Goal: Task Accomplishment & Management: Manage account settings

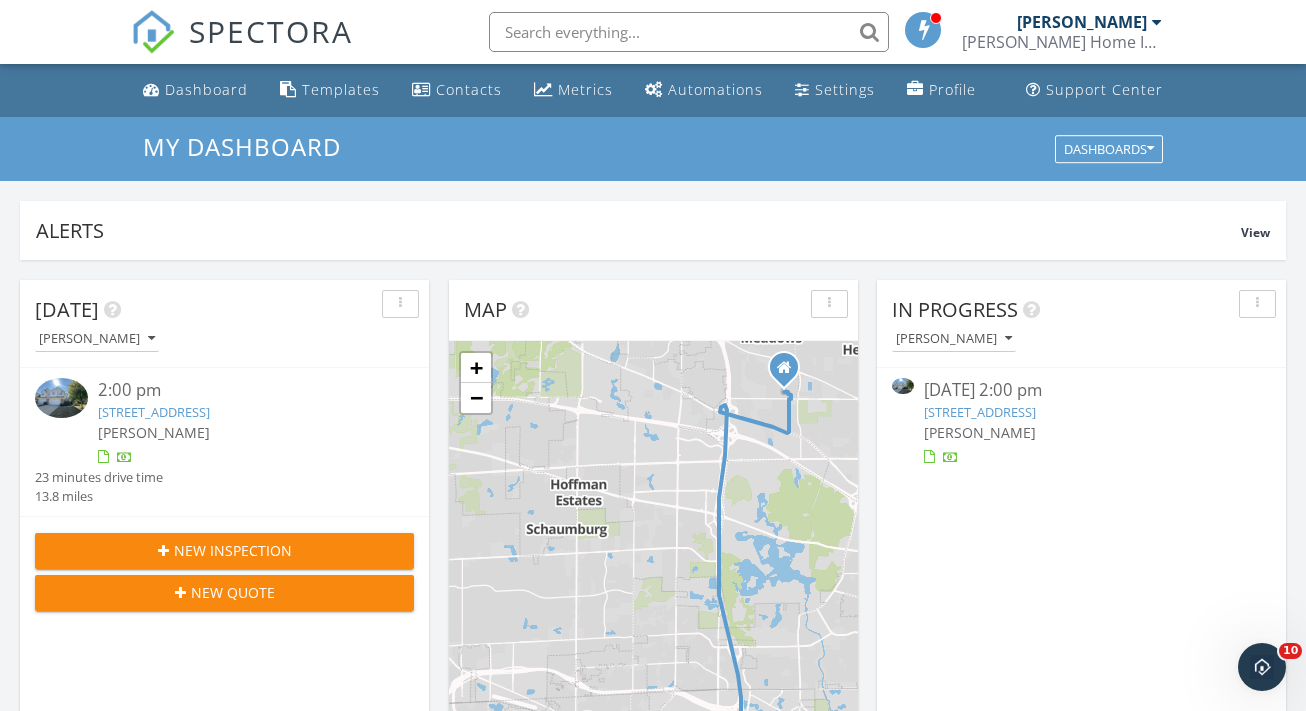
click at [210, 413] on link "253 Westminster Dr, Bloomingdale, IL 60108" at bounding box center [154, 412] width 112 height 18
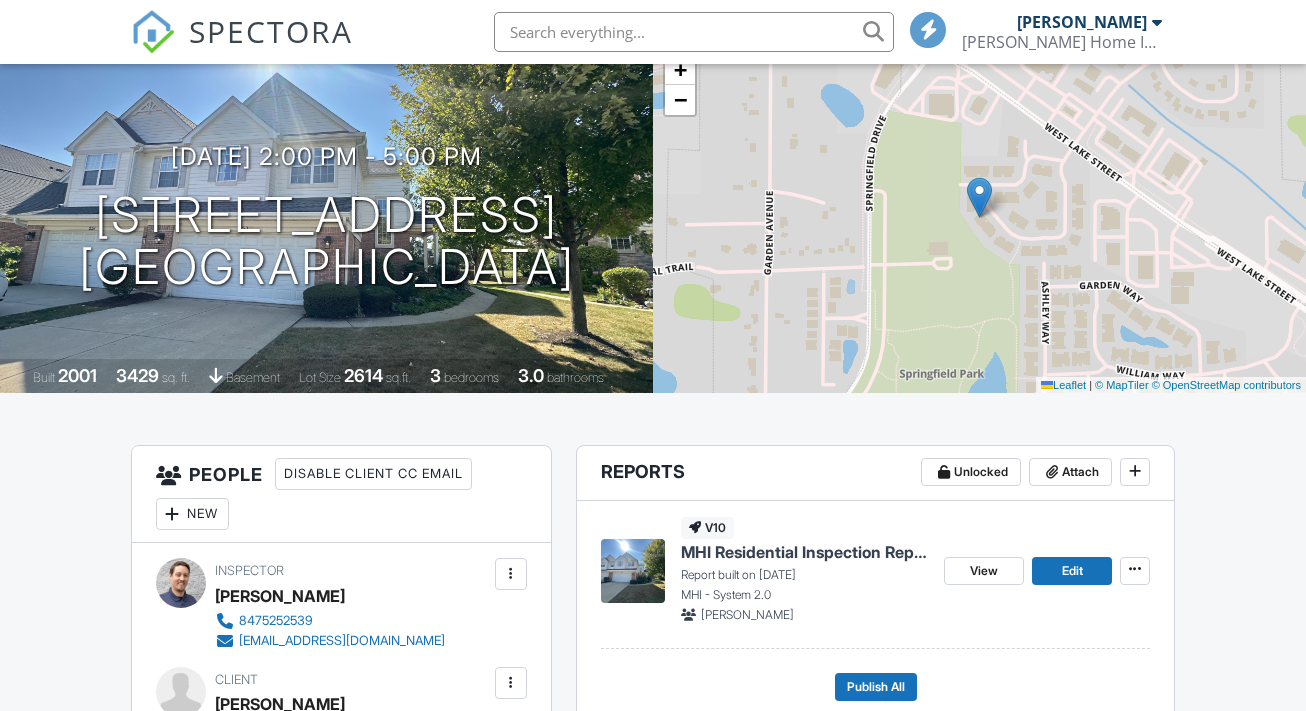
scroll to position [337, 0]
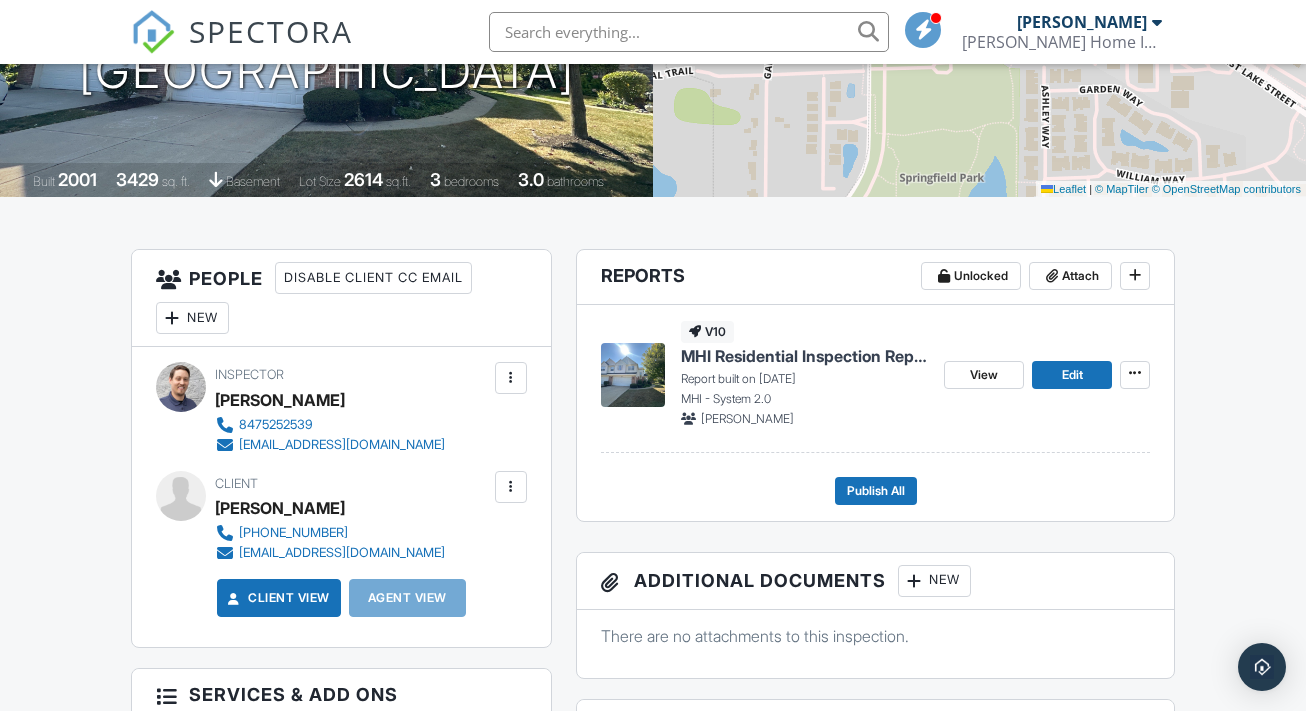
click at [1089, 388] on div "View Edit" at bounding box center [1047, 374] width 206 height 106
click at [1097, 378] on link "Edit" at bounding box center [1072, 375] width 80 height 28
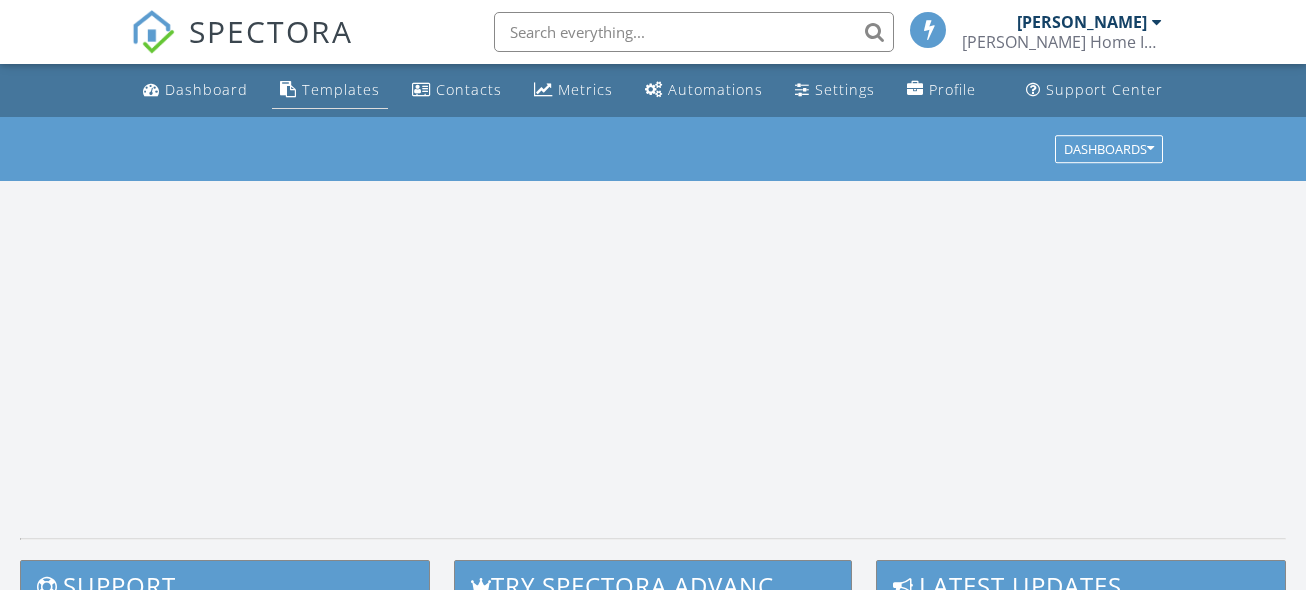
click at [361, 98] on div "Templates" at bounding box center [341, 89] width 78 height 19
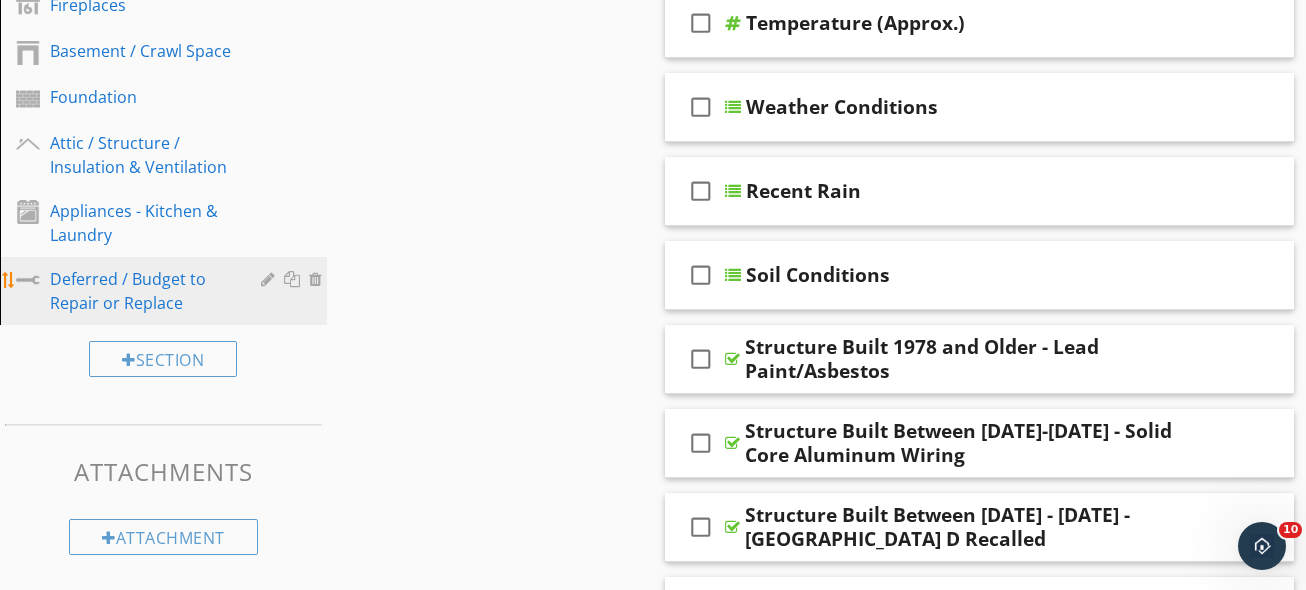
scroll to position [747, 0]
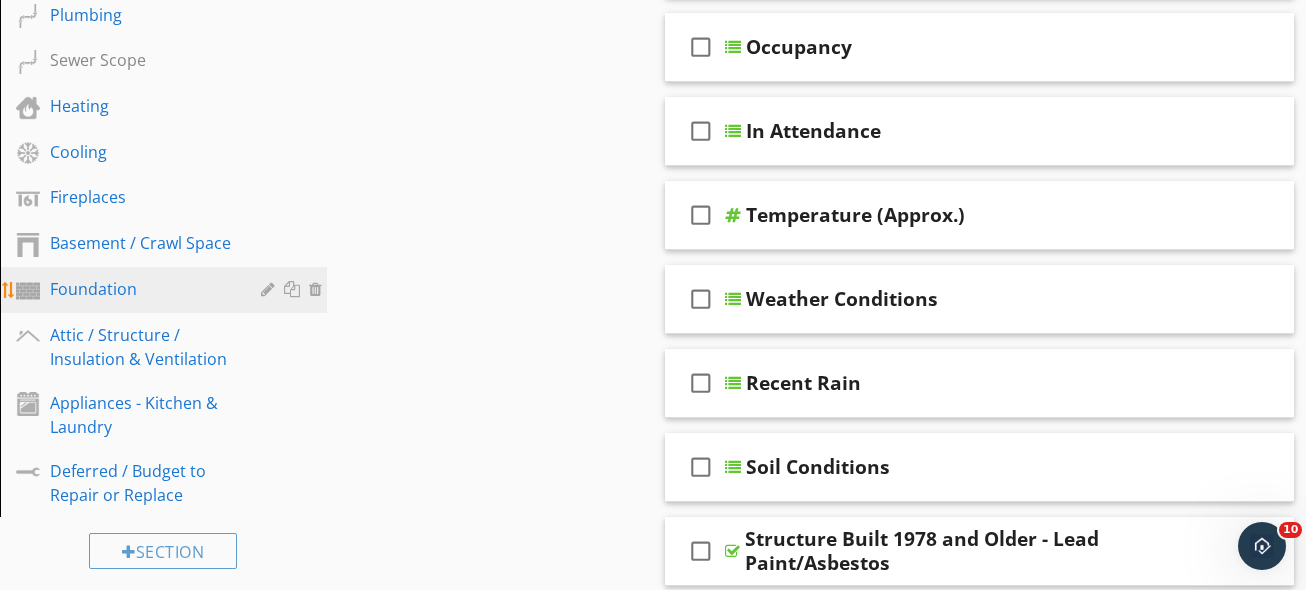
click at [139, 295] on div "Foundation" at bounding box center [141, 289] width 182 height 24
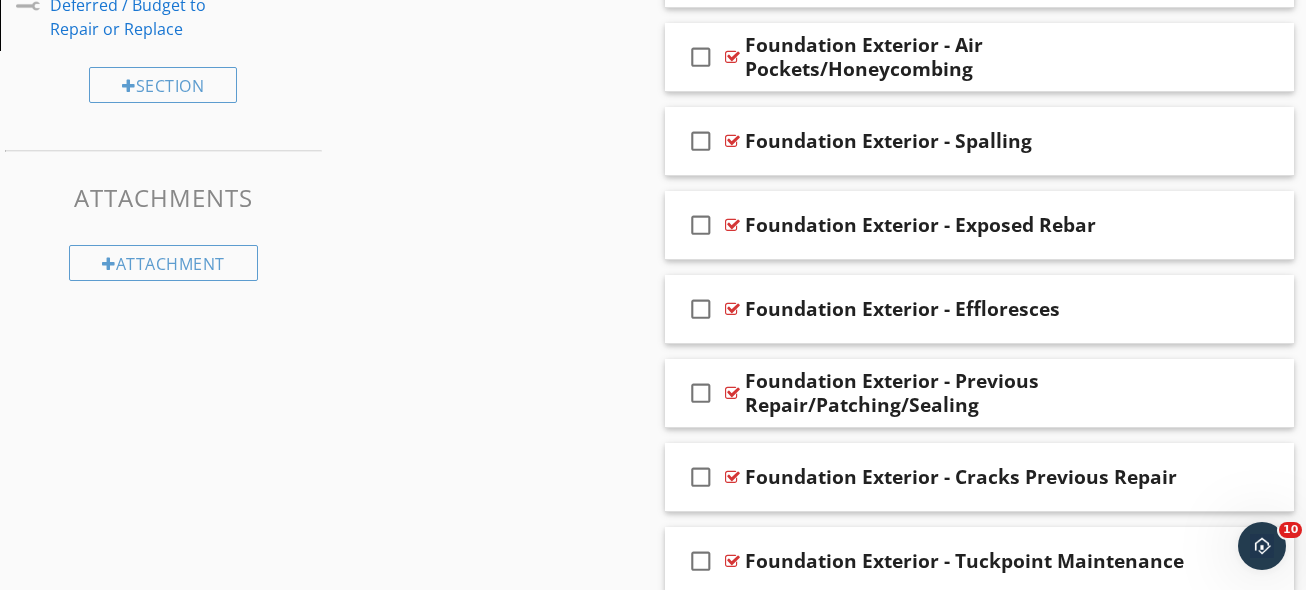
scroll to position [1102, 0]
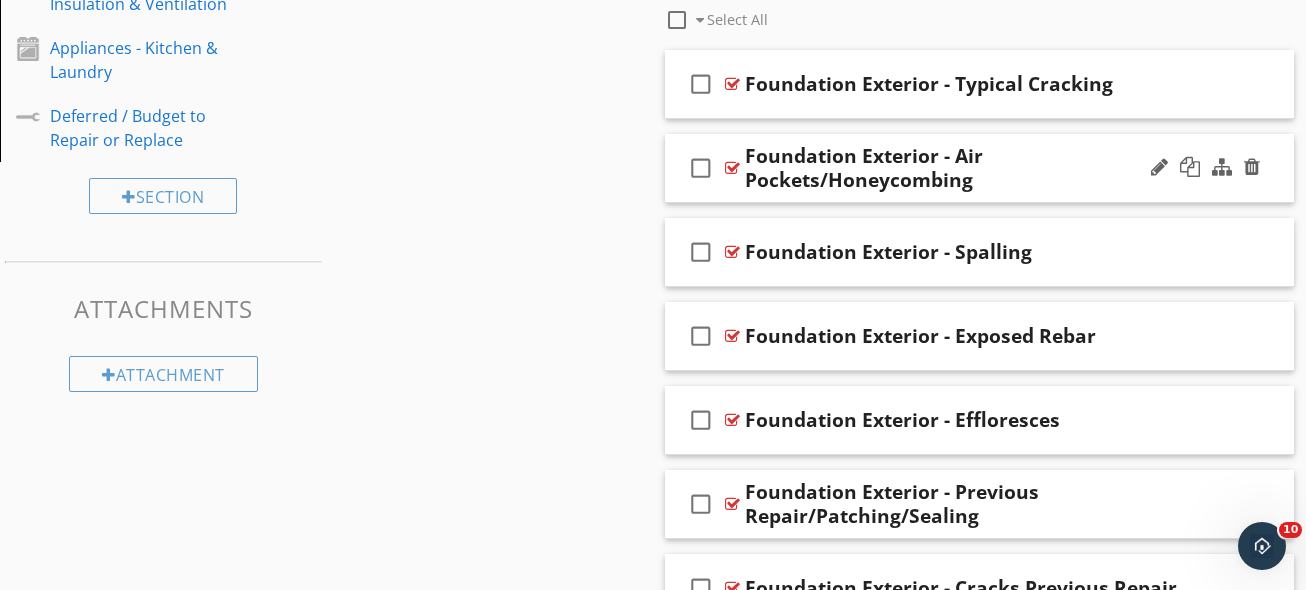
click at [1032, 165] on div "Foundation Exterior - Air Pockets/Honeycombing" at bounding box center [966, 168] width 442 height 48
click at [578, 213] on div "Sections Inspection Details Driveway / Walkway / Deck Gutters / Grading & Drain…" at bounding box center [653, 312] width 1306 height 2429
click at [1051, 199] on div "check_box_outline_blank Foundation Exterior - Air Pockets/Honeycombing" at bounding box center [979, 168] width 629 height 69
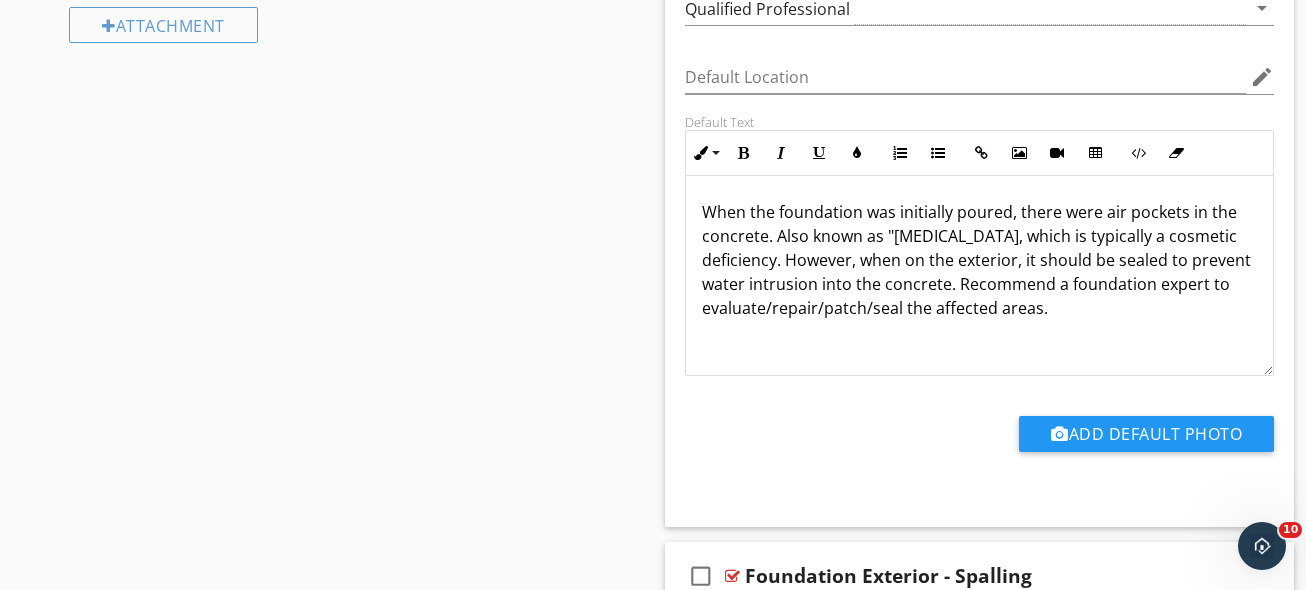
scroll to position [1454, 0]
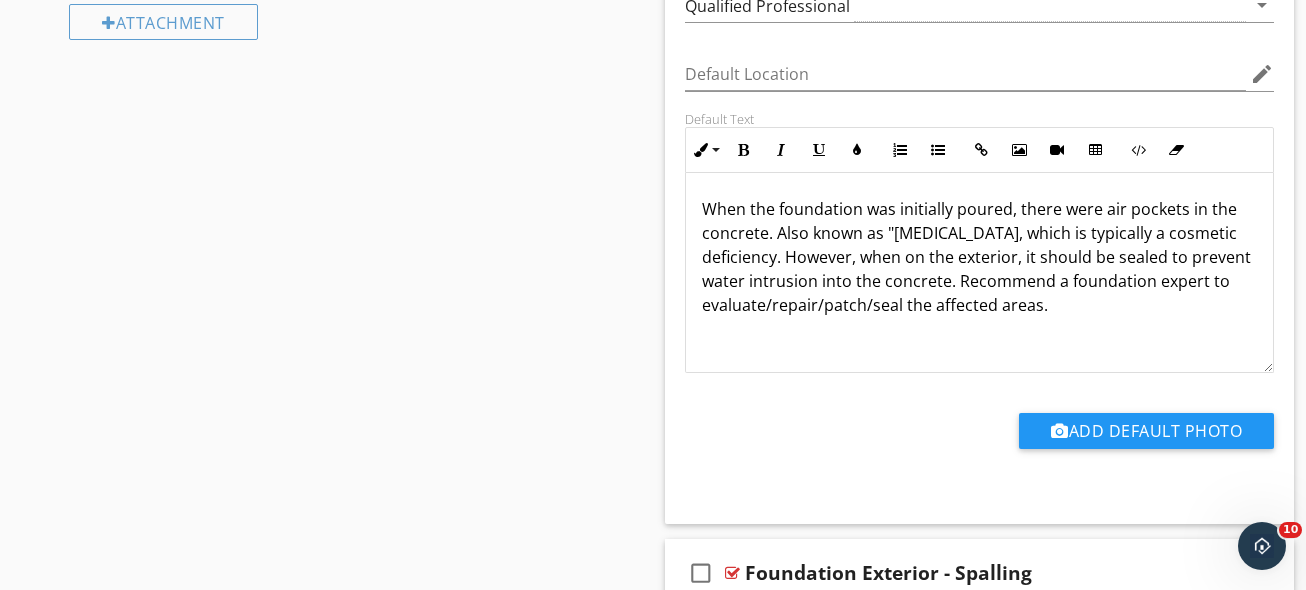
click at [1001, 233] on p "When the foundation was initially poured, there were air pockets in the concret…" at bounding box center [979, 257] width 555 height 120
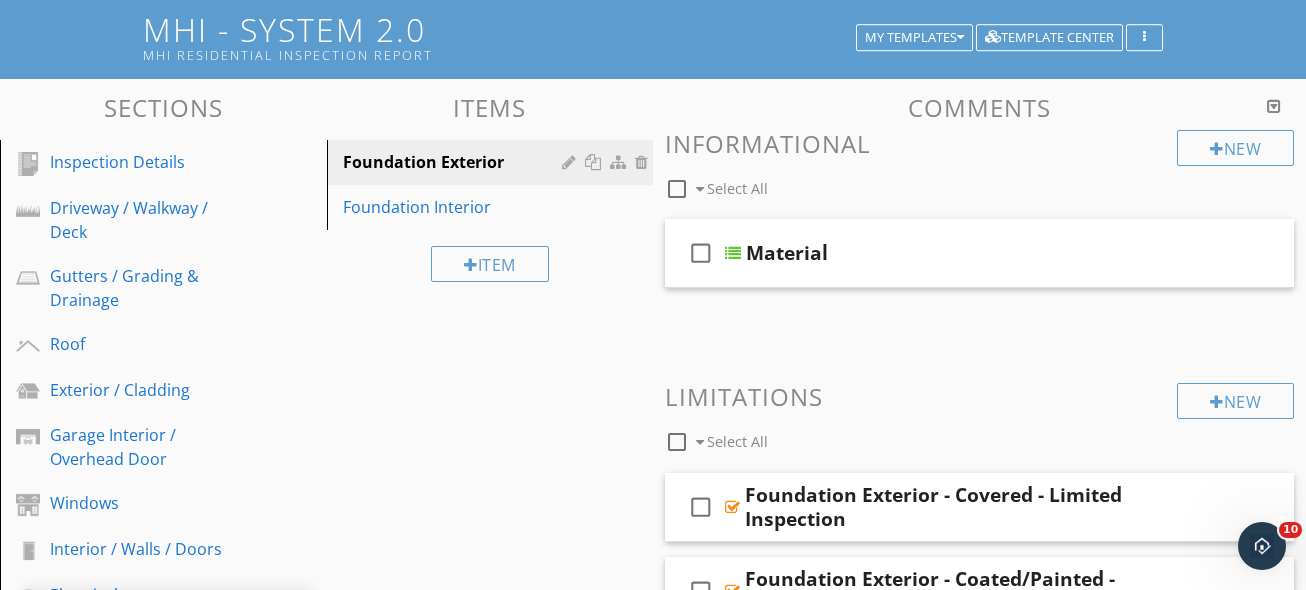
scroll to position [58, 0]
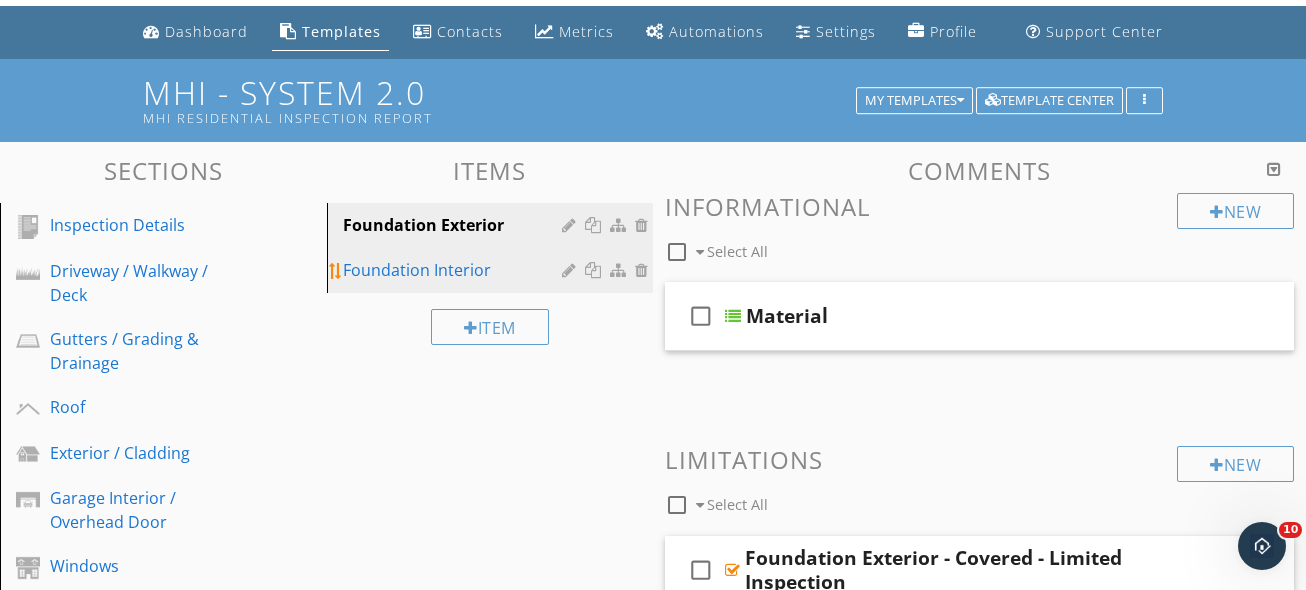
click at [483, 265] on div "Foundation Interior" at bounding box center [456, 270] width 226 height 24
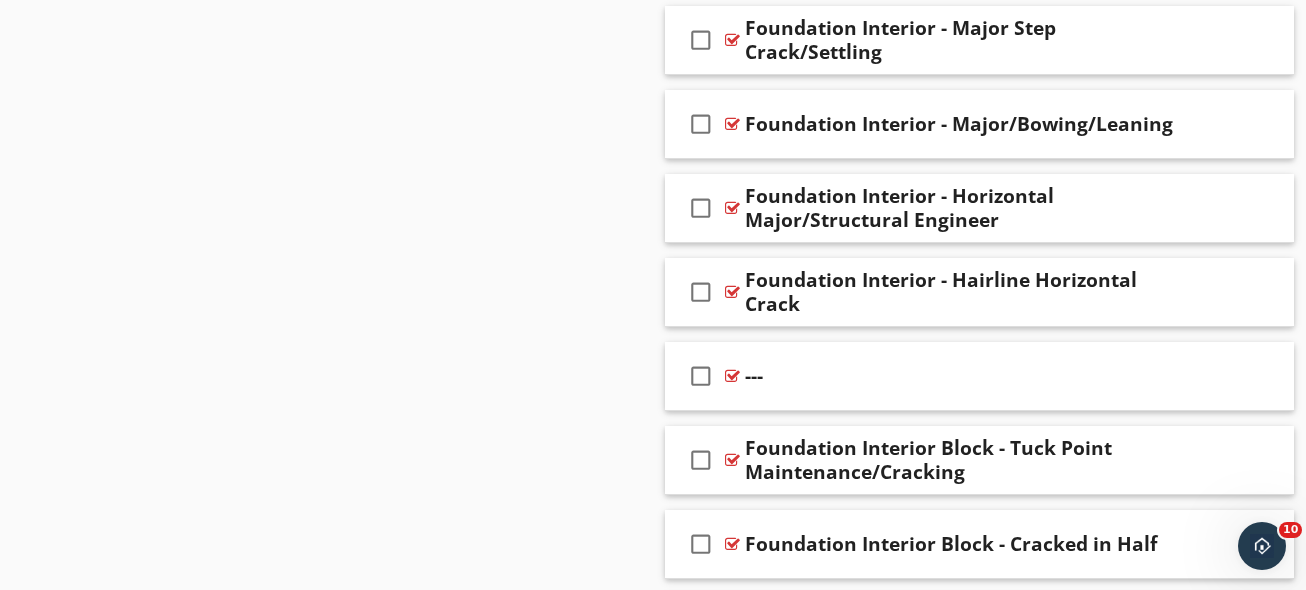
scroll to position [2291, 0]
click at [1190, 289] on div at bounding box center [1190, 291] width 20 height 20
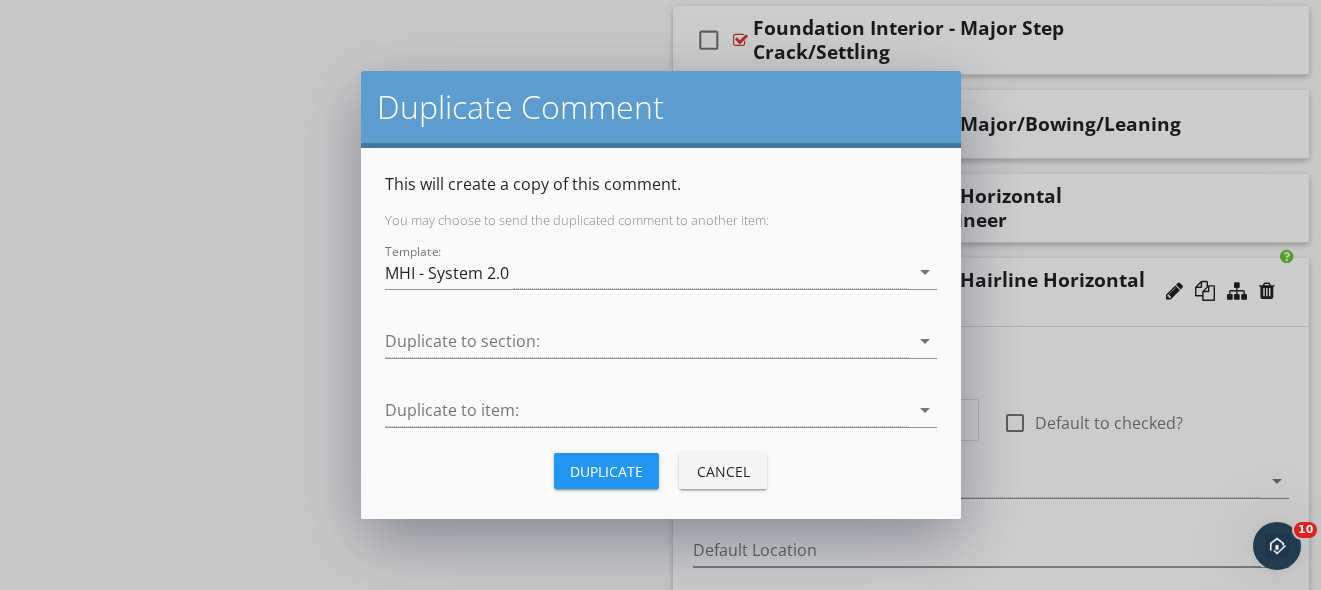
click at [599, 461] on div "Duplicate" at bounding box center [606, 471] width 73 height 21
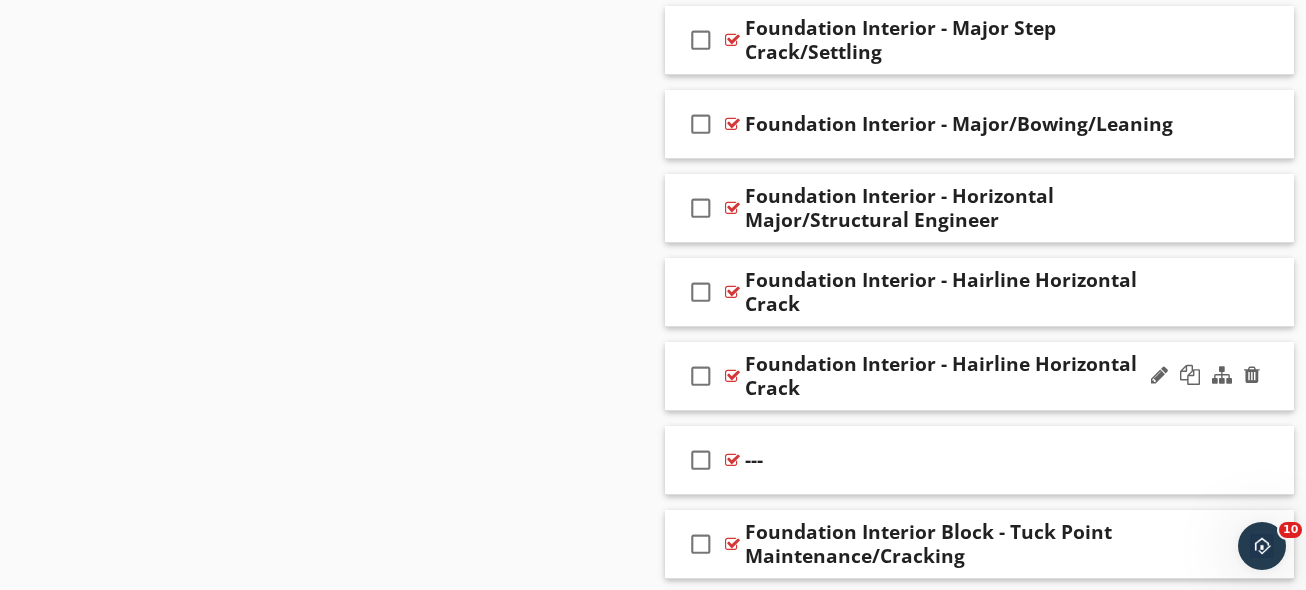
click at [896, 362] on div "Foundation Interior - Hairline Horizontal Crack" at bounding box center [966, 376] width 442 height 48
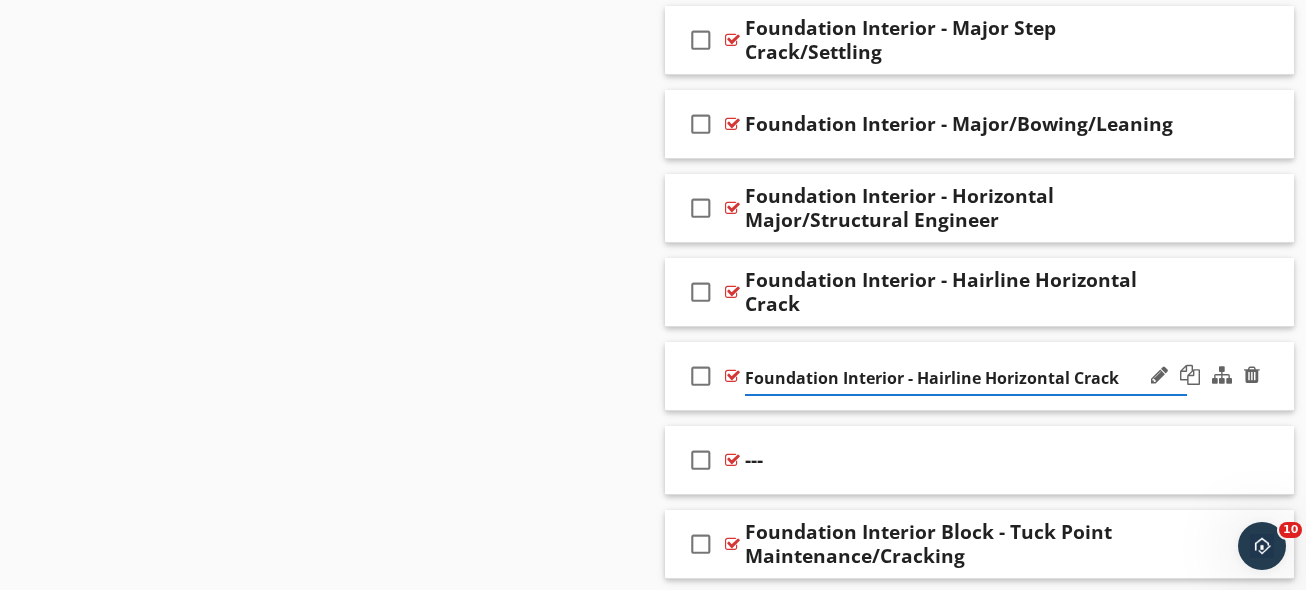
click at [896, 362] on input "Foundation Interior - Hairline Horizontal Crack" at bounding box center [966, 378] width 442 height 33
click at [958, 378] on input "Foundation Interior - Hairline Horizontal Crack" at bounding box center [966, 378] width 442 height 33
drag, startPoint x: 960, startPoint y: 379, endPoint x: 1149, endPoint y: 387, distance: 189.1
click at [1149, 387] on div "check_box_outline_blank Foundation Interior - Hairline Horizontal Crack" at bounding box center [979, 376] width 629 height 69
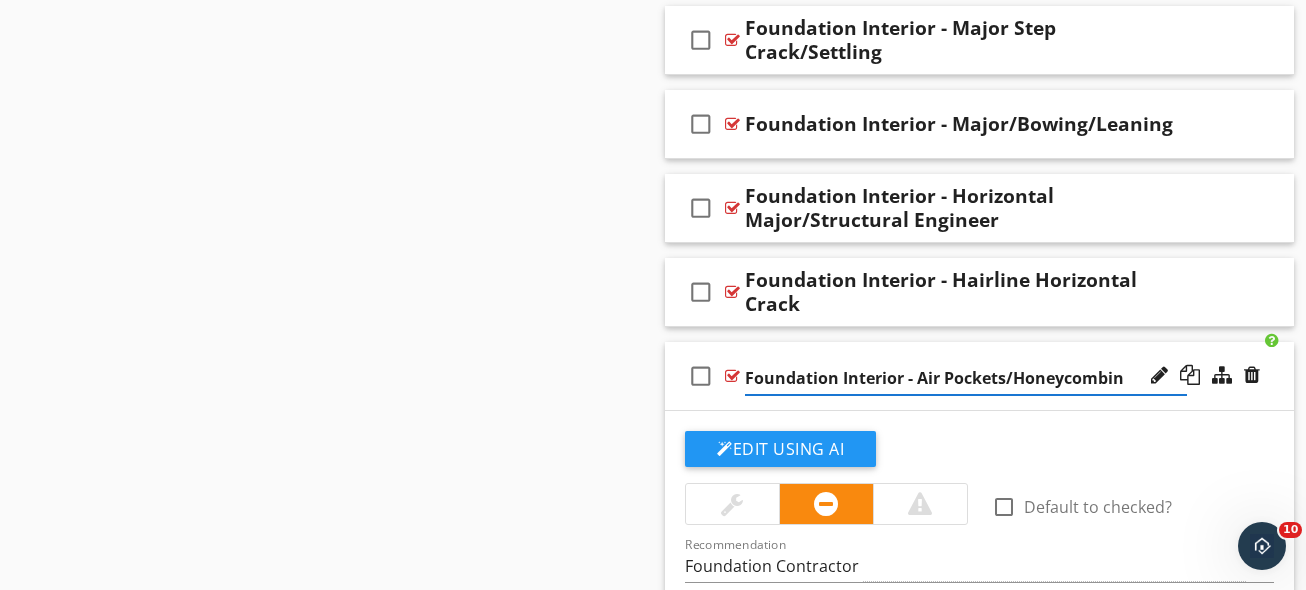
type input "Foundation Interior - Air Pockets/Honeycombing"
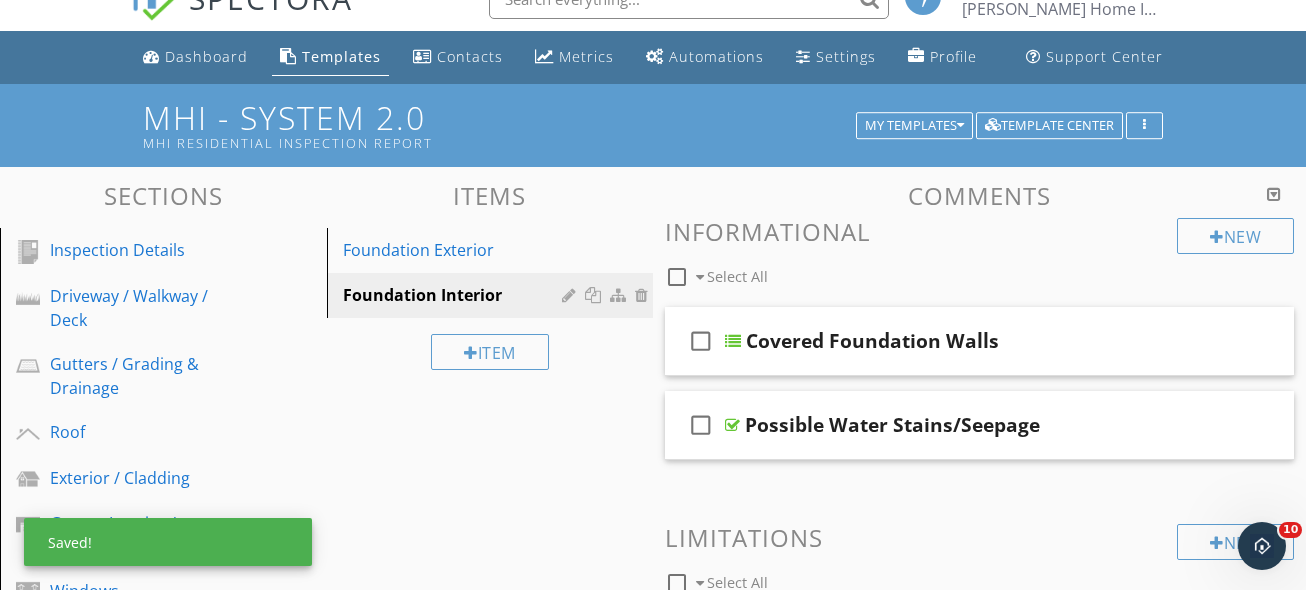
scroll to position [127, 0]
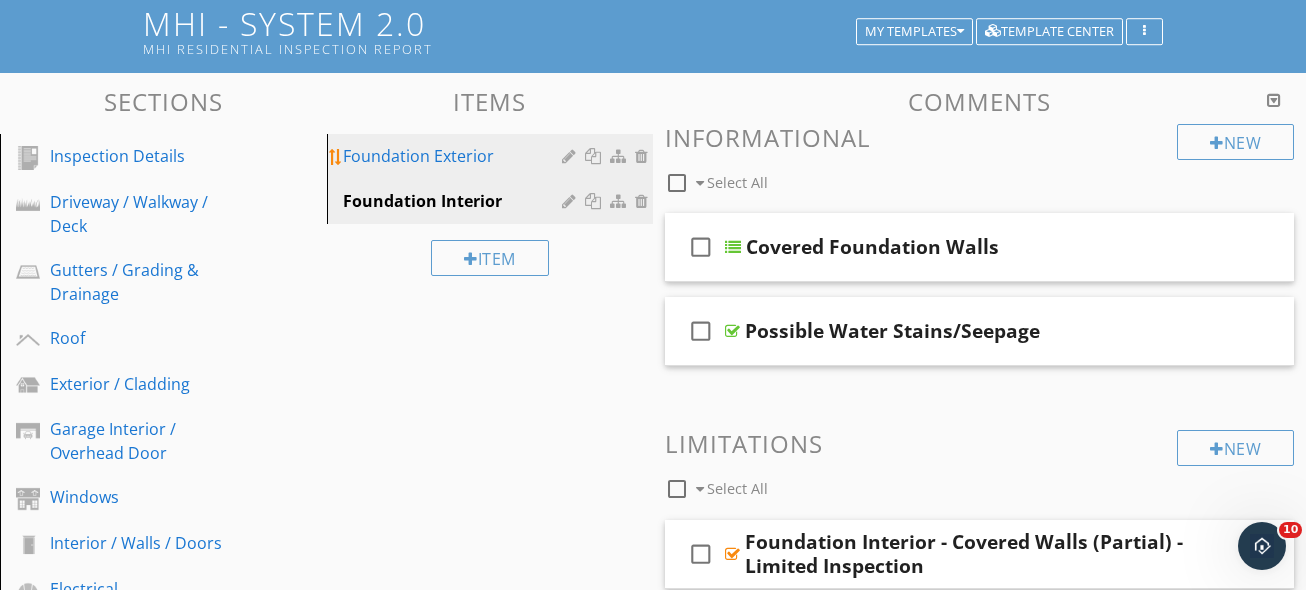
click at [526, 168] on link "Foundation Exterior" at bounding box center [493, 156] width 321 height 44
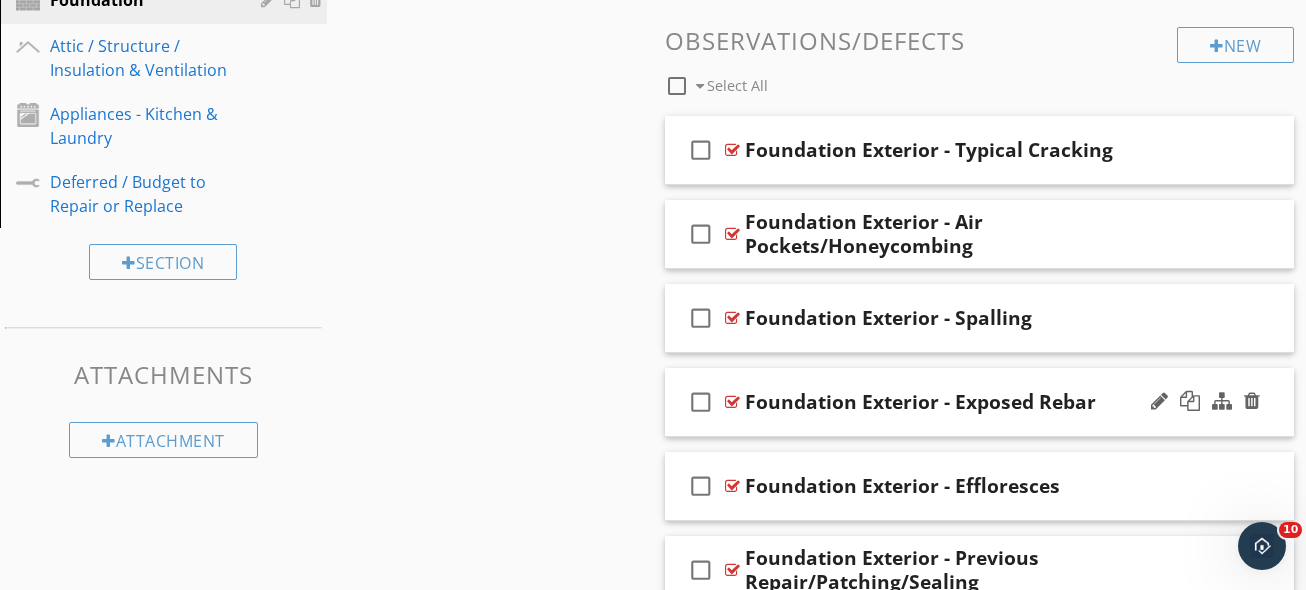
scroll to position [1077, 0]
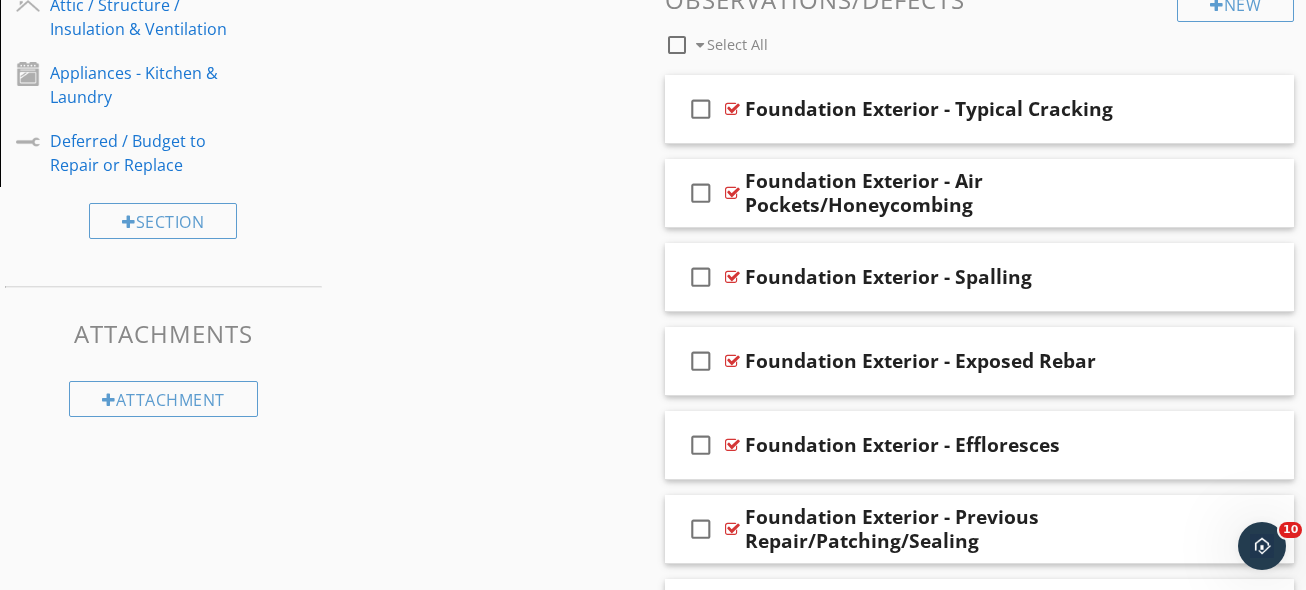
click at [1080, 192] on div "Foundation Exterior - Air Pockets/Honeycombing" at bounding box center [966, 193] width 442 height 48
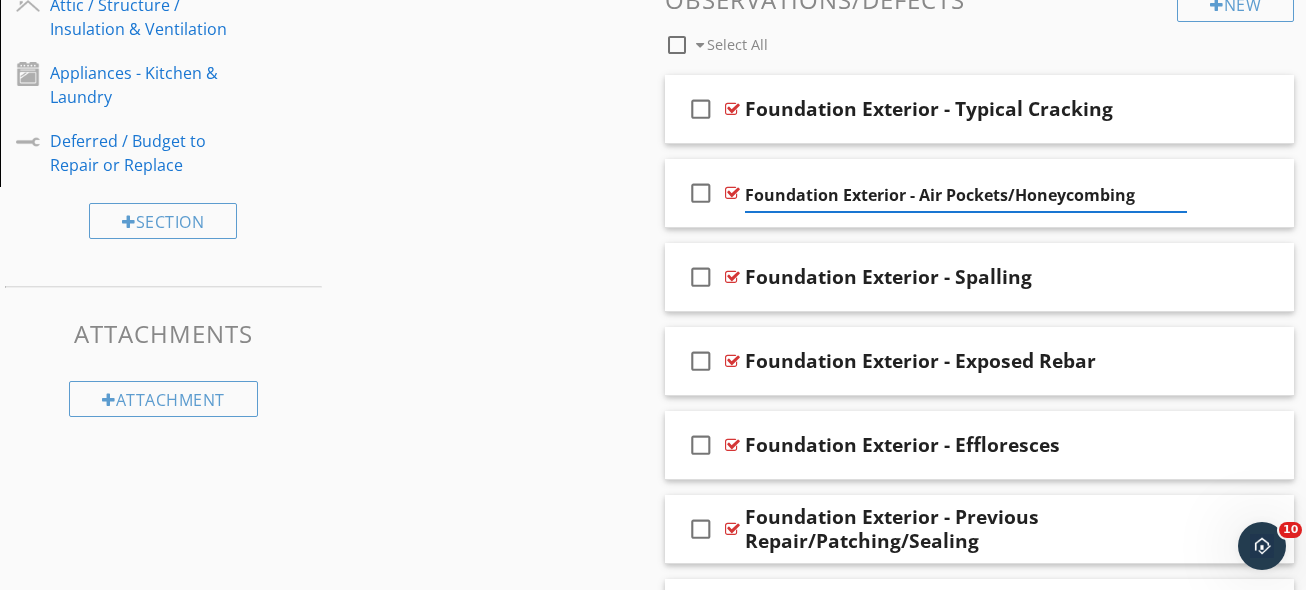
click at [510, 184] on div "Sections Inspection Details Driveway / Walkway / Deck Gutters / Grading & Drain…" at bounding box center [653, 337] width 1306 height 2429
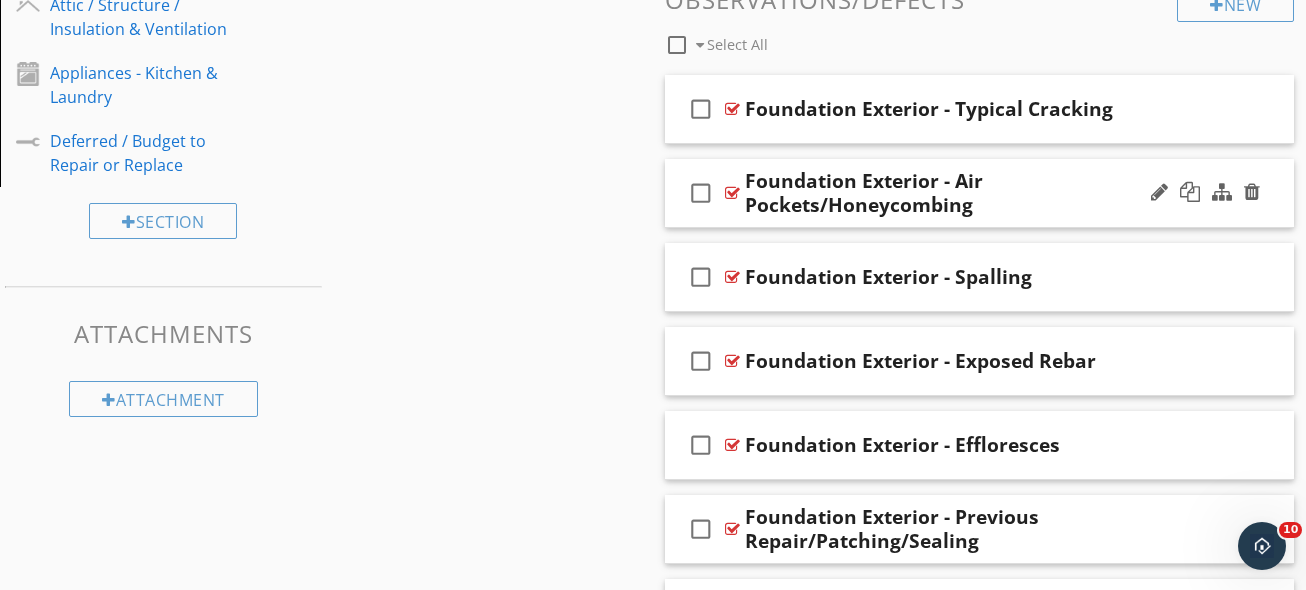
click at [1041, 171] on div "Foundation Exterior - Air Pockets/Honeycombing" at bounding box center [966, 193] width 442 height 48
click at [899, 160] on div "check_box_outline_blank Foundation Exterior - Air Pockets/Honeycombing" at bounding box center [979, 193] width 629 height 69
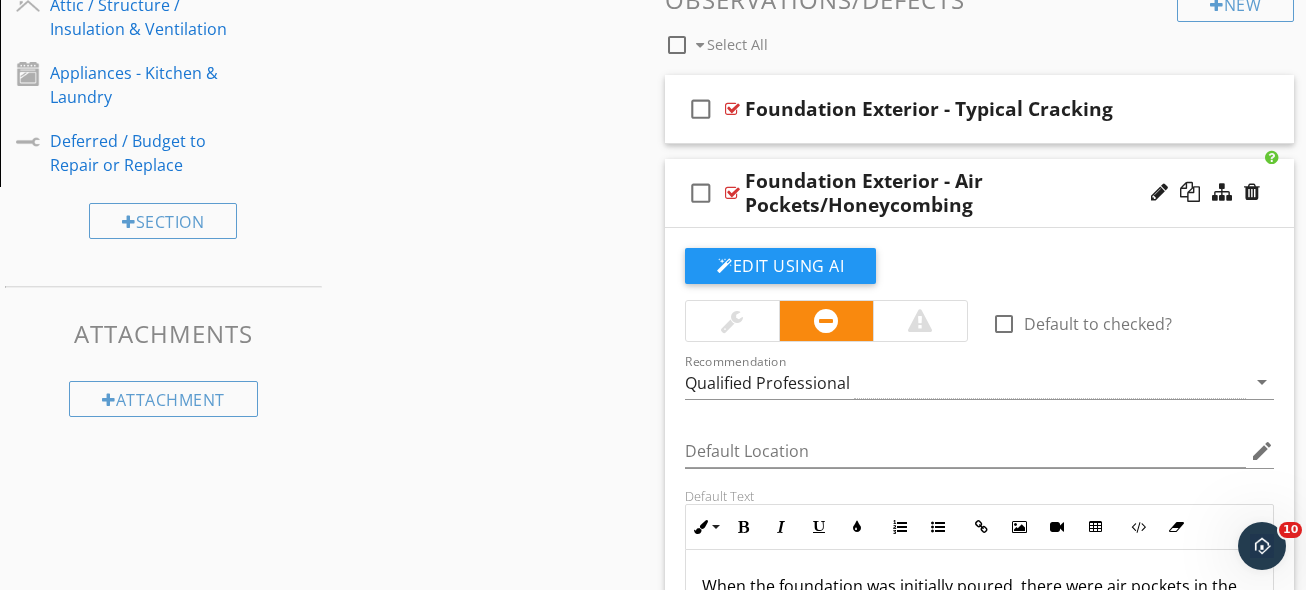
click at [898, 161] on div "check_box_outline_blank Foundation Exterior - Air Pockets/Honeycombing" at bounding box center [979, 193] width 629 height 69
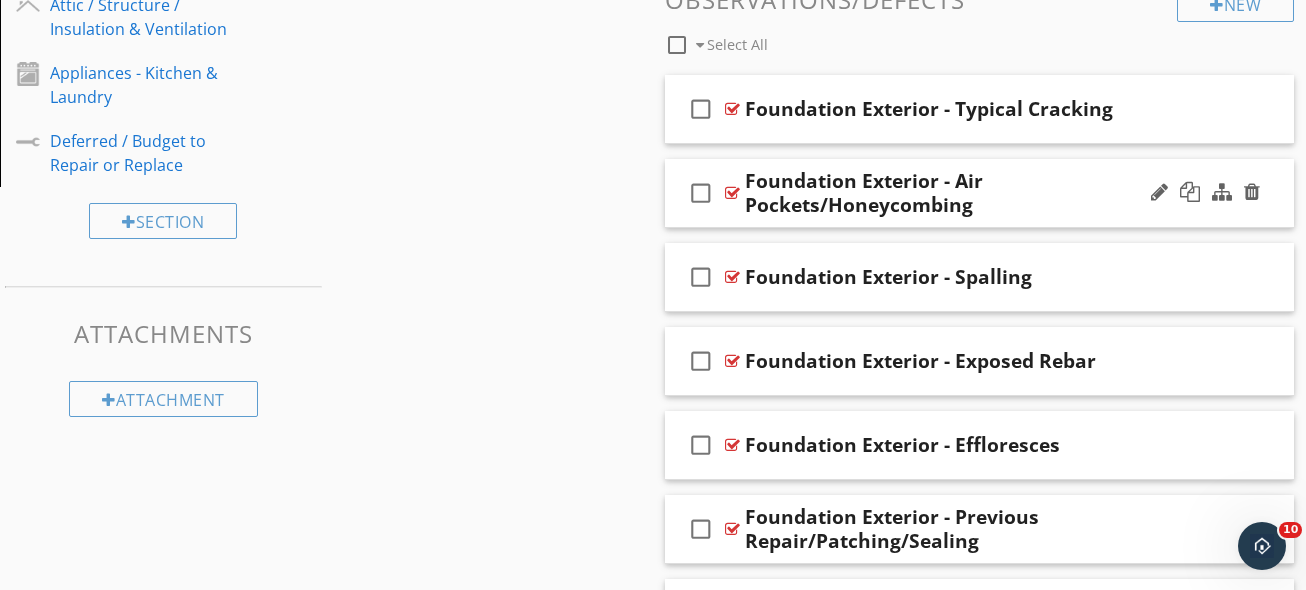
click at [894, 166] on div "check_box_outline_blank Foundation Exterior - Air Pockets/Honeycombing" at bounding box center [979, 193] width 629 height 69
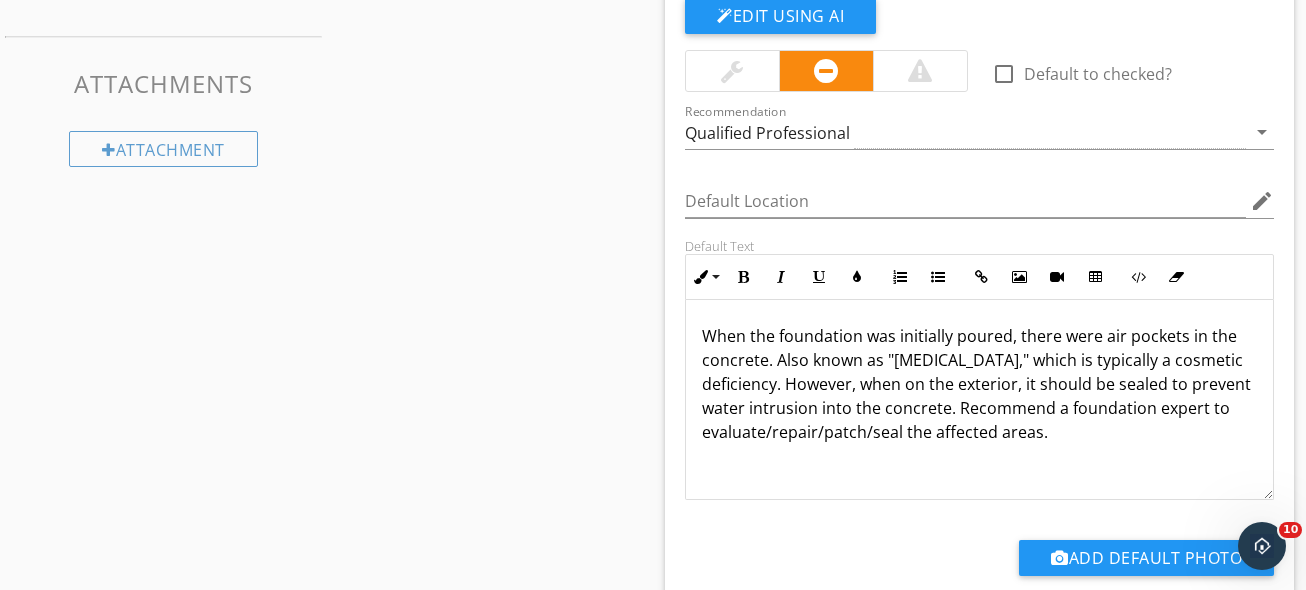
scroll to position [1487, 0]
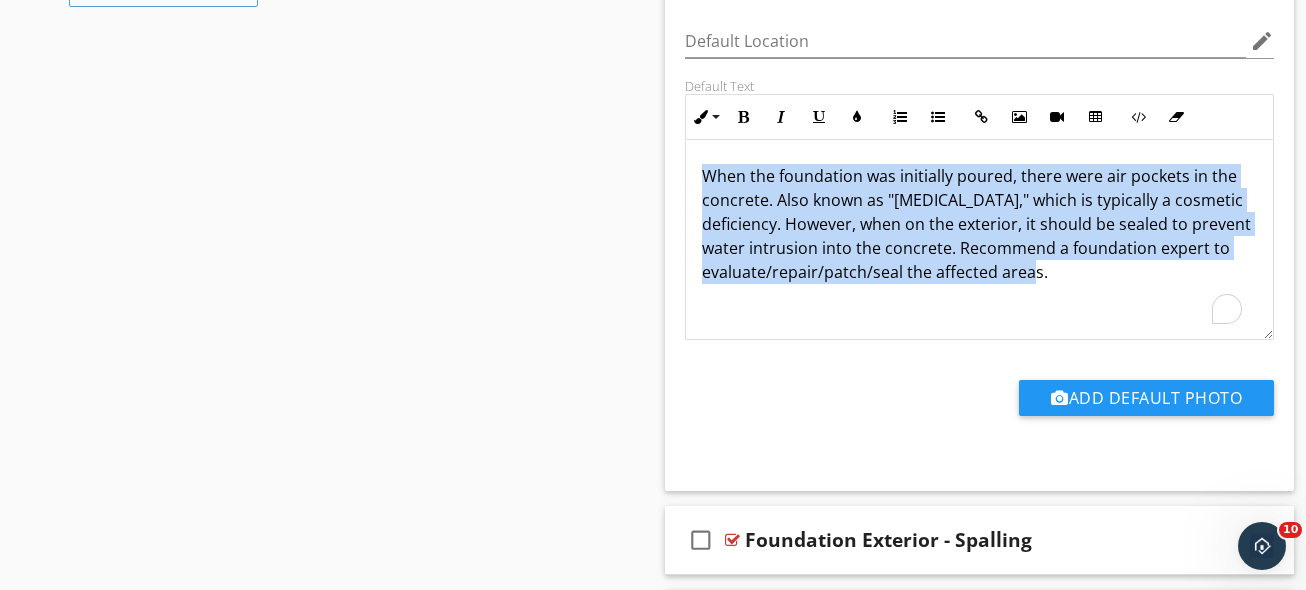
drag, startPoint x: 1144, startPoint y: 264, endPoint x: 569, endPoint y: 54, distance: 612.1
click at [571, 54] on div "Sections Inspection Details Driveway / Walkway / Deck Gutters / Grading & Drain…" at bounding box center [653, 264] width 1306 height 3102
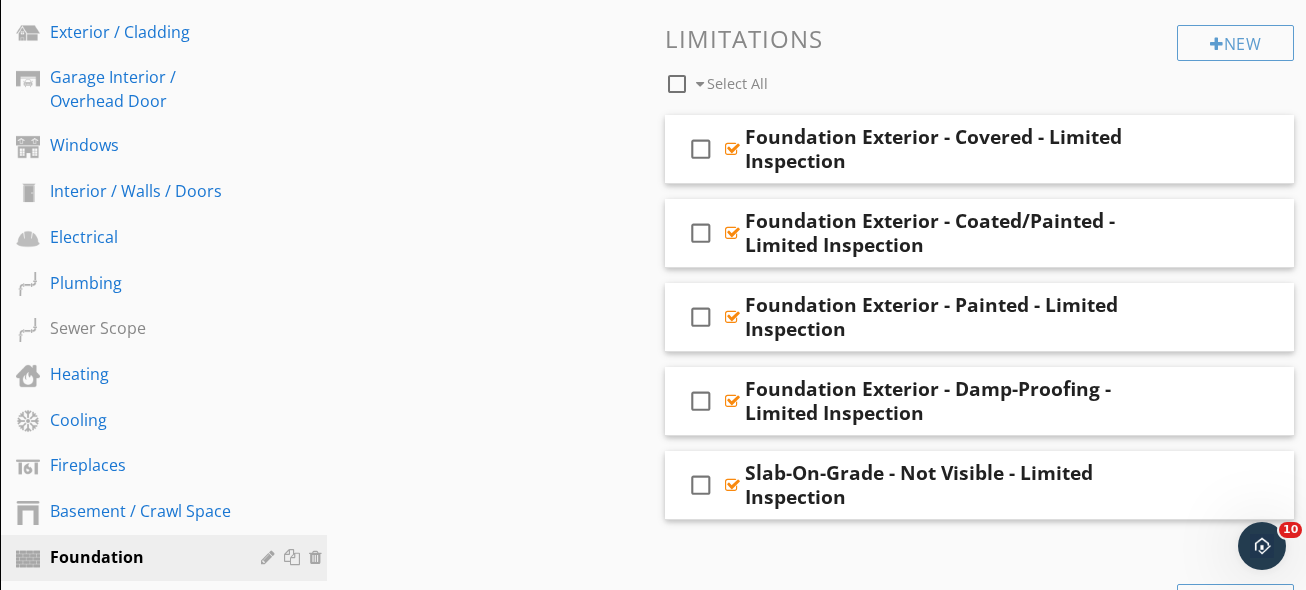
scroll to position [61, 0]
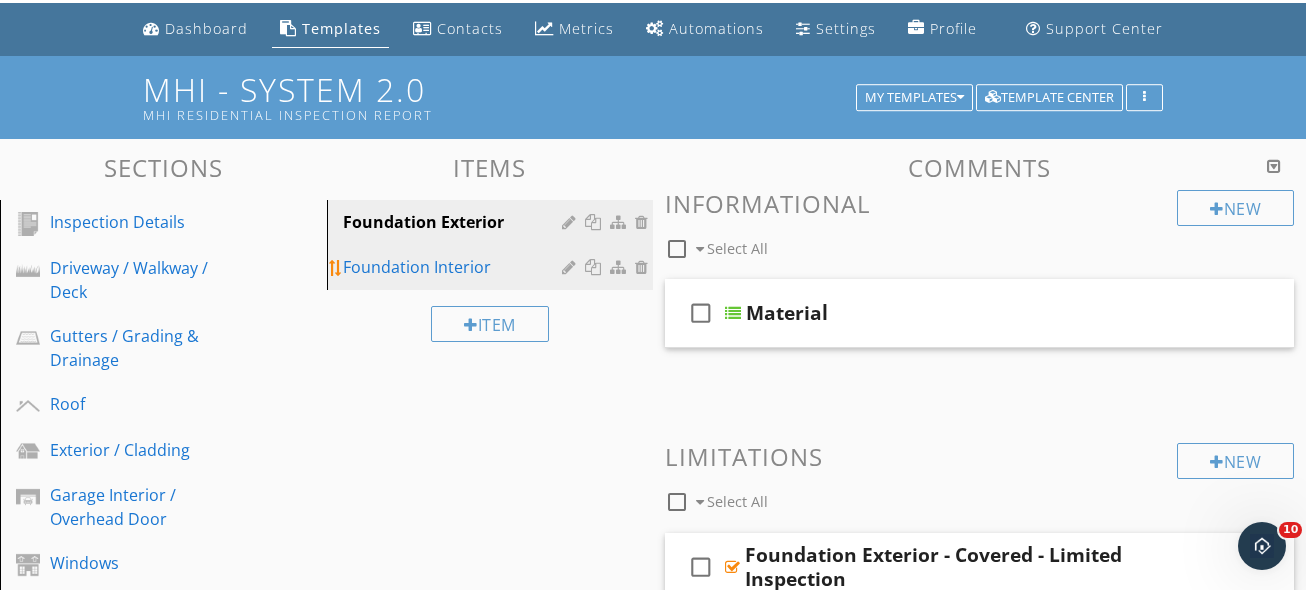
click at [508, 268] on div "Foundation Interior" at bounding box center [456, 267] width 226 height 24
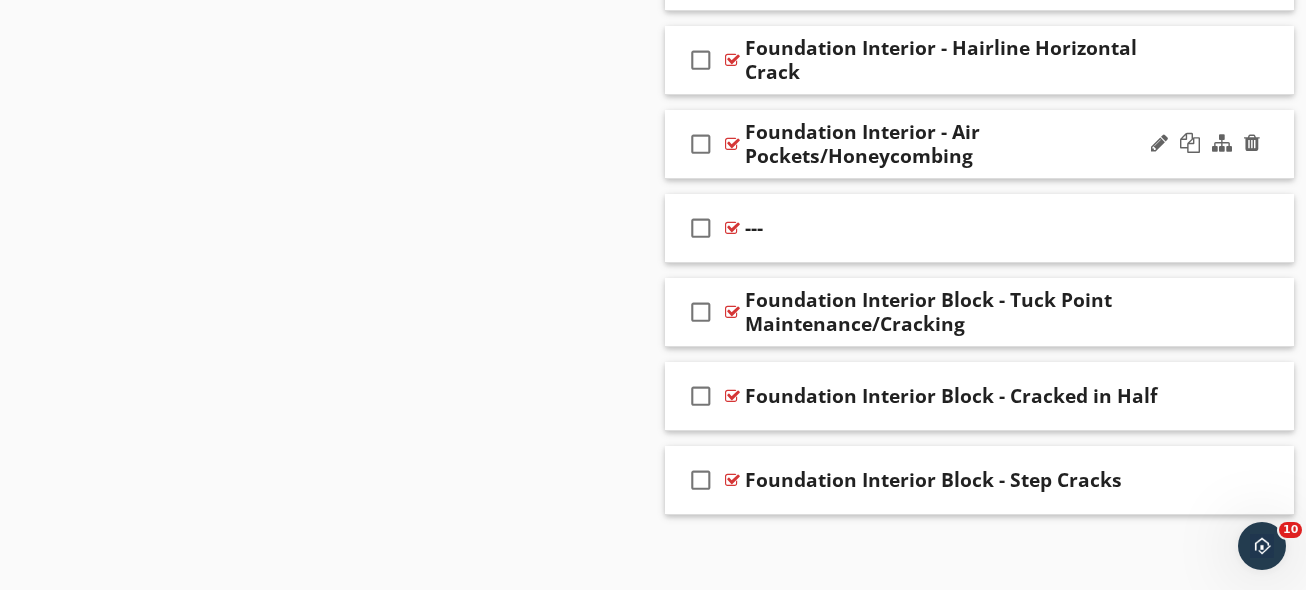
scroll to position [2509, 0]
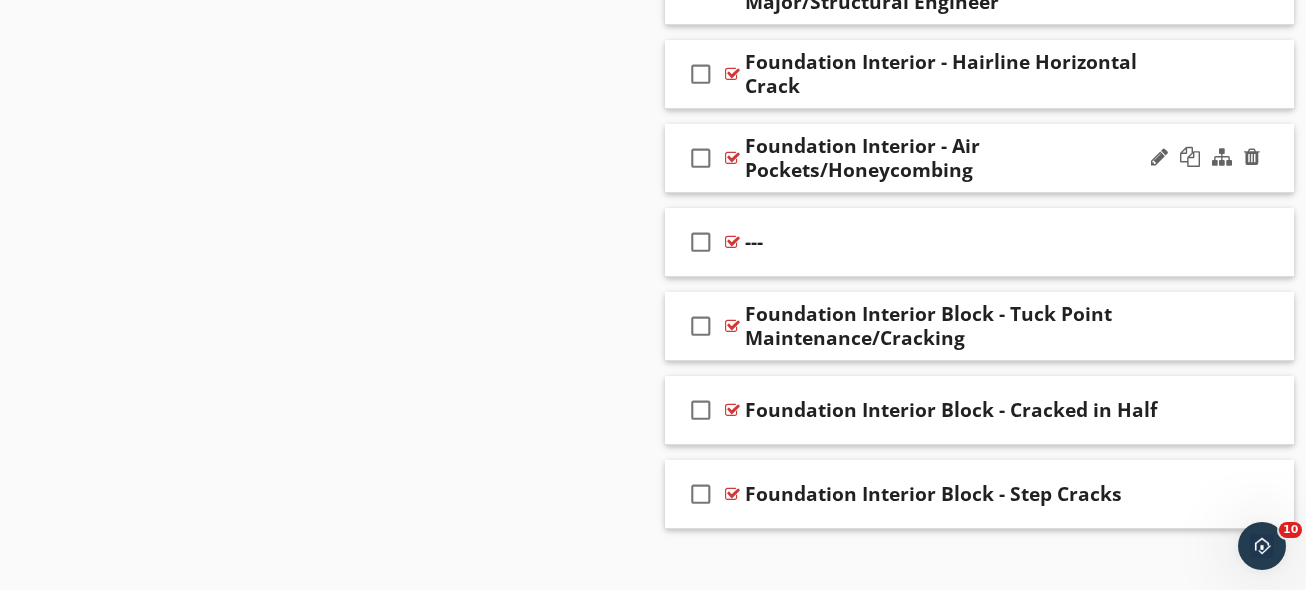
click at [1086, 171] on div "Foundation Interior - Air Pockets/Honeycombing" at bounding box center [966, 158] width 442 height 48
click at [1083, 186] on div "check_box_outline_blank Foundation Interior - Air Pockets/Honeycombing" at bounding box center [979, 158] width 629 height 69
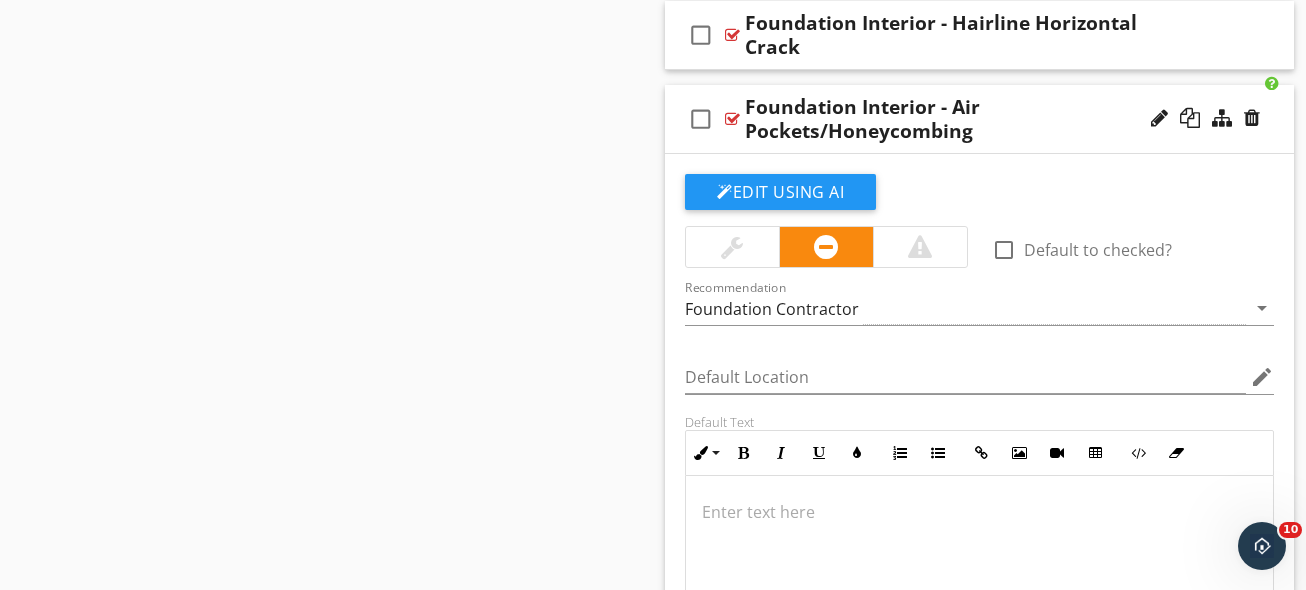
scroll to position [2685, 0]
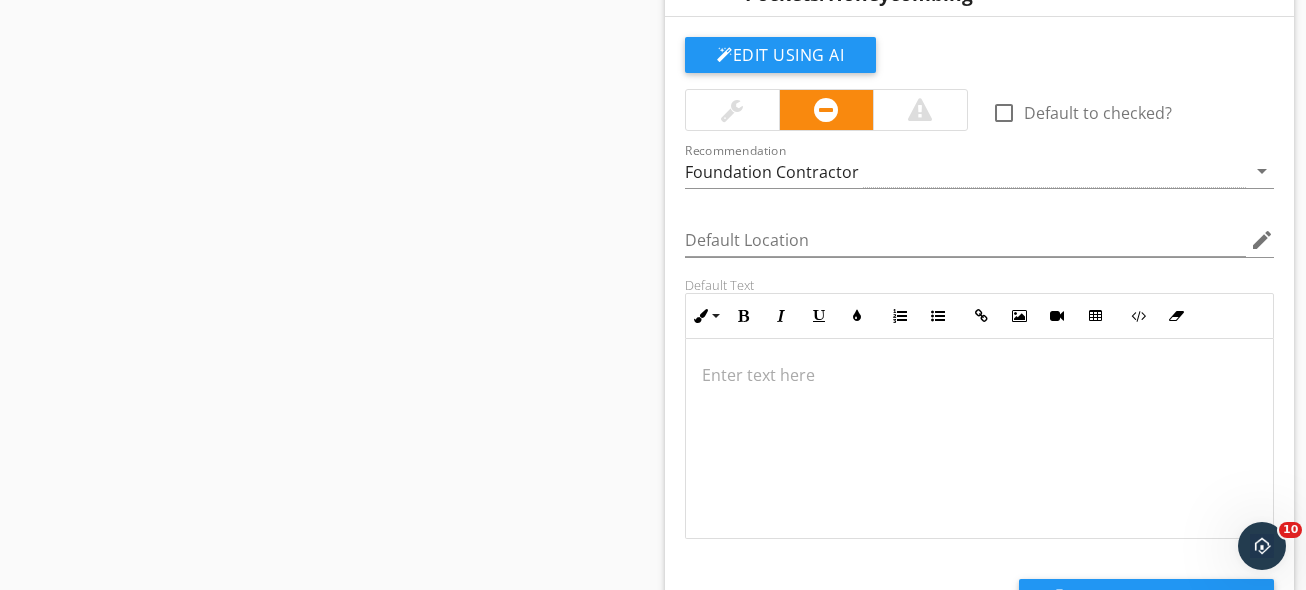
click at [973, 435] on div at bounding box center [979, 439] width 587 height 200
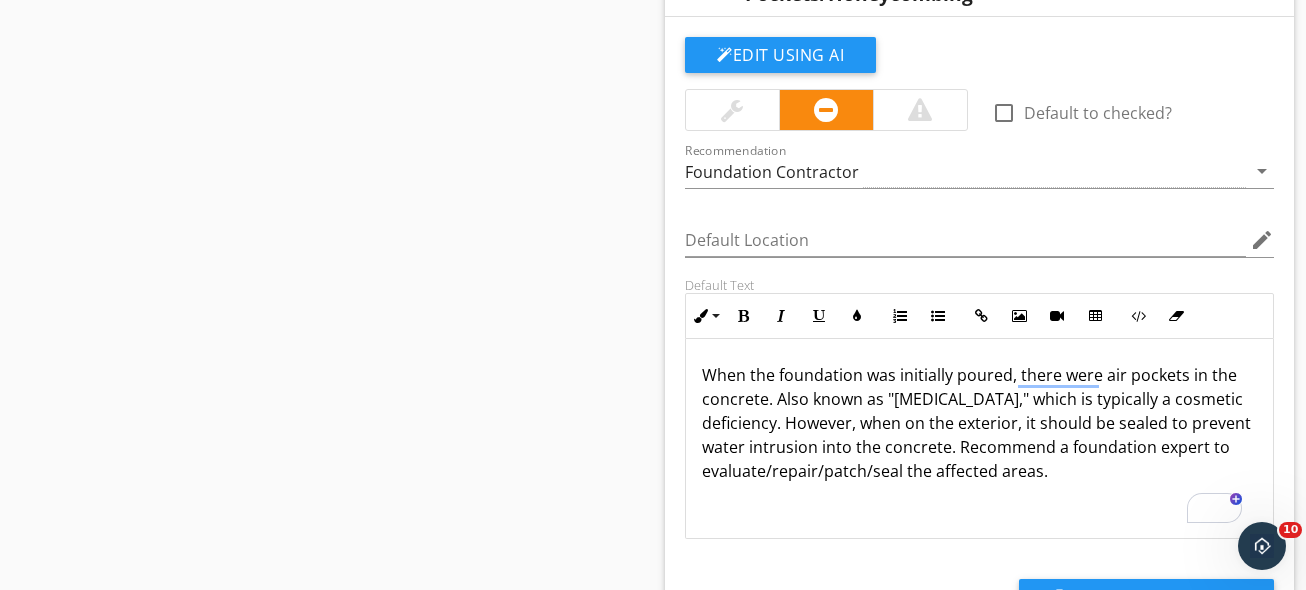
scroll to position [1, 0]
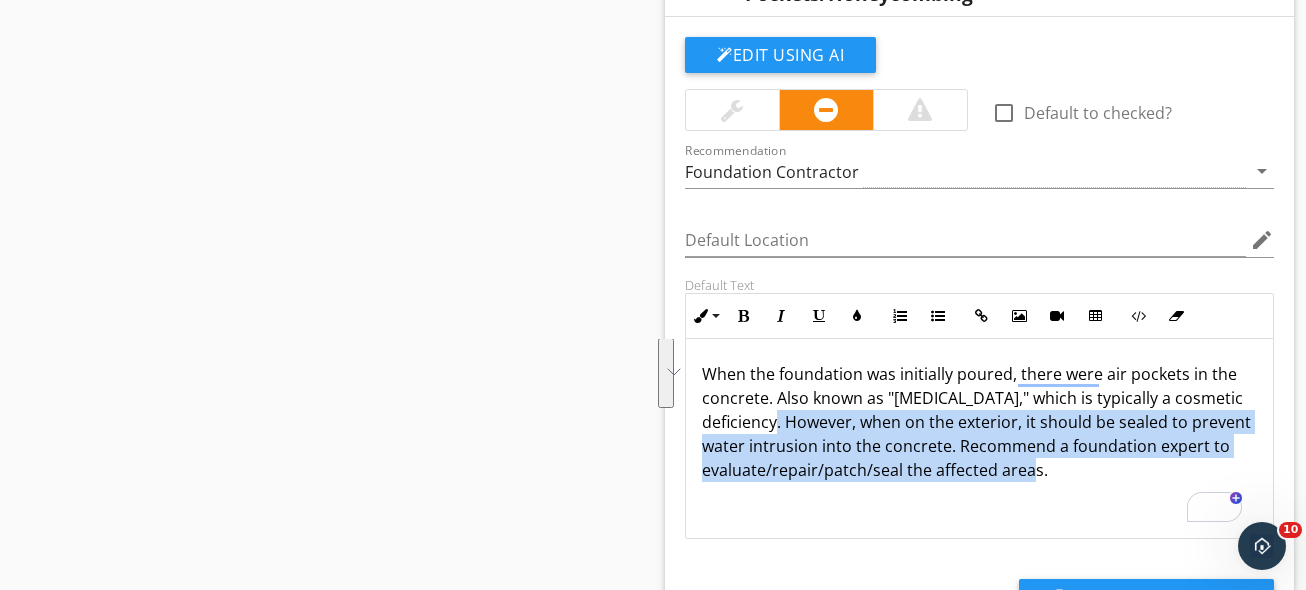
drag, startPoint x: 788, startPoint y: 427, endPoint x: 1138, endPoint y: 459, distance: 351.4
click at [1138, 459] on p "When the foundation was initially poured, there were air pockets in the concret…" at bounding box center [979, 422] width 555 height 120
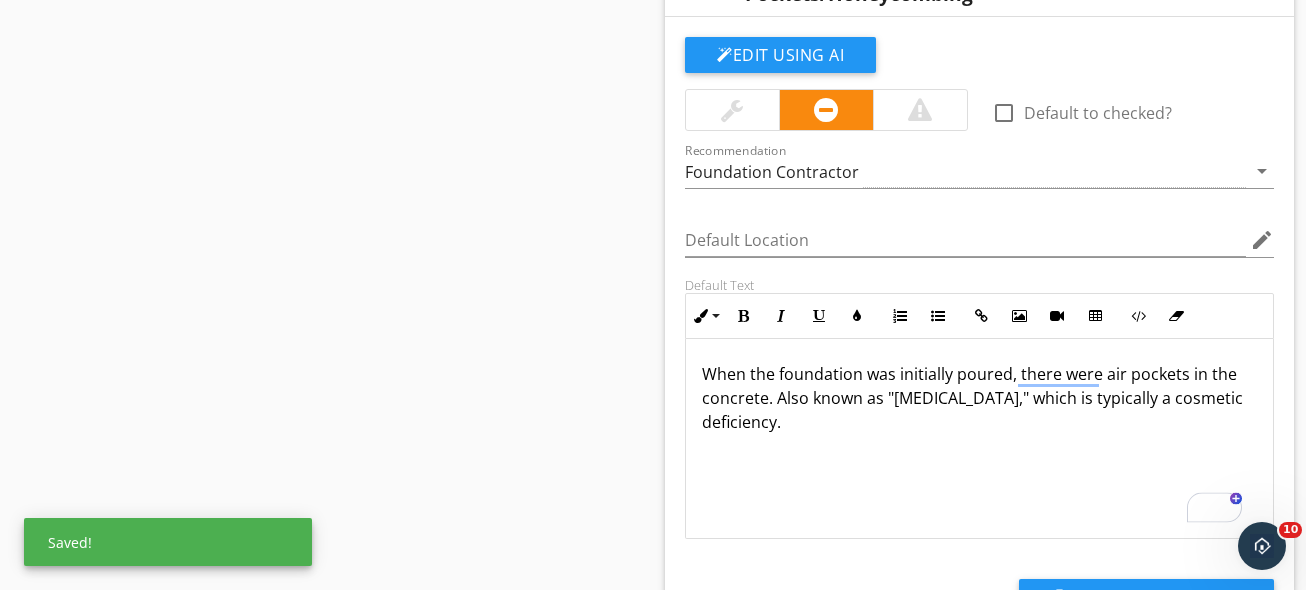
click at [1078, 431] on p "When the foundation was initially poured, there were air pockets in the concret…" at bounding box center [979, 398] width 555 height 72
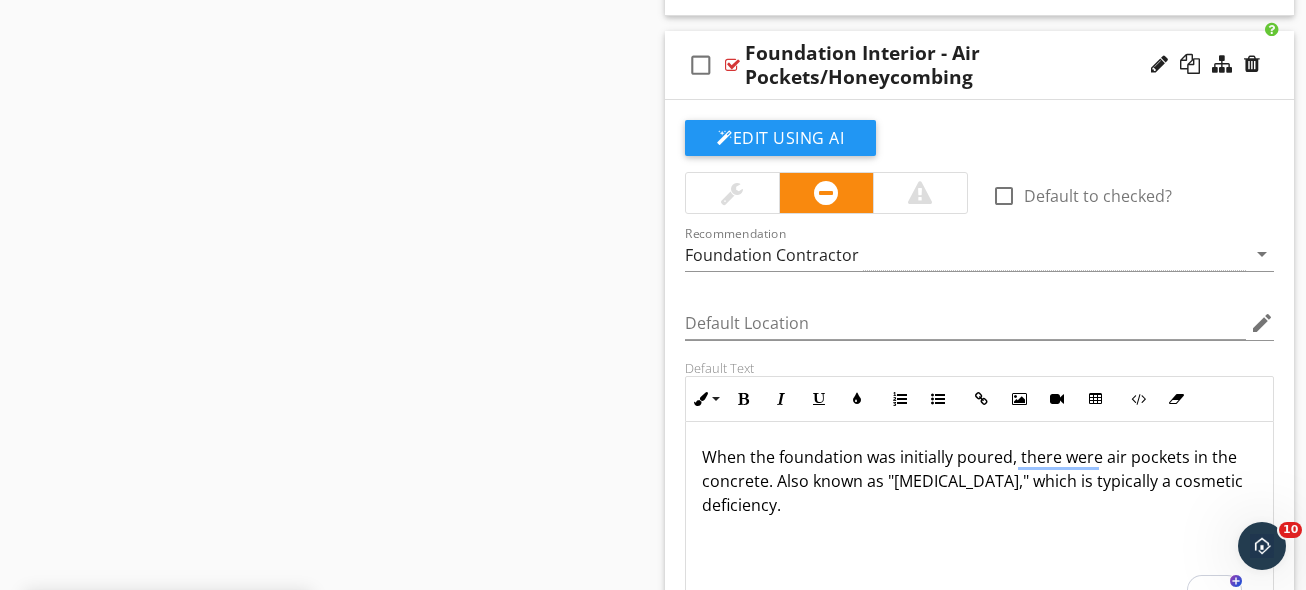
scroll to position [2527, 0]
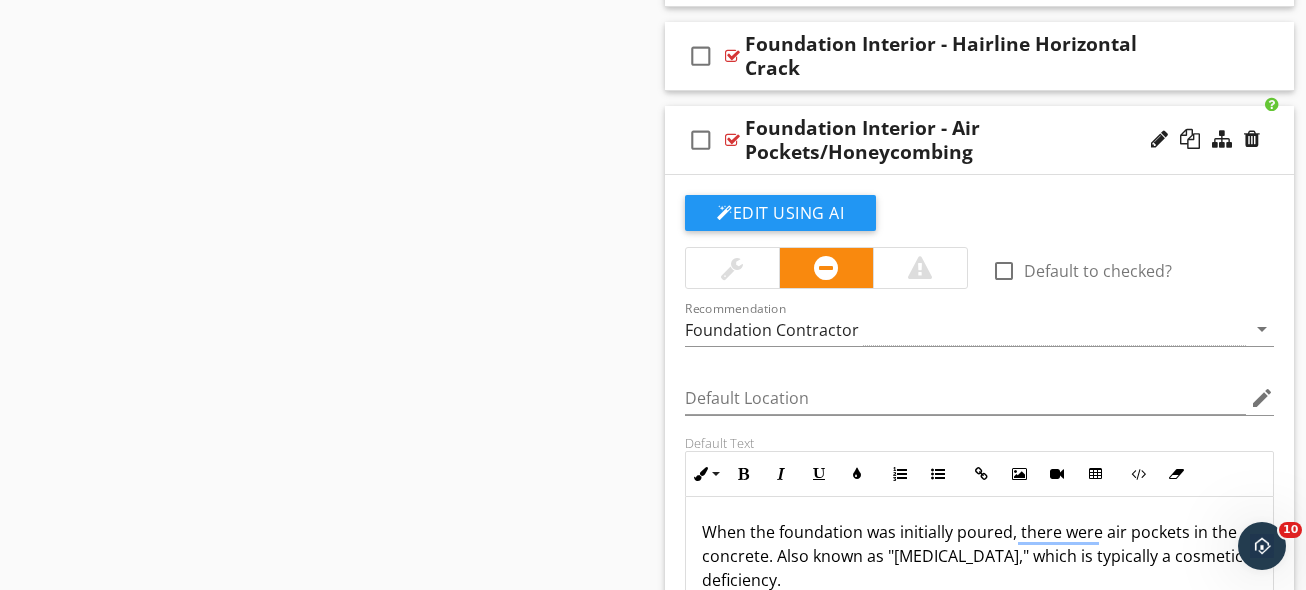
click at [1047, 137] on div "Foundation Interior - Air Pockets/Honeycombing" at bounding box center [966, 140] width 442 height 48
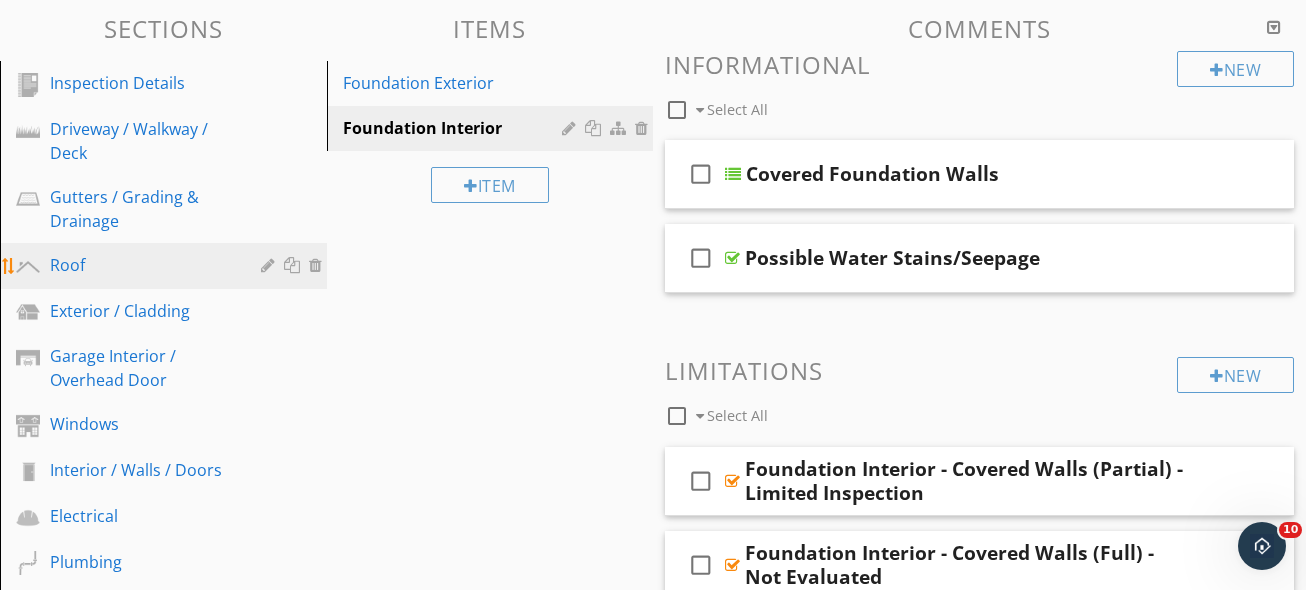
scroll to position [39, 0]
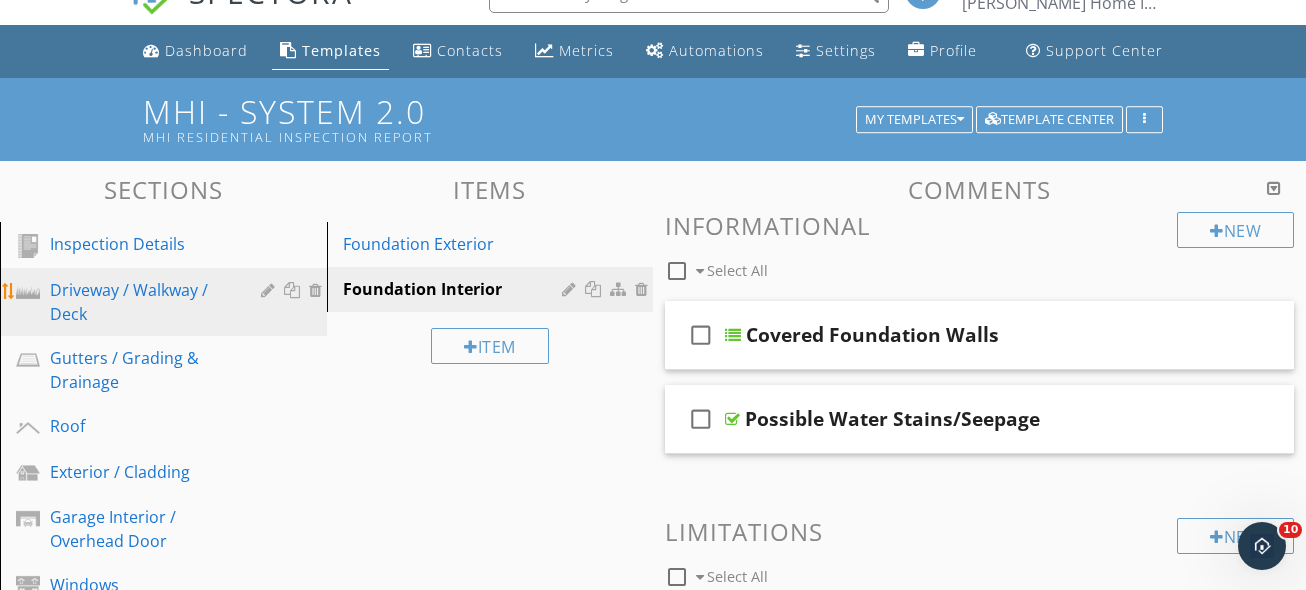
click at [126, 286] on div "Driveway / Walkway / Deck" at bounding box center [141, 302] width 182 height 48
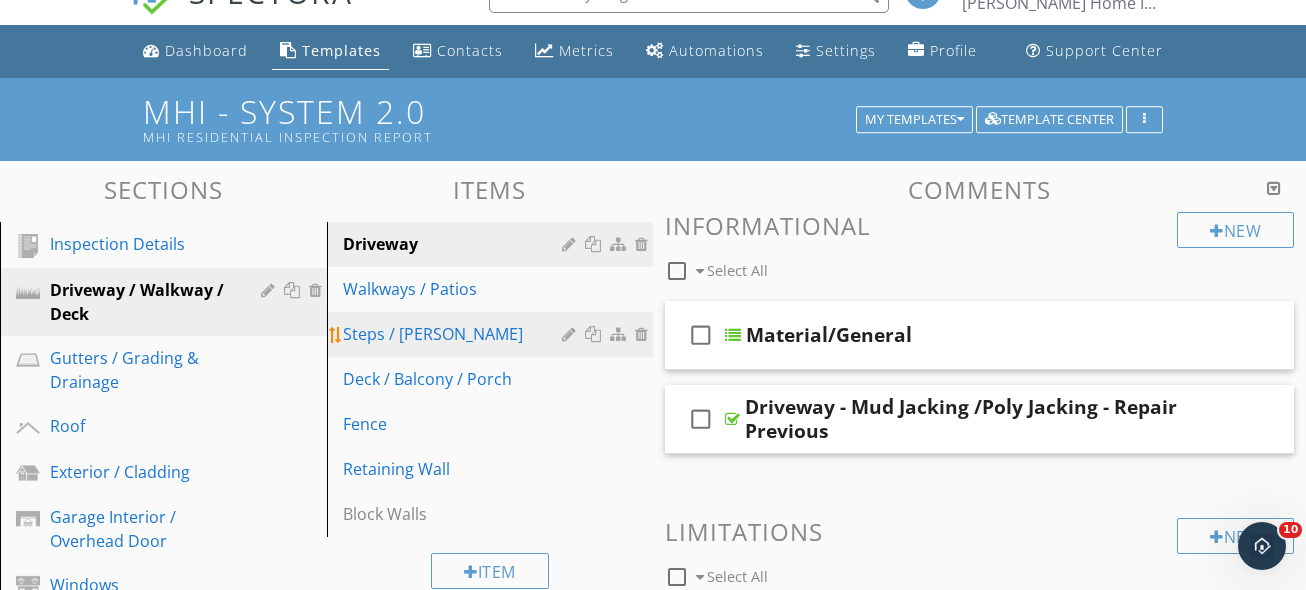
click at [483, 349] on link "Steps / Stoops" at bounding box center [493, 334] width 321 height 44
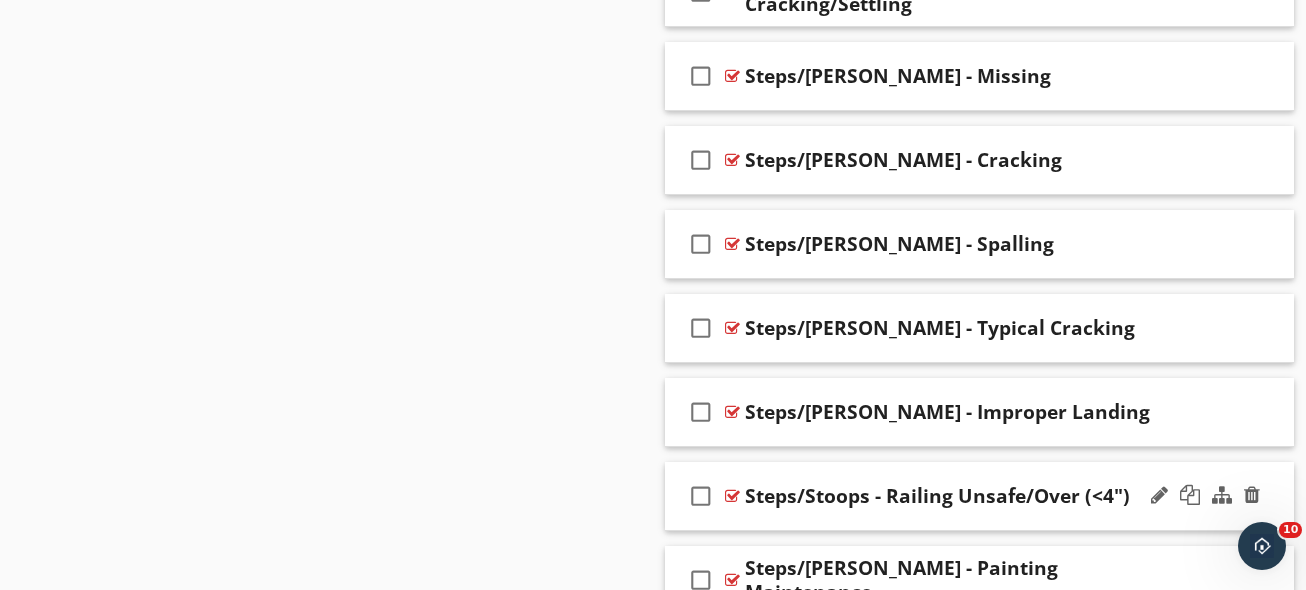
scroll to position [2364, 0]
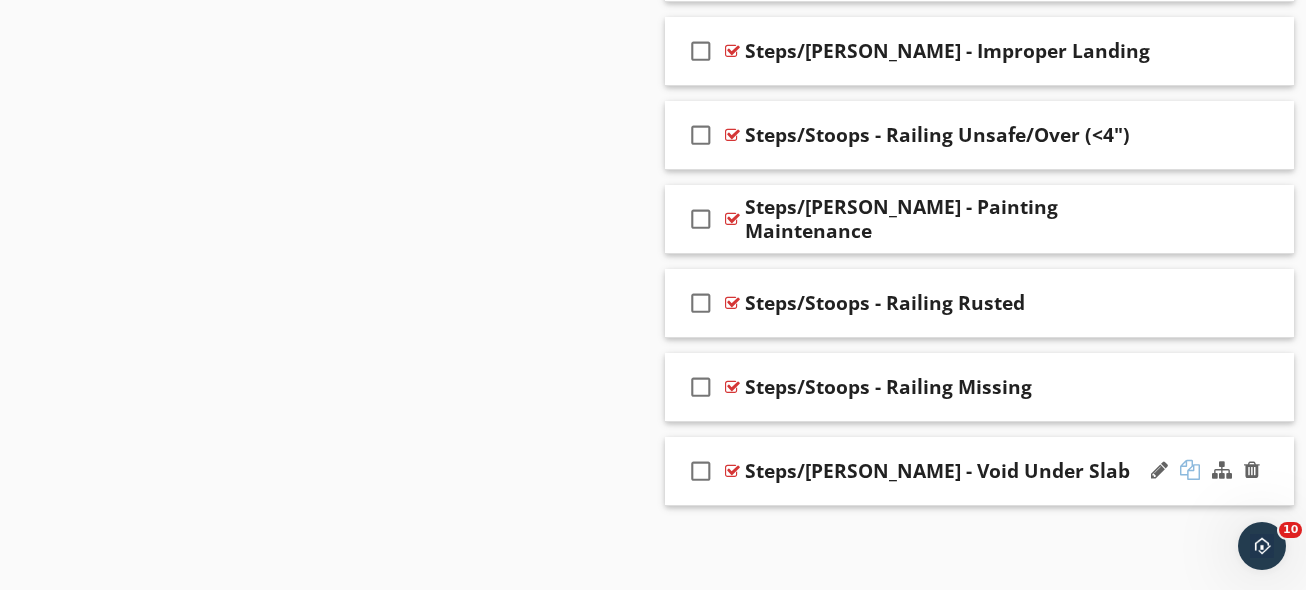
click at [1192, 478] on div at bounding box center [1190, 470] width 20 height 20
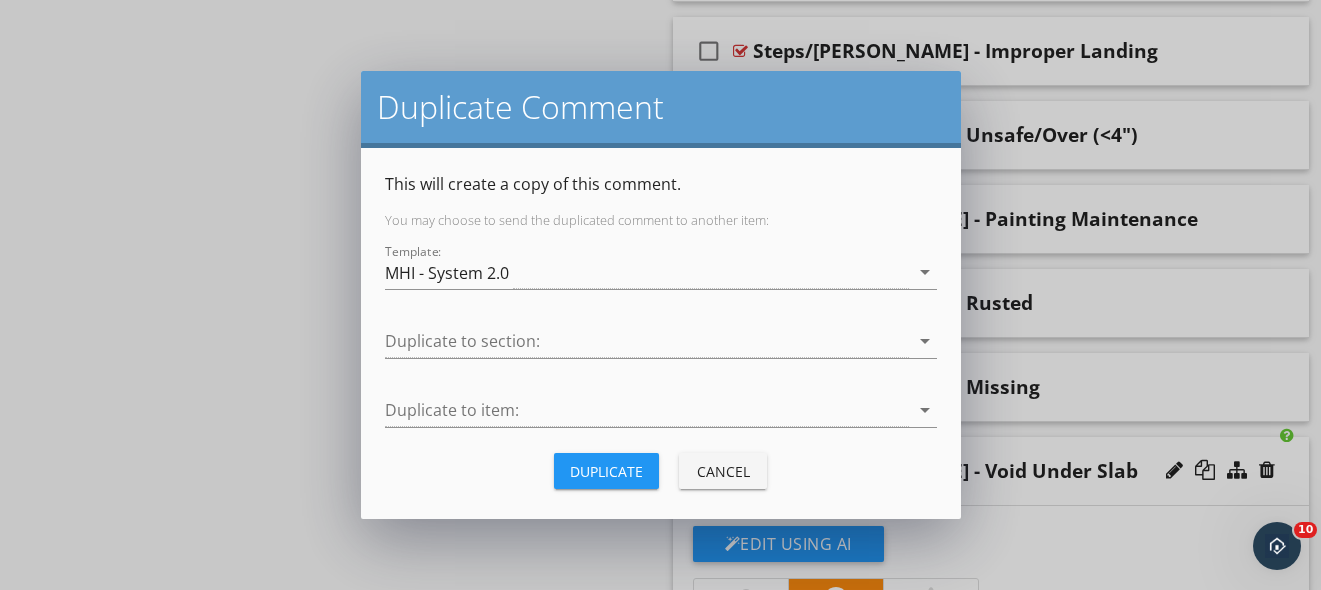
click at [613, 476] on div "Duplicate" at bounding box center [606, 471] width 73 height 21
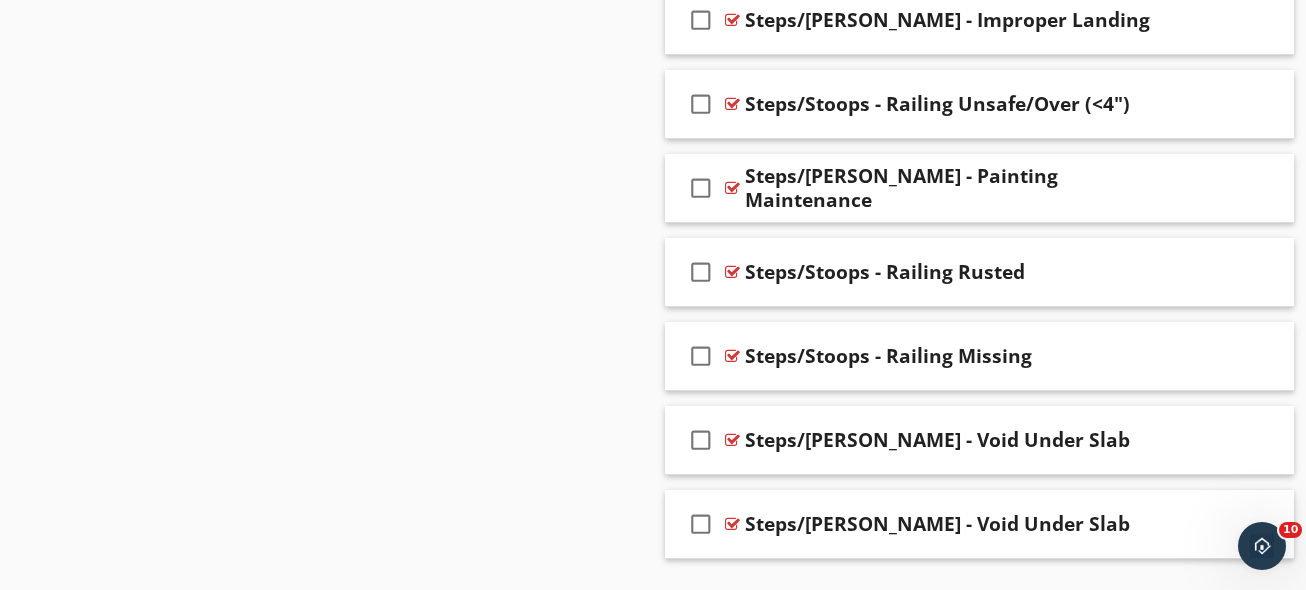
scroll to position [2448, 0]
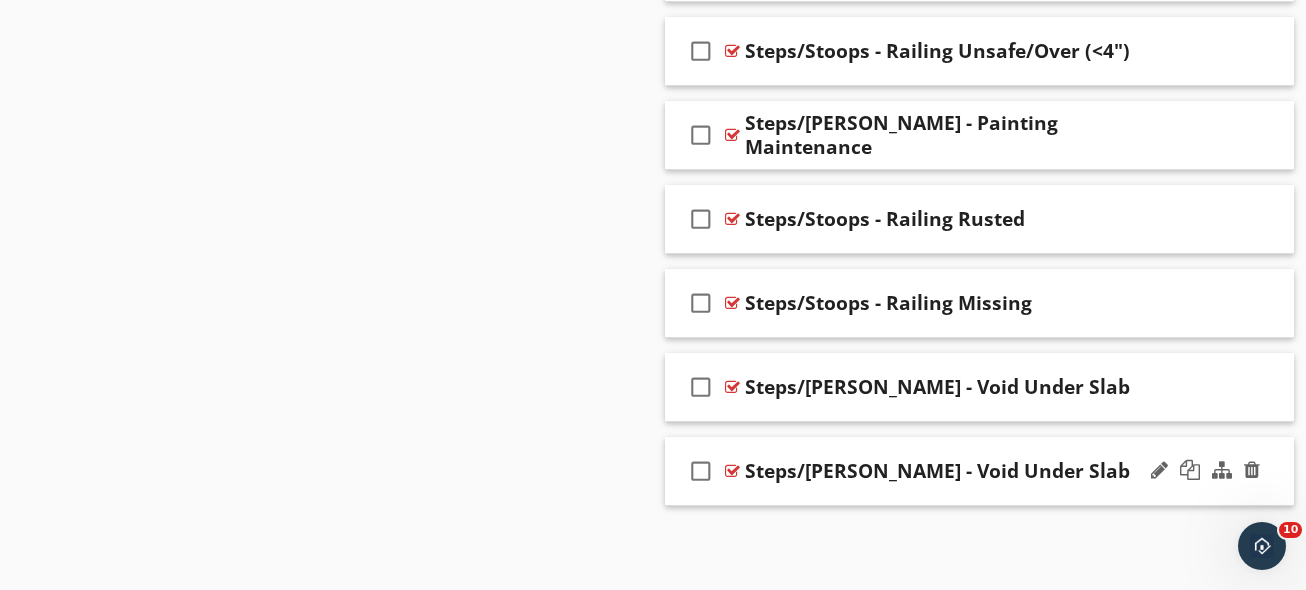
click at [1072, 477] on div "Steps/Stoops - Void Under Slab" at bounding box center [966, 471] width 442 height 24
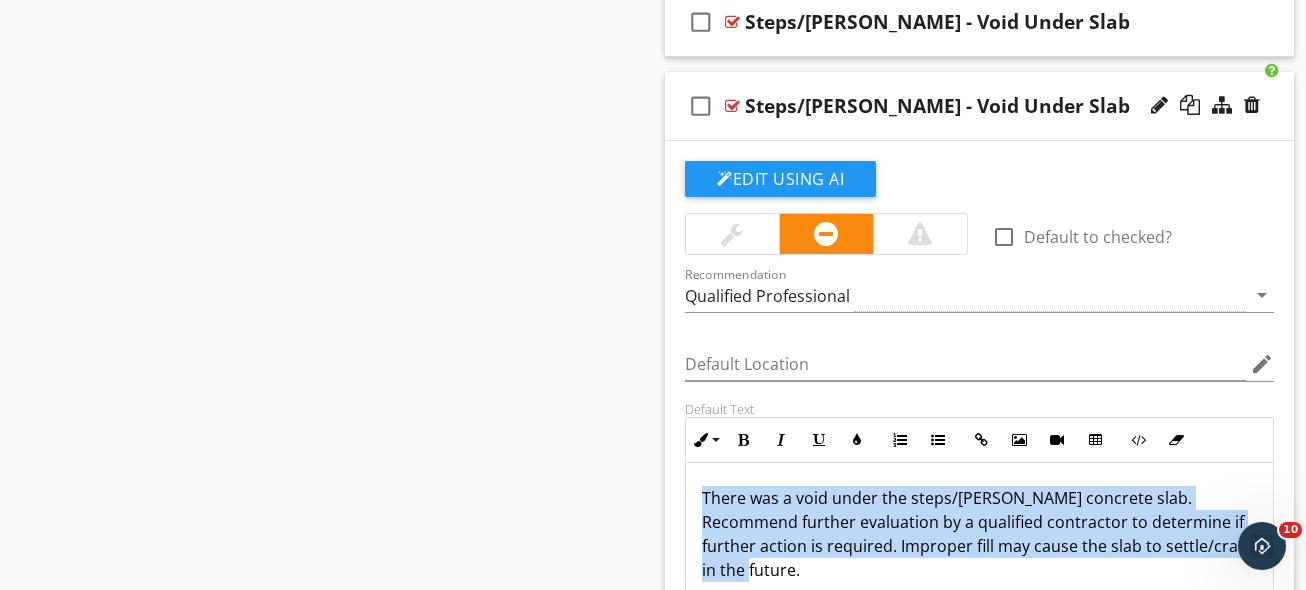
scroll to position [0, 0]
drag, startPoint x: 861, startPoint y: 572, endPoint x: 593, endPoint y: 409, distance: 313.6
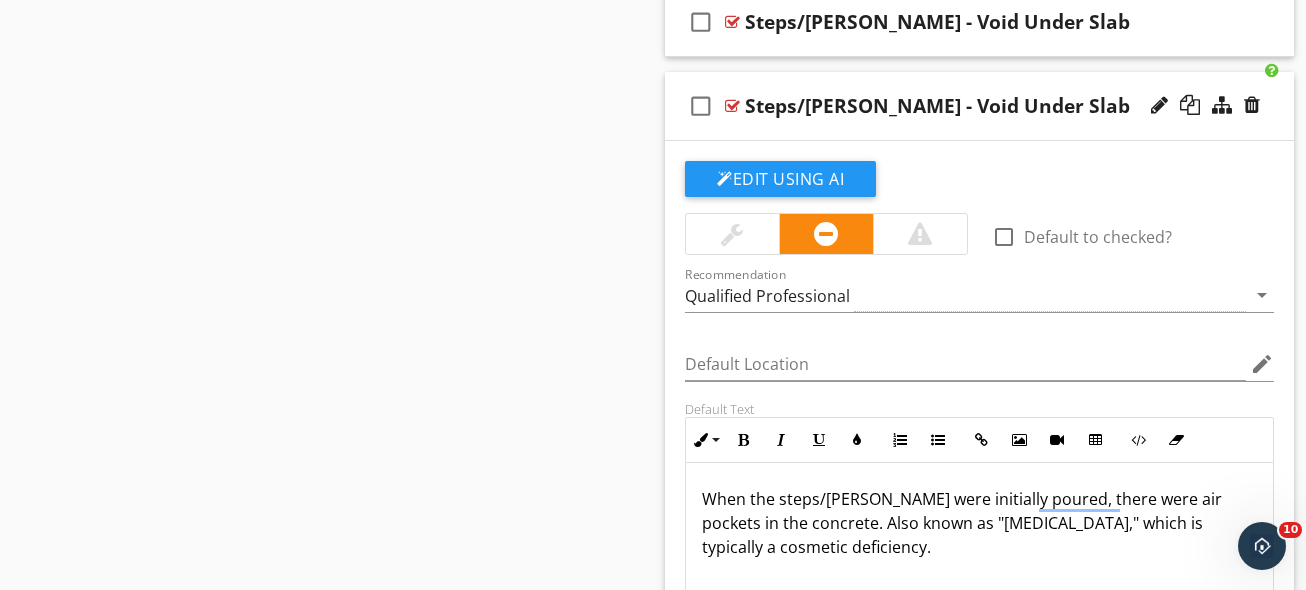
click at [980, 105] on div "Steps/Stoops - Void Under Slab" at bounding box center [937, 106] width 385 height 24
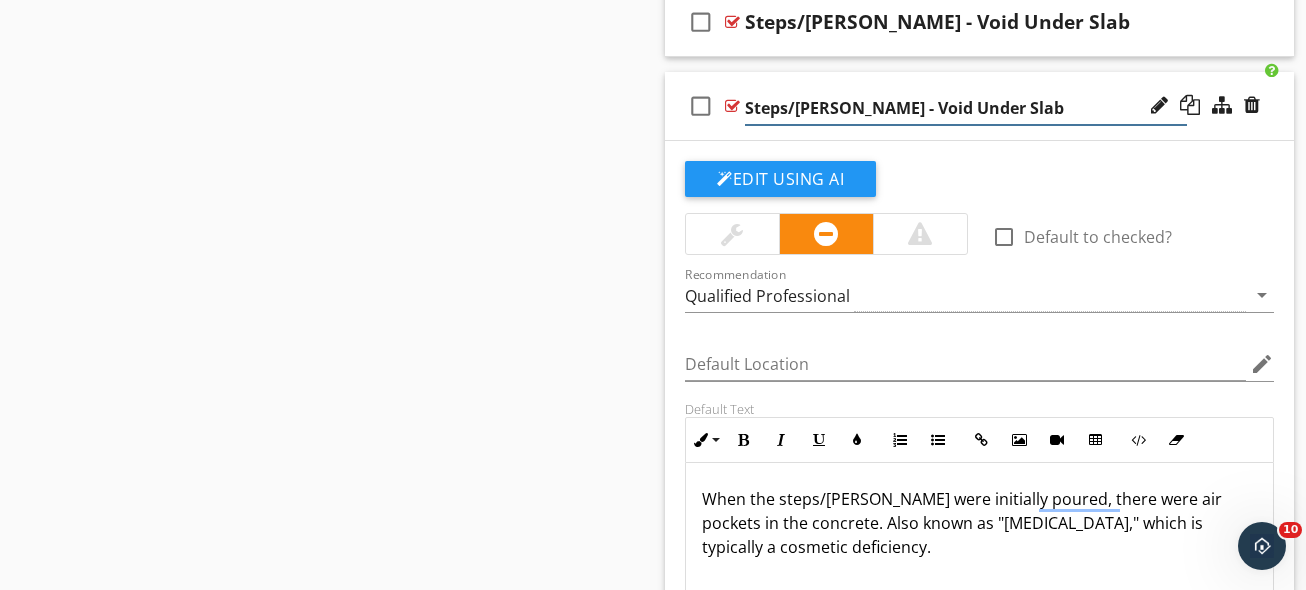
click at [980, 105] on input "Steps/Stoops - Void Under Slab" at bounding box center [966, 108] width 442 height 33
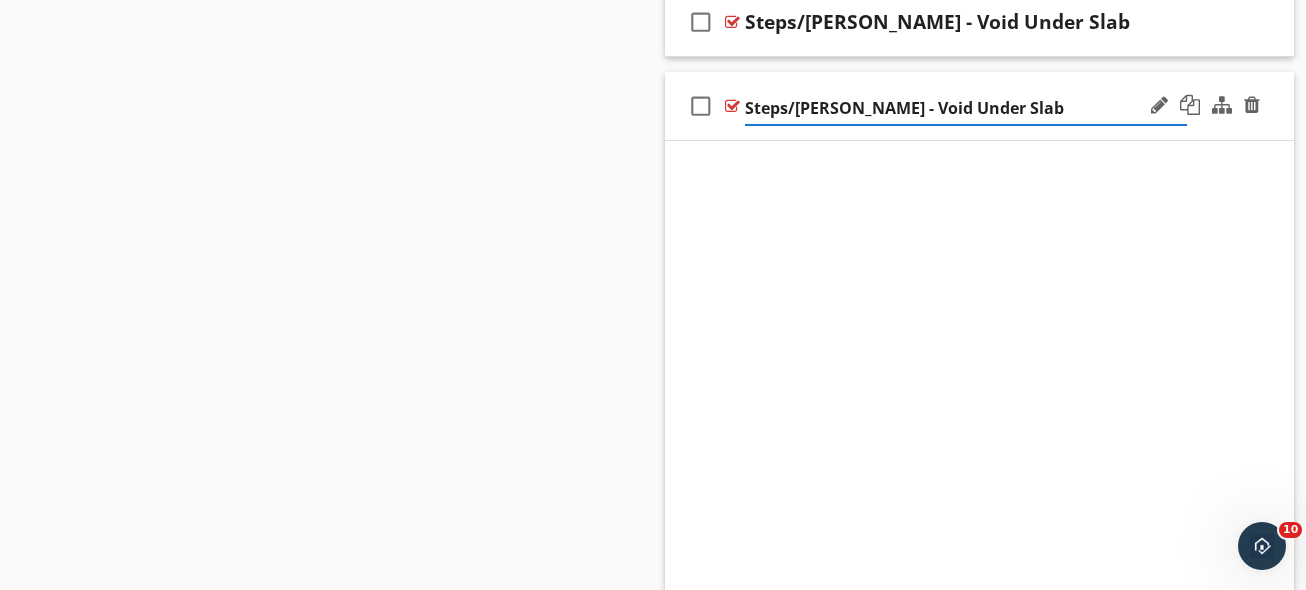
paste input "Air Pockets/Honeycombing"
type input "Steps/Stoops - Air Pockets/Honeycombing"
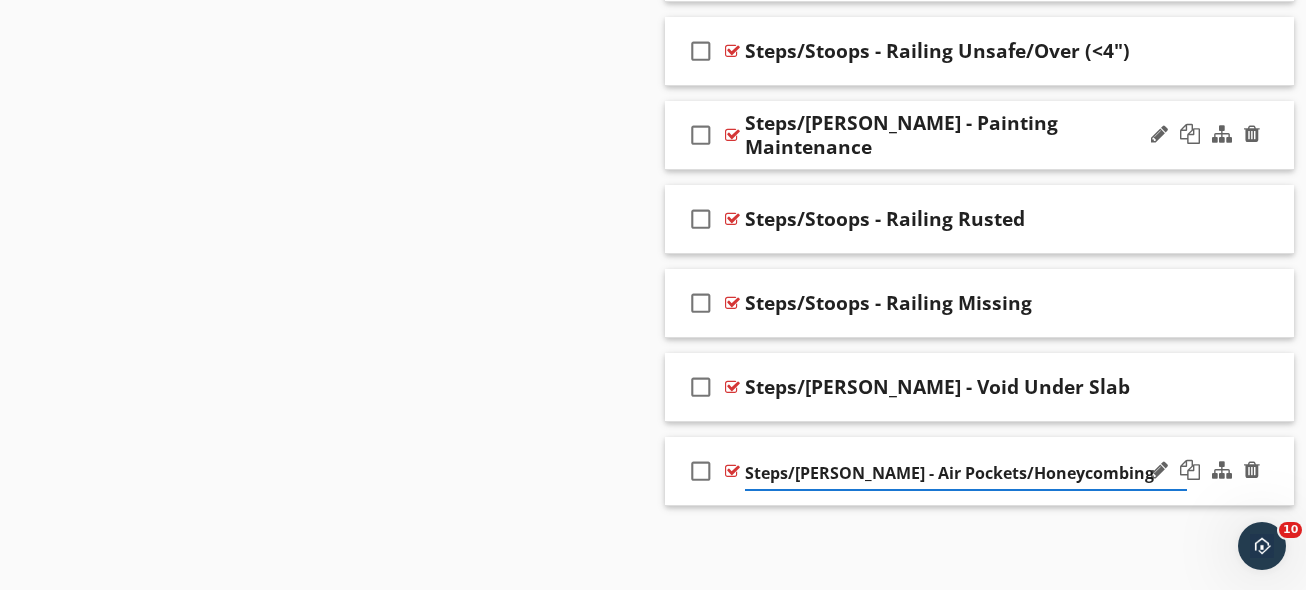
scroll to position [2448, 0]
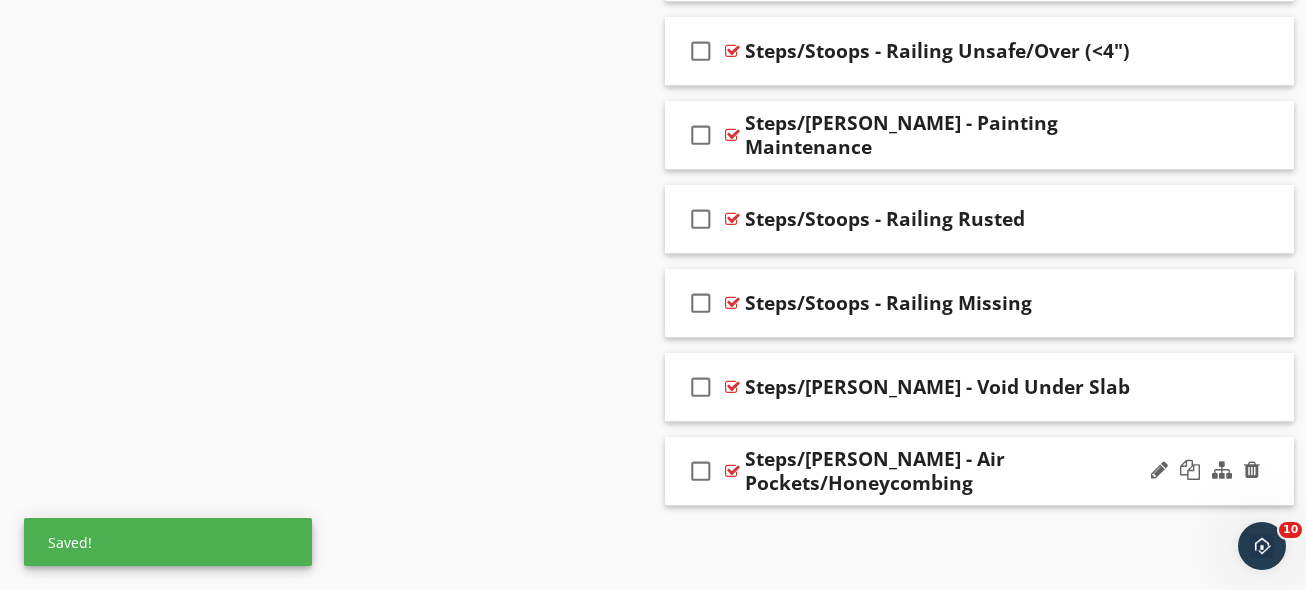
click at [1043, 447] on div "check_box_outline_blank Steps/Stoops - Air Pockets/Honeycombing" at bounding box center [979, 471] width 629 height 69
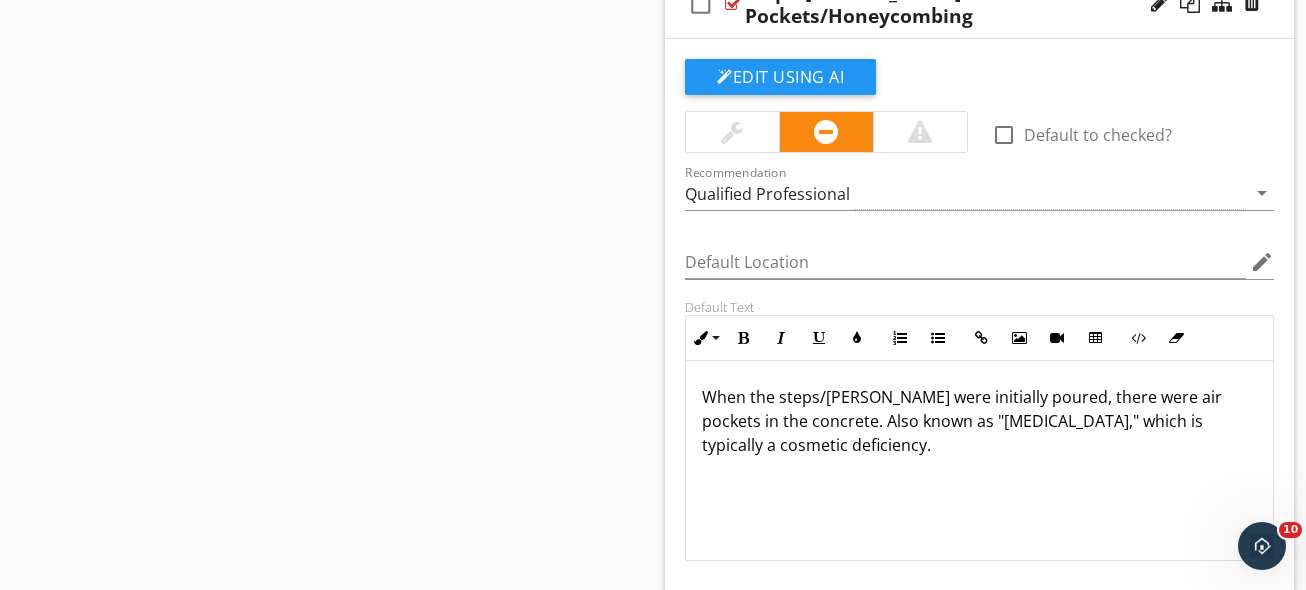
scroll to position [2933, 0]
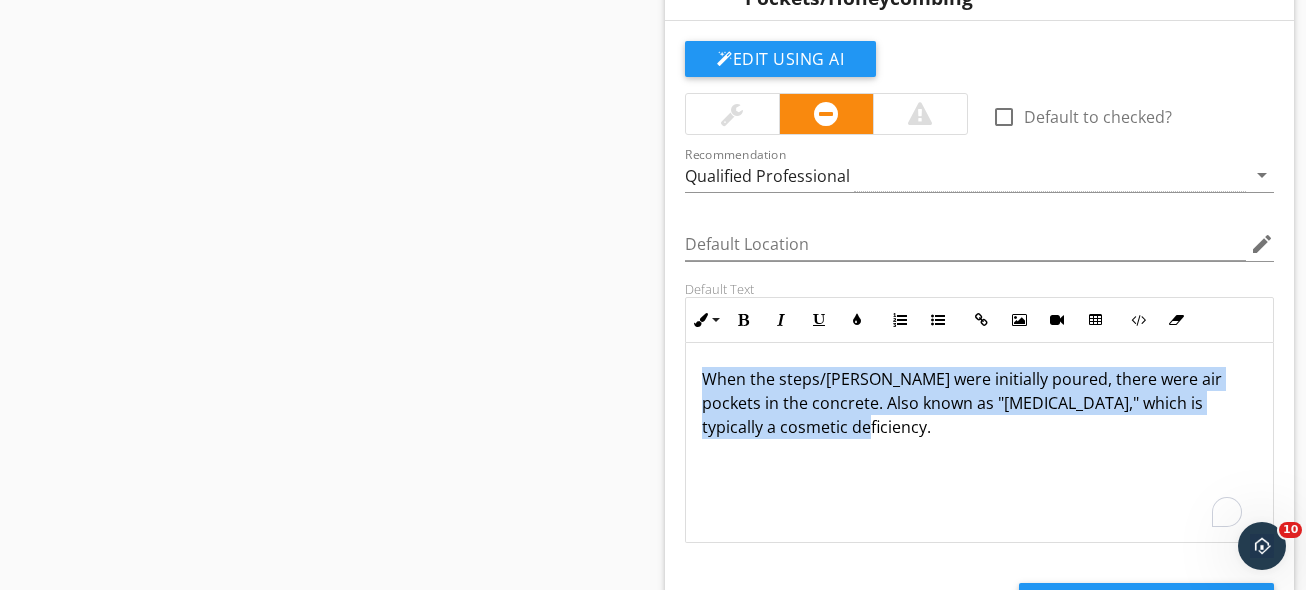
drag, startPoint x: 1020, startPoint y: 444, endPoint x: 584, endPoint y: 254, distance: 475.5
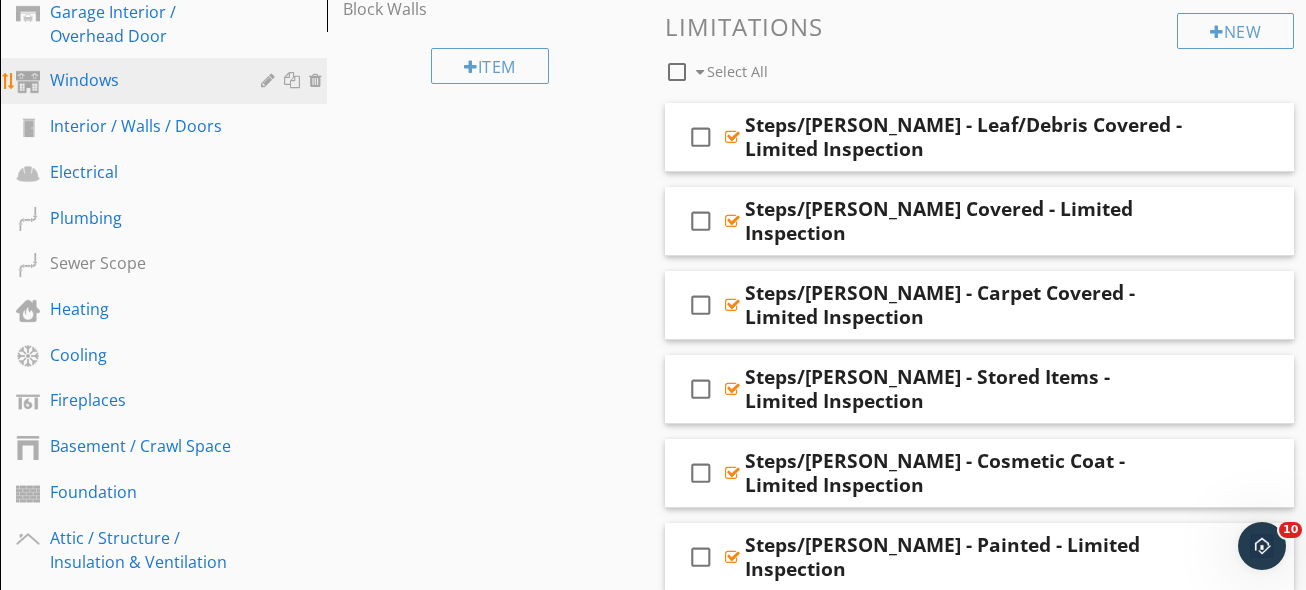
scroll to position [507, 0]
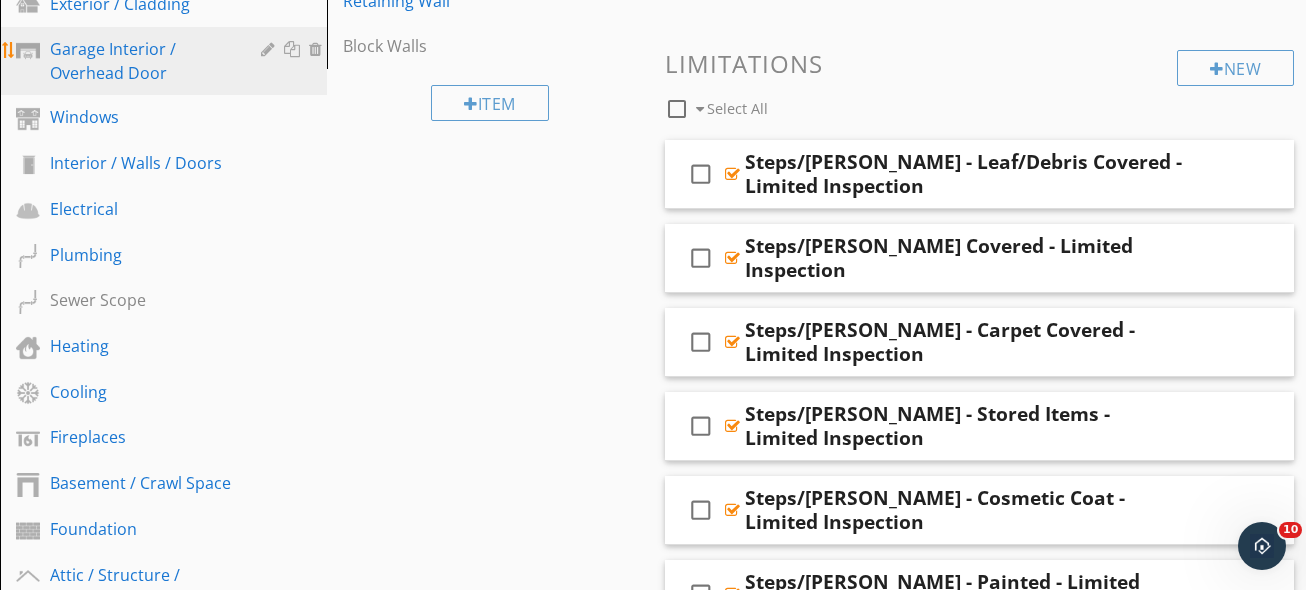
click at [171, 86] on link "Garage Interior / Overhead Door" at bounding box center [166, 61] width 321 height 68
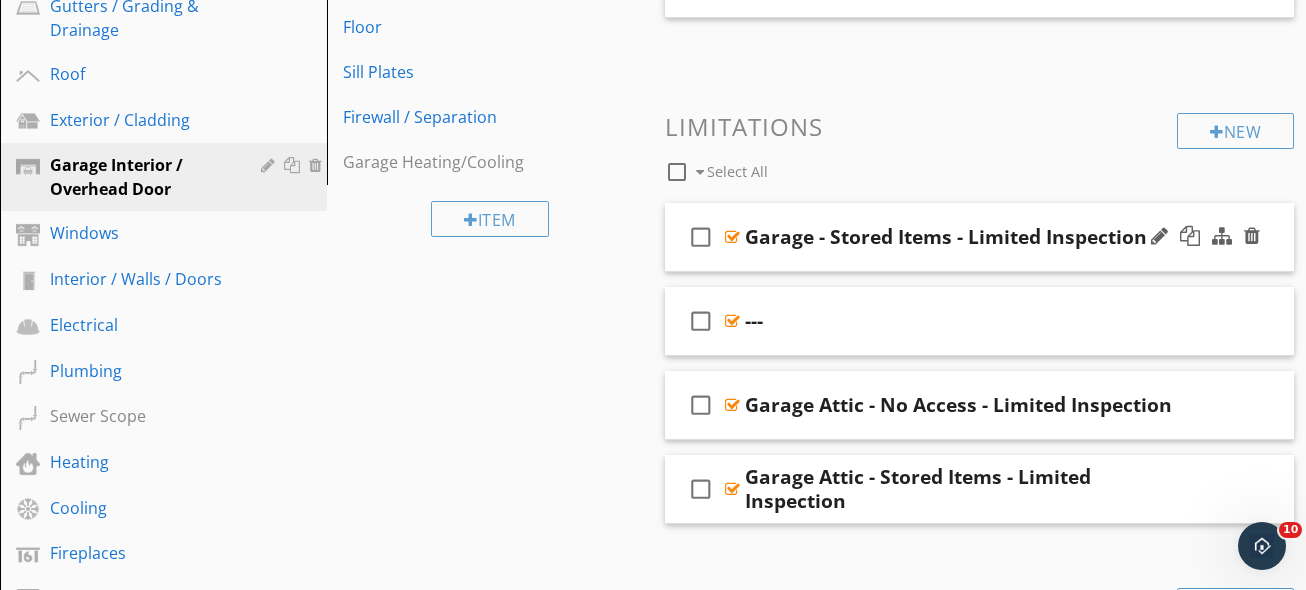
scroll to position [301, 0]
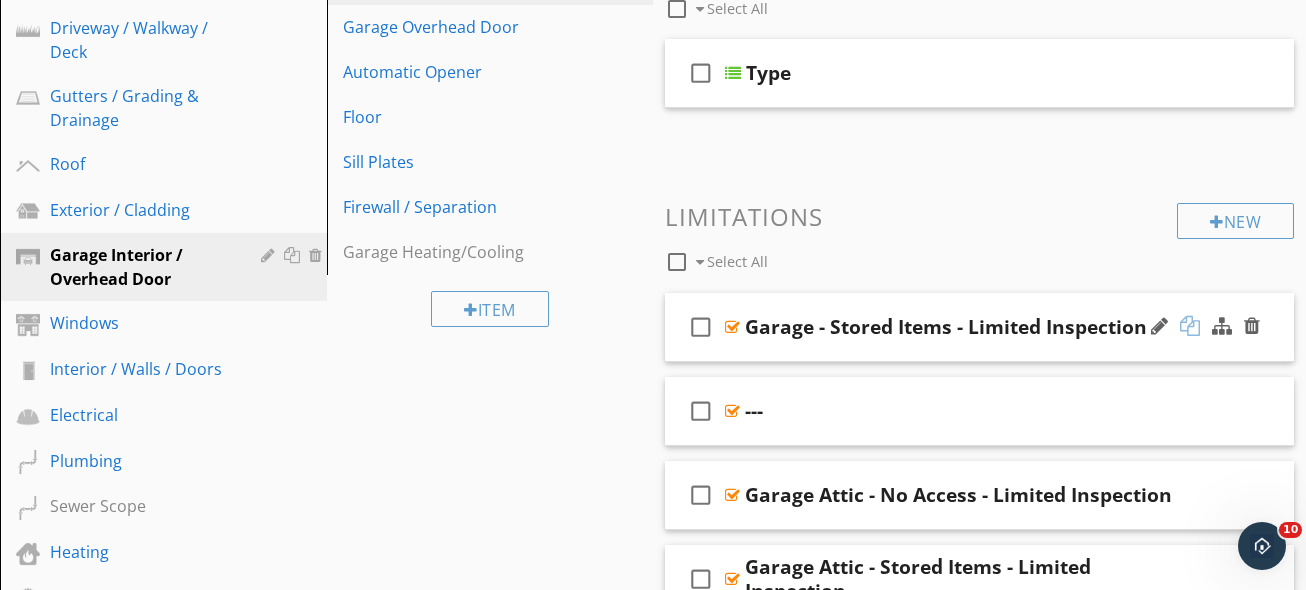
click at [1193, 332] on div at bounding box center [1190, 326] width 20 height 20
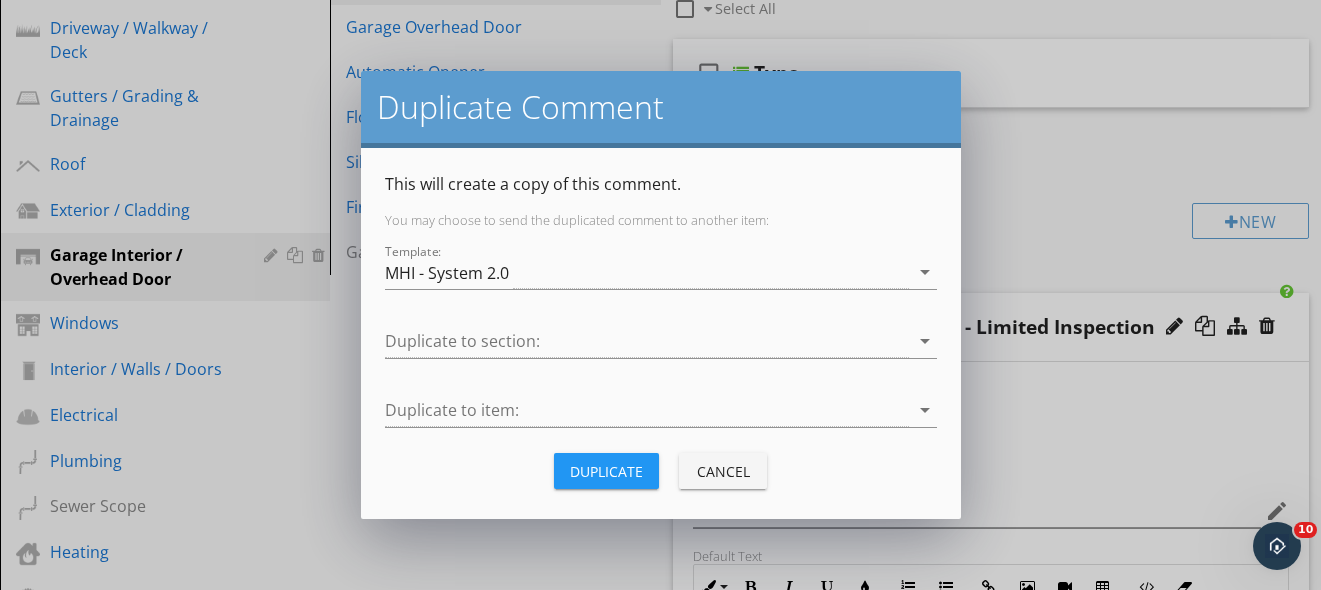
click at [575, 478] on div "Duplicate" at bounding box center [606, 471] width 73 height 21
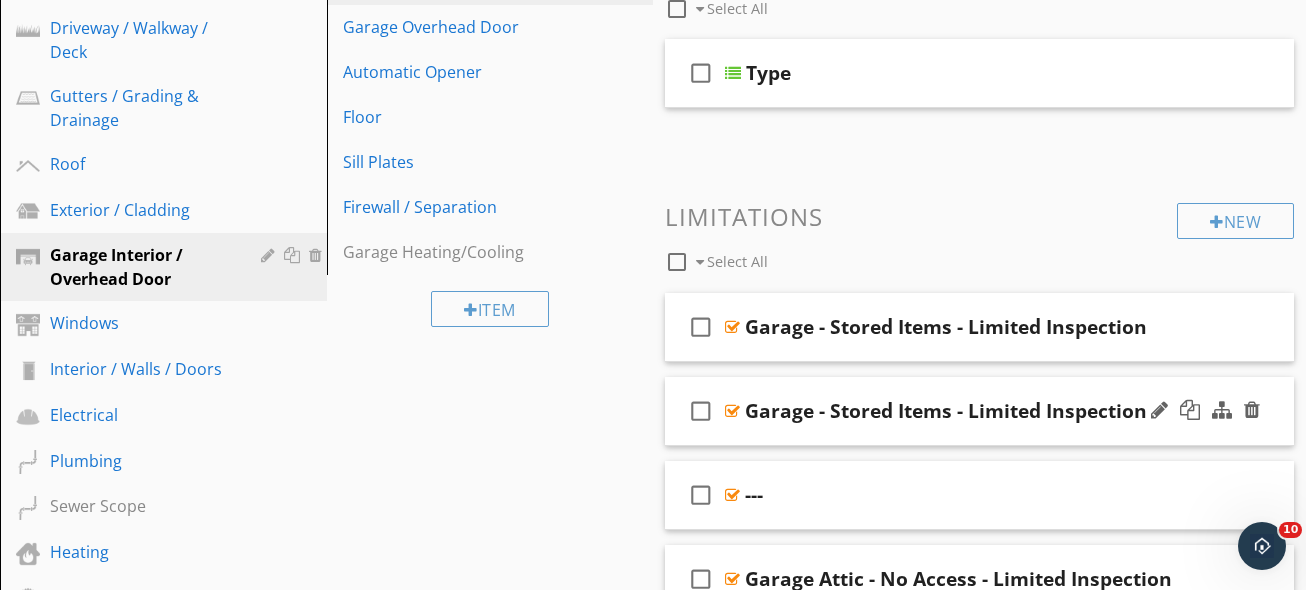
click at [1151, 389] on div at bounding box center [1205, 411] width 117 height 48
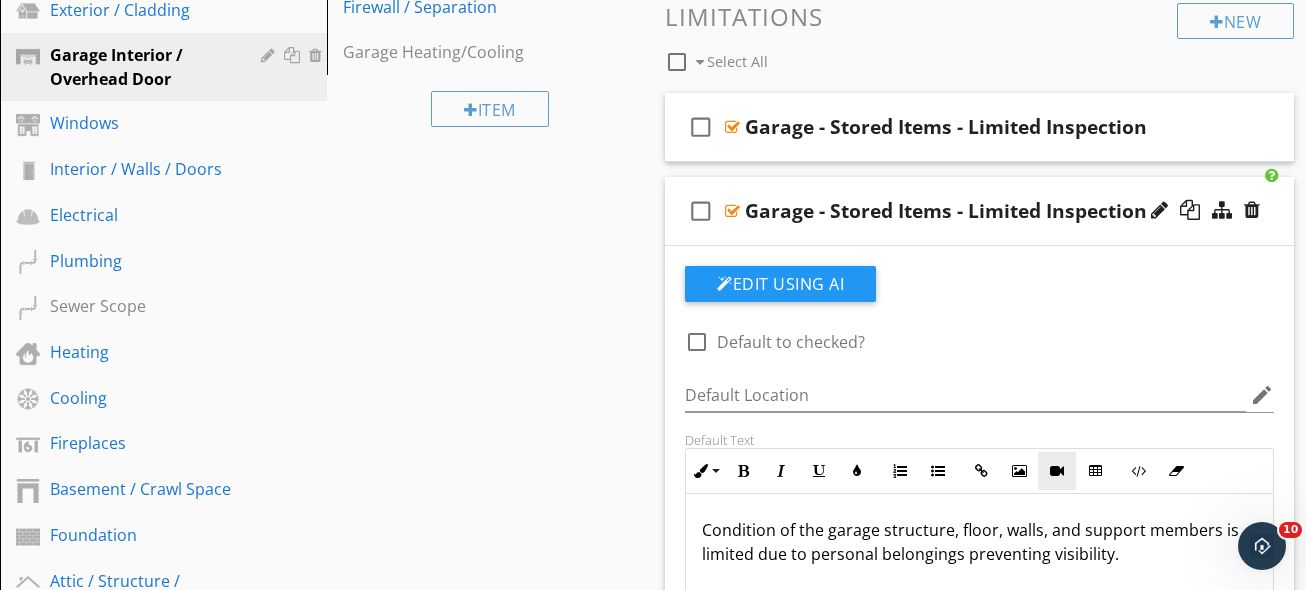
scroll to position [577, 0]
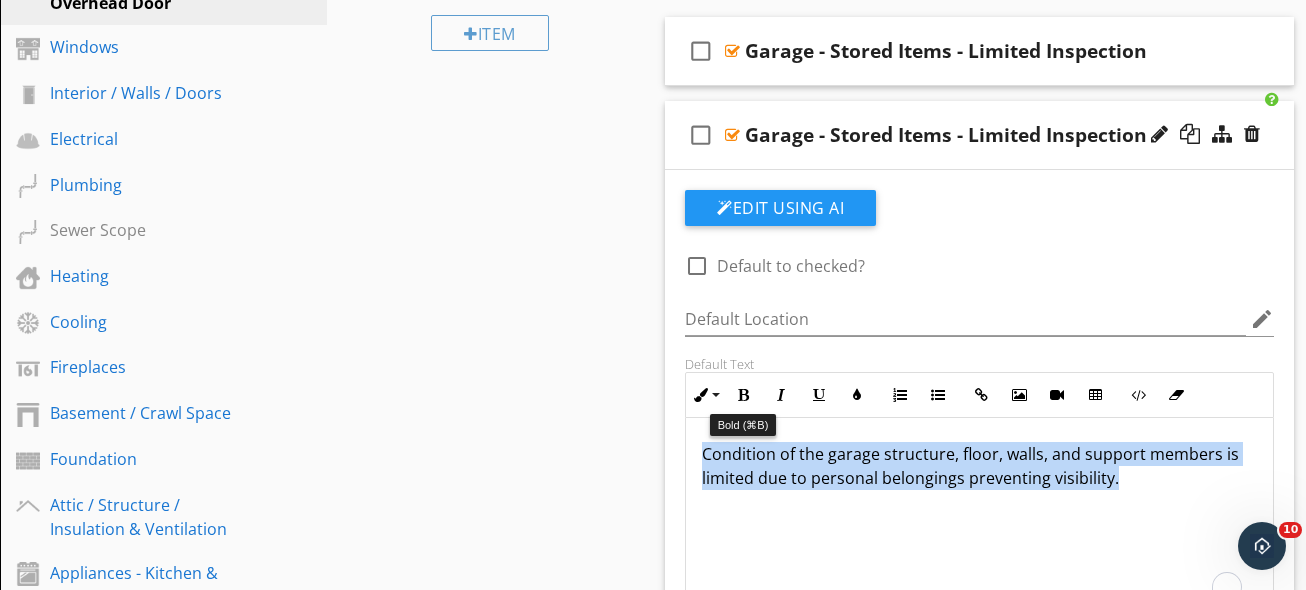
drag, startPoint x: 1069, startPoint y: 486, endPoint x: 631, endPoint y: 355, distance: 457.1
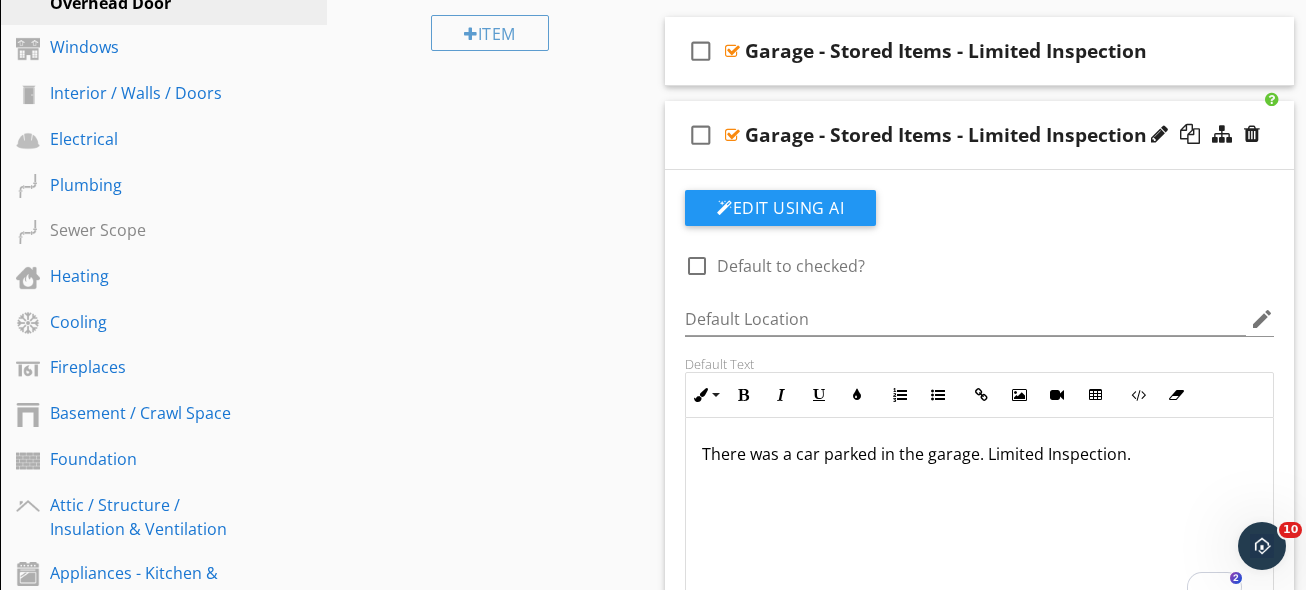
click at [884, 136] on div "Garage - Stored Items - Limited Inspection" at bounding box center [946, 135] width 402 height 24
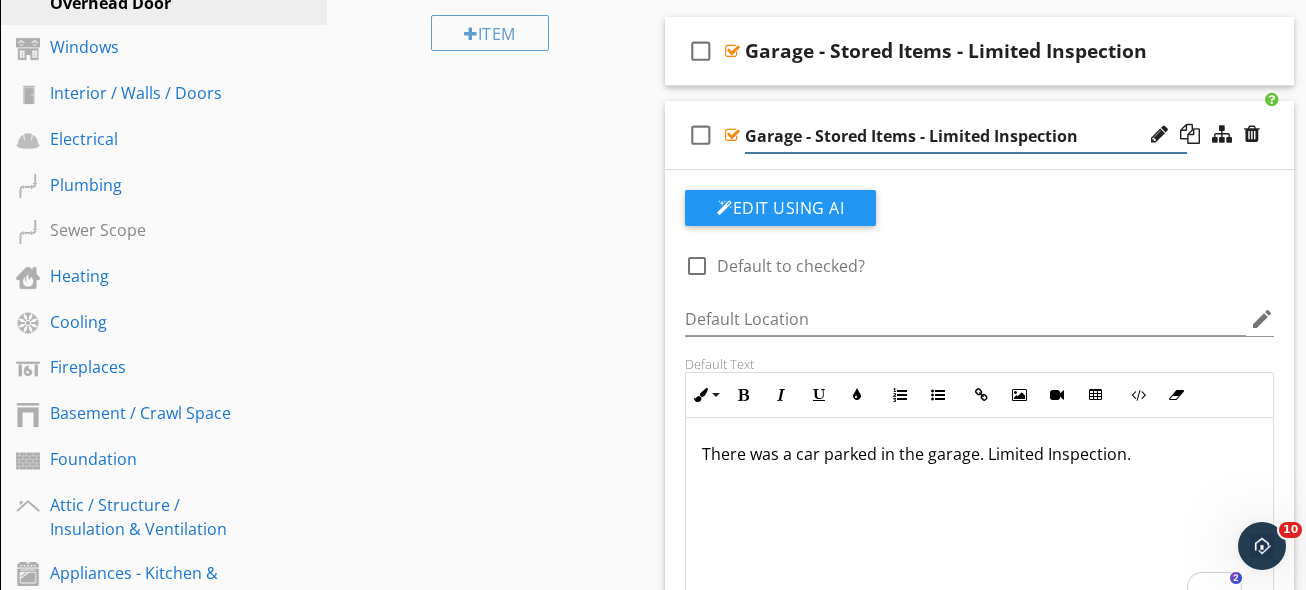
click at [884, 136] on input "Garage - Stored Items - Limited Inspection" at bounding box center [966, 136] width 442 height 33
paste input "Car Parked"
type input "Garage - Car Parked - Limited Inspection"
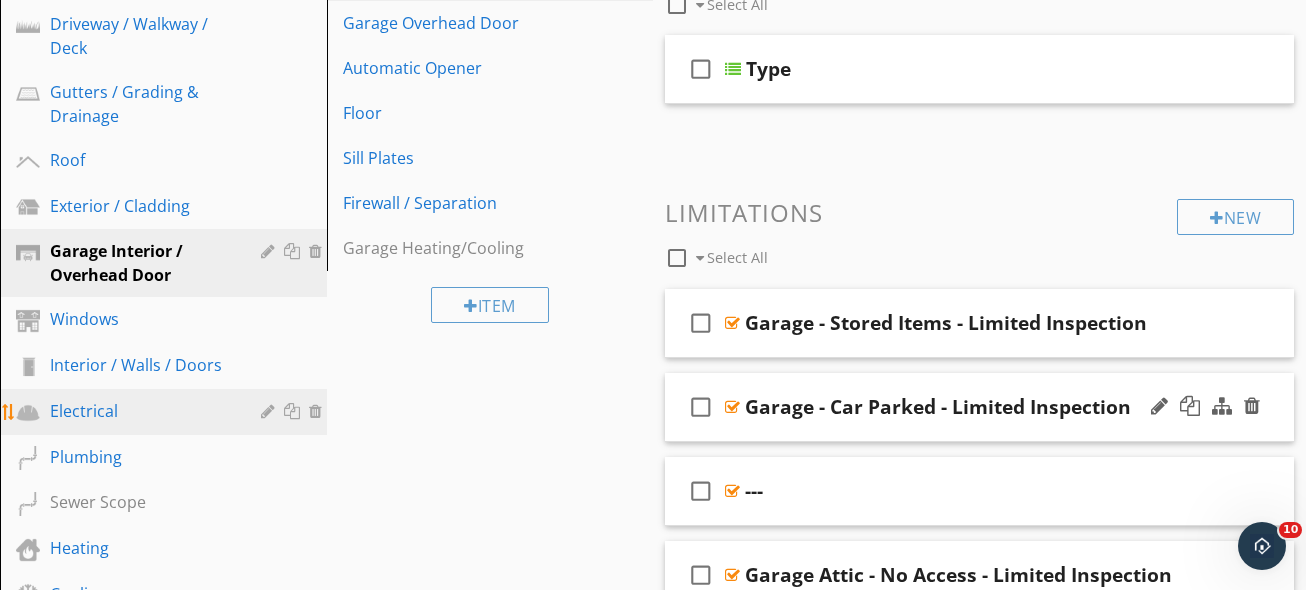
scroll to position [781, 0]
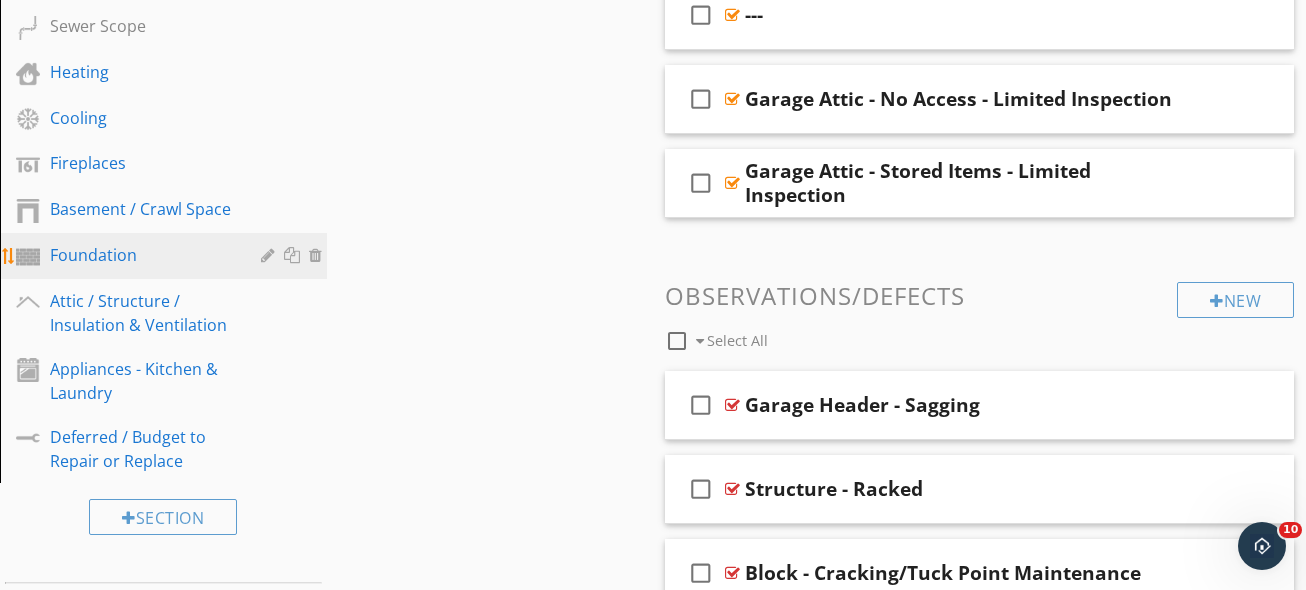
click at [184, 245] on div "Foundation" at bounding box center [141, 255] width 182 height 24
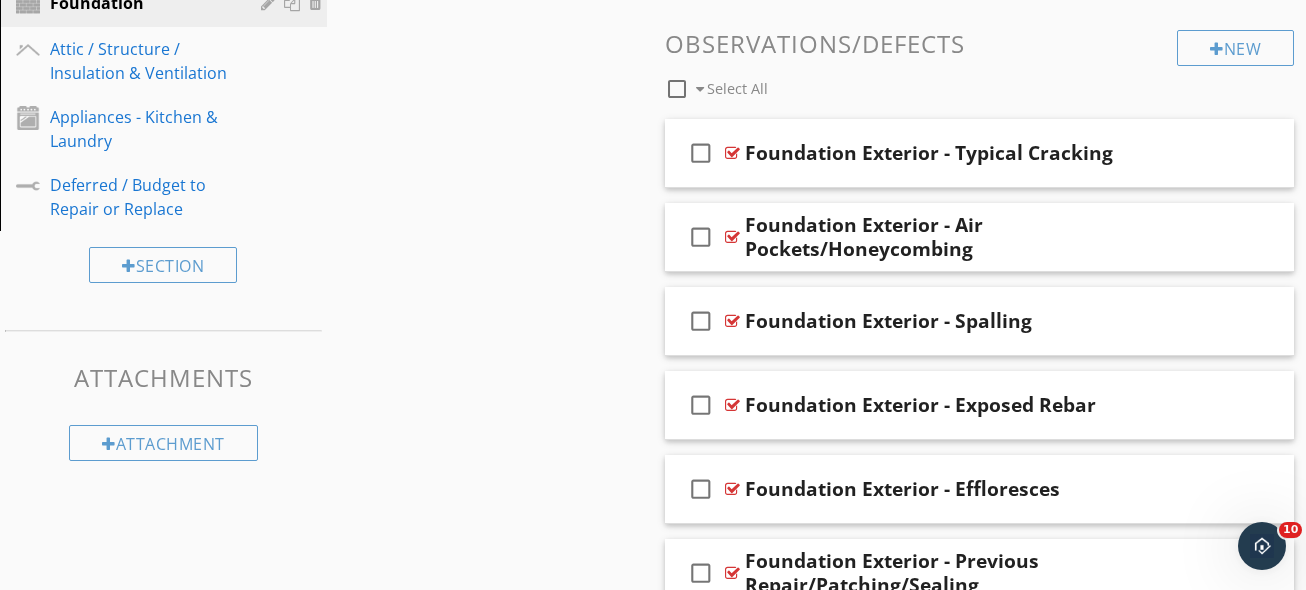
scroll to position [927, 0]
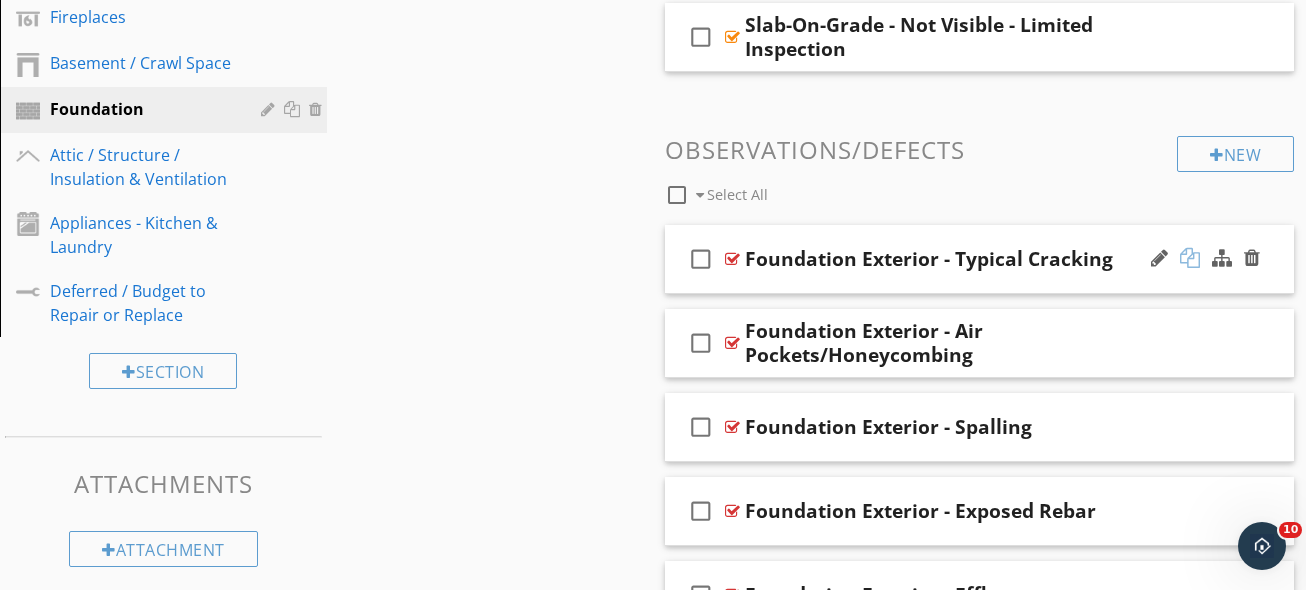
click at [1186, 263] on div at bounding box center [1190, 258] width 20 height 20
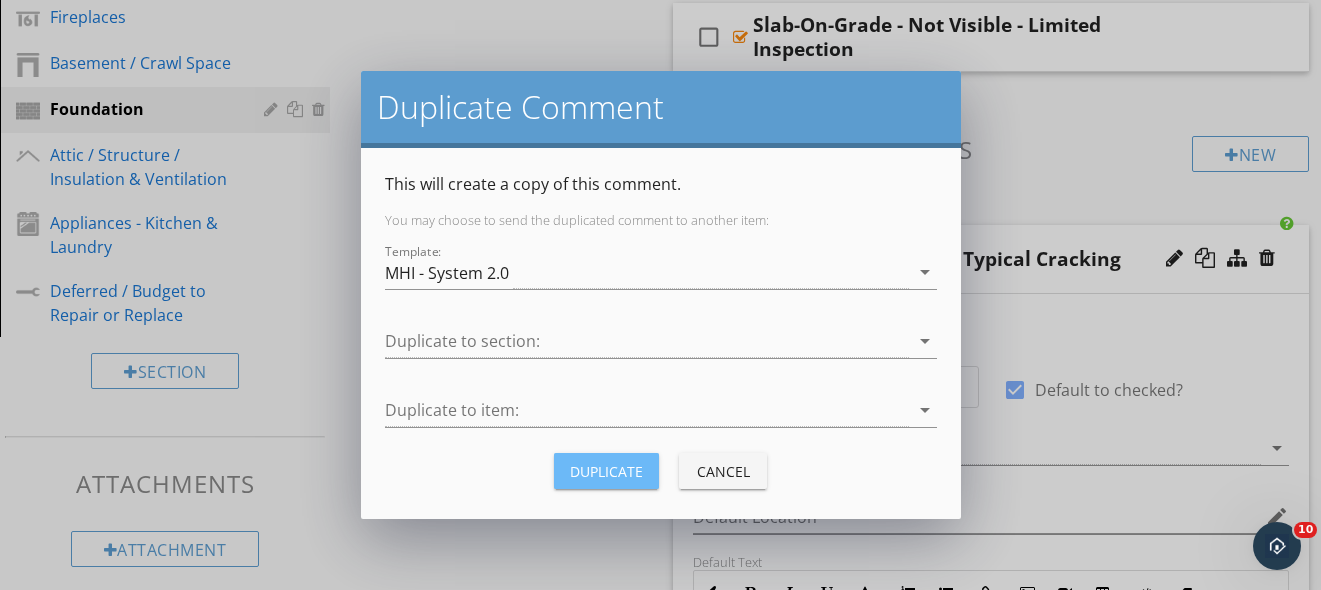
click at [605, 461] on div "Duplicate" at bounding box center [606, 471] width 73 height 21
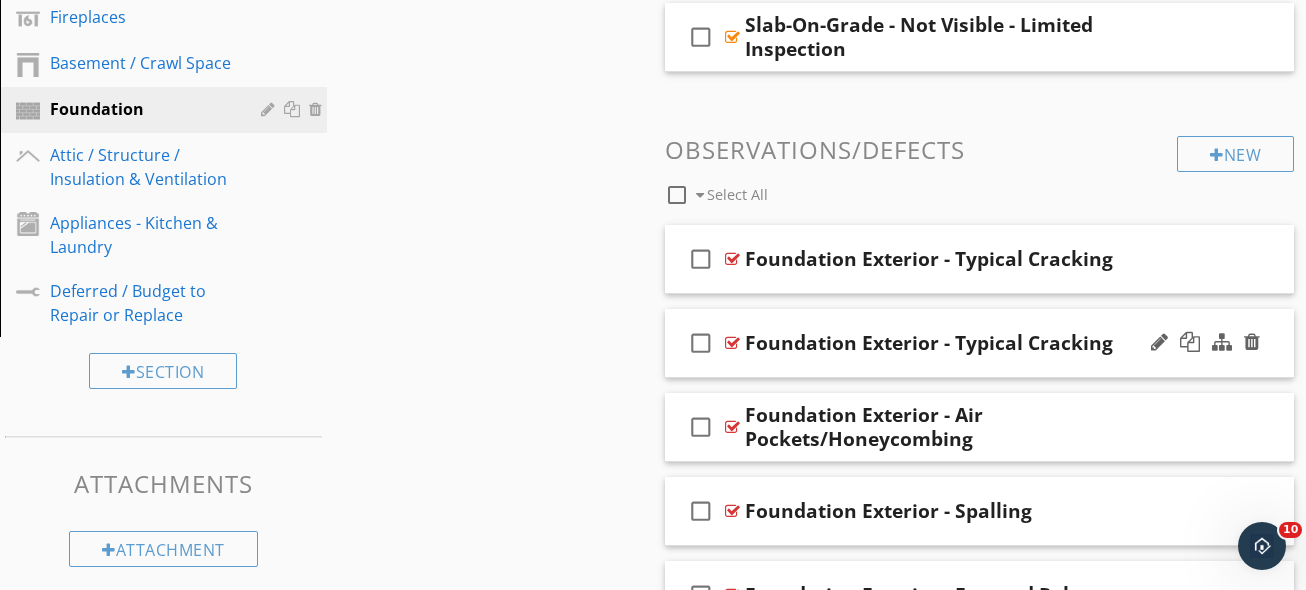
click at [1140, 324] on div "check_box_outline_blank Foundation Exterior - Typical Cracking" at bounding box center [979, 343] width 629 height 69
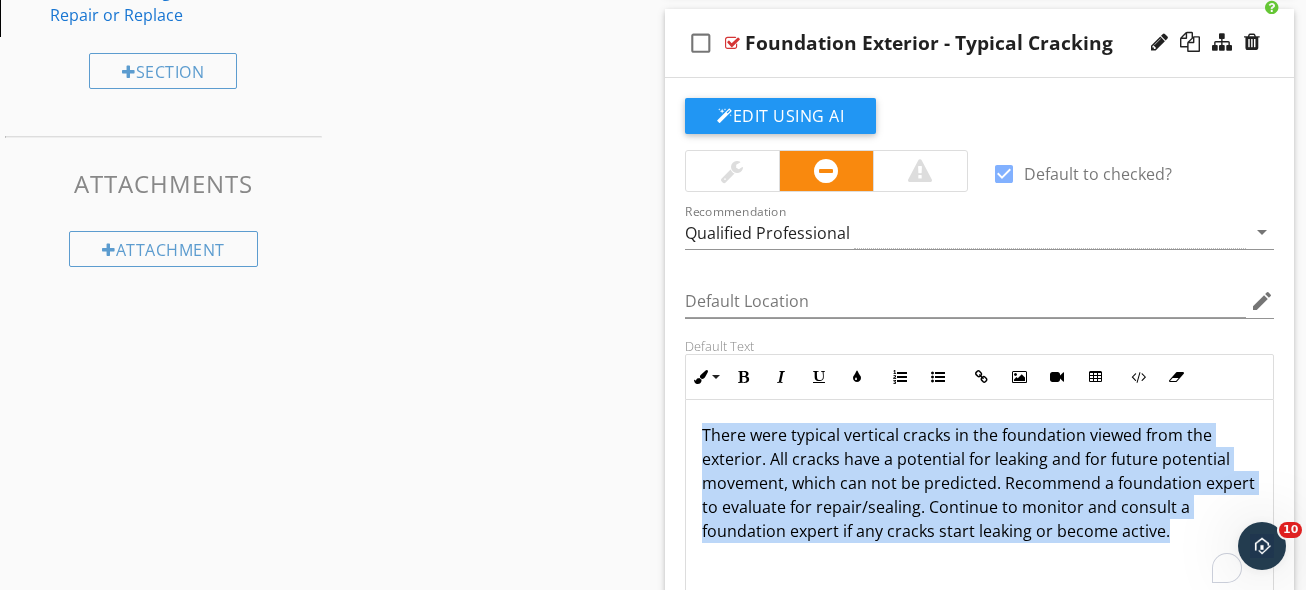
scroll to position [0, 0]
drag, startPoint x: 1157, startPoint y: 526, endPoint x: 560, endPoint y: 286, distance: 643.3
click at [560, 286] on div "Sections Inspection Details Driveway / Walkway / Deck Gutters / Grading & Drain…" at bounding box center [653, 566] width 1306 height 3186
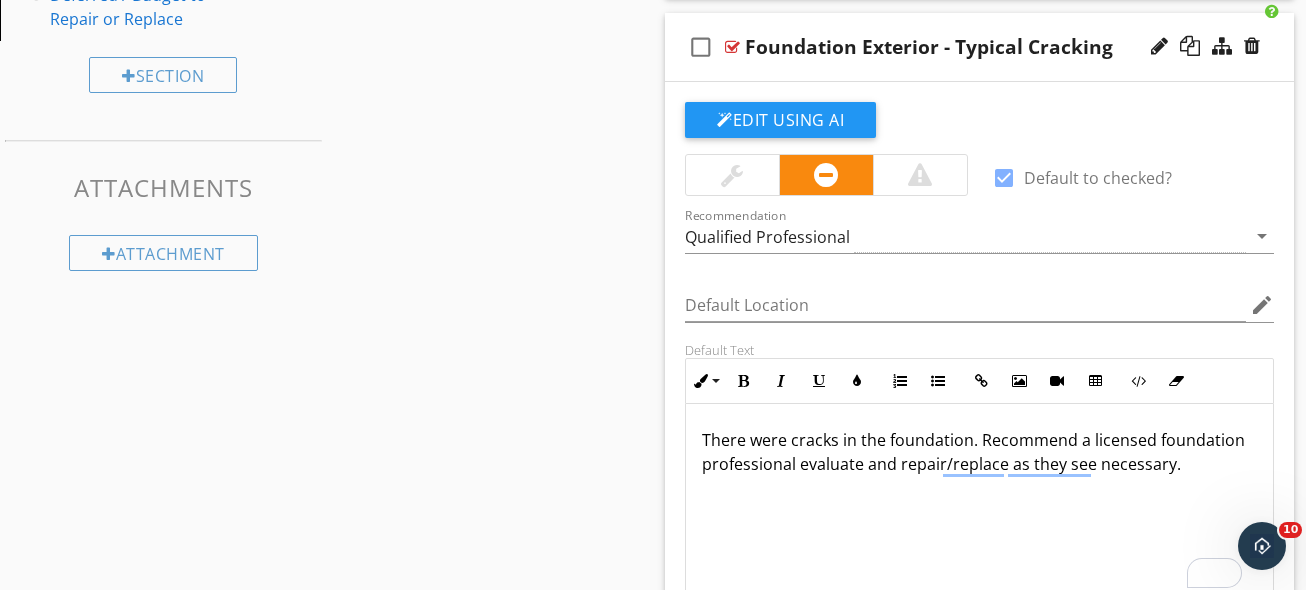
scroll to position [1188, 0]
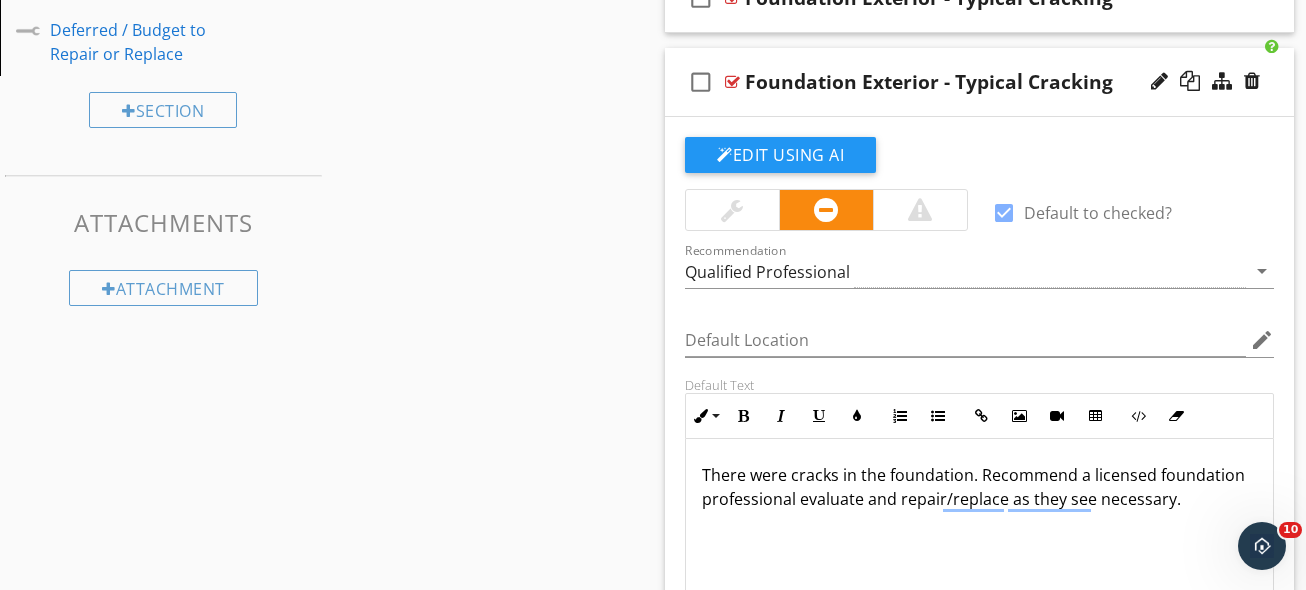
click at [1018, 86] on div "Foundation Exterior - Typical Cracking" at bounding box center [929, 82] width 368 height 24
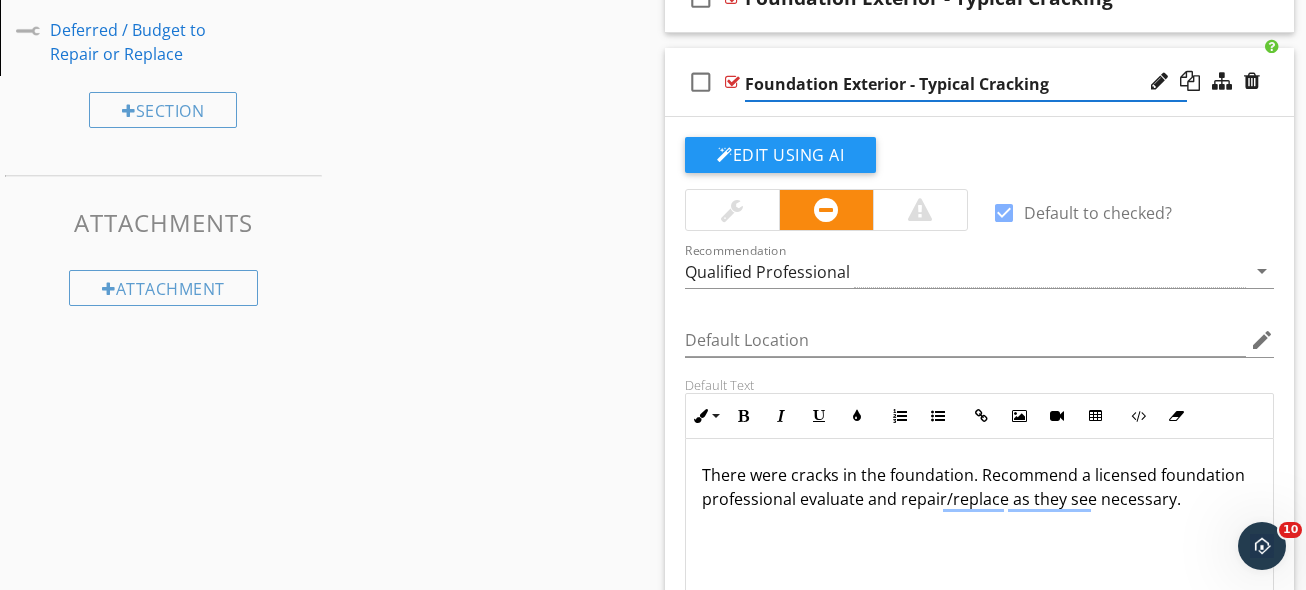
click at [1018, 86] on input "Foundation Exterior - Typical Cracking" at bounding box center [966, 84] width 442 height 33
type input "Foundation Exterior - Cracking"
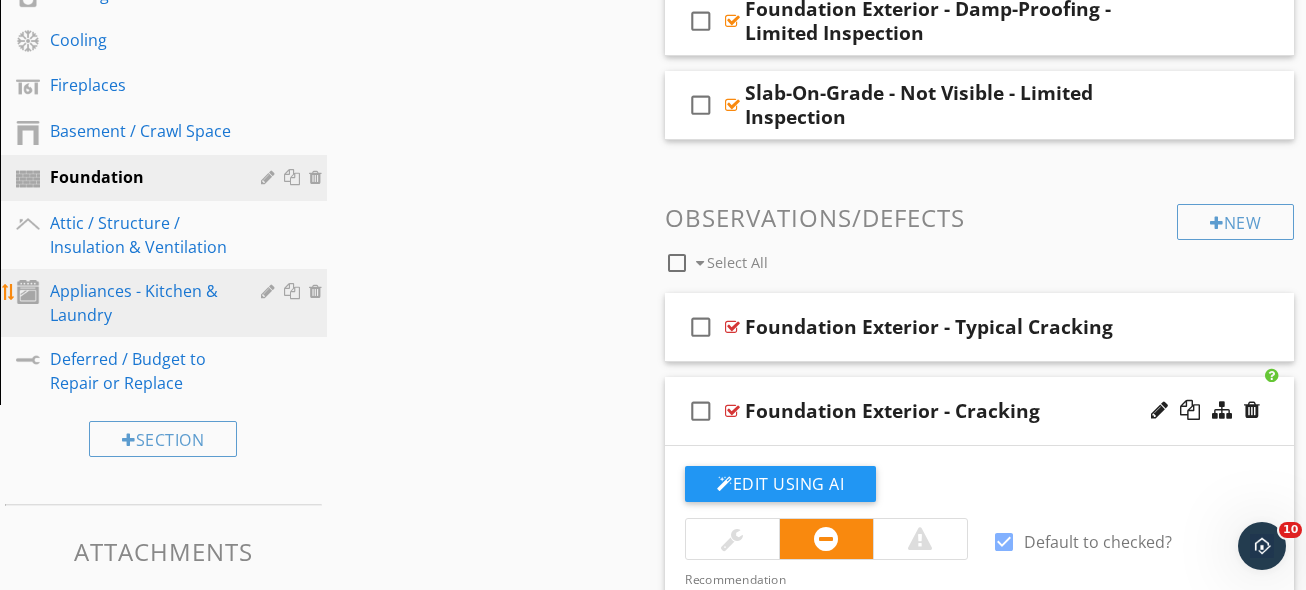
scroll to position [858, 0]
click at [170, 278] on link "Appliances - Kitchen & Laundry" at bounding box center [166, 304] width 321 height 68
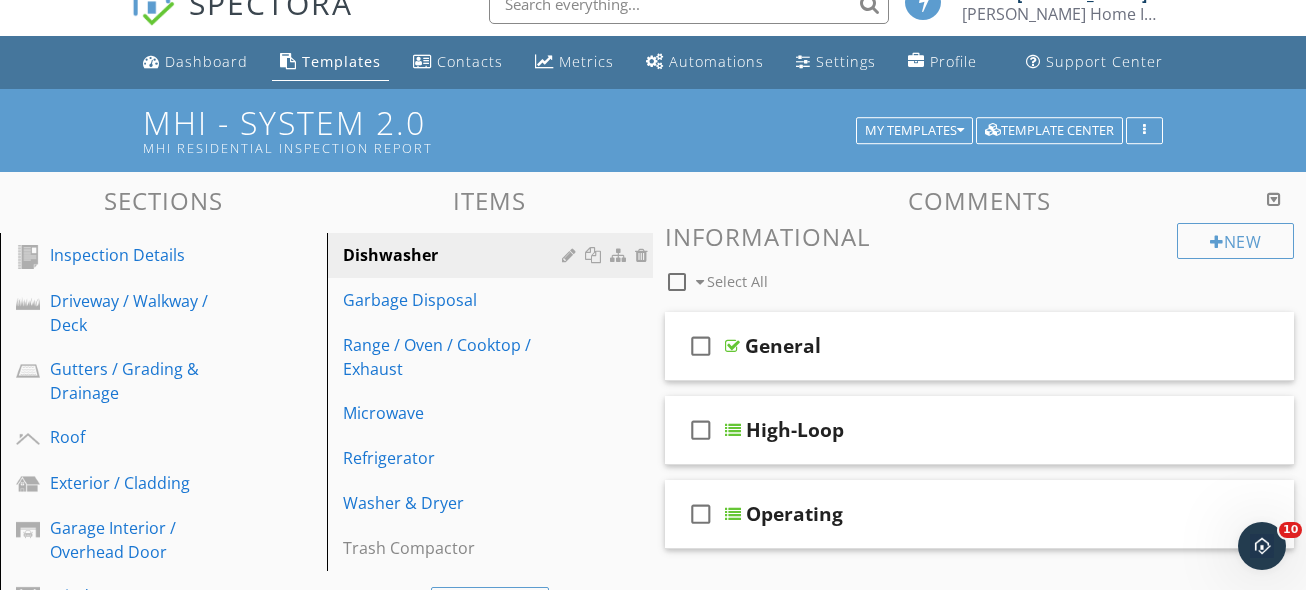
scroll to position [196, 0]
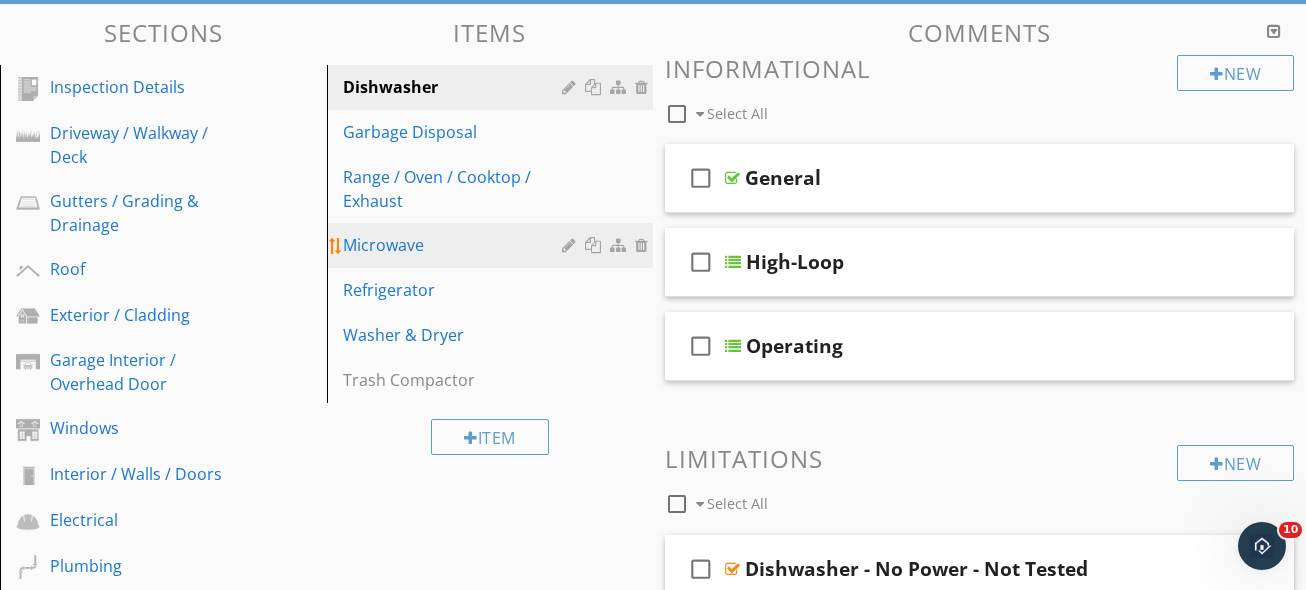
click at [442, 239] on div "Microwave" at bounding box center [456, 245] width 226 height 24
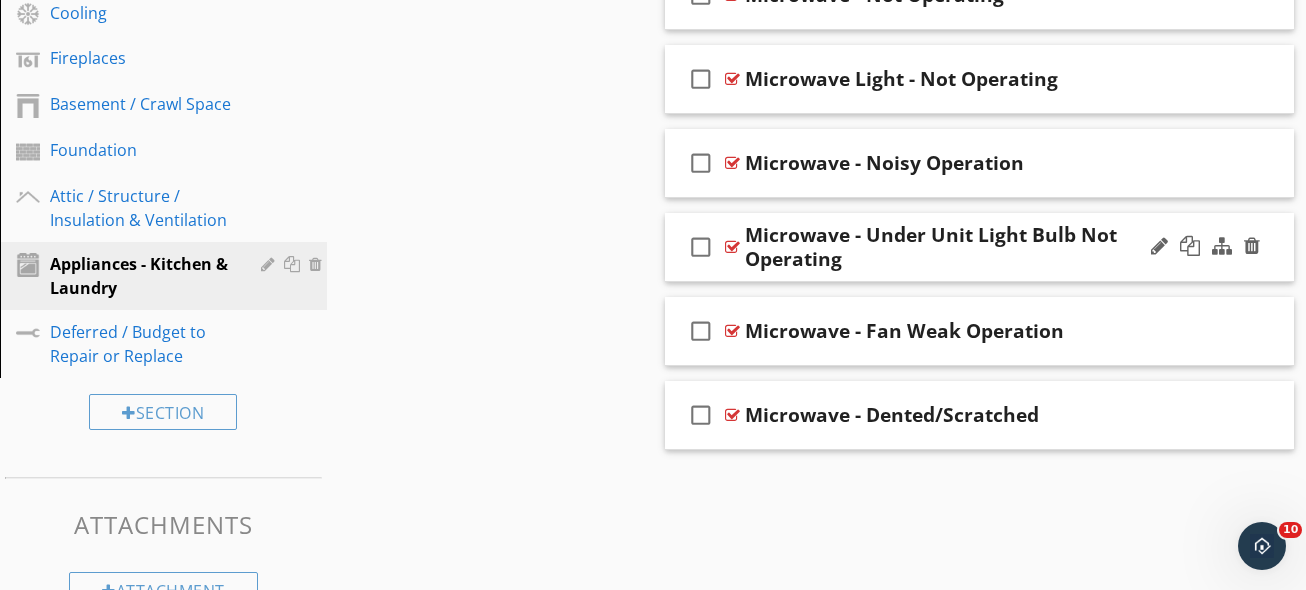
scroll to position [939, 0]
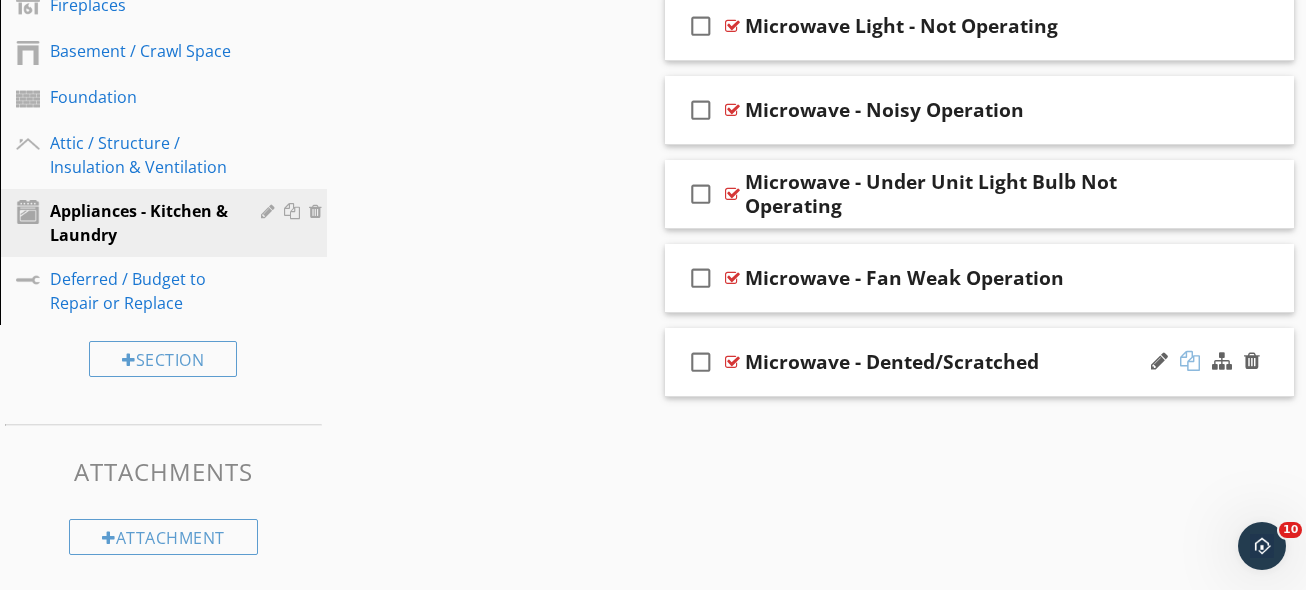
click at [1196, 363] on div at bounding box center [1190, 361] width 20 height 20
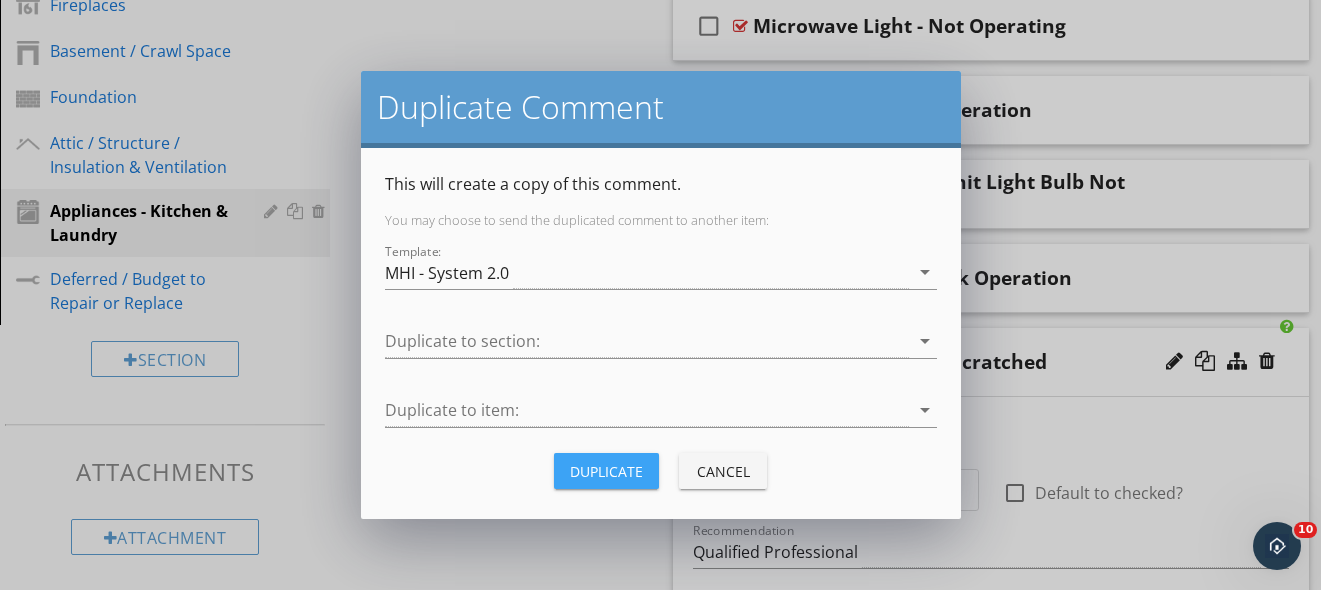
click at [597, 478] on div "Duplicate" at bounding box center [606, 471] width 73 height 21
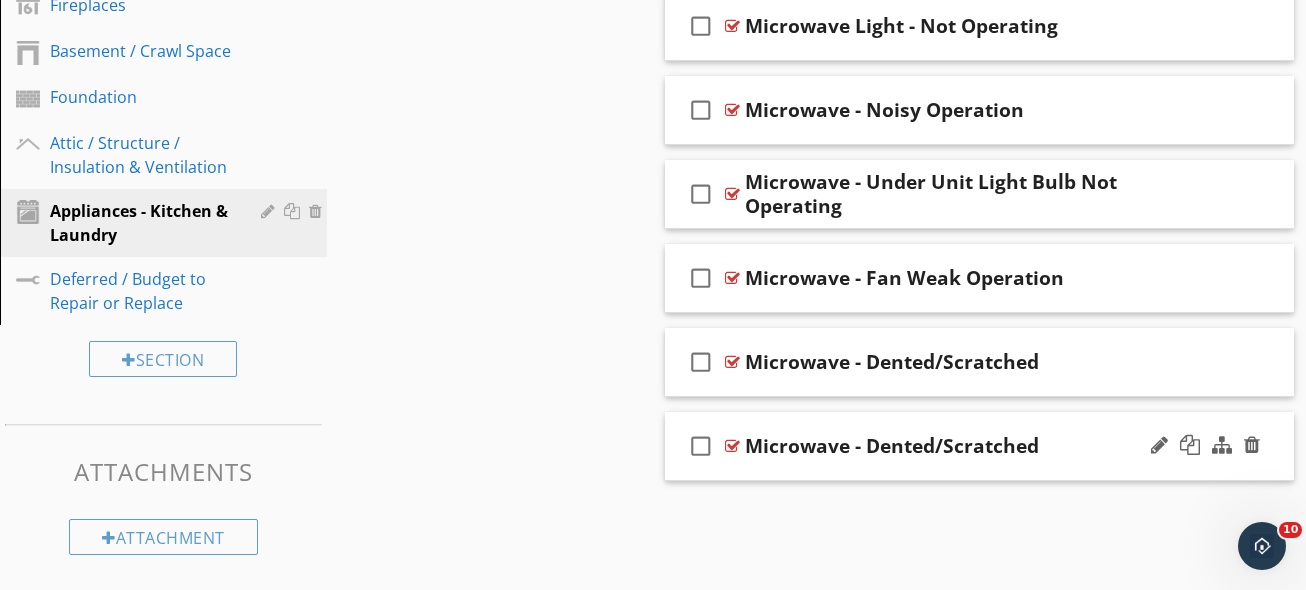
click at [896, 443] on div "Microwave - Dented/Scratched" at bounding box center [892, 446] width 294 height 24
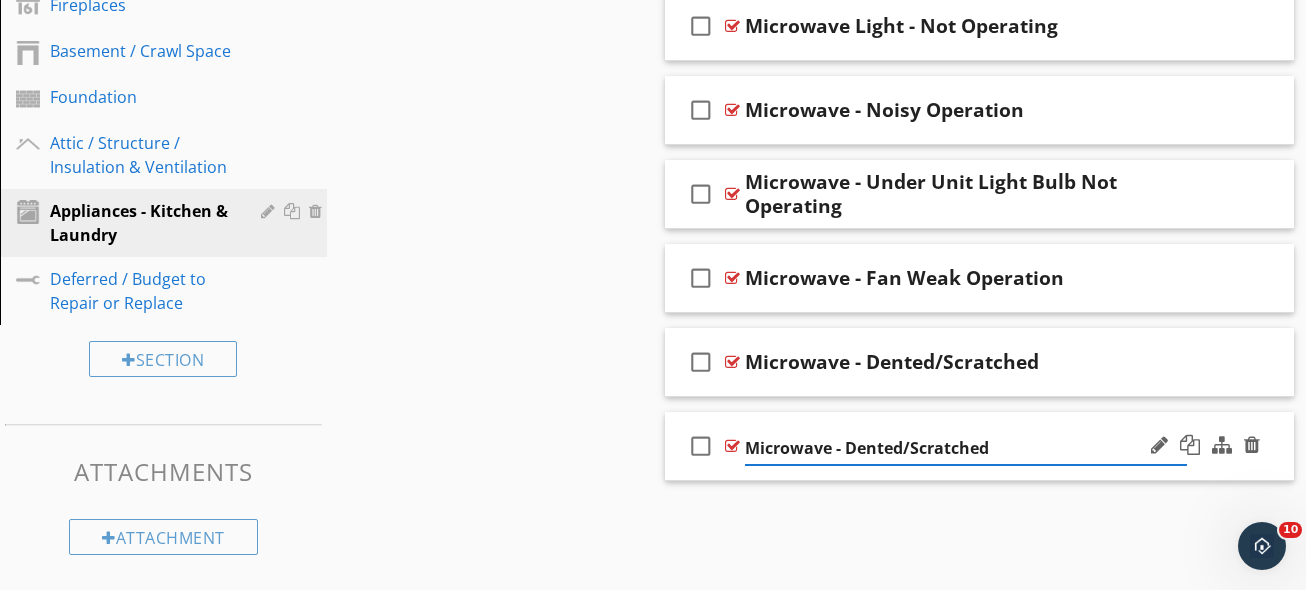
drag, startPoint x: 895, startPoint y: 442, endPoint x: 1037, endPoint y: 446, distance: 142.0
click at [1037, 446] on input "Microwave - Dented/Scratched" at bounding box center [966, 448] width 442 height 33
type input "Microwave - Display Flickering"
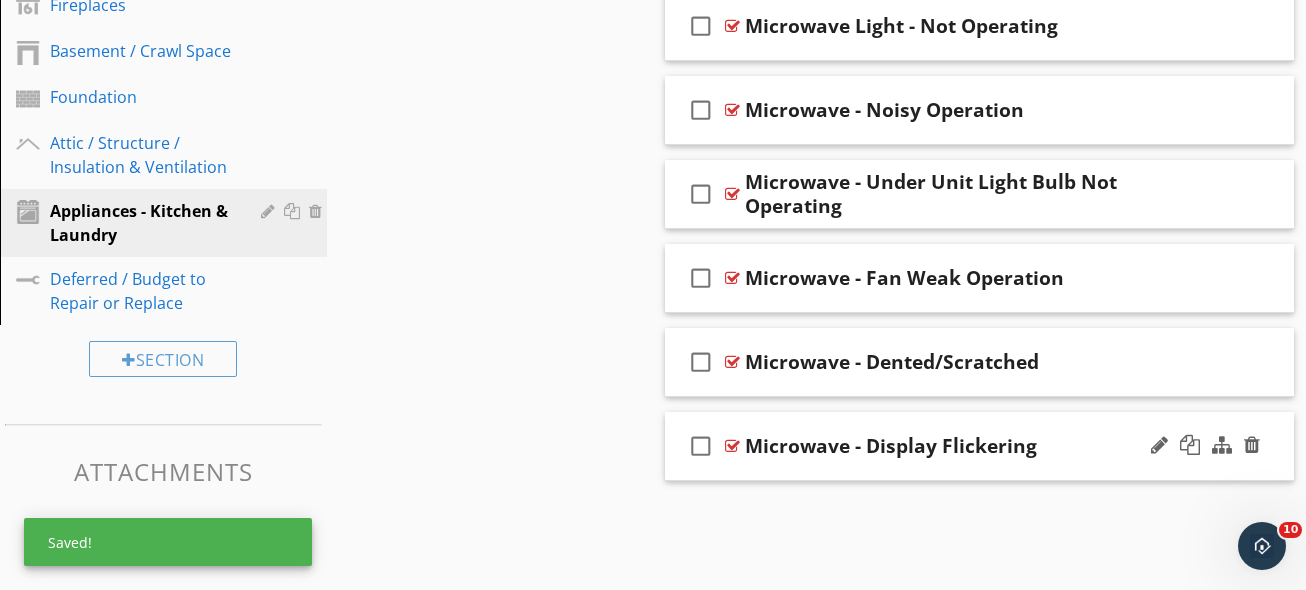
click at [1085, 477] on div "check_box_outline_blank Microwave - Display Flickering" at bounding box center [979, 446] width 629 height 69
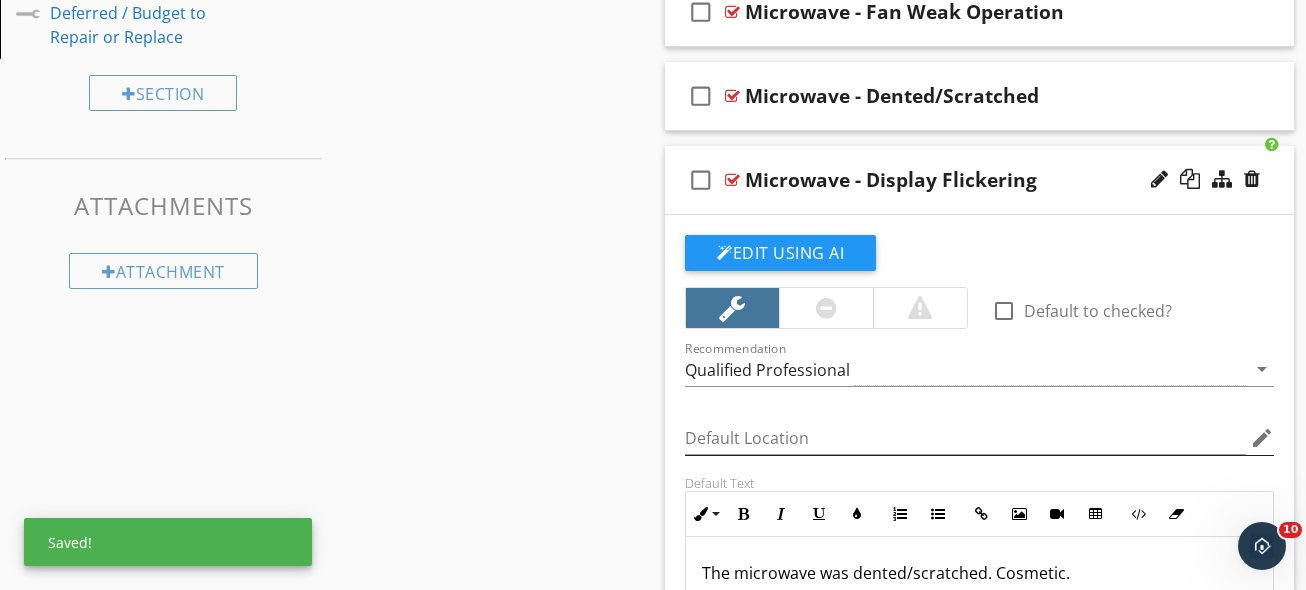
scroll to position [1586, 0]
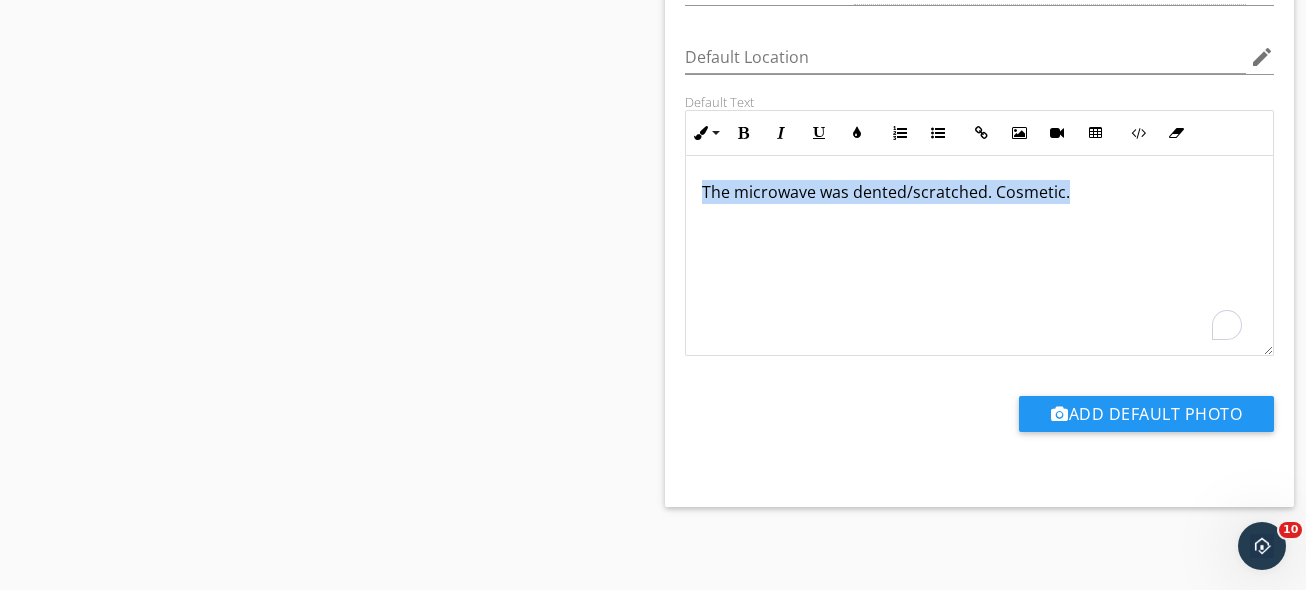
drag, startPoint x: 1042, startPoint y: 290, endPoint x: 547, endPoint y: 87, distance: 534.9
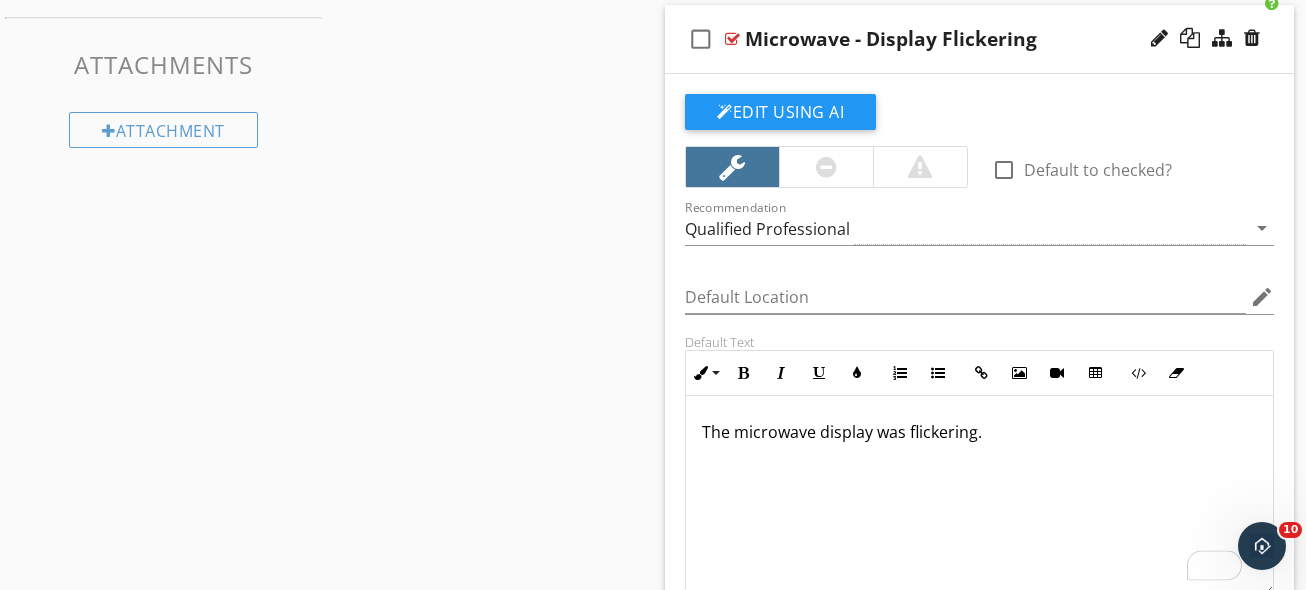
scroll to position [1305, 0]
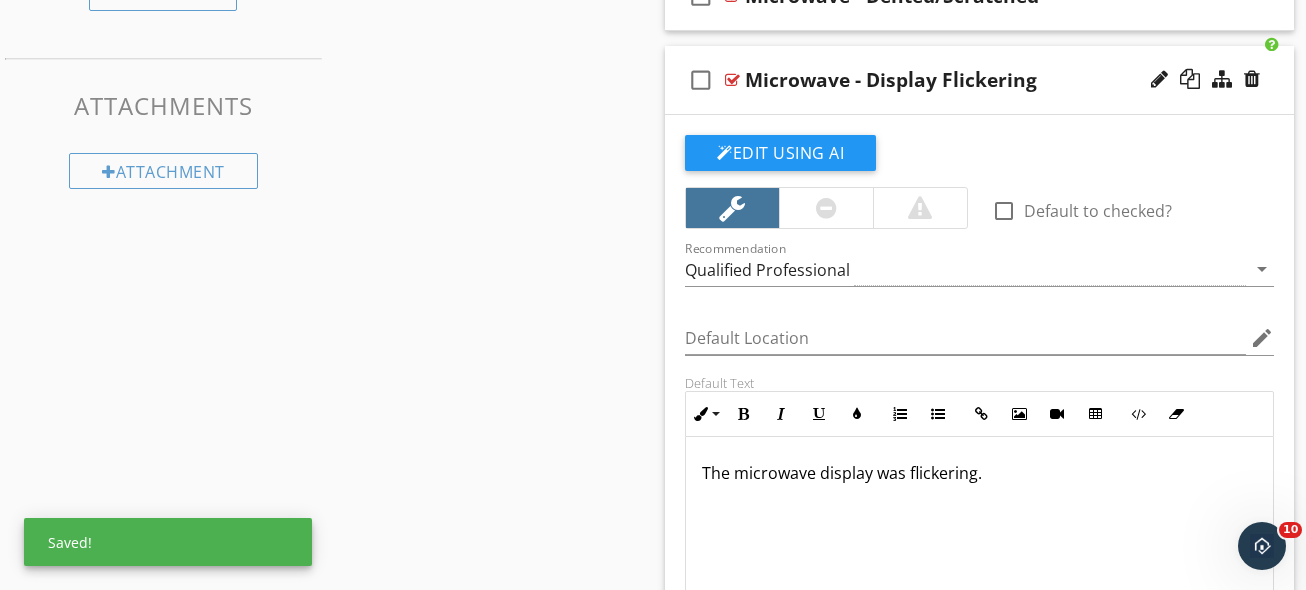
click at [1054, 98] on div "check_box_outline_blank Microwave - Display Flickering" at bounding box center [979, 80] width 629 height 69
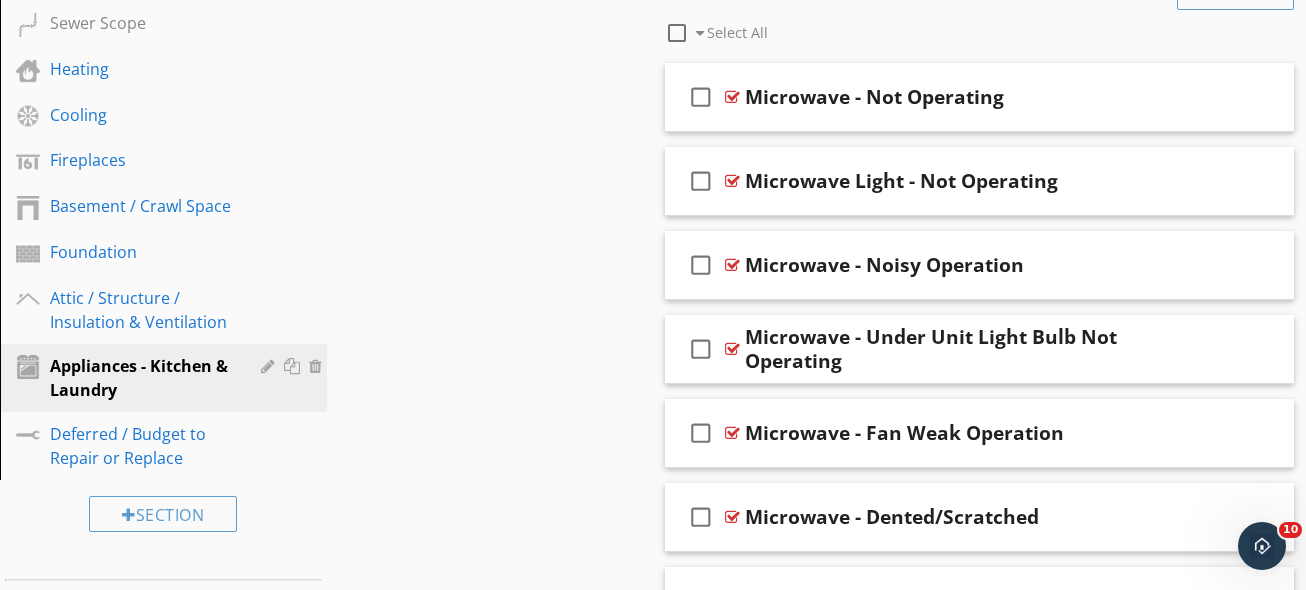
scroll to position [783, 0]
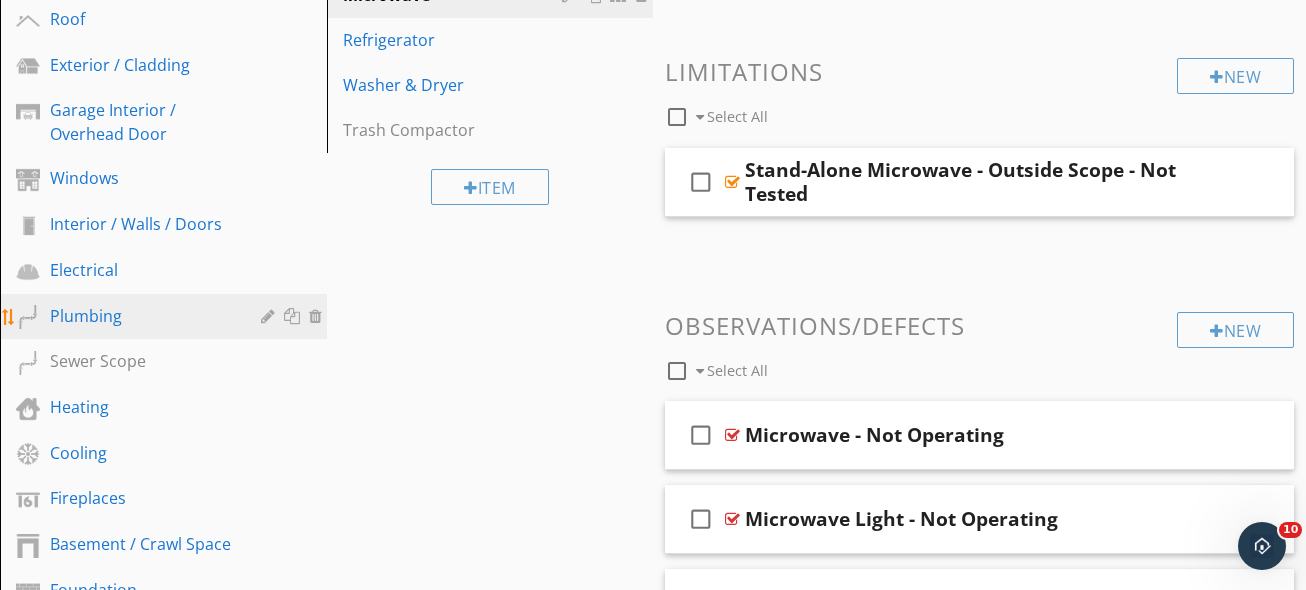
scroll to position [395, 0]
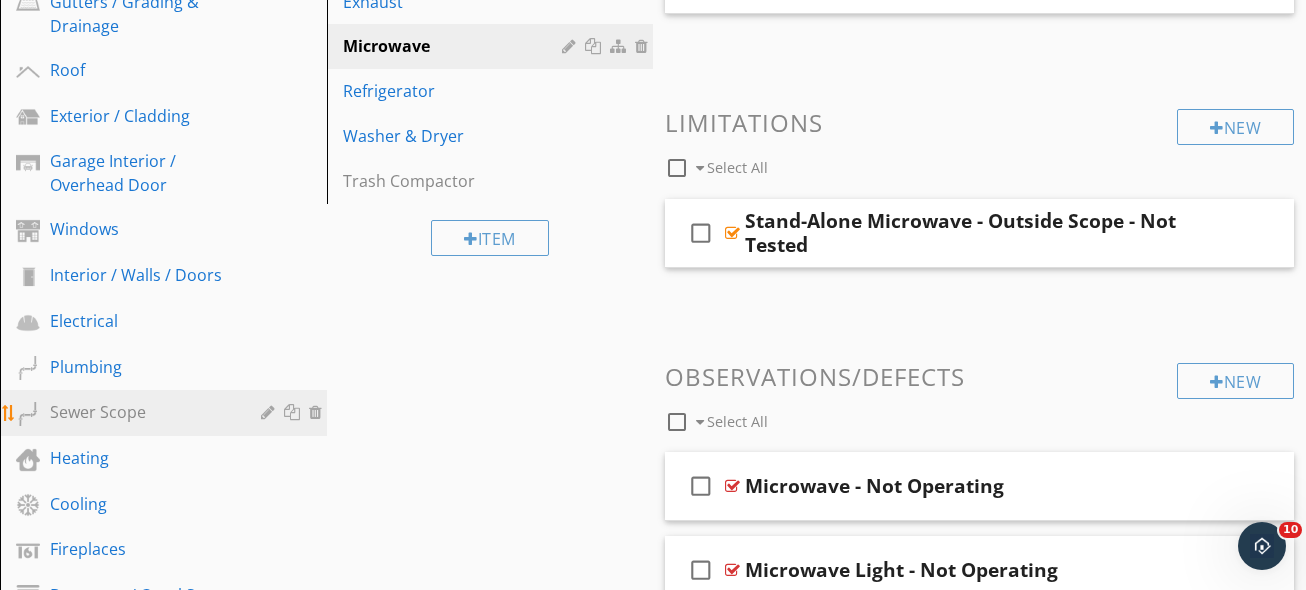
click at [193, 414] on div "Sewer Scope" at bounding box center [141, 412] width 182 height 24
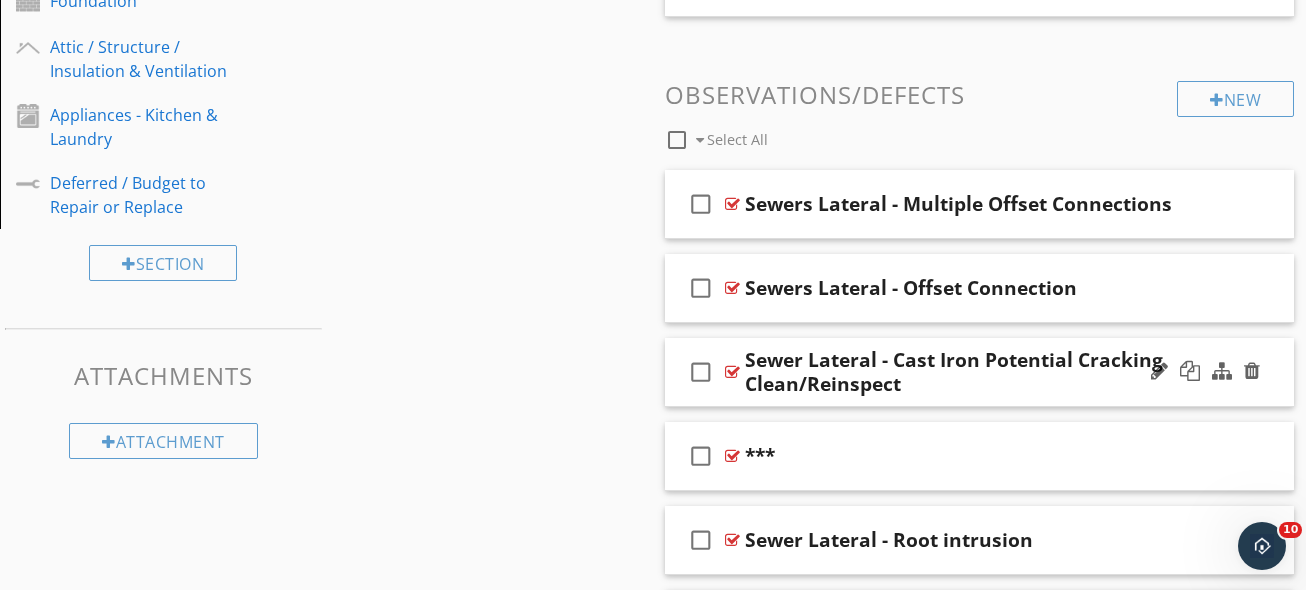
scroll to position [1035, 0]
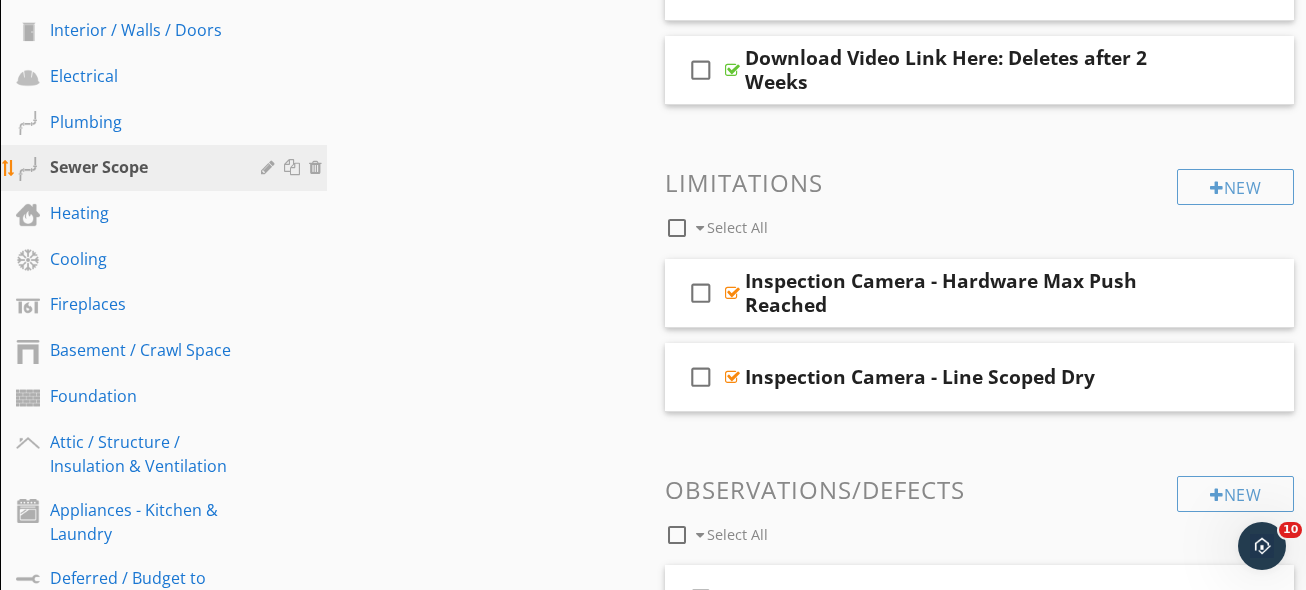
click at [178, 162] on div "Sewer Scope" at bounding box center [141, 167] width 182 height 24
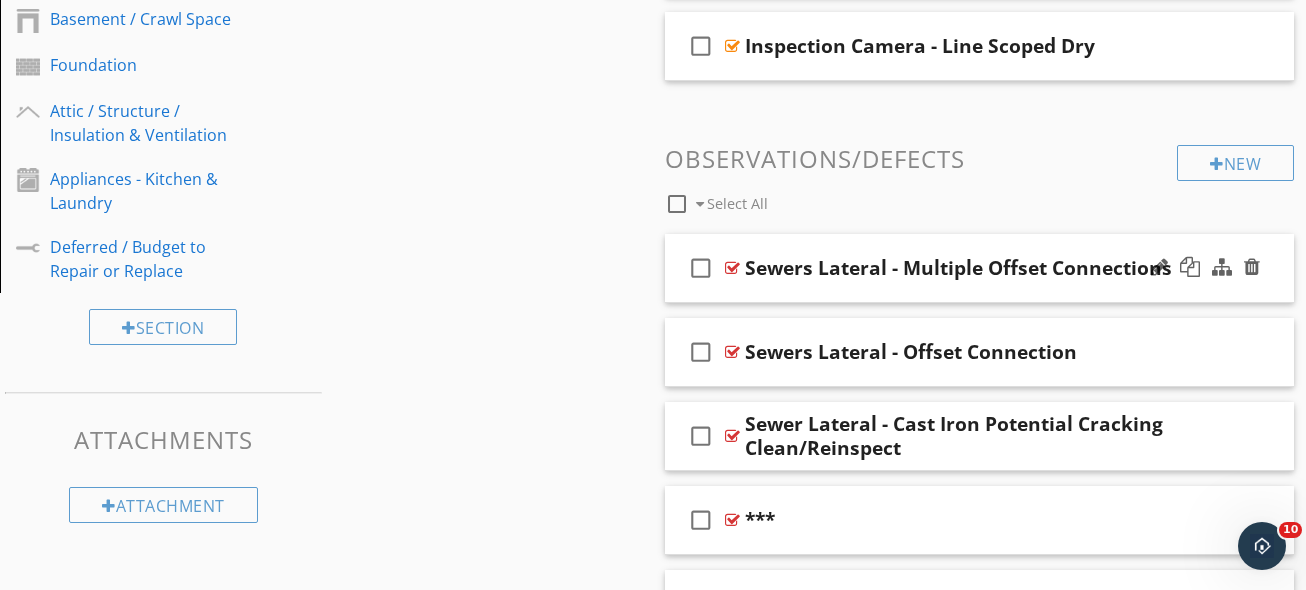
scroll to position [987, 0]
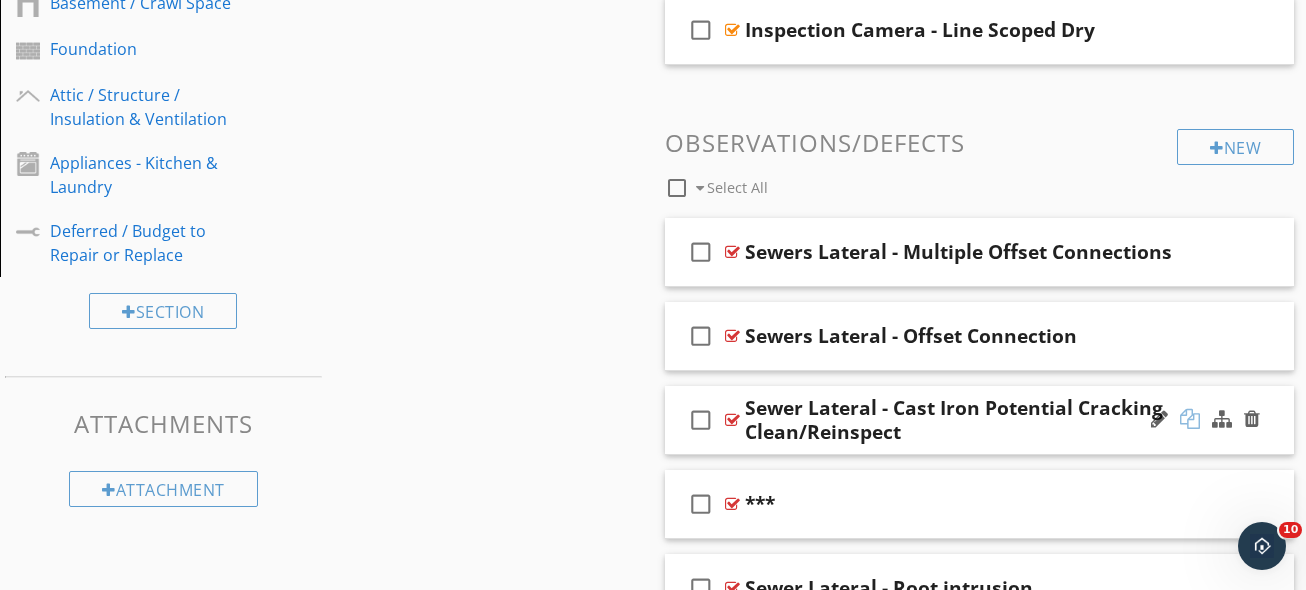
click at [1192, 423] on div at bounding box center [1190, 419] width 20 height 20
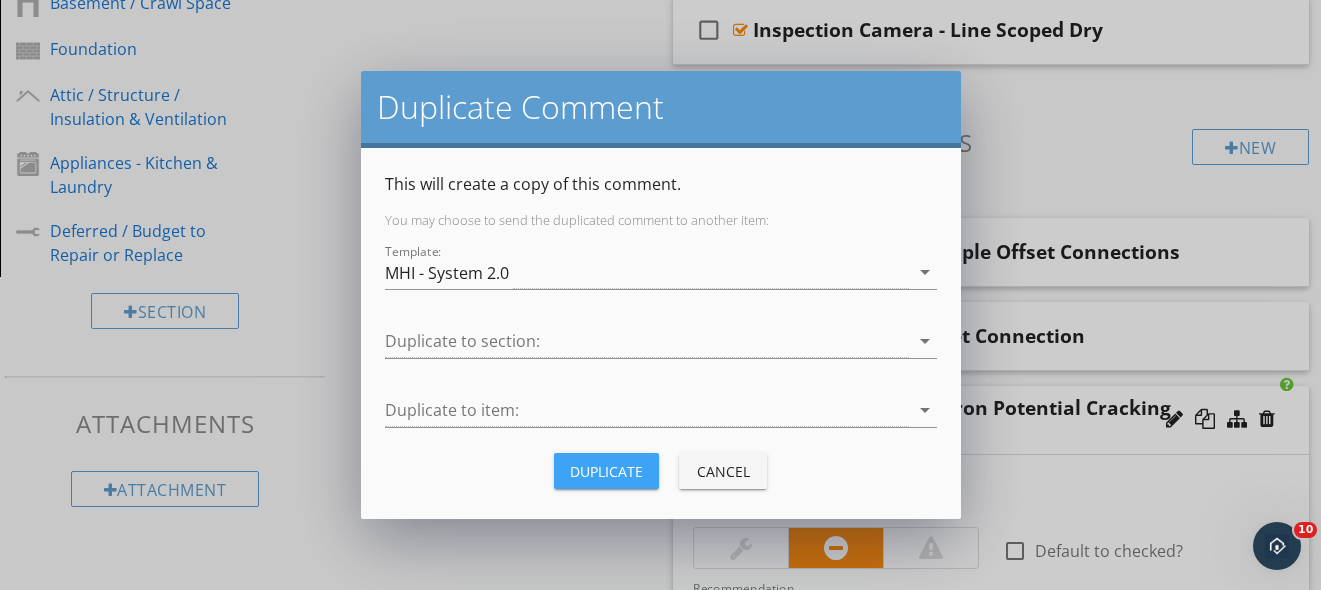
click at [621, 461] on div "Duplicate" at bounding box center [606, 471] width 73 height 21
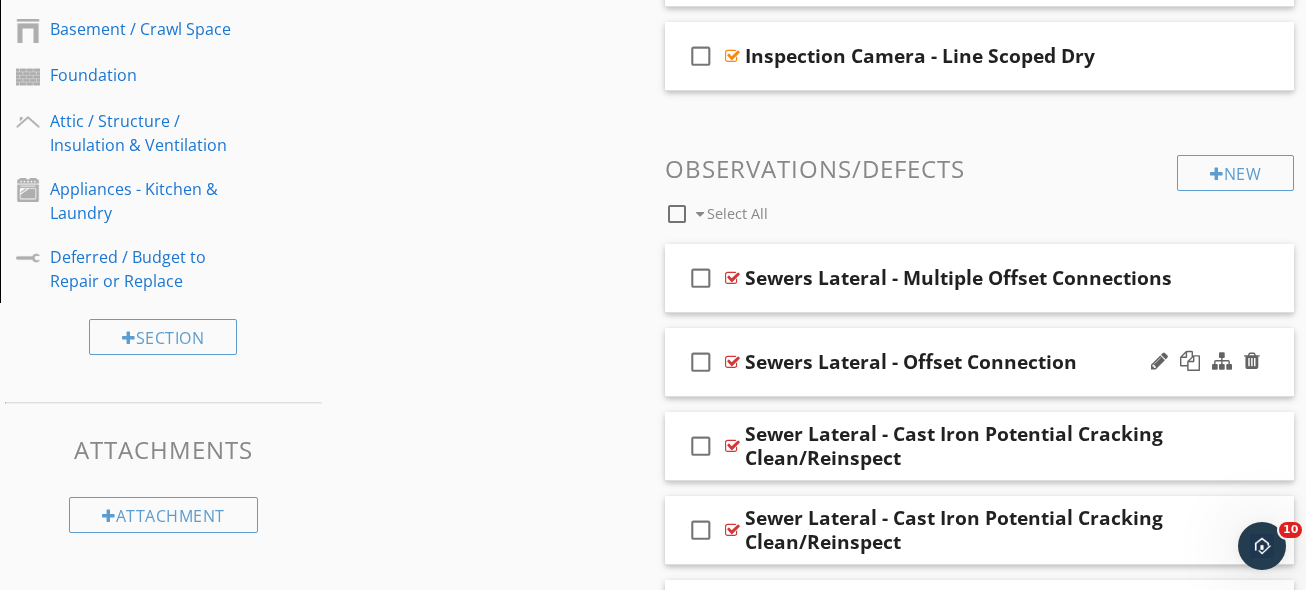
scroll to position [1118, 0]
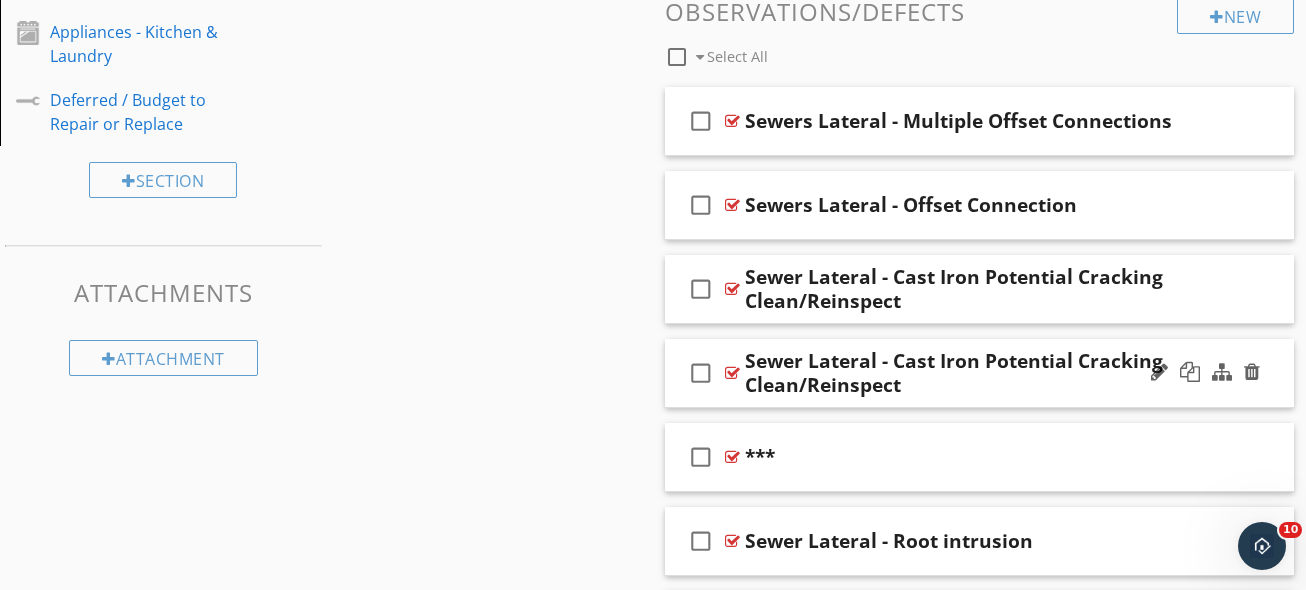
click at [1082, 400] on div "check_box_outline_blank Sewer Lateral - Cast Iron Potential Cracking Clean/Rein…" at bounding box center [979, 373] width 629 height 69
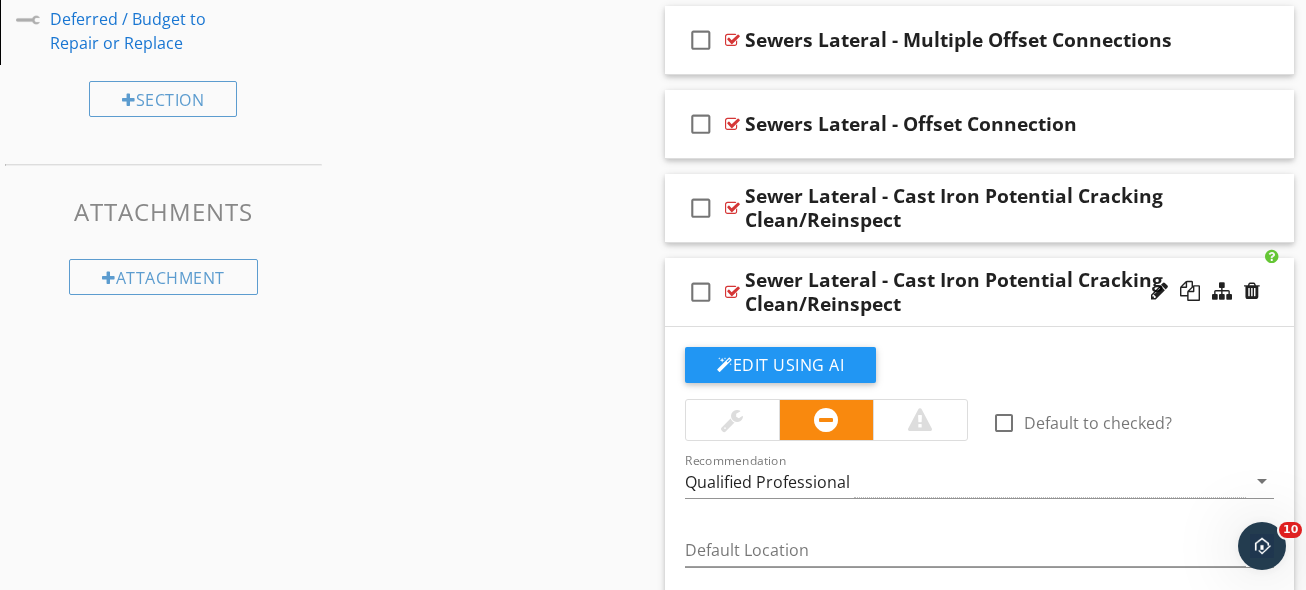
scroll to position [1199, 0]
click at [891, 301] on div "Sewer Lateral - Cast Iron Potential Cracking Clean/Reinspect" at bounding box center [966, 292] width 442 height 48
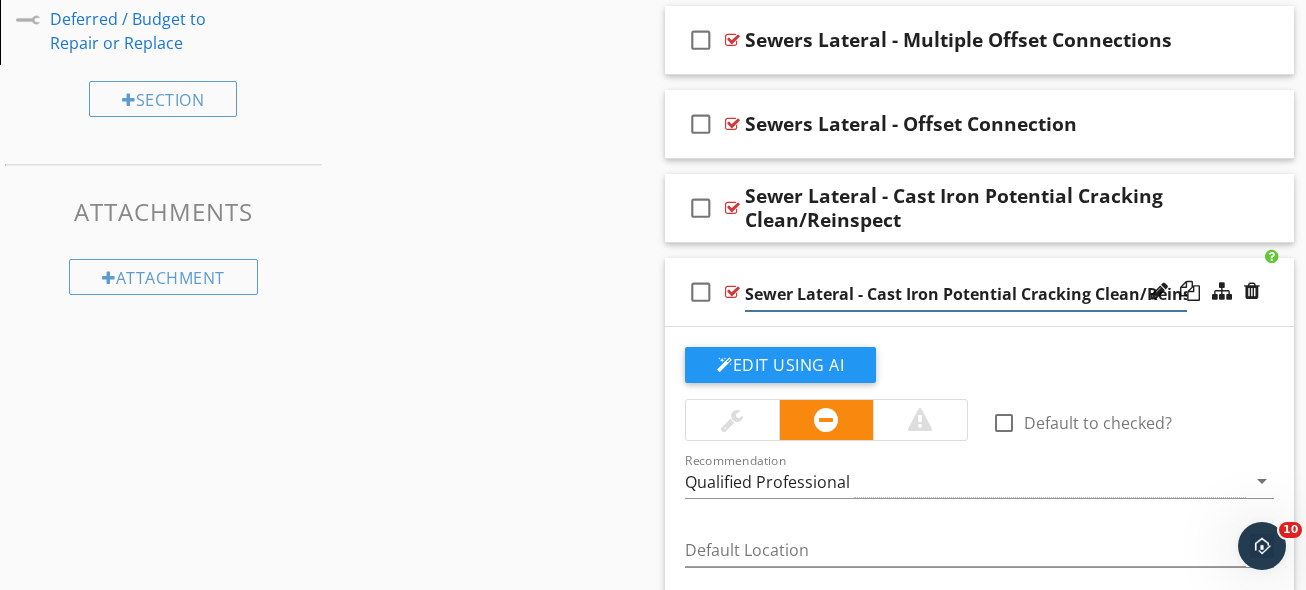
click at [891, 301] on input "Sewer Lateral - Cast Iron Potential Cracking Clean/Reinspect" at bounding box center [966, 294] width 442 height 33
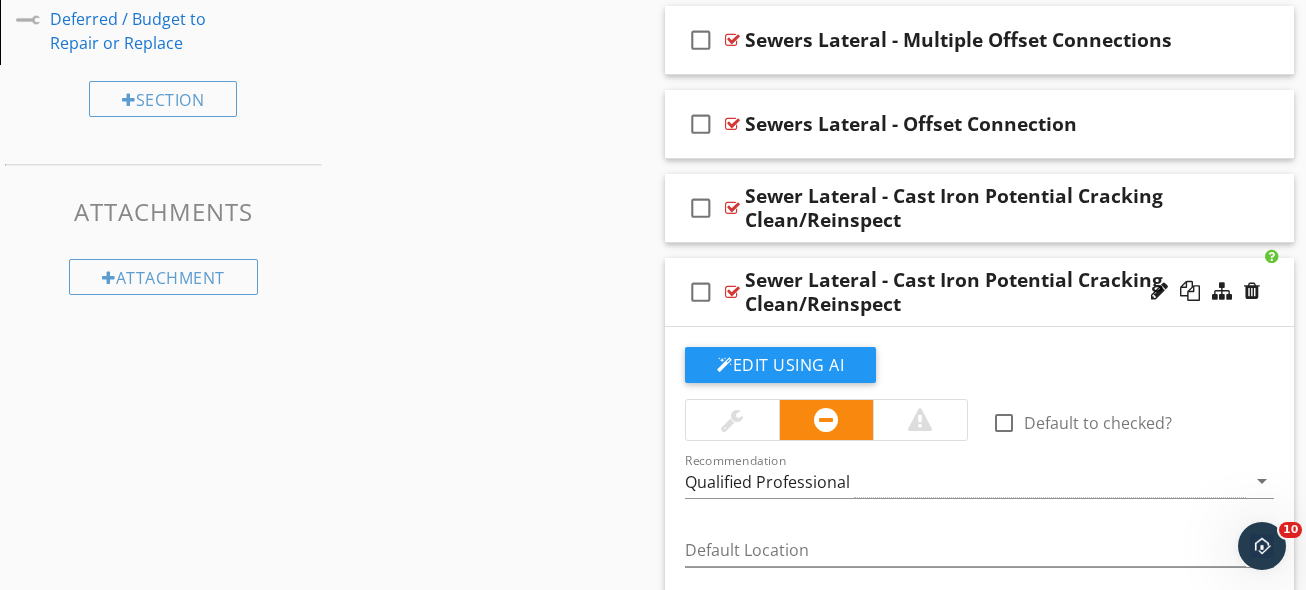
click at [996, 284] on div "Sewer Lateral - Cast Iron Potential Cracking Clean/Reinspect" at bounding box center [966, 292] width 442 height 48
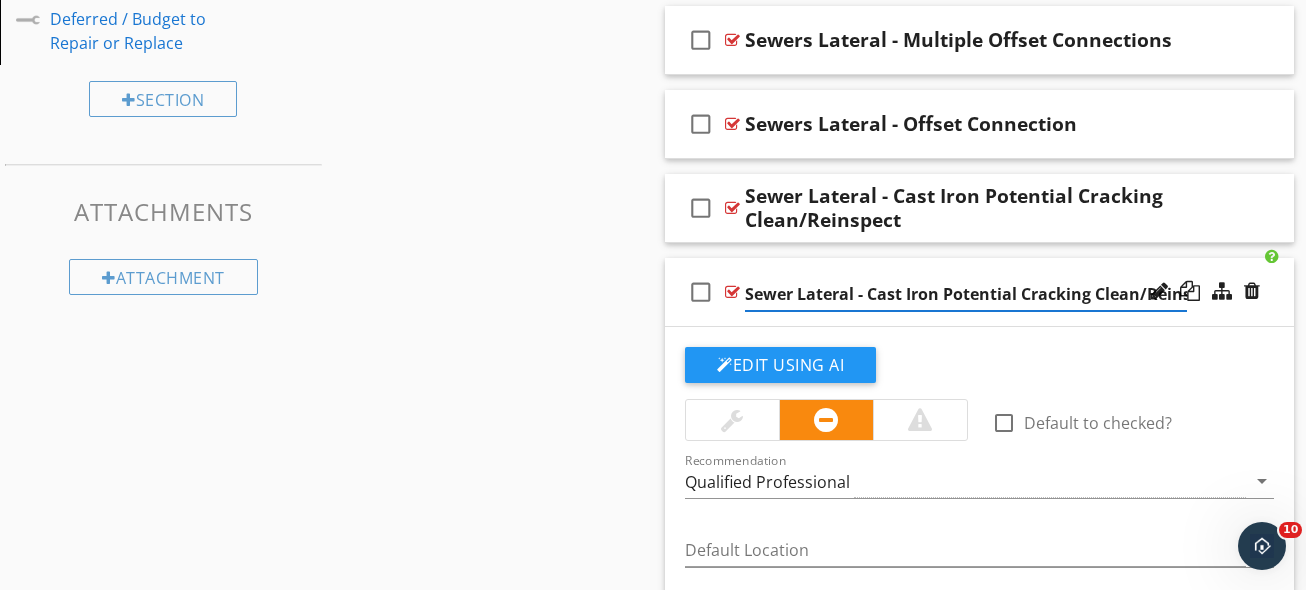
click at [997, 284] on input "Sewer Lateral - Cast Iron Potential Cracking Clean/Reinspect" at bounding box center [966, 294] width 442 height 33
type input "Sewer Lateral - Crushed/Damaged"
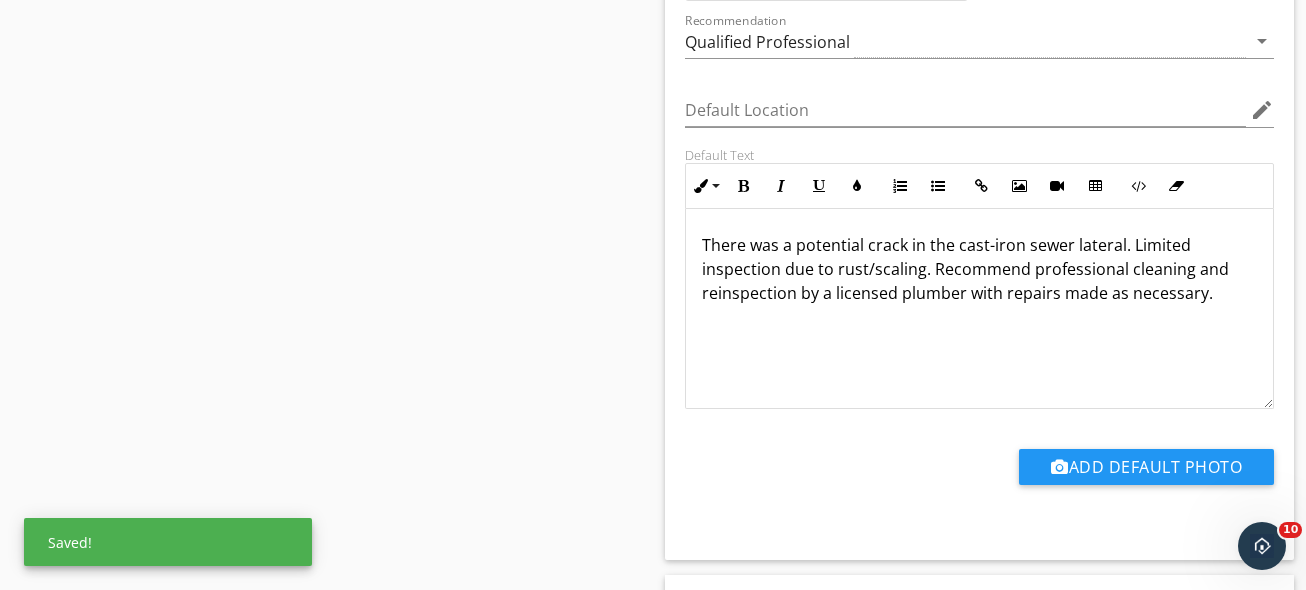
scroll to position [1709, 0]
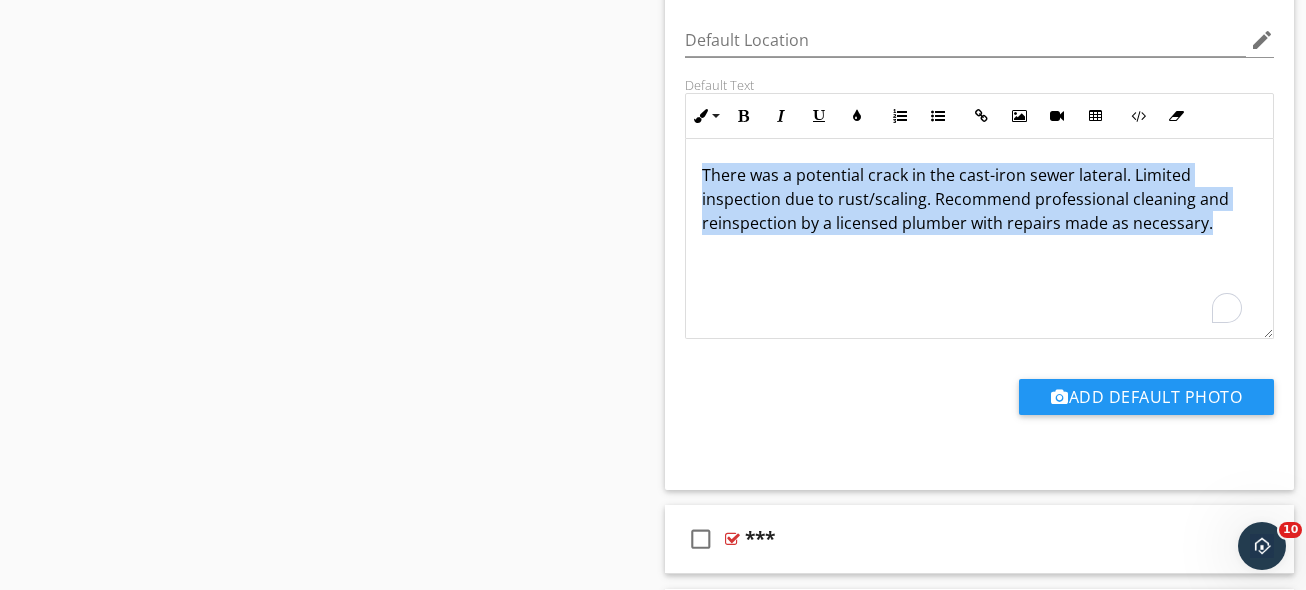
drag, startPoint x: 1008, startPoint y: 253, endPoint x: 594, endPoint y: 87, distance: 446.0
click at [595, 88] on div "Sections Inspection Details Driveway / Walkway / Deck Gutters / Grading & Drain…" at bounding box center [653, 194] width 1306 height 3407
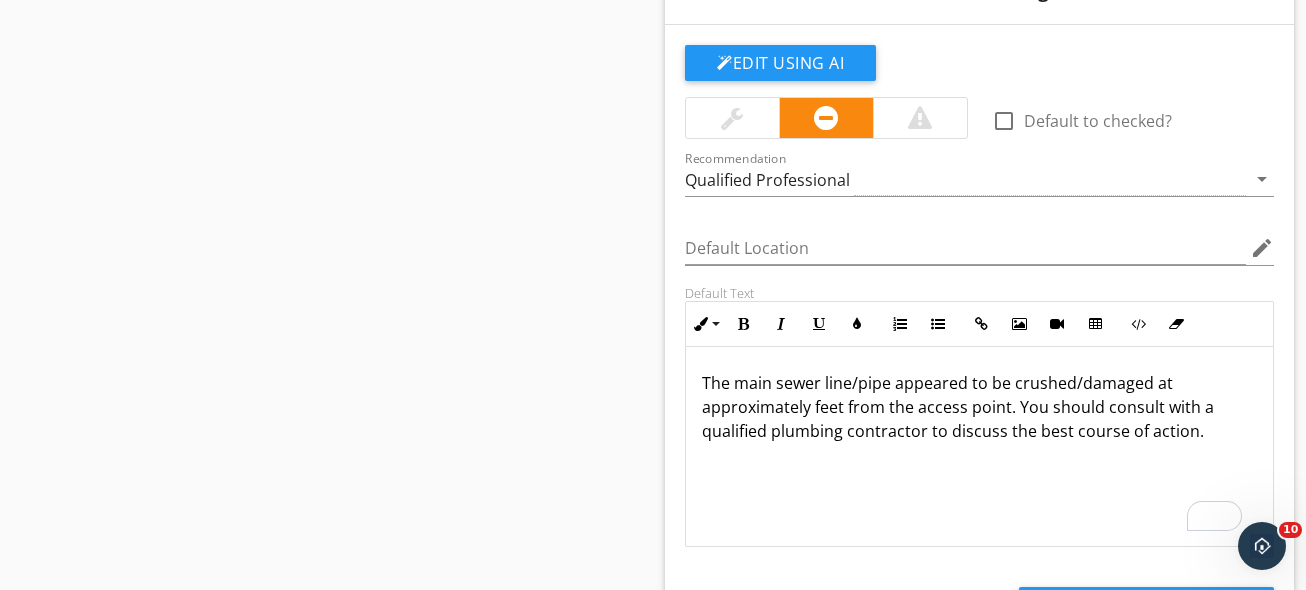
scroll to position [1500, 0]
click at [915, 189] on div "Qualified Professional" at bounding box center [965, 180] width 561 height 33
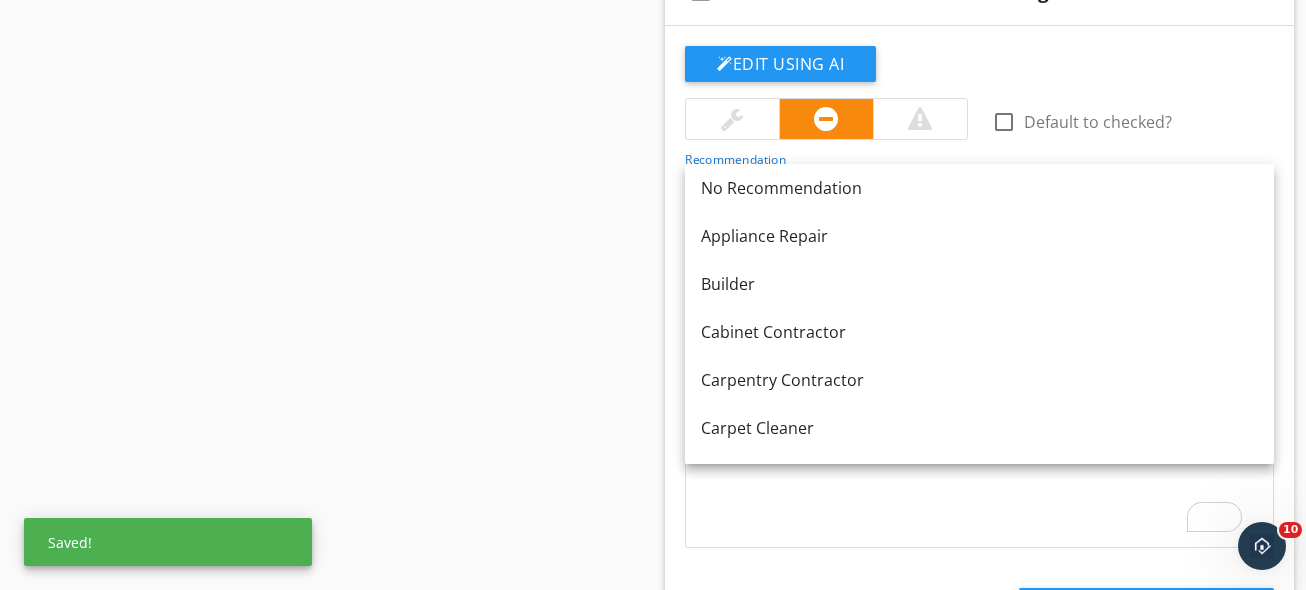
click at [497, 143] on div "Sections Inspection Details Driveway / Walkway / Deck Gutters / Grading & Drain…" at bounding box center [653, 403] width 1306 height 3407
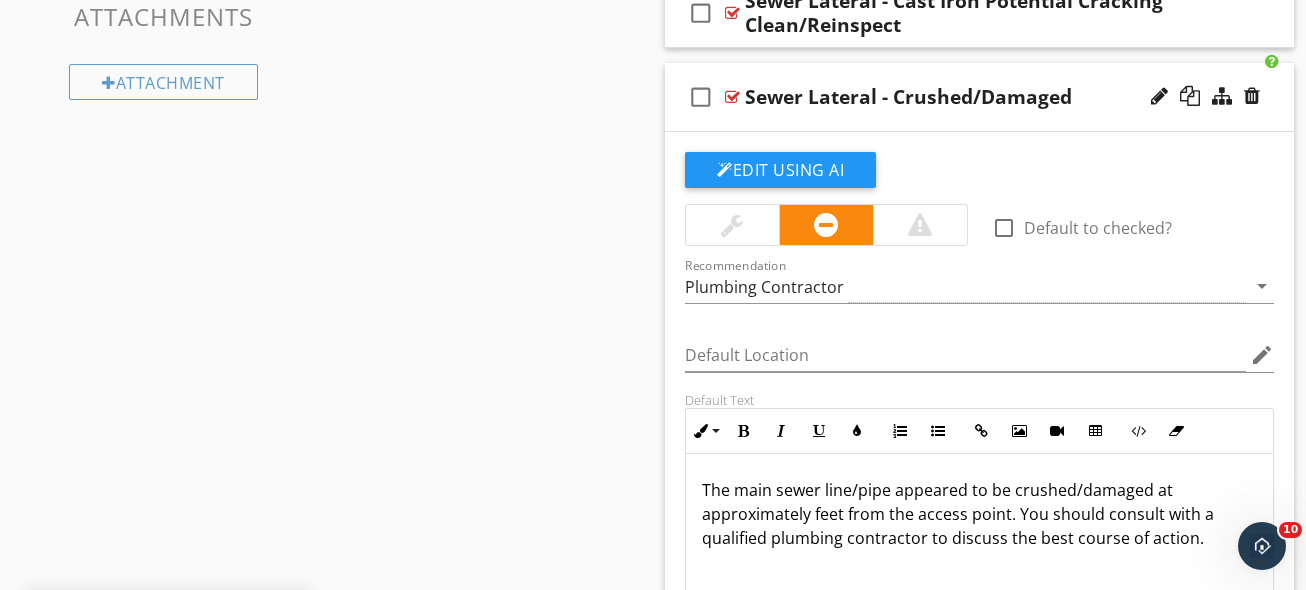
scroll to position [1176, 0]
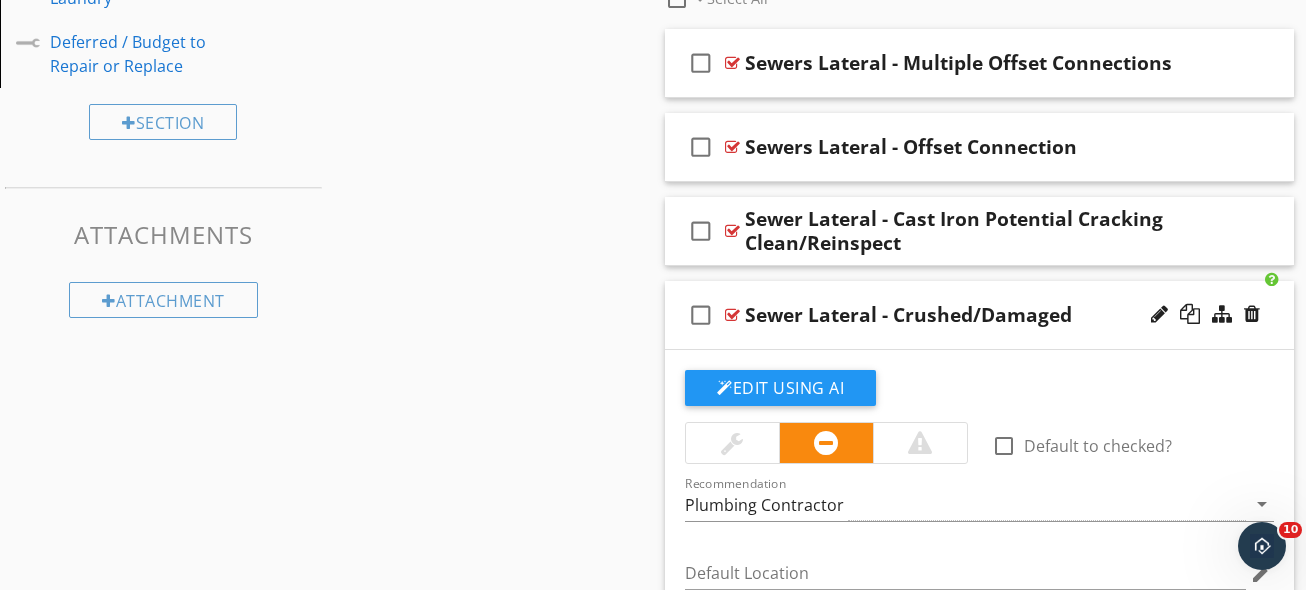
click at [1105, 309] on div "Sewer Lateral - Crushed/Damaged" at bounding box center [966, 315] width 442 height 24
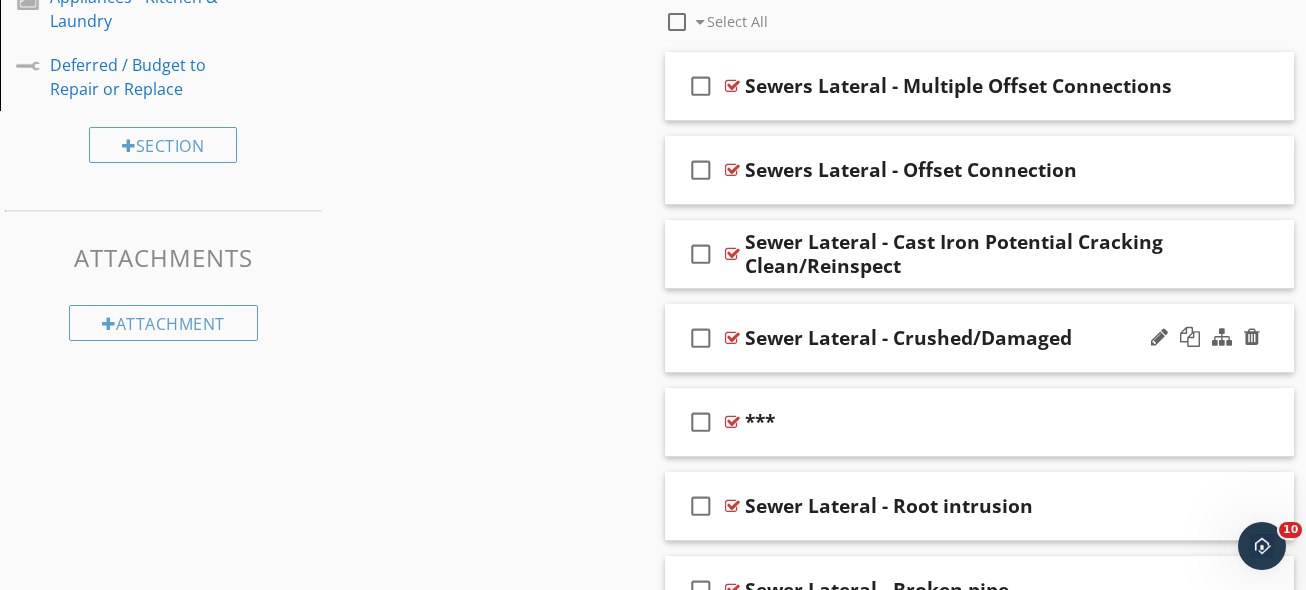
scroll to position [1153, 0]
click at [1188, 337] on div at bounding box center [1190, 337] width 20 height 20
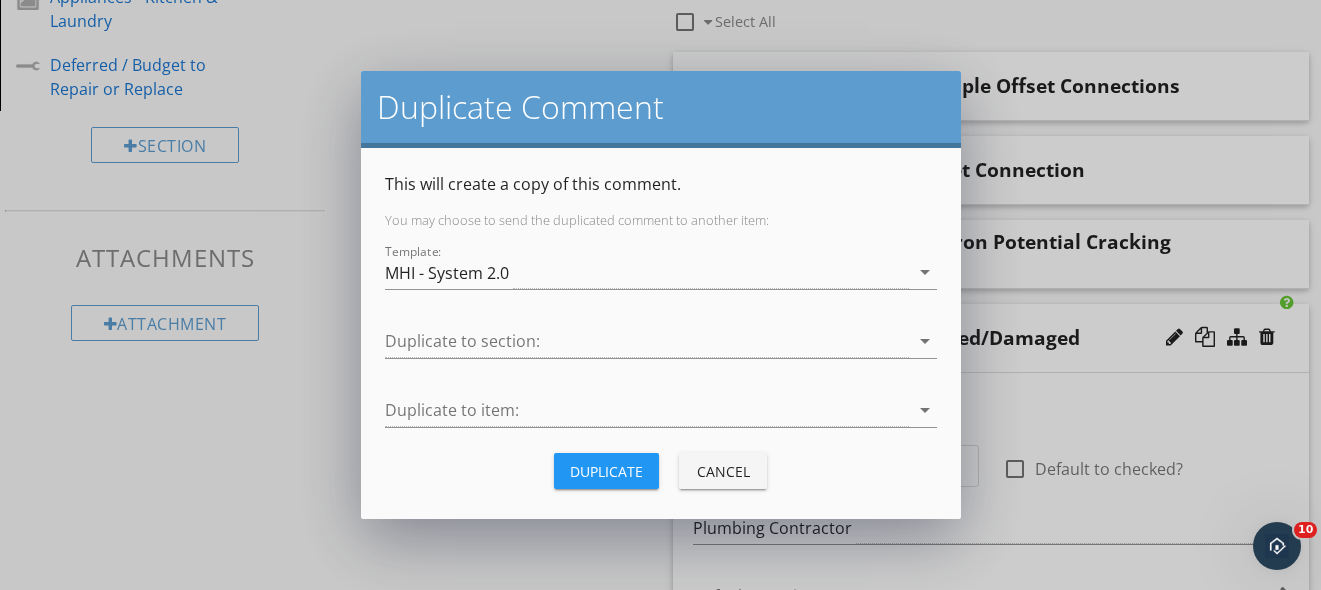
click at [606, 473] on div "Duplicate" at bounding box center [606, 471] width 73 height 21
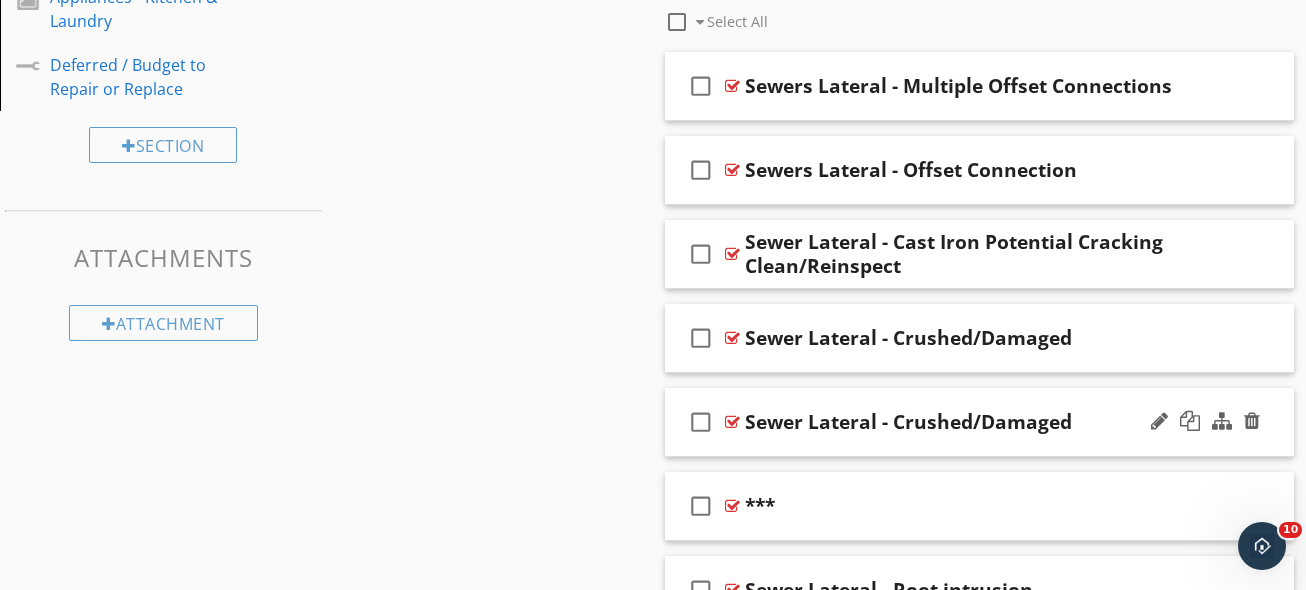
click at [991, 413] on div "Sewer Lateral - Crushed/Damaged" at bounding box center [908, 422] width 327 height 24
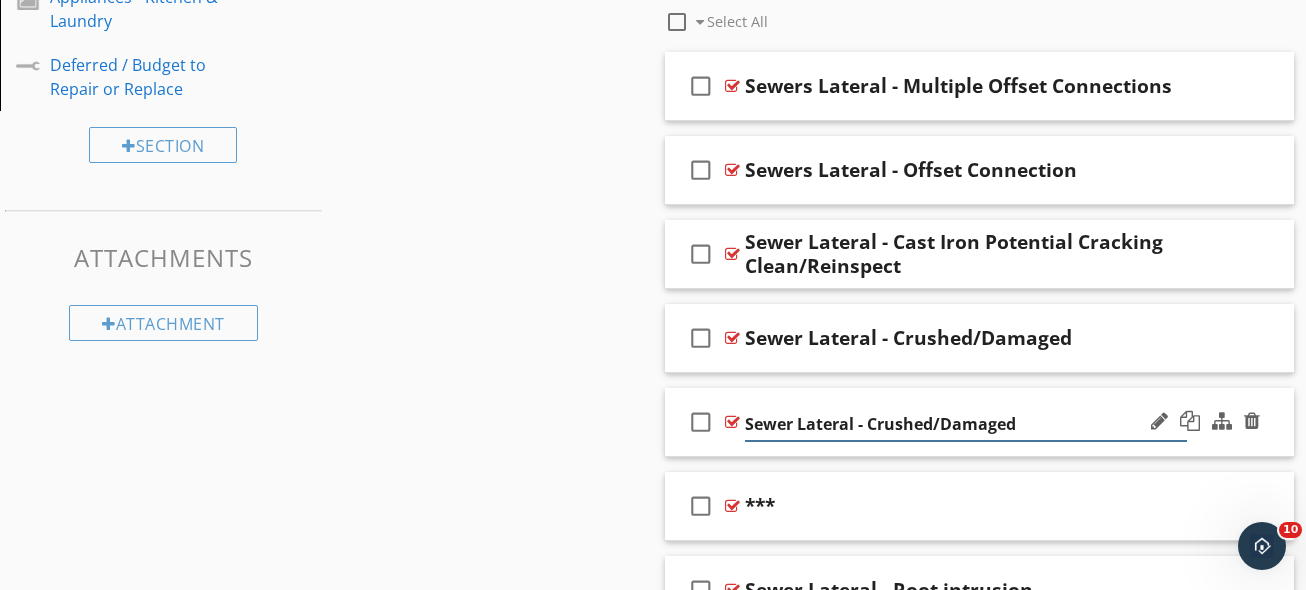
click at [978, 423] on input "Sewer Lateral - Crushed/Damaged" at bounding box center [966, 424] width 442 height 33
paste input "Heavy Grease Buildup"
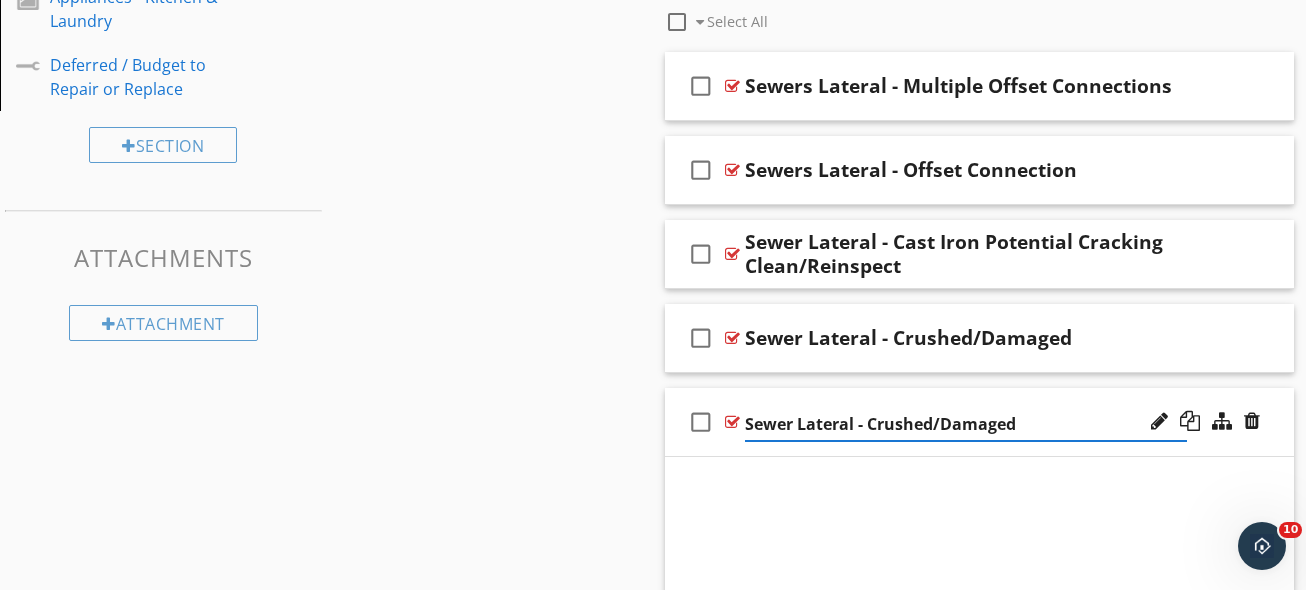
type input "Sewer Lateral - Heavy Grease Buildup"
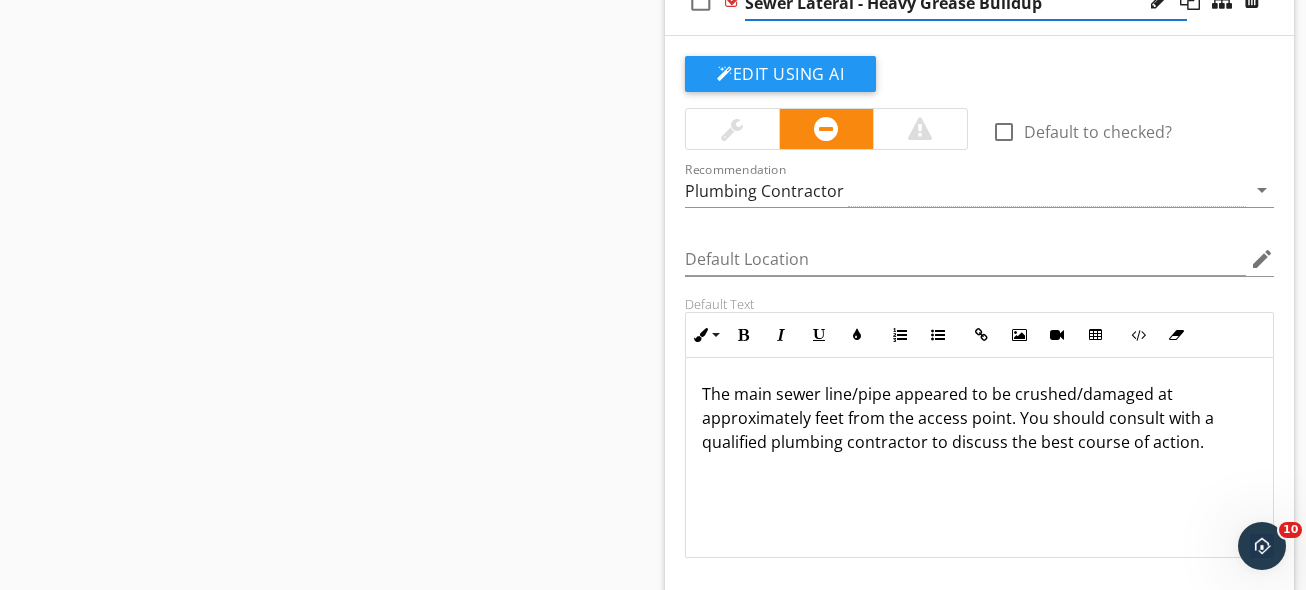
scroll to position [1578, 0]
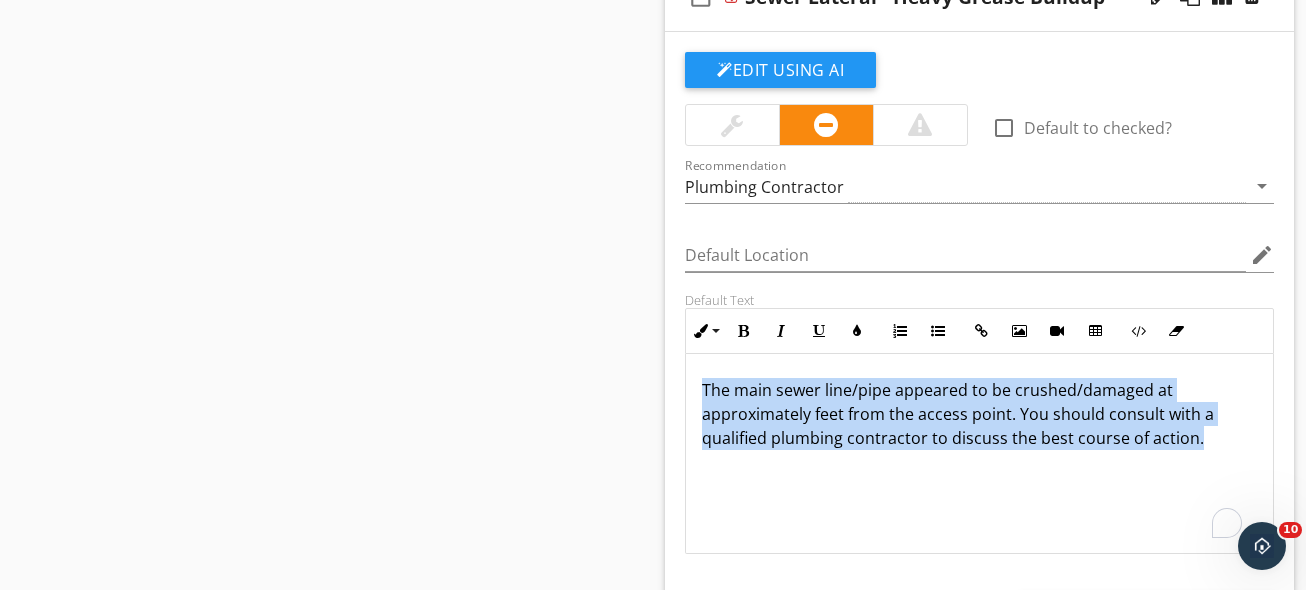
drag, startPoint x: 1183, startPoint y: 483, endPoint x: 642, endPoint y: 341, distance: 559.2
click at [652, 342] on div "Sections Inspection Details Driveway / Walkway / Deck Gutters / Grading & Drain…" at bounding box center [653, 367] width 1306 height 3491
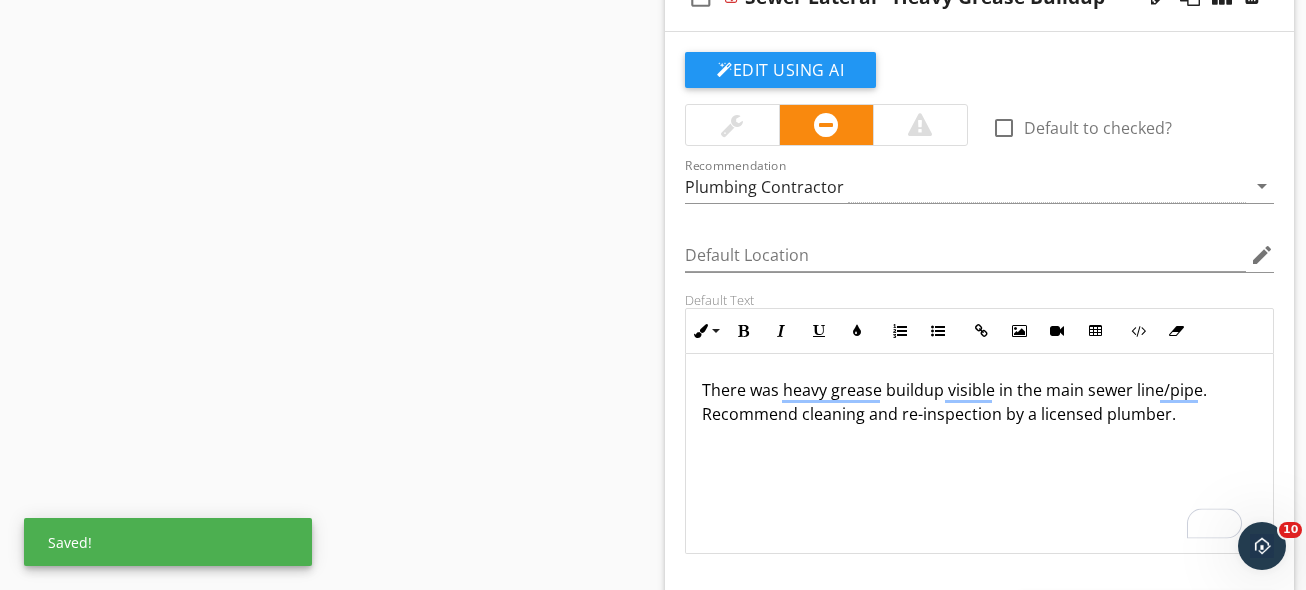
click at [1018, 476] on div "There was heavy grease buildup visible in the main sewer line/pipe. Recommend c…" at bounding box center [979, 454] width 587 height 200
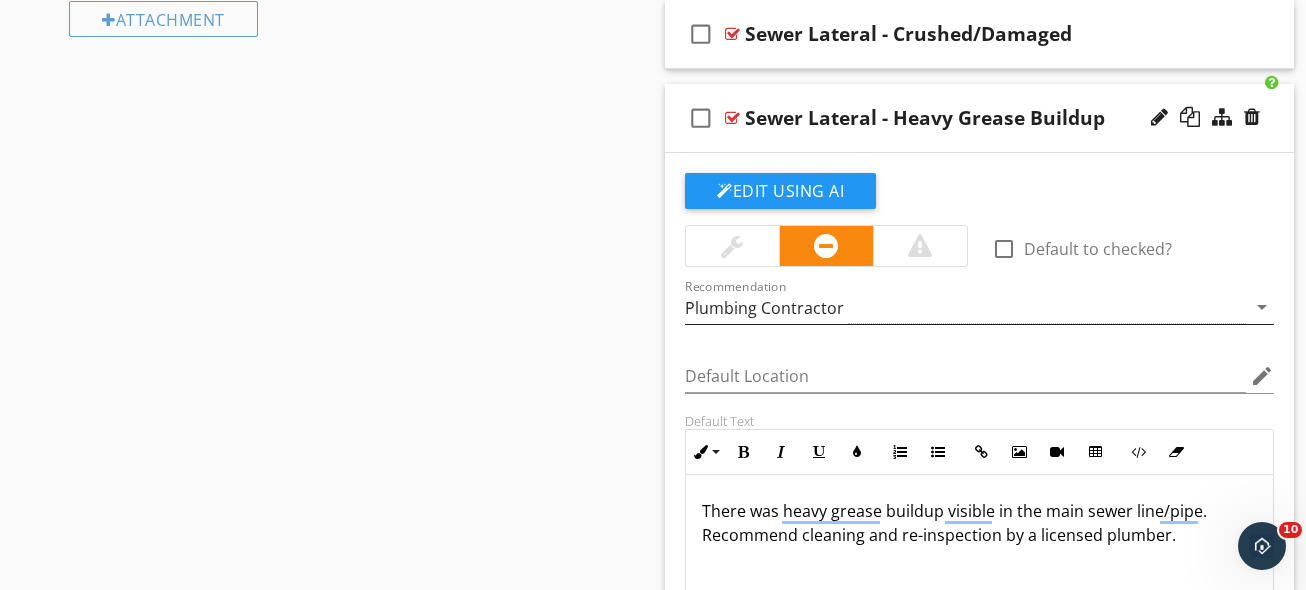
scroll to position [1455, 0]
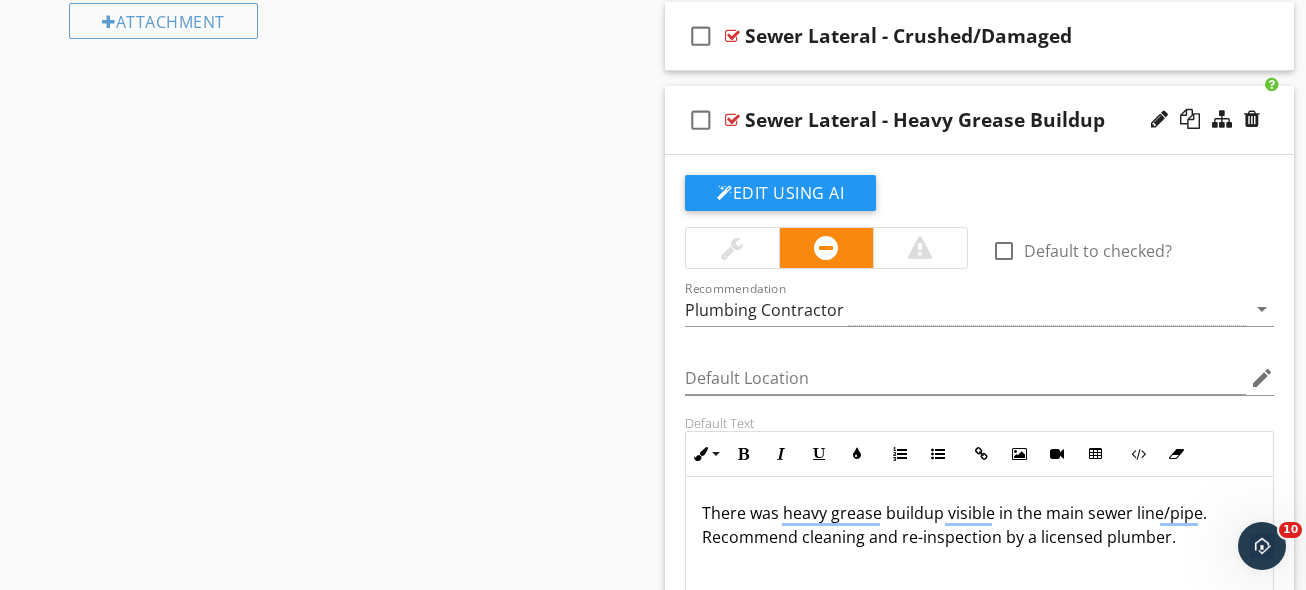
click at [1121, 112] on div "Sewer Lateral - Heavy Grease Buildup" at bounding box center [966, 120] width 442 height 24
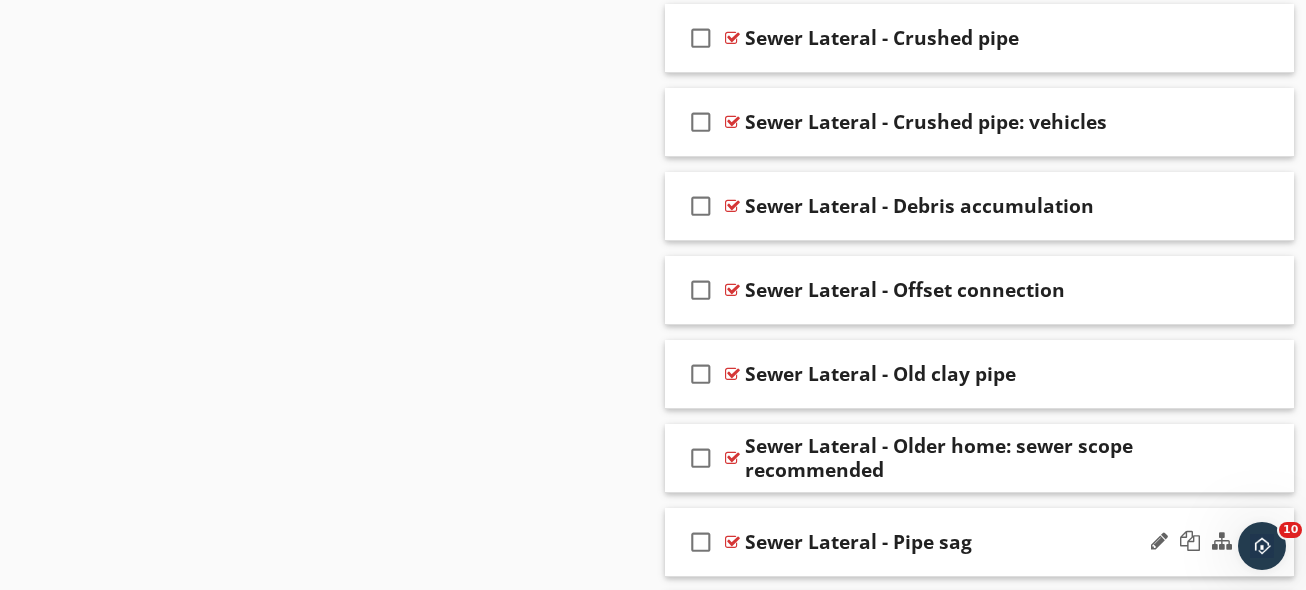
scroll to position [1872, 0]
click at [1119, 207] on div "Sewer Lateral - Debris accumulation" at bounding box center [966, 207] width 442 height 24
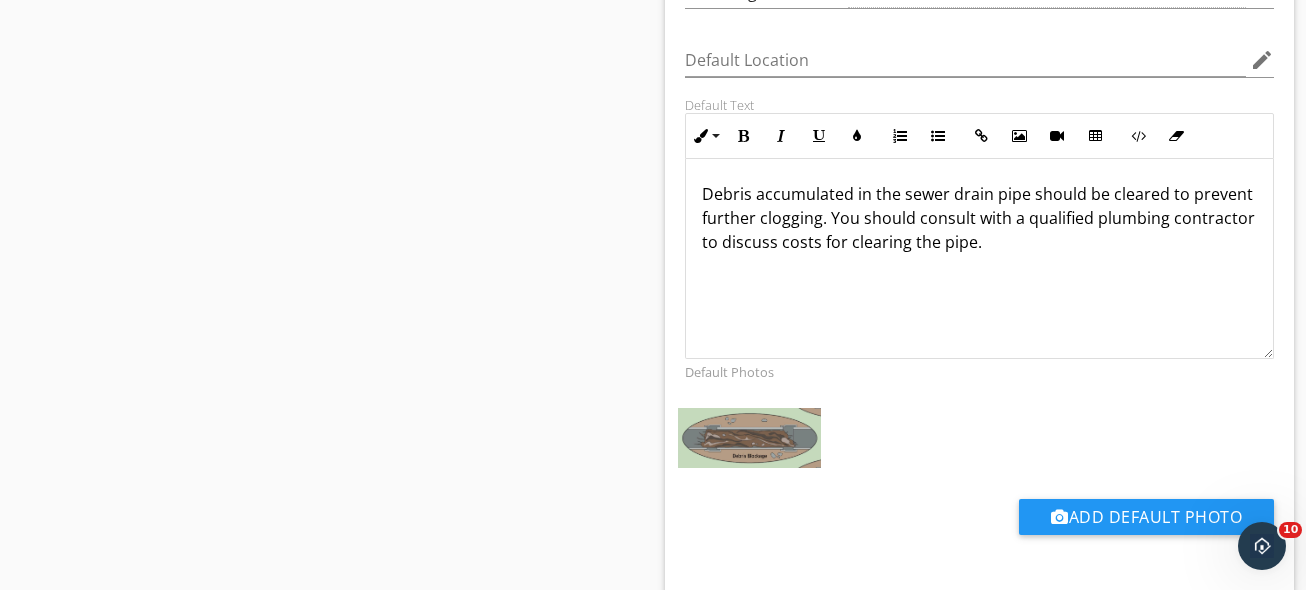
scroll to position [2290, 0]
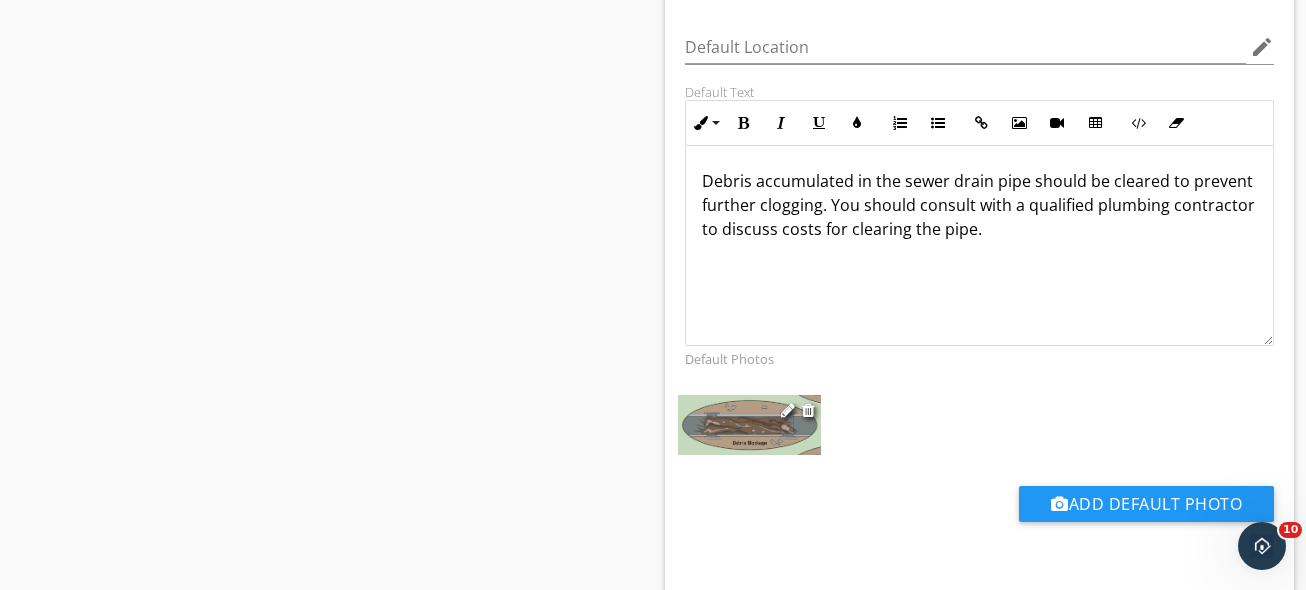
click at [781, 437] on img at bounding box center [749, 425] width 143 height 60
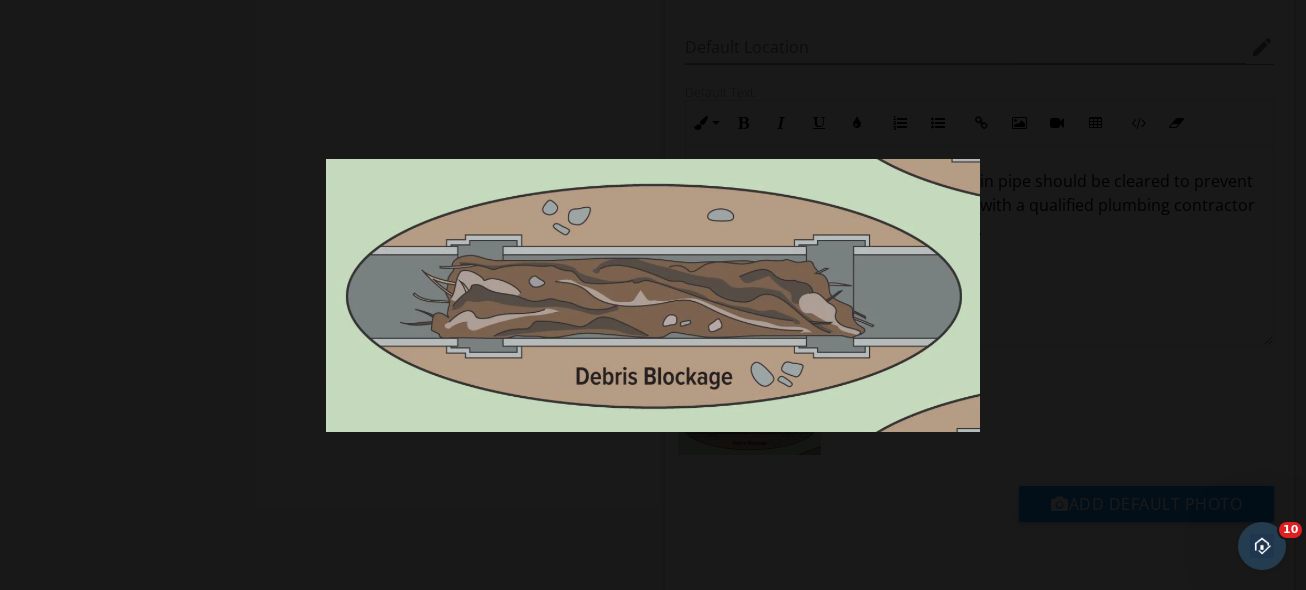
click at [1152, 162] on div at bounding box center [653, 295] width 1306 height 590
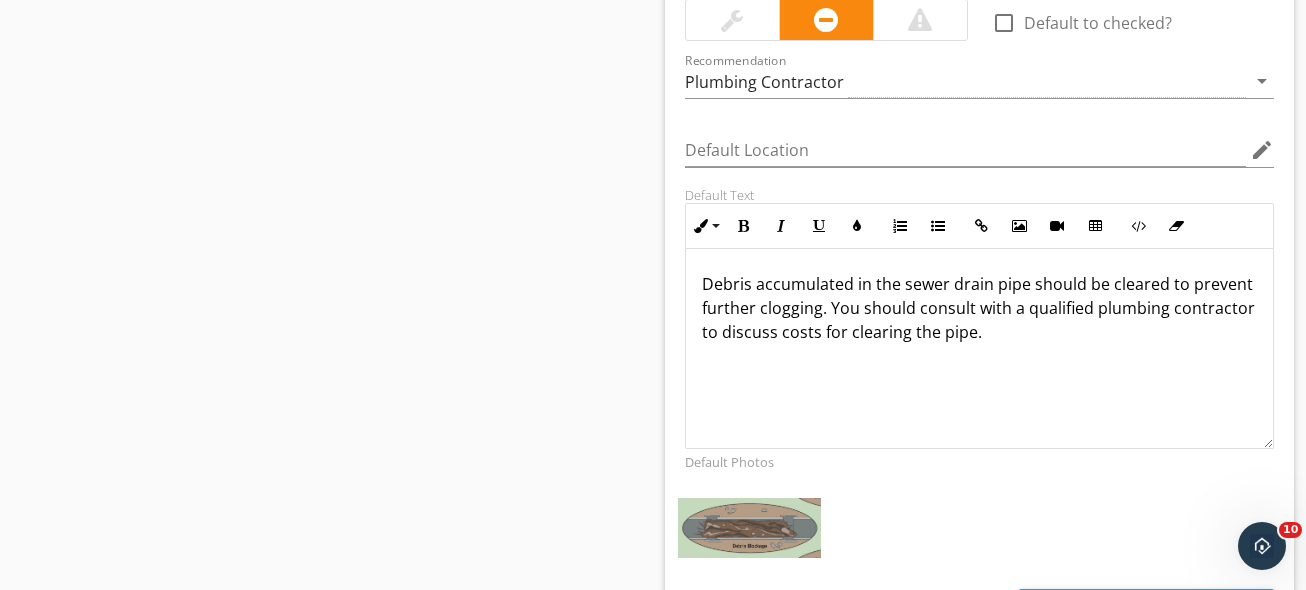
scroll to position [1943, 0]
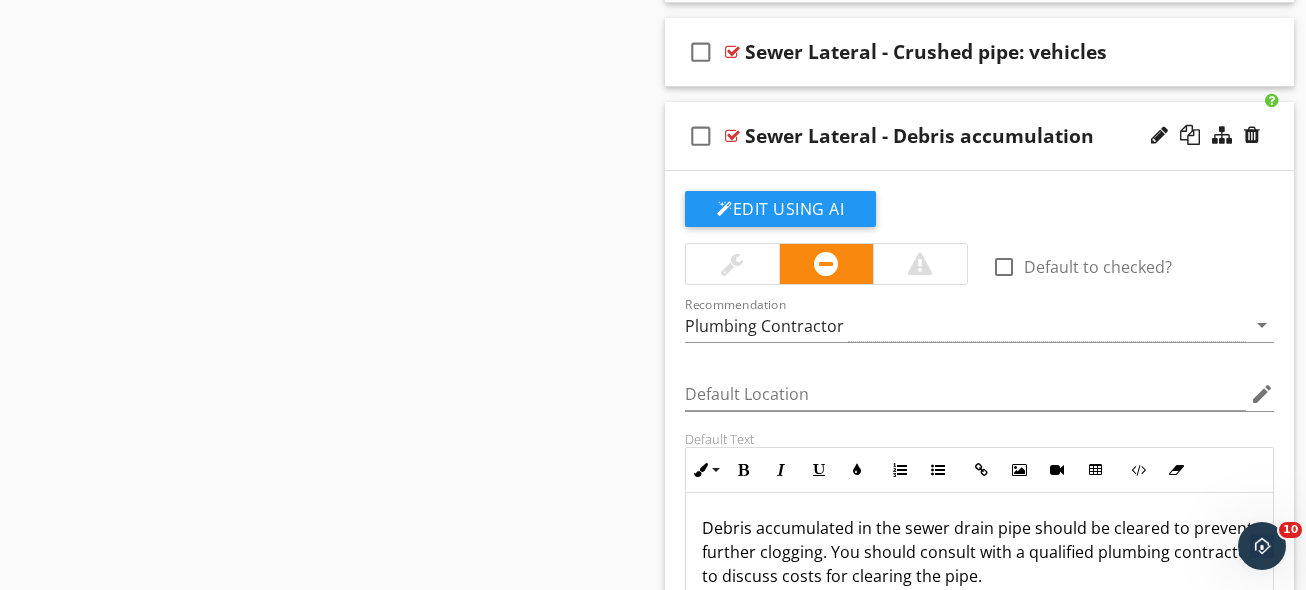
click at [1120, 140] on div "Sewer Lateral - Debris accumulation" at bounding box center [966, 136] width 442 height 24
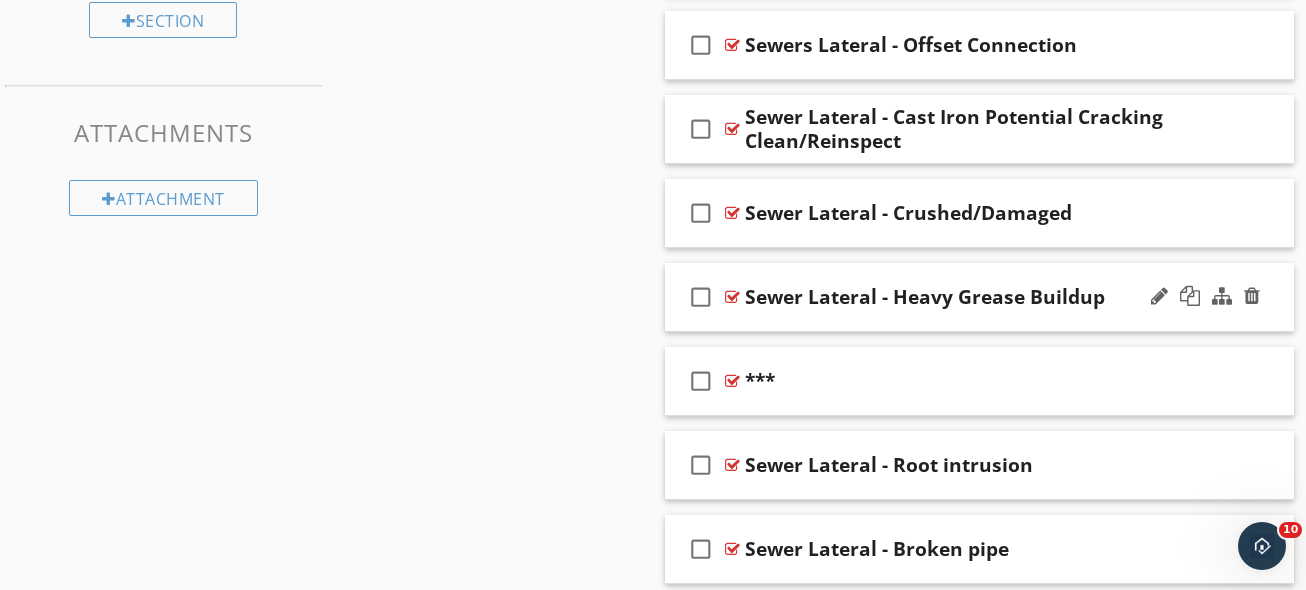
scroll to position [1262, 0]
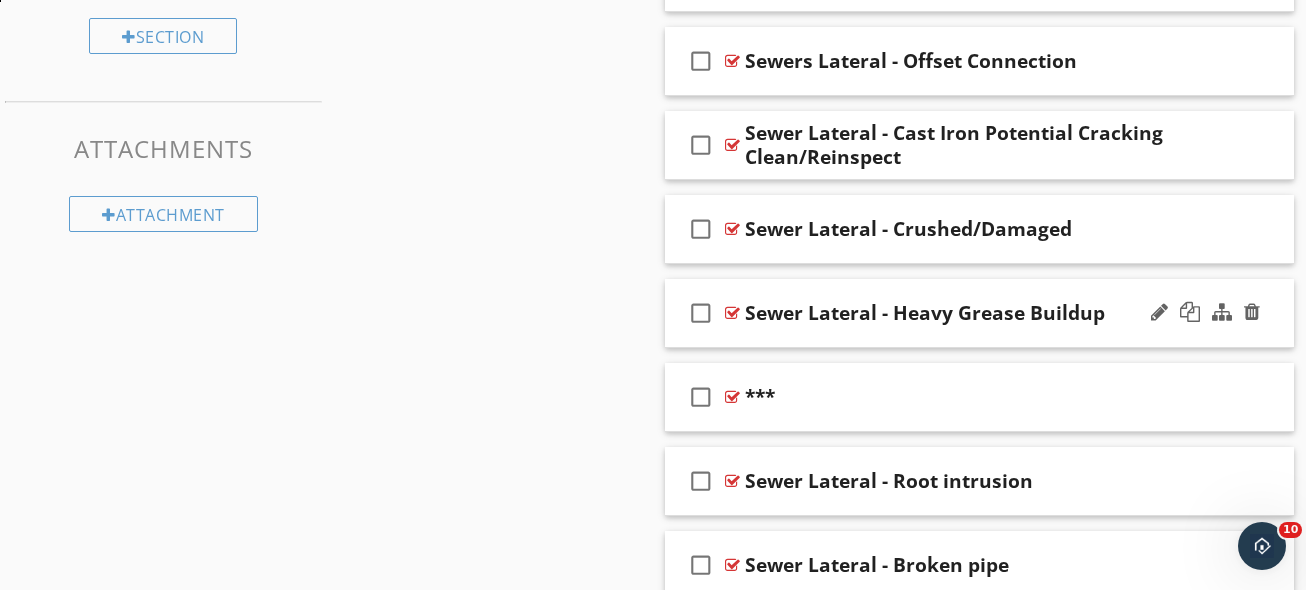
click at [1126, 308] on div "Sewer Lateral - Heavy Grease Buildup" at bounding box center [966, 313] width 442 height 24
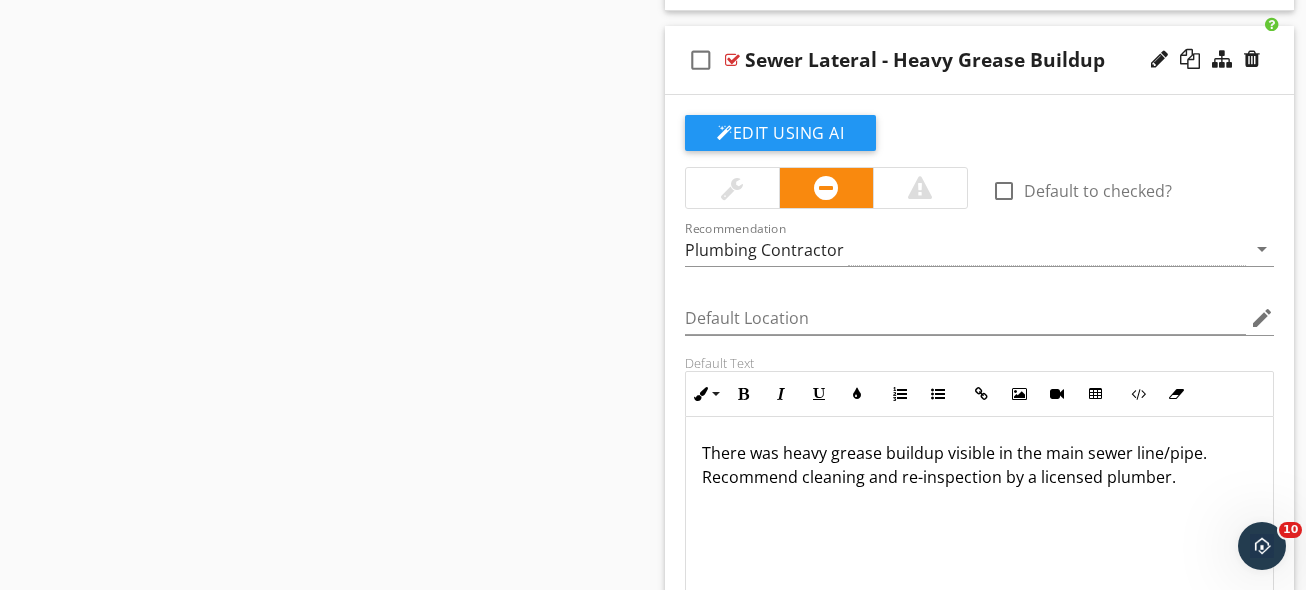
scroll to position [1573, 0]
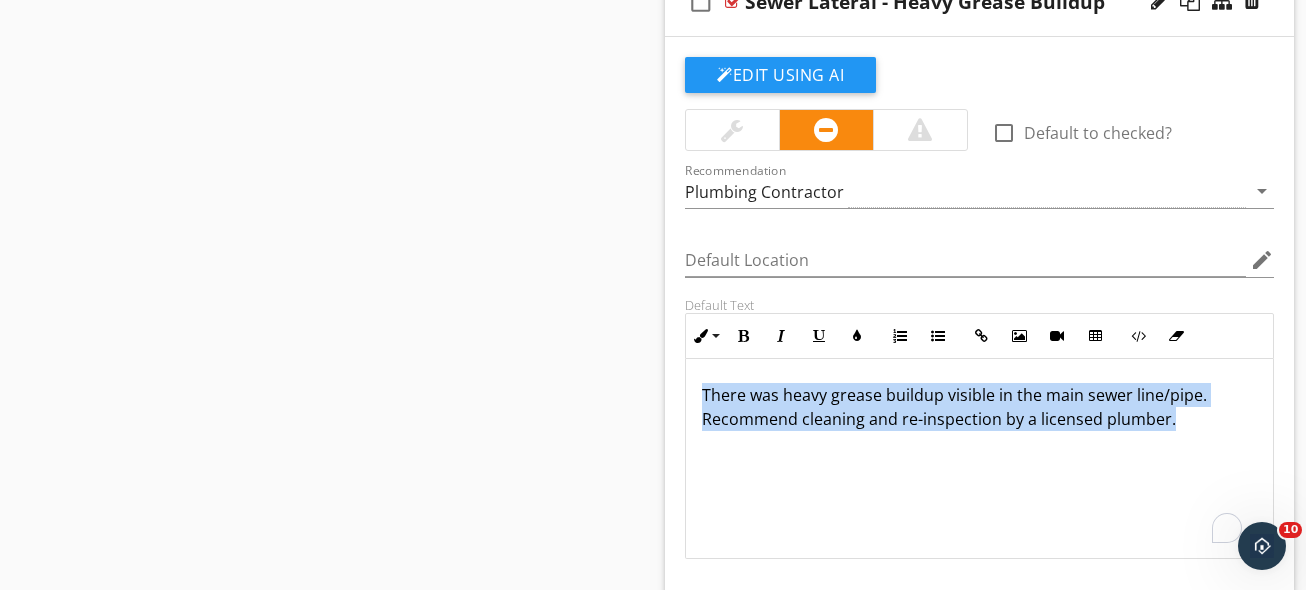
drag, startPoint x: 1137, startPoint y: 450, endPoint x: 620, endPoint y: 327, distance: 531.4
click at [598, 320] on div "Sections Inspection Details Driveway / Walkway / Deck Gutters / Grading & Drain…" at bounding box center [653, 372] width 1306 height 3491
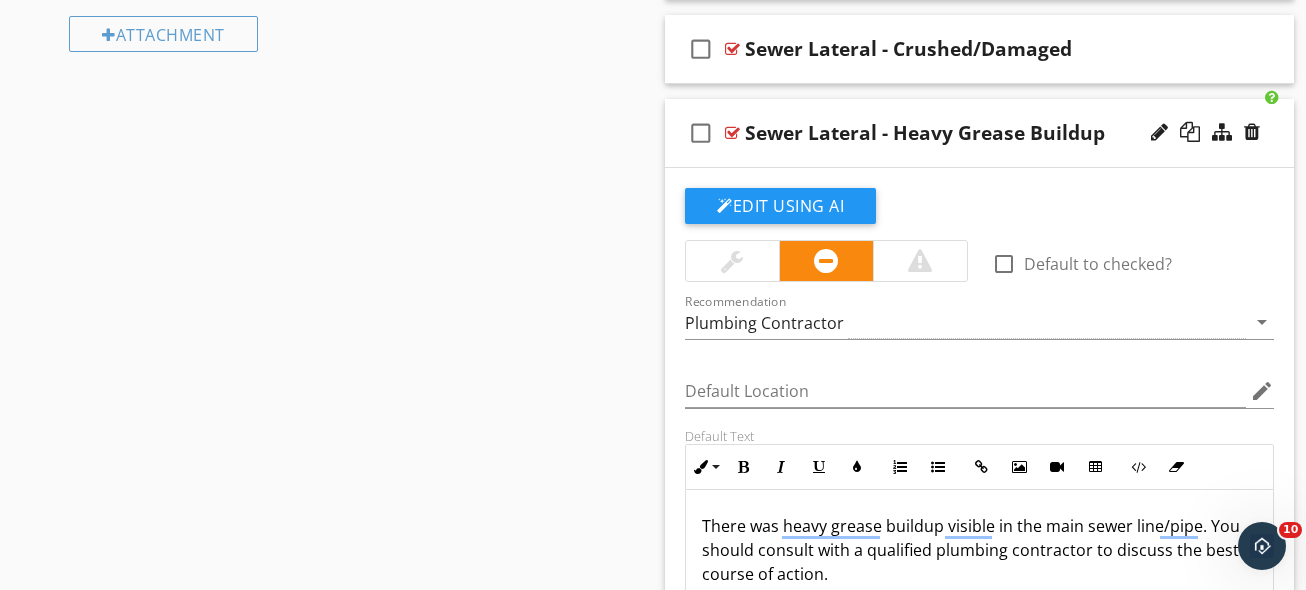
scroll to position [1437, 0]
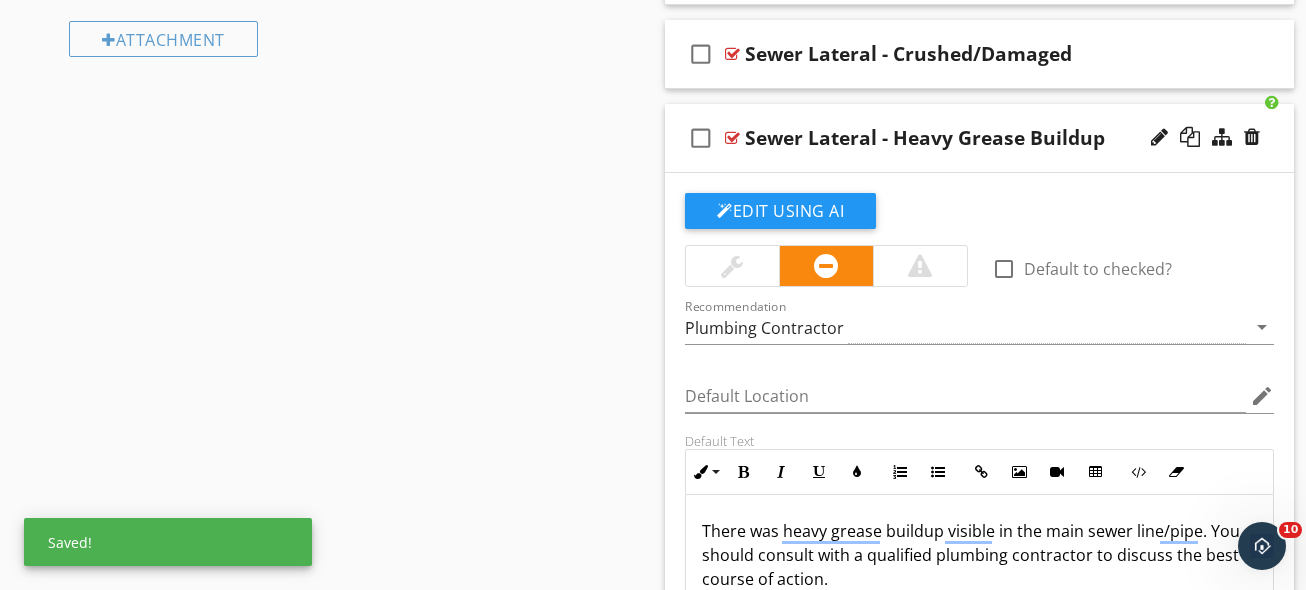
click at [1117, 129] on div "Sewer Lateral - Heavy Grease Buildup" at bounding box center [966, 138] width 442 height 24
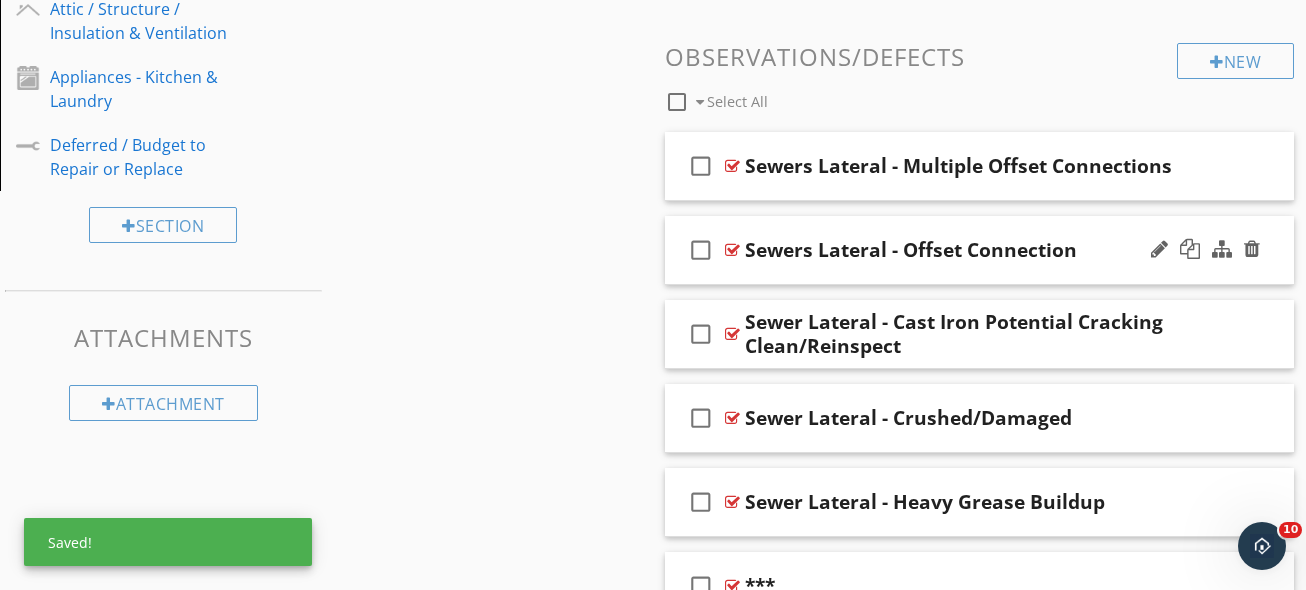
scroll to position [1060, 0]
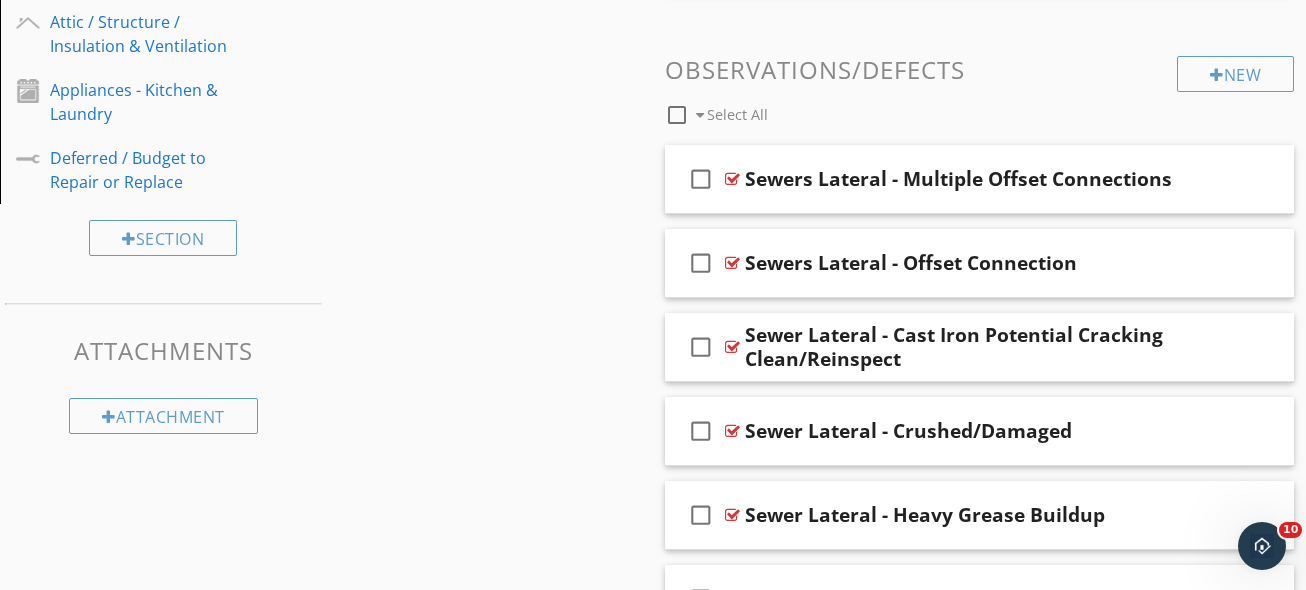
drag, startPoint x: 556, startPoint y: 357, endPoint x: 566, endPoint y: 356, distance: 10.0
click at [556, 357] on div "Sections Inspection Details Driveway / Walkway / Deck Gutters / Grading & Drain…" at bounding box center [653, 549] width 1306 height 2818
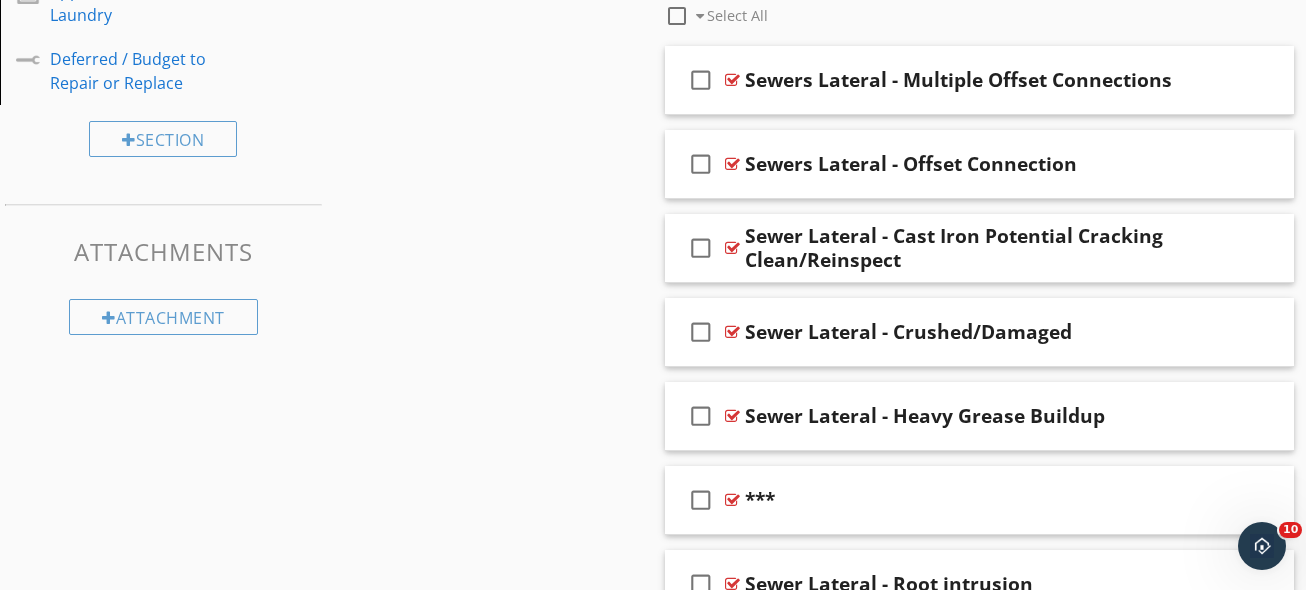
scroll to position [1166, 0]
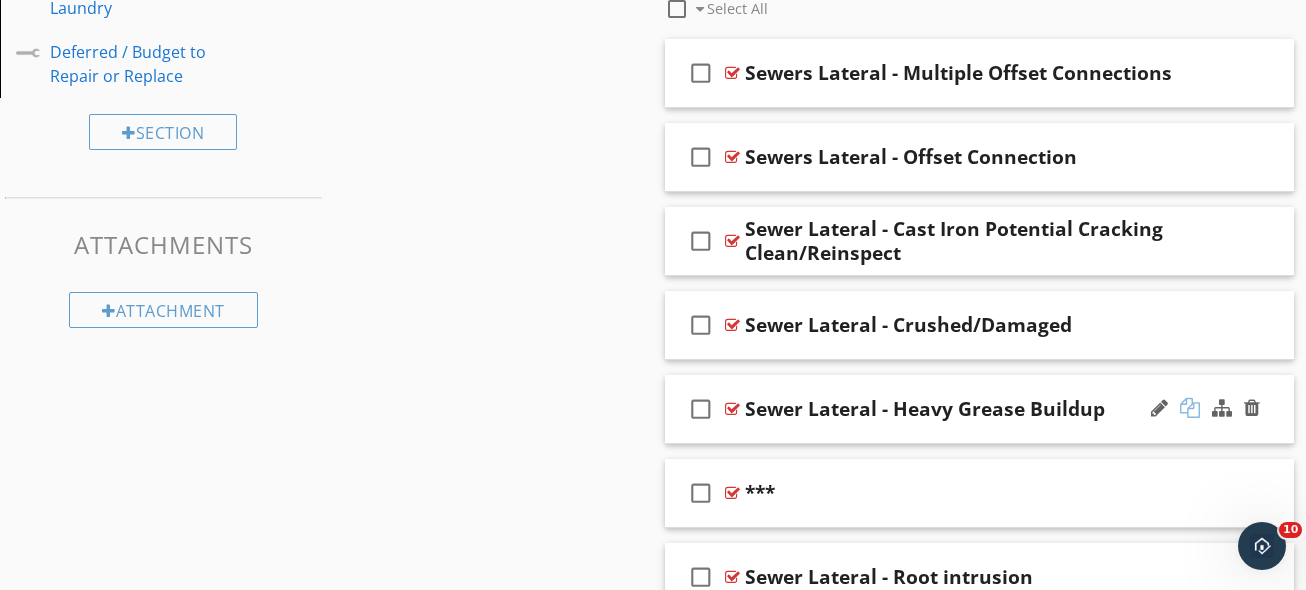
click at [1198, 409] on div at bounding box center [1190, 408] width 20 height 20
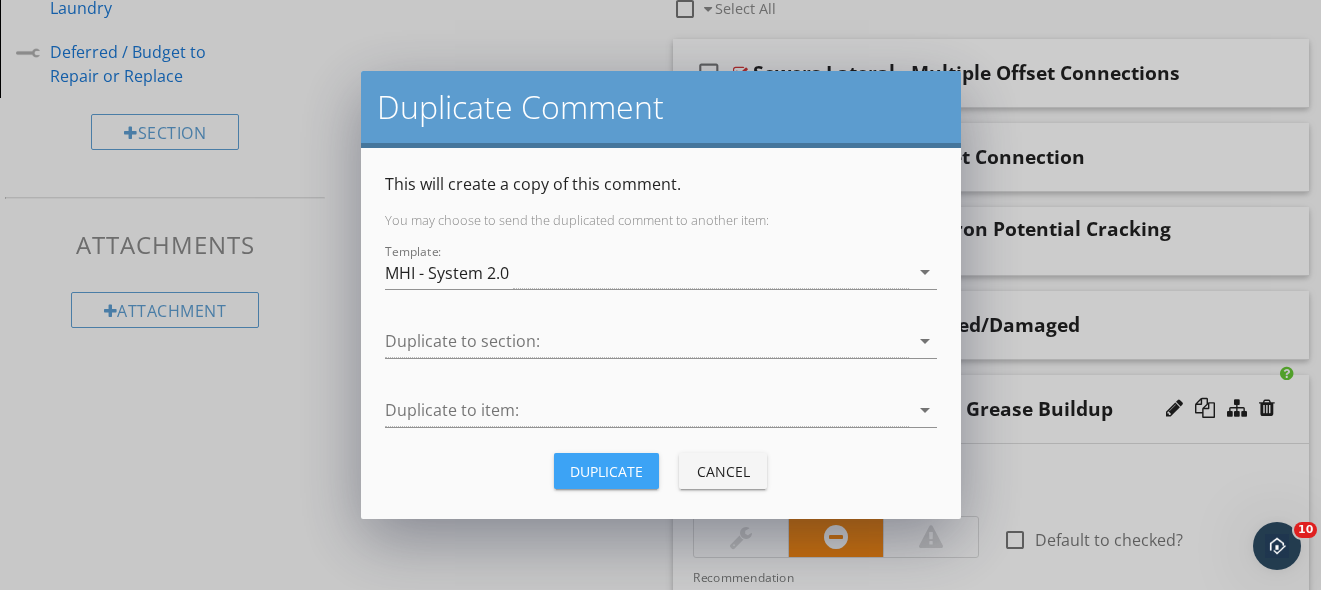
click at [626, 468] on div "Duplicate" at bounding box center [606, 471] width 73 height 21
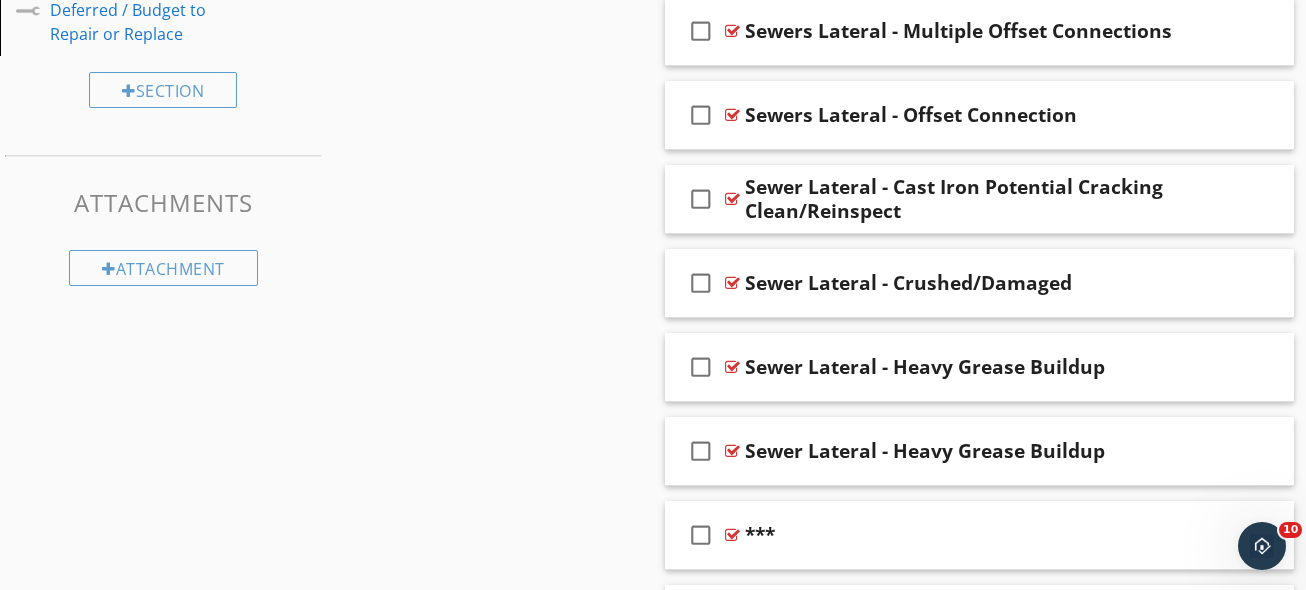
scroll to position [1384, 0]
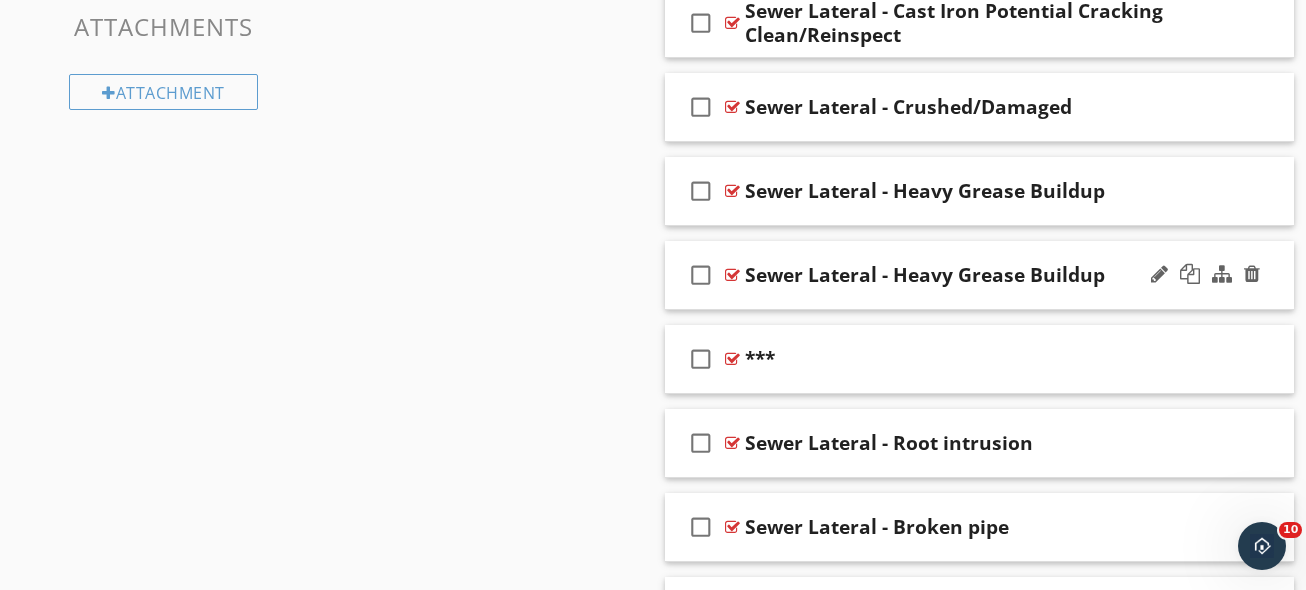
click at [915, 281] on div "Sewer Lateral - Heavy Grease Buildup" at bounding box center [925, 275] width 360 height 24
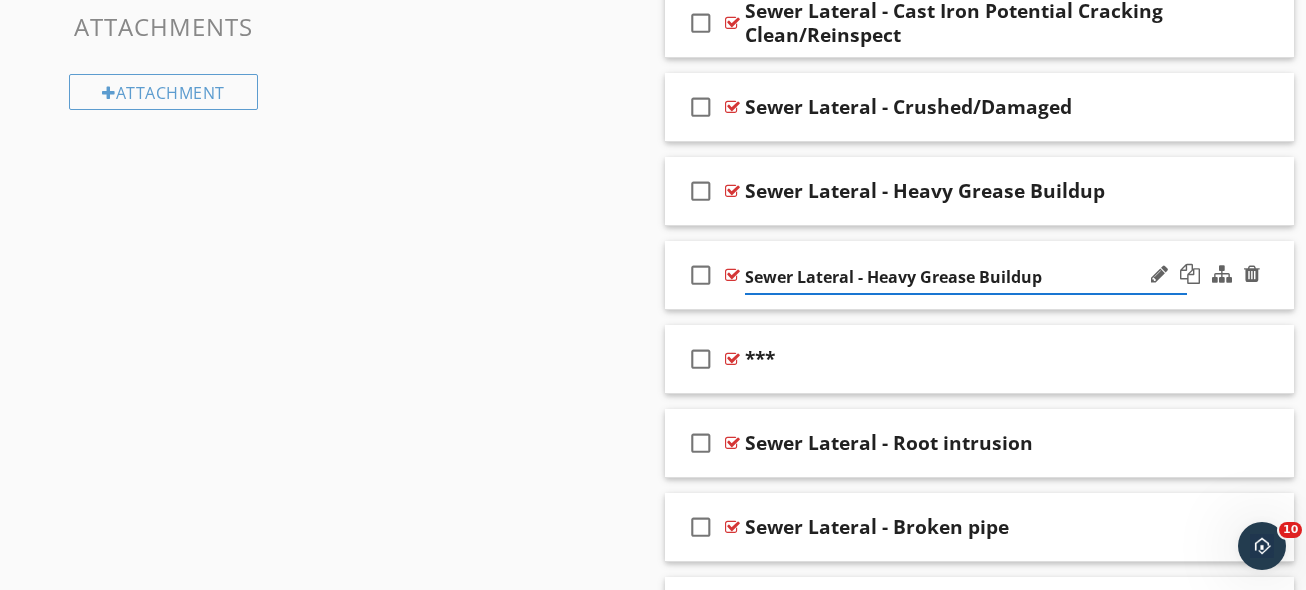
click at [939, 280] on input "Sewer Lateral - Heavy Grease Buildup" at bounding box center [966, 277] width 442 height 33
click at [904, 285] on input "Sewer Lateral - Heavy Grease Buildup" at bounding box center [966, 277] width 442 height 33
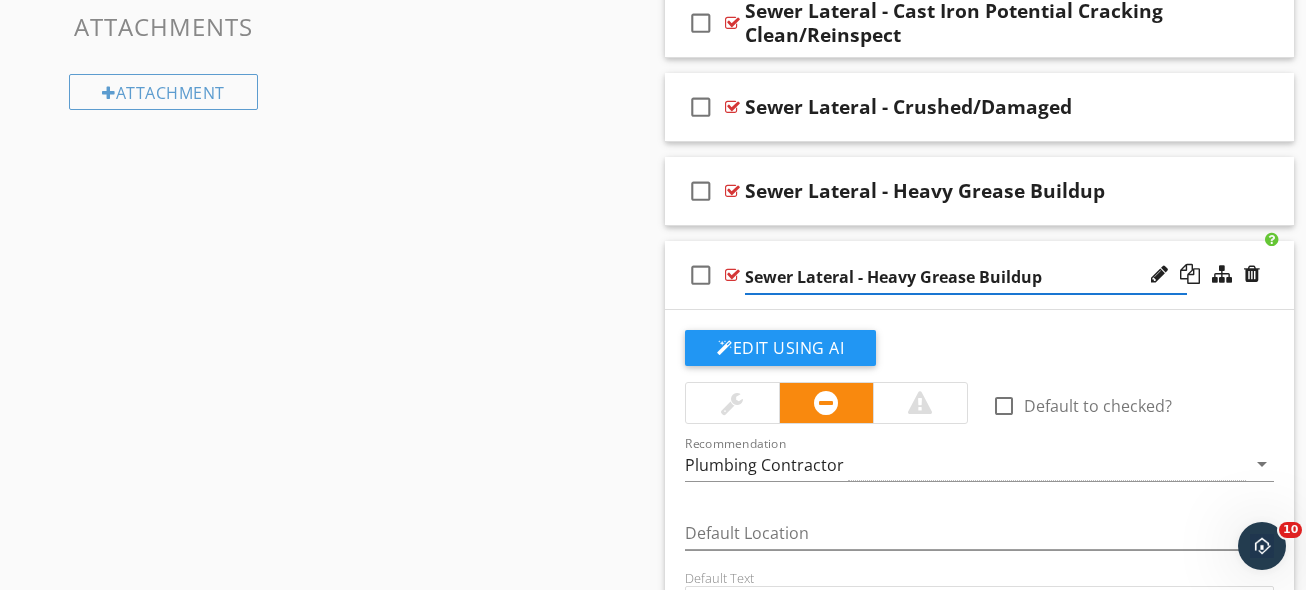
drag, startPoint x: 904, startPoint y: 285, endPoint x: 1121, endPoint y: 284, distance: 217.0
click at [1121, 284] on input "Sewer Lateral - Heavy Grease Buildup" at bounding box center [966, 277] width 442 height 33
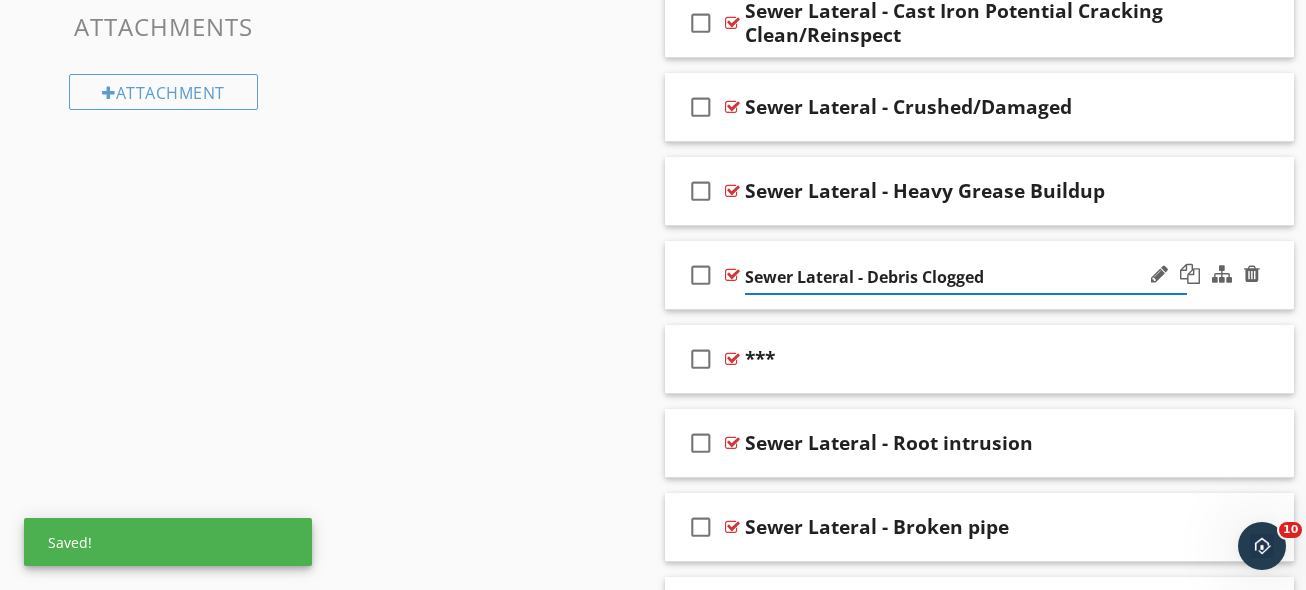
click at [944, 274] on input "Sewer Lateral - Debris Clogged" at bounding box center [966, 277] width 442 height 33
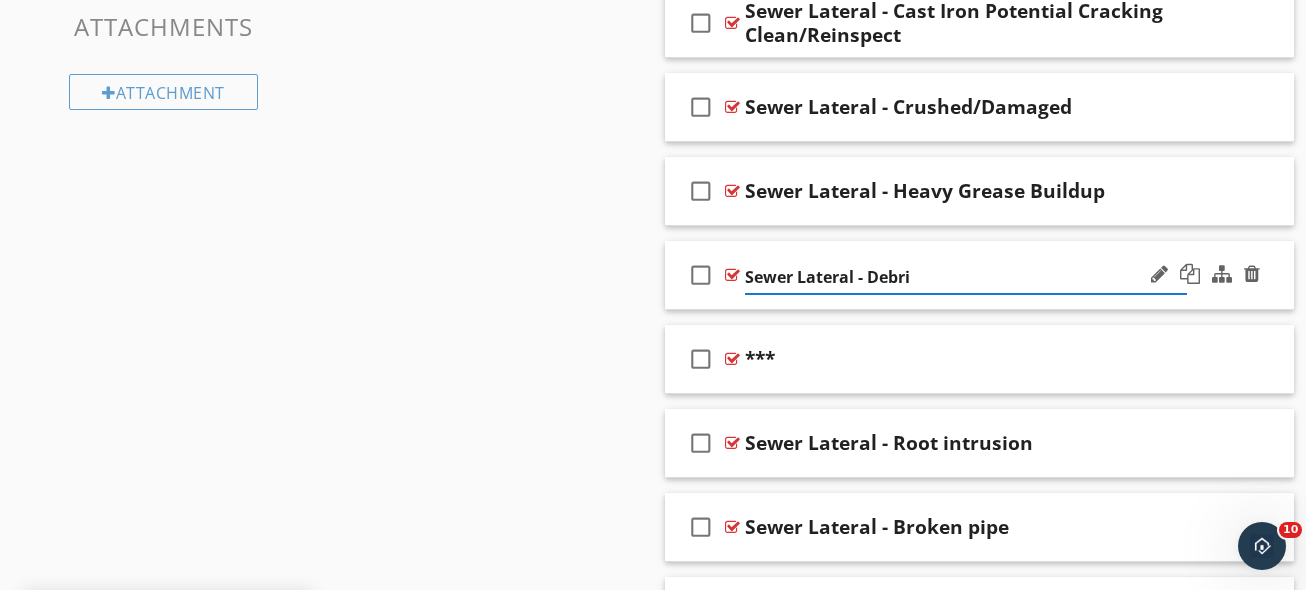
type input "Sewer Lateral - Debris"
click at [1043, 281] on div "Sewer Lateral - Debris" at bounding box center [966, 275] width 442 height 24
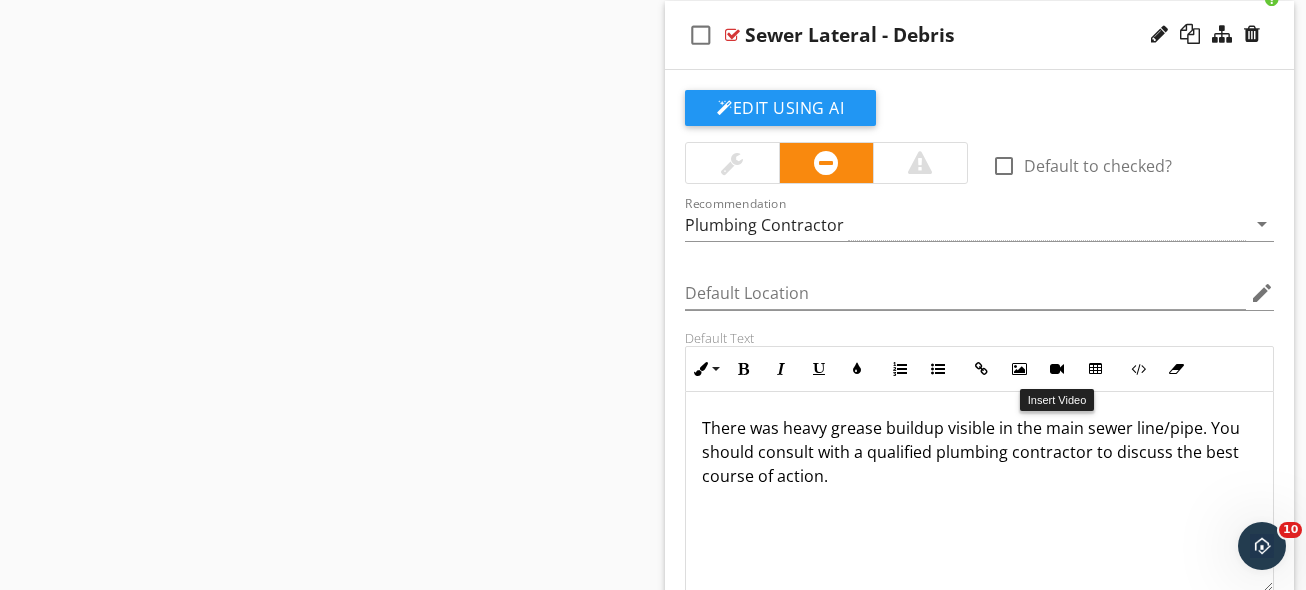
scroll to position [1654, 0]
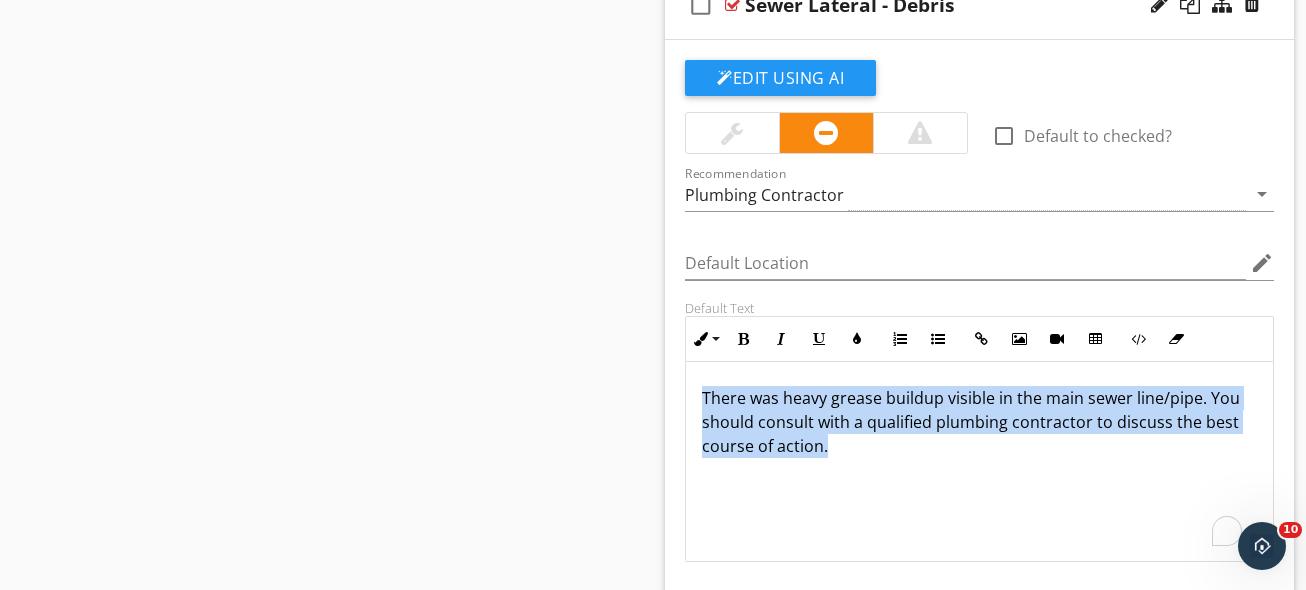
drag, startPoint x: 933, startPoint y: 473, endPoint x: 589, endPoint y: 331, distance: 372.1
click at [589, 331] on div "Sections Inspection Details Driveway / Walkway / Deck Gutters / Grading & Drain…" at bounding box center [653, 333] width 1306 height 3575
click at [993, 441] on p "There was heavy grease buildup visible in the main sewer line/pipe. You should …" at bounding box center [979, 422] width 555 height 72
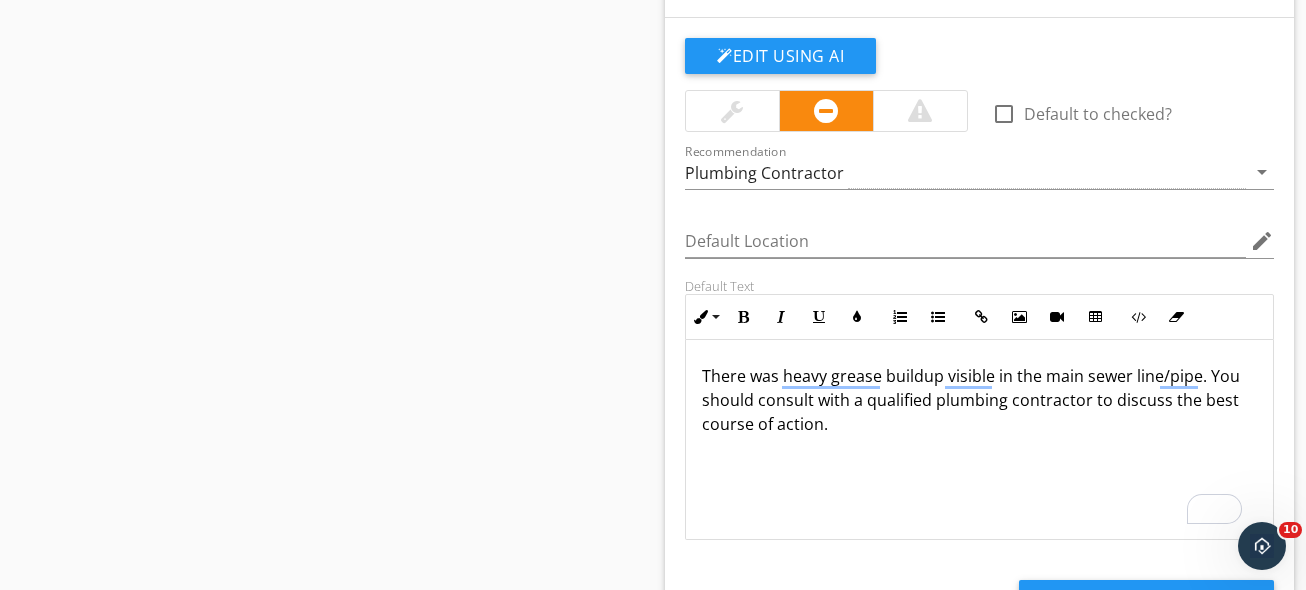
scroll to position [1699, 0]
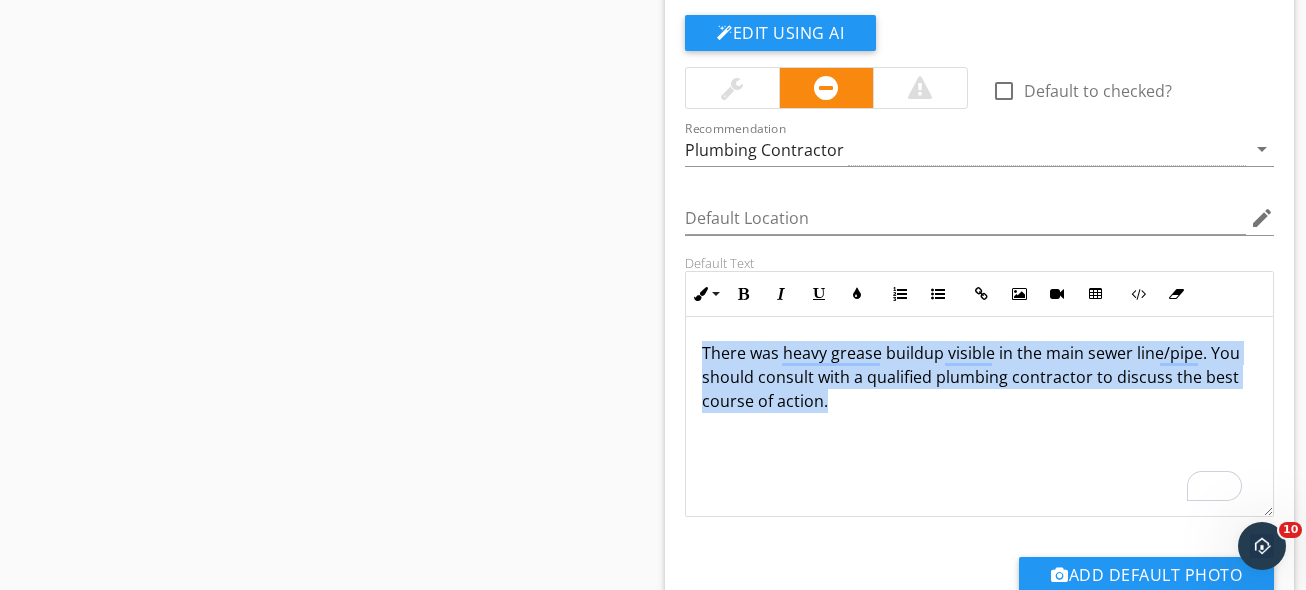
drag, startPoint x: 866, startPoint y: 430, endPoint x: 599, endPoint y: 261, distance: 315.9
click at [597, 261] on div "Sections Inspection Details Driveway / Walkway / Deck Gutters / Grading & Drain…" at bounding box center [653, 288] width 1306 height 3575
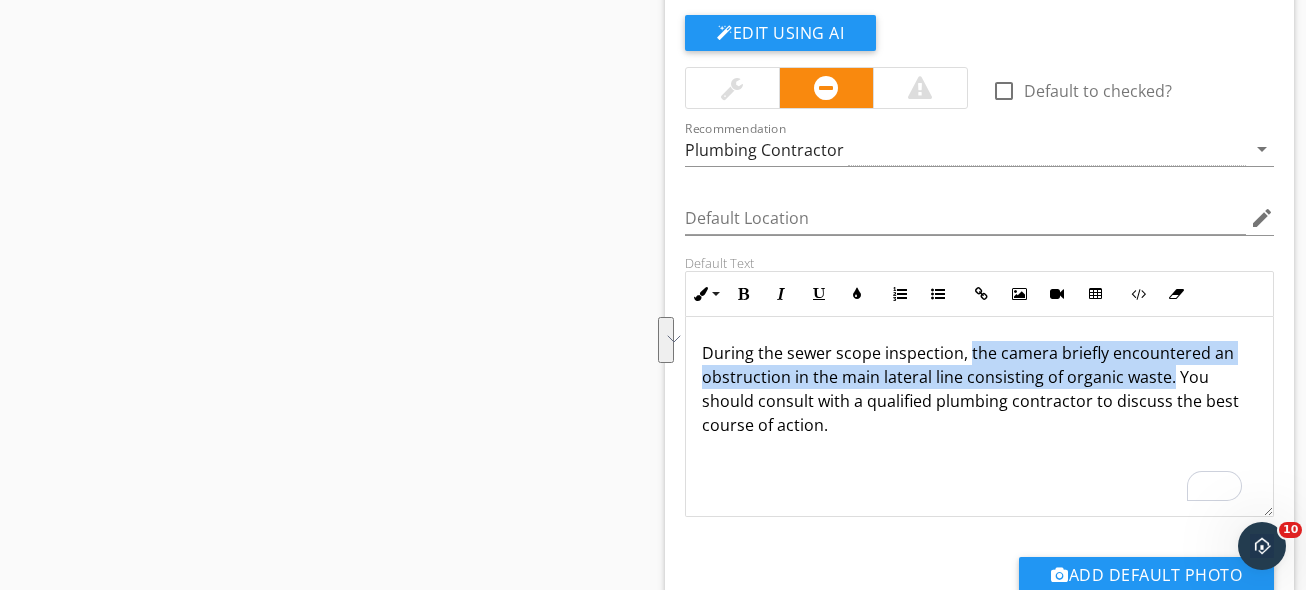
drag, startPoint x: 1167, startPoint y: 385, endPoint x: 967, endPoint y: 364, distance: 201.1
click at [967, 364] on p "During the sewer scope inspection, the camera briefly encountered an obstructio…" at bounding box center [979, 389] width 555 height 96
click at [1127, 384] on p "During the sewer scope inspection, the camera briefly encountered an obstructio…" at bounding box center [979, 389] width 555 height 96
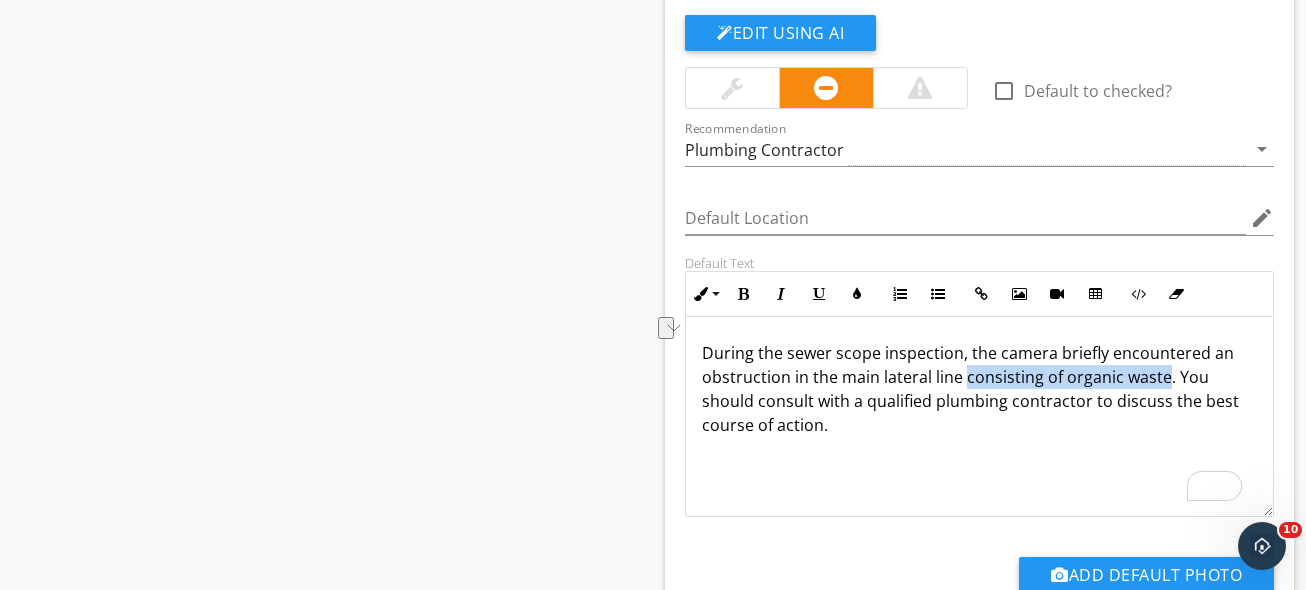
drag, startPoint x: 1127, startPoint y: 384, endPoint x: 985, endPoint y: 378, distance: 142.1
click at [985, 378] on p "During the sewer scope inspection, the camera briefly encountered an obstructio…" at bounding box center [979, 389] width 555 height 96
click at [1159, 410] on p "During the sewer scope inspection, the camera briefly encountered an obstructio…" at bounding box center [979, 389] width 555 height 96
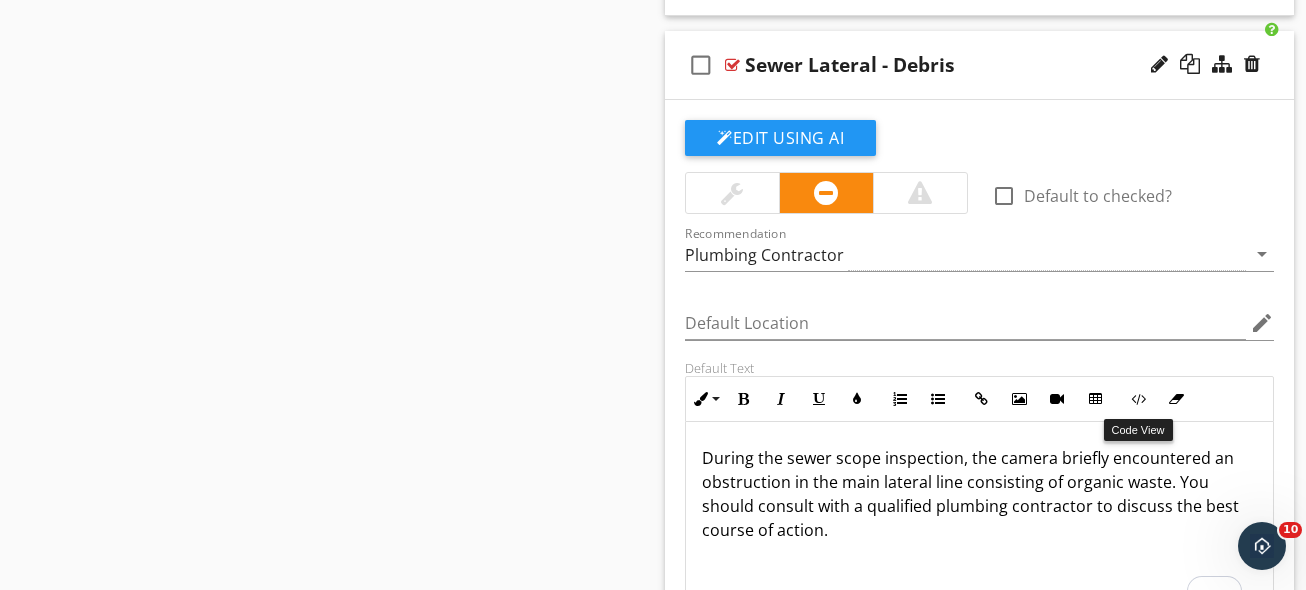
scroll to position [1587, 0]
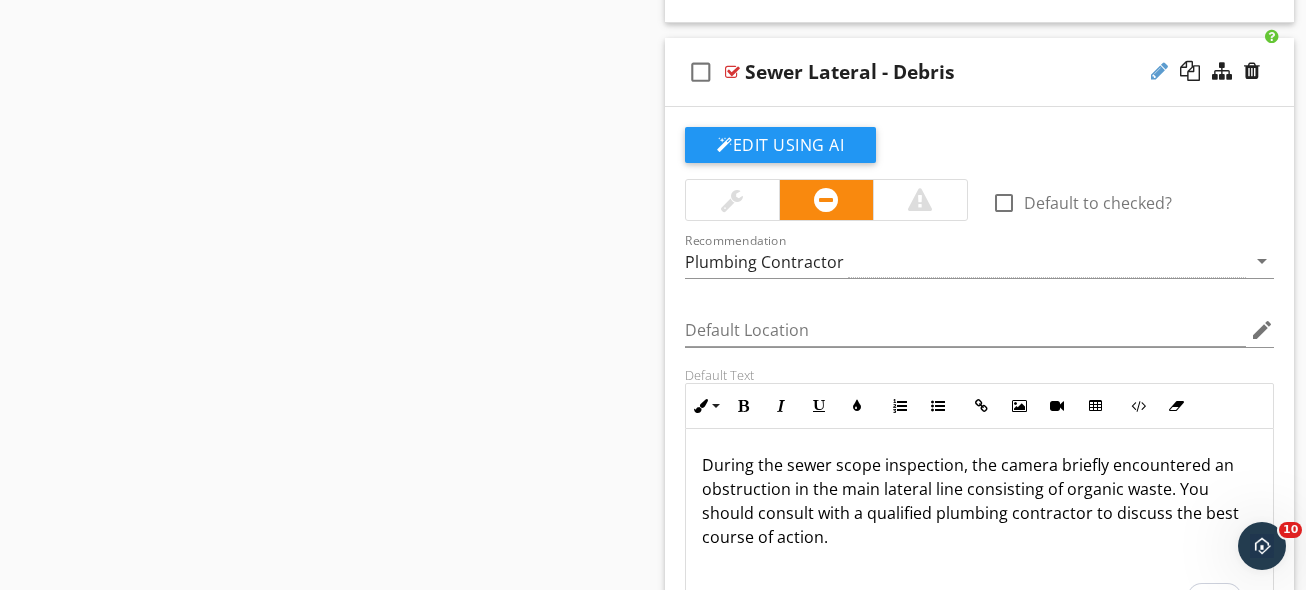
click at [1154, 75] on div at bounding box center [1159, 71] width 17 height 20
click at [1010, 88] on input "Sewer Lateral - Debris" at bounding box center [966, 74] width 442 height 33
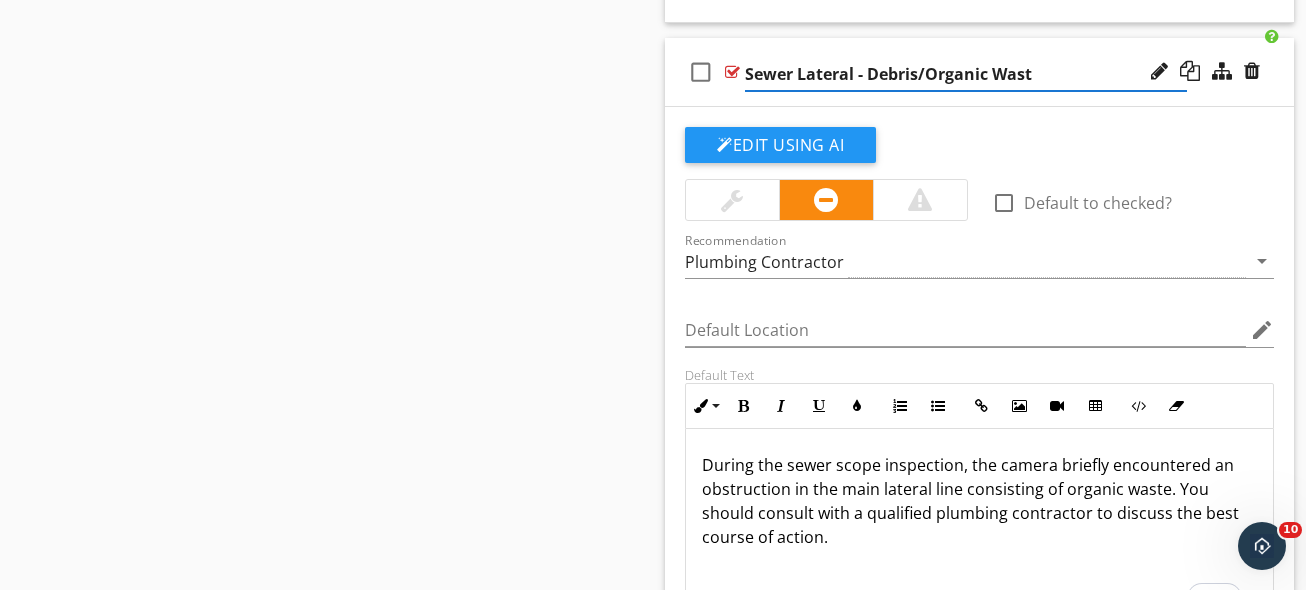
type input "Sewer Lateral - Debris/Organic Waste"
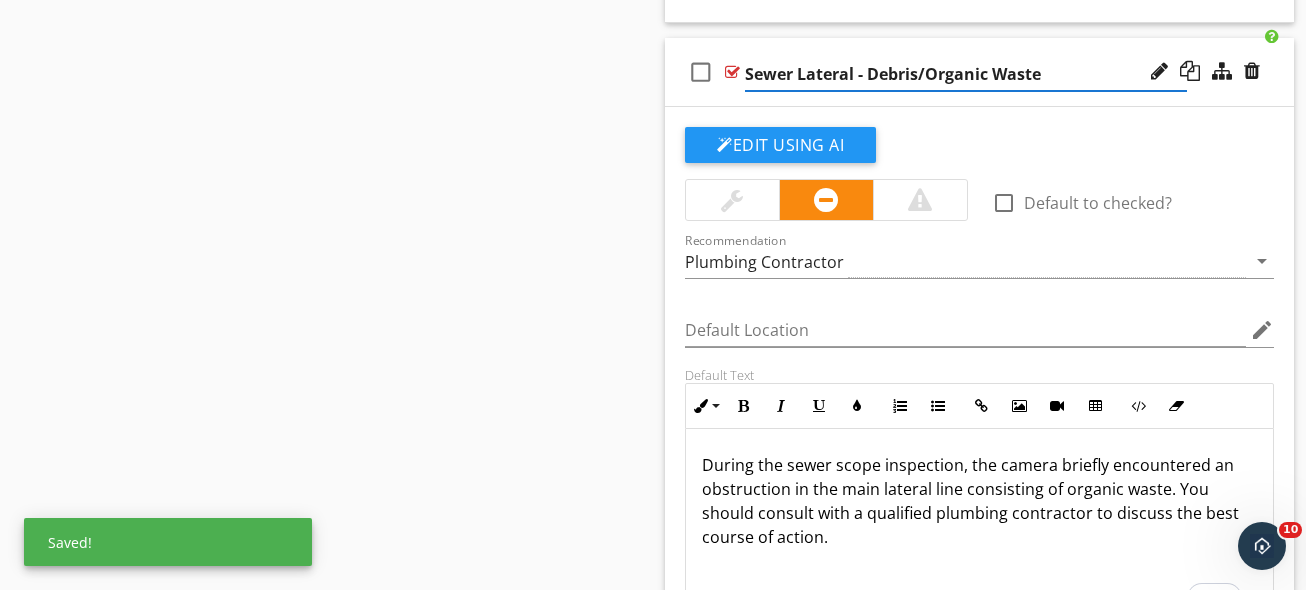
click at [518, 168] on div "Sections Inspection Details Driveway / Walkway / Deck Gutters / Grading & Drain…" at bounding box center [653, 400] width 1306 height 3575
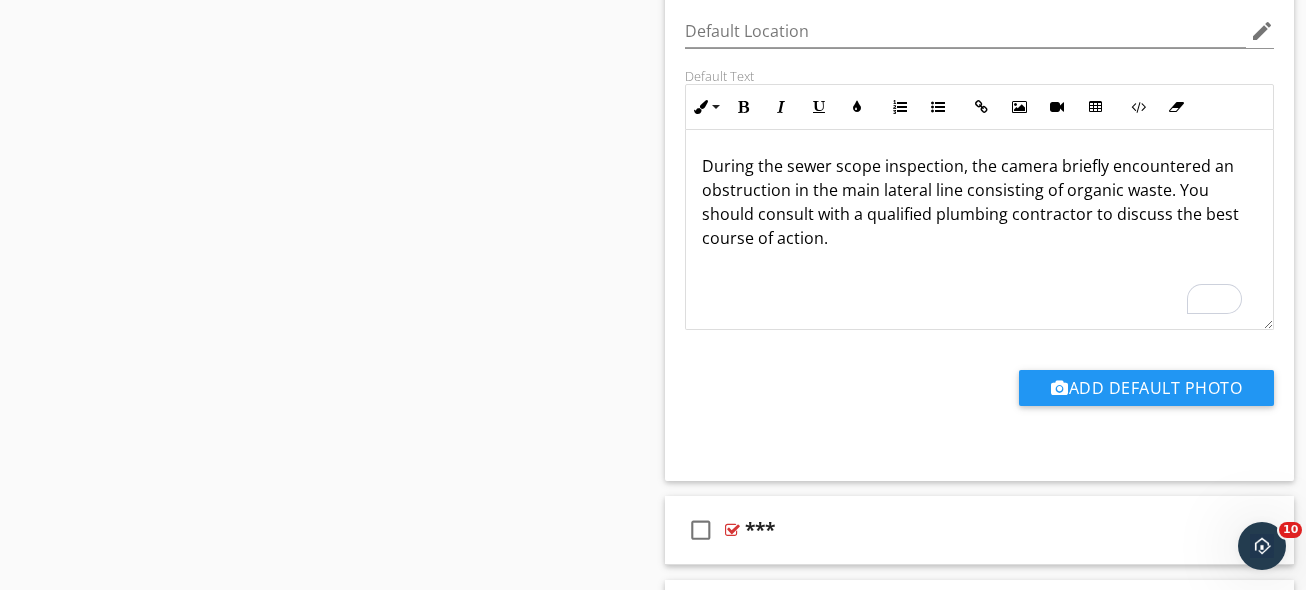
scroll to position [1780, 0]
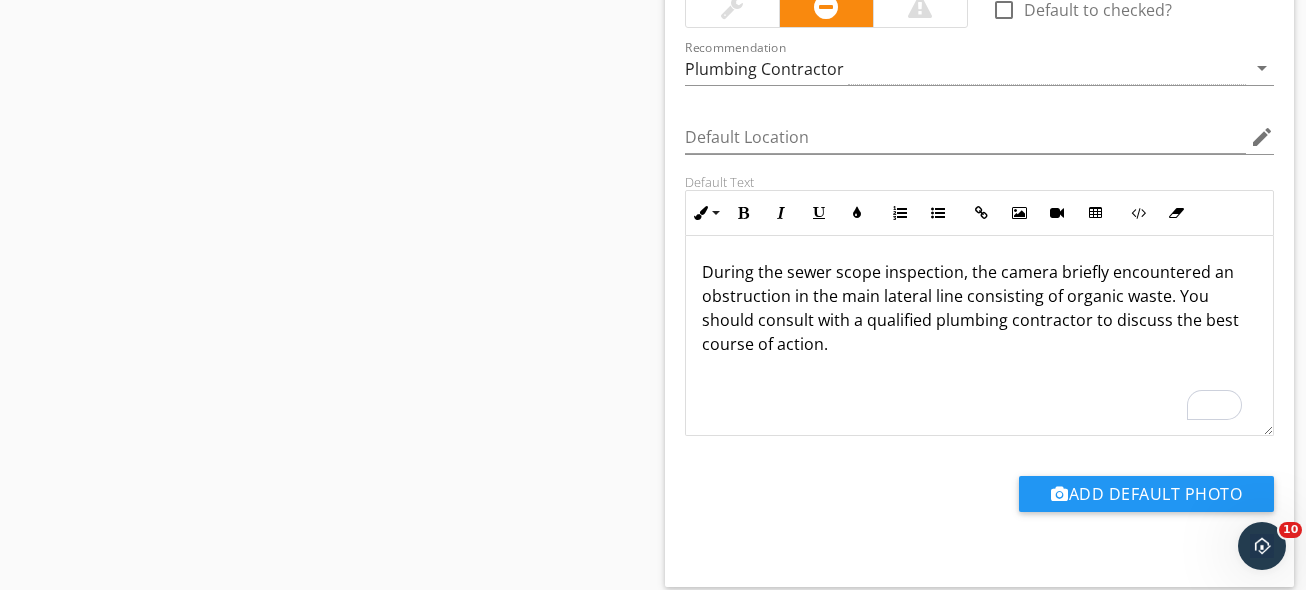
click at [918, 342] on p "During the sewer scope inspection, the camera briefly encountered an obstructio…" at bounding box center [979, 308] width 555 height 96
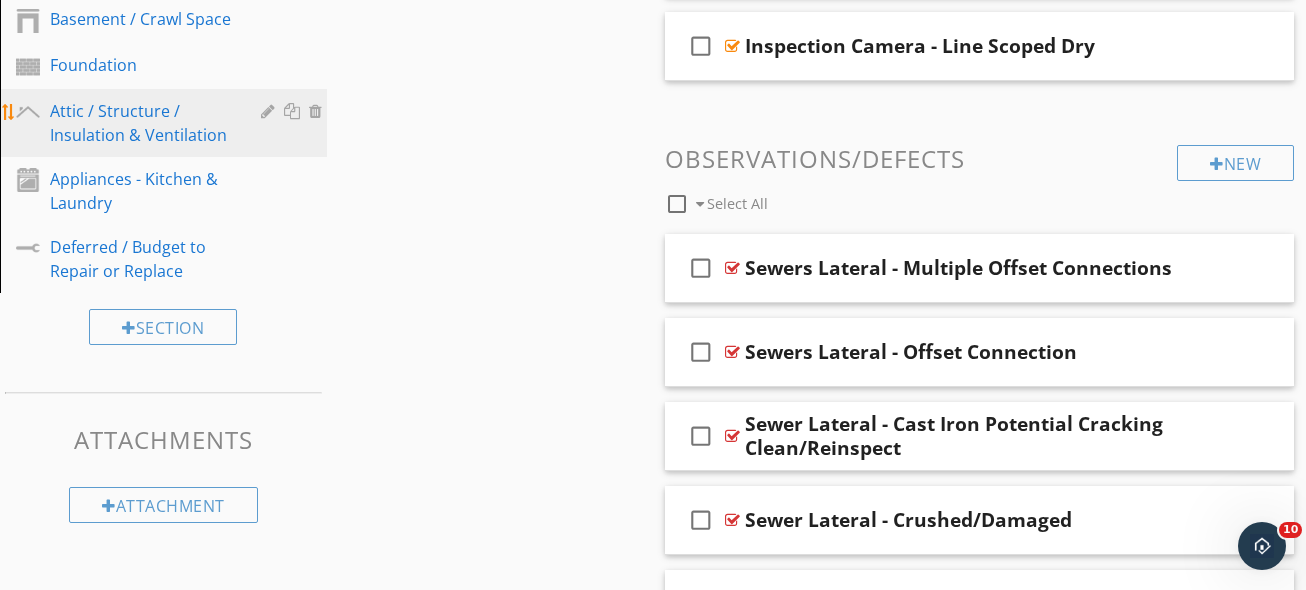
scroll to position [752, 0]
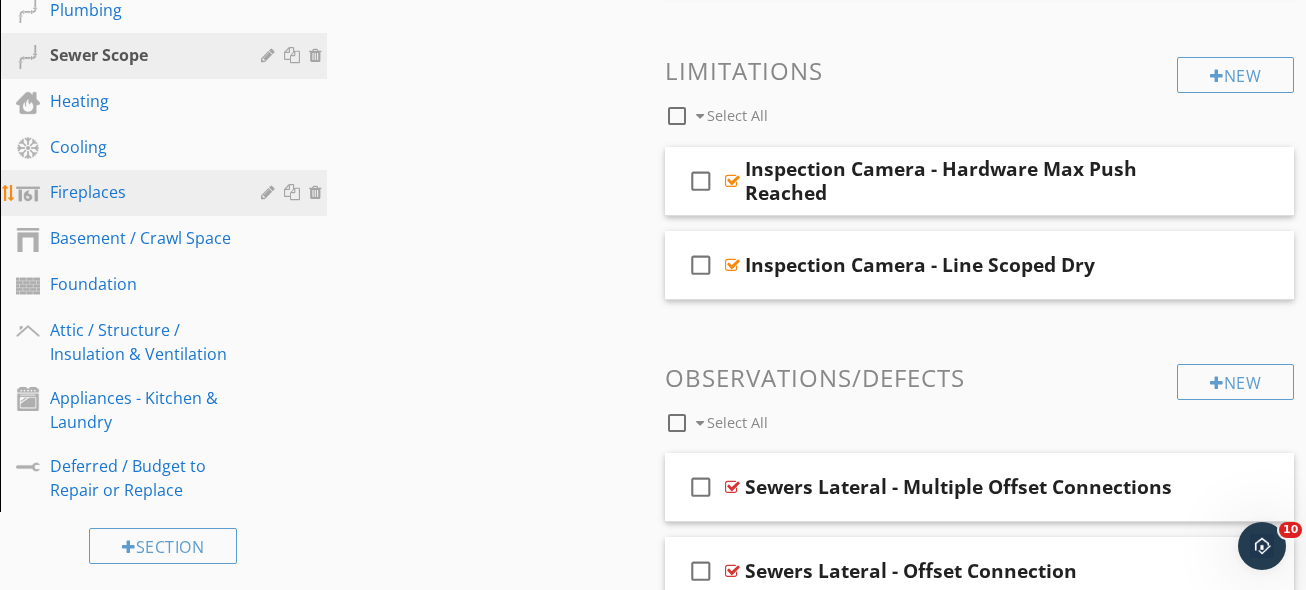
click at [204, 210] on link "Fireplaces" at bounding box center [166, 193] width 321 height 46
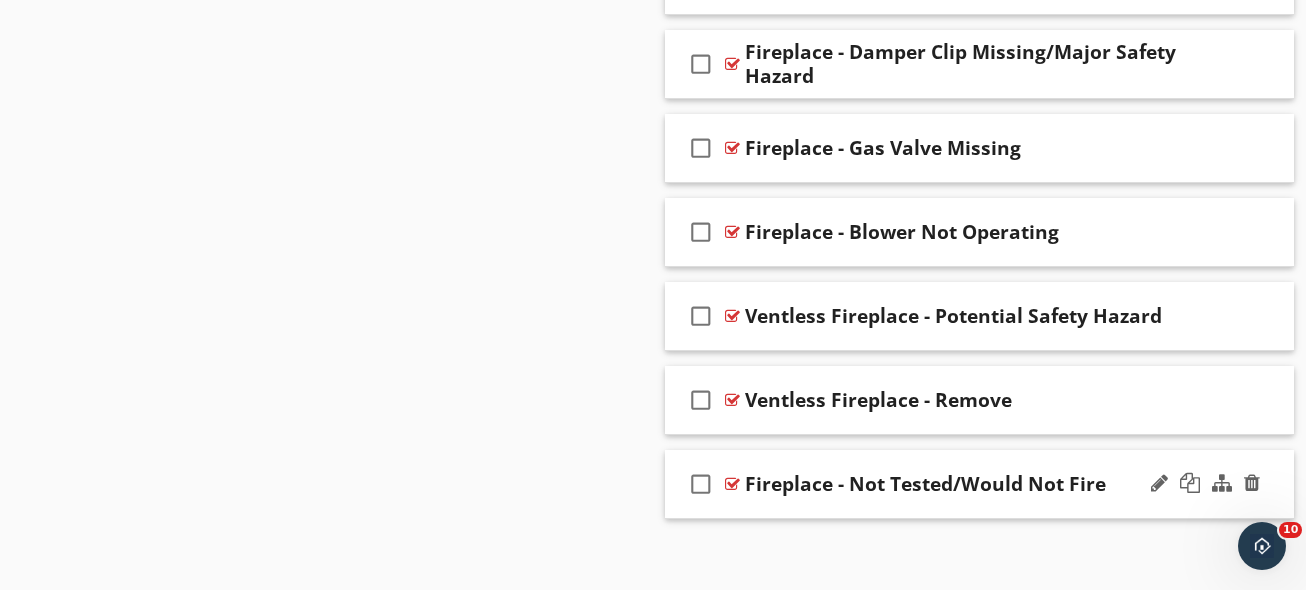
scroll to position [1692, 0]
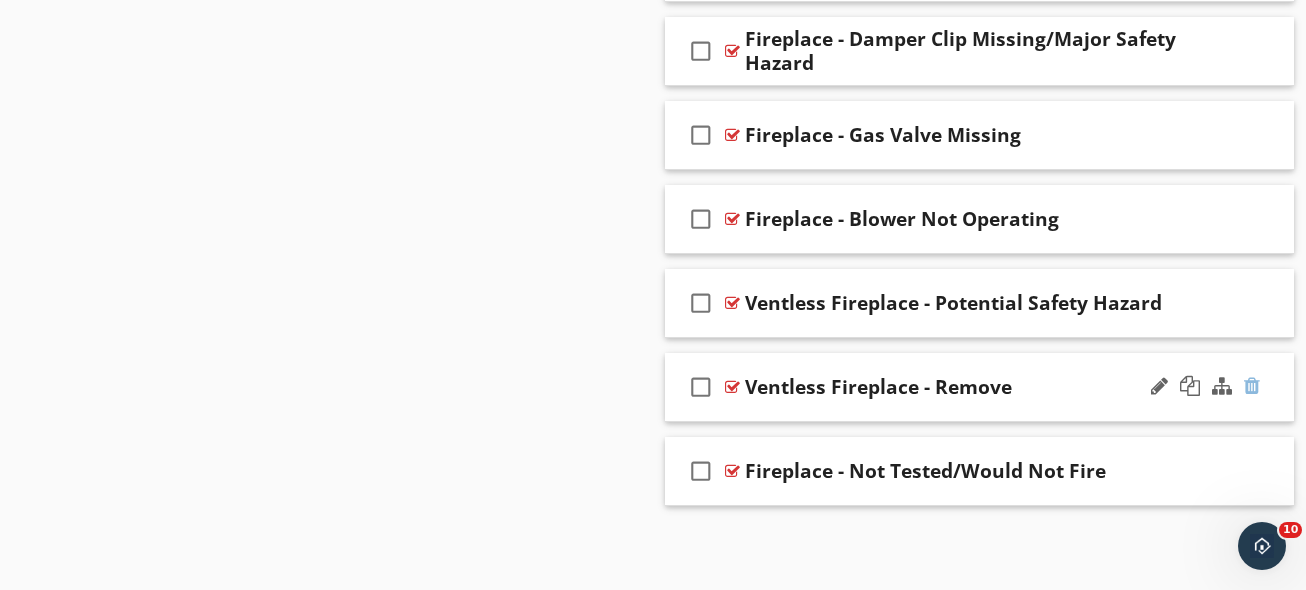
click at [1251, 392] on div at bounding box center [1252, 386] width 16 height 20
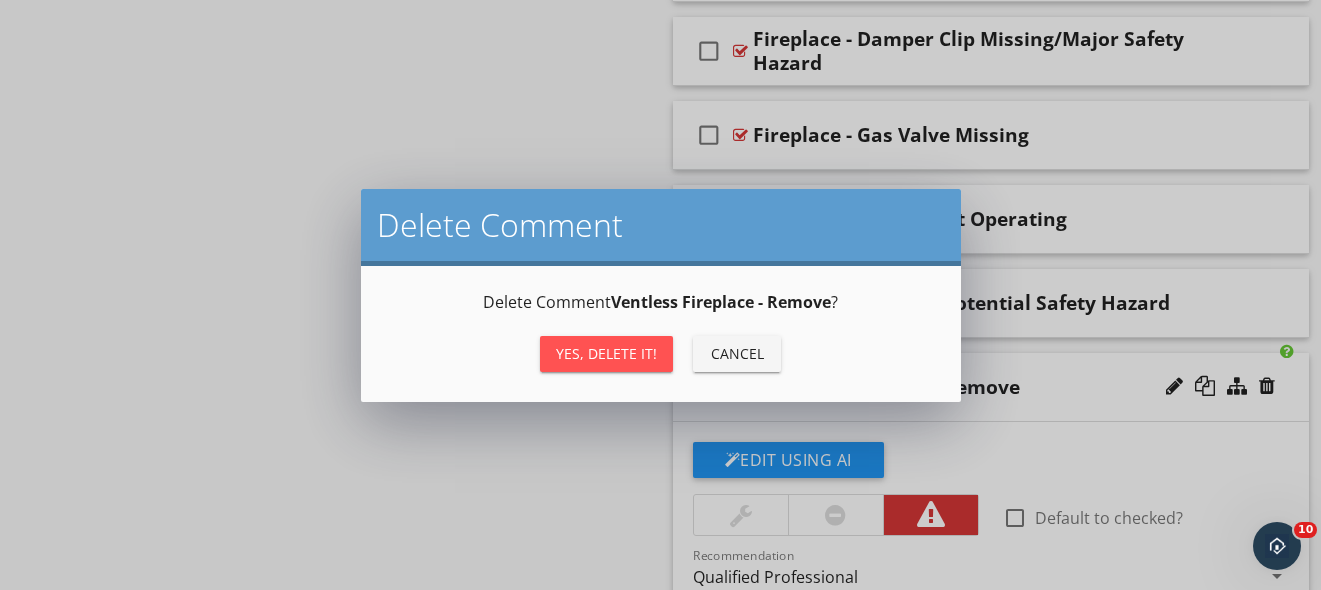
click at [643, 360] on div "Yes, Delete it!" at bounding box center [606, 353] width 101 height 21
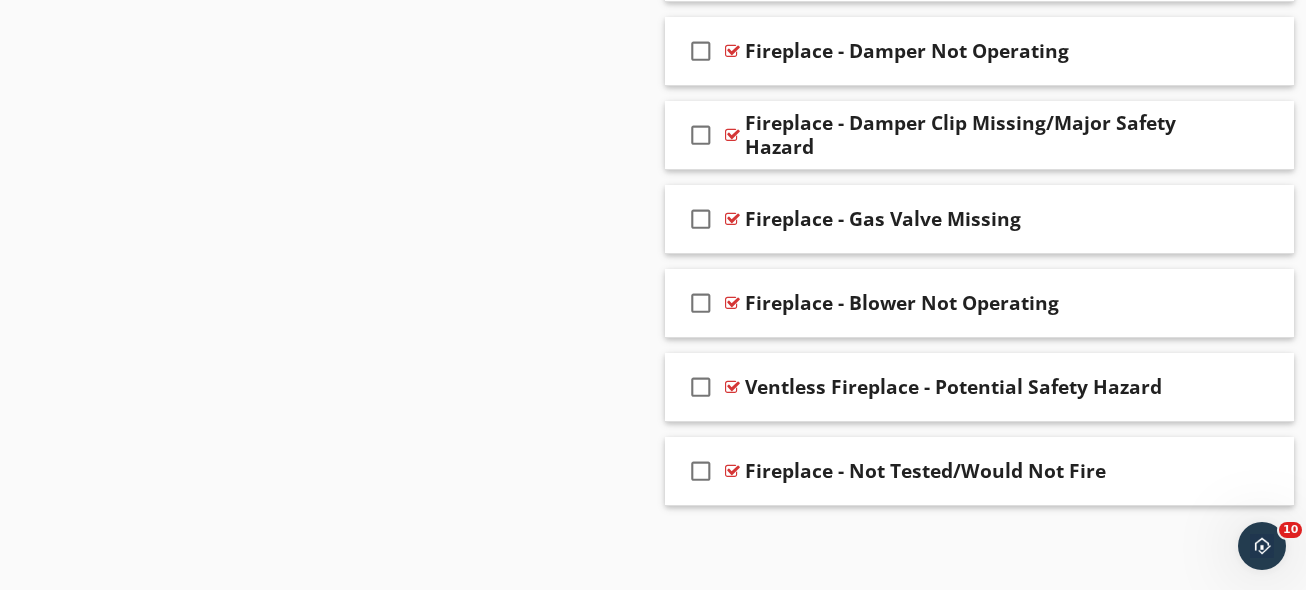
scroll to position [1608, 0]
click at [796, 395] on div "Ventless Fireplace - Potential Safety Hazard" at bounding box center [953, 387] width 417 height 24
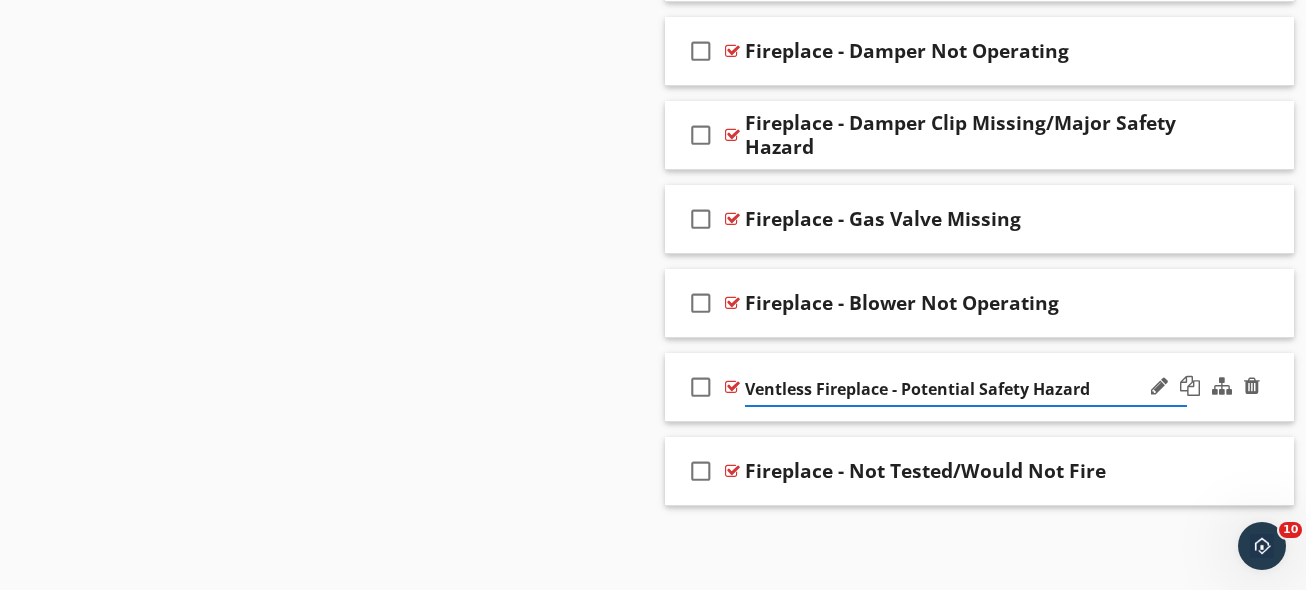
click at [795, 395] on input "Ventless Fireplace - Potential Safety Hazard" at bounding box center [966, 389] width 442 height 33
type input "Fireplace - Ventless/Potential Safety Hazard"
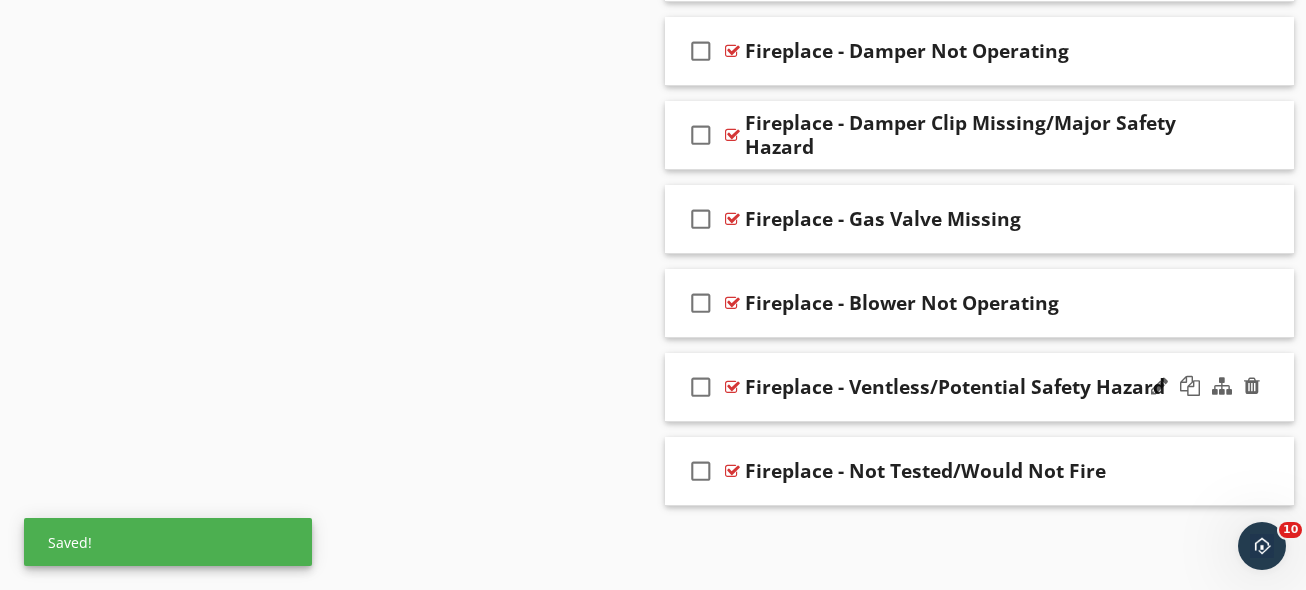
click at [955, 391] on div "Fireplace - Ventless/Potential Safety Hazard" at bounding box center [955, 387] width 420 height 24
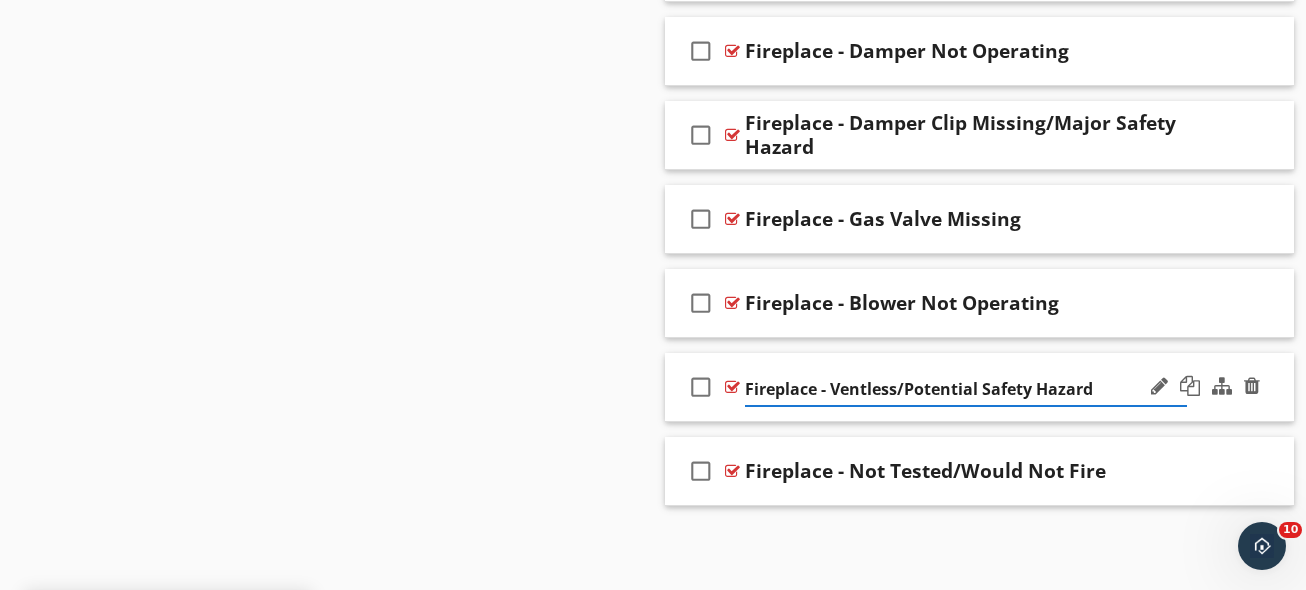
click at [955, 391] on input "Fireplace - Ventless/Potential Safety Hazard" at bounding box center [966, 389] width 442 height 33
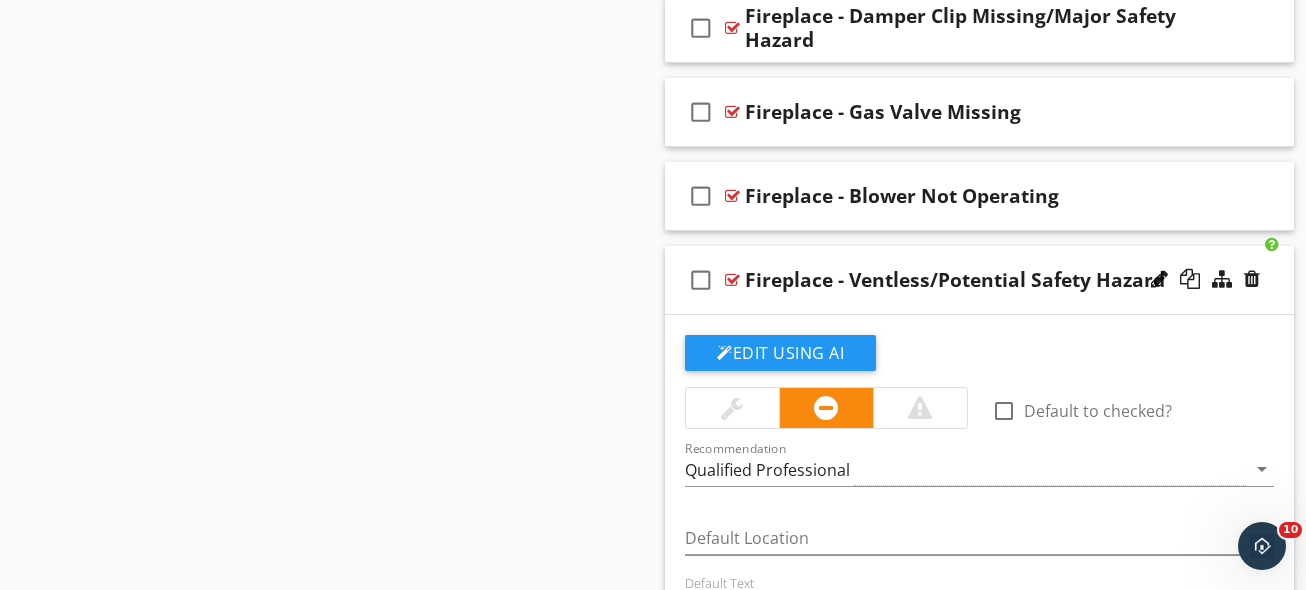
scroll to position [1752, 0]
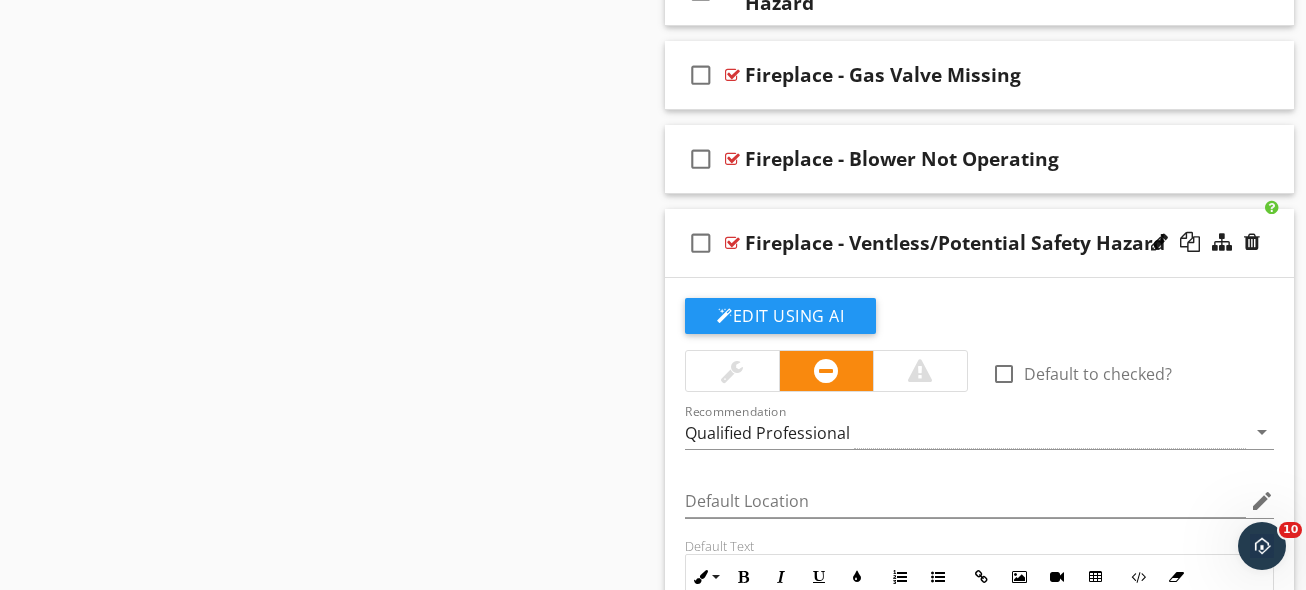
click at [991, 221] on div "check_box_outline_blank Fireplace - Ventless/Potential Safety Hazard" at bounding box center [979, 243] width 629 height 69
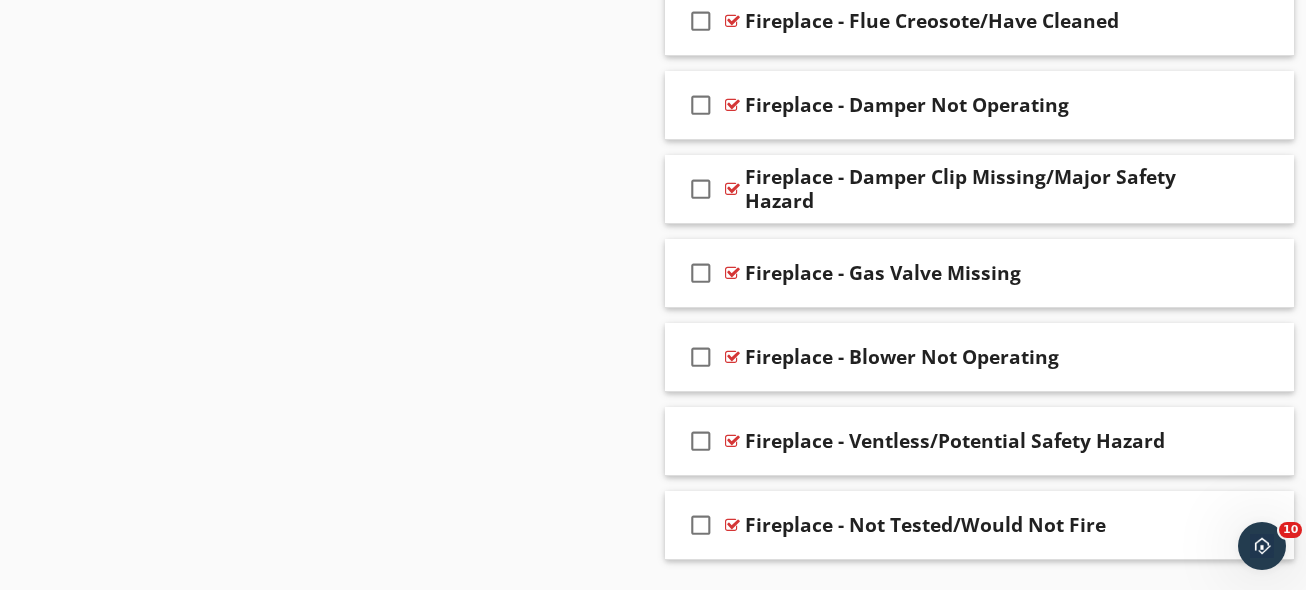
scroll to position [1608, 0]
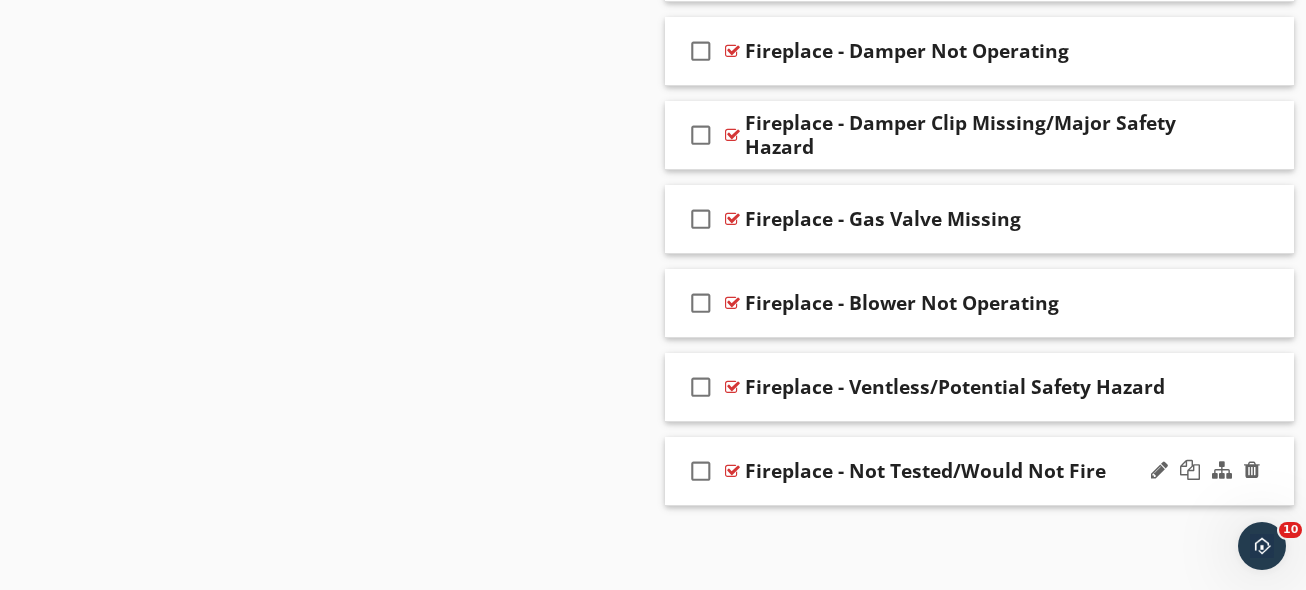
click at [866, 473] on div "Fireplace - Not Tested/Would Not Fire" at bounding box center [925, 471] width 361 height 24
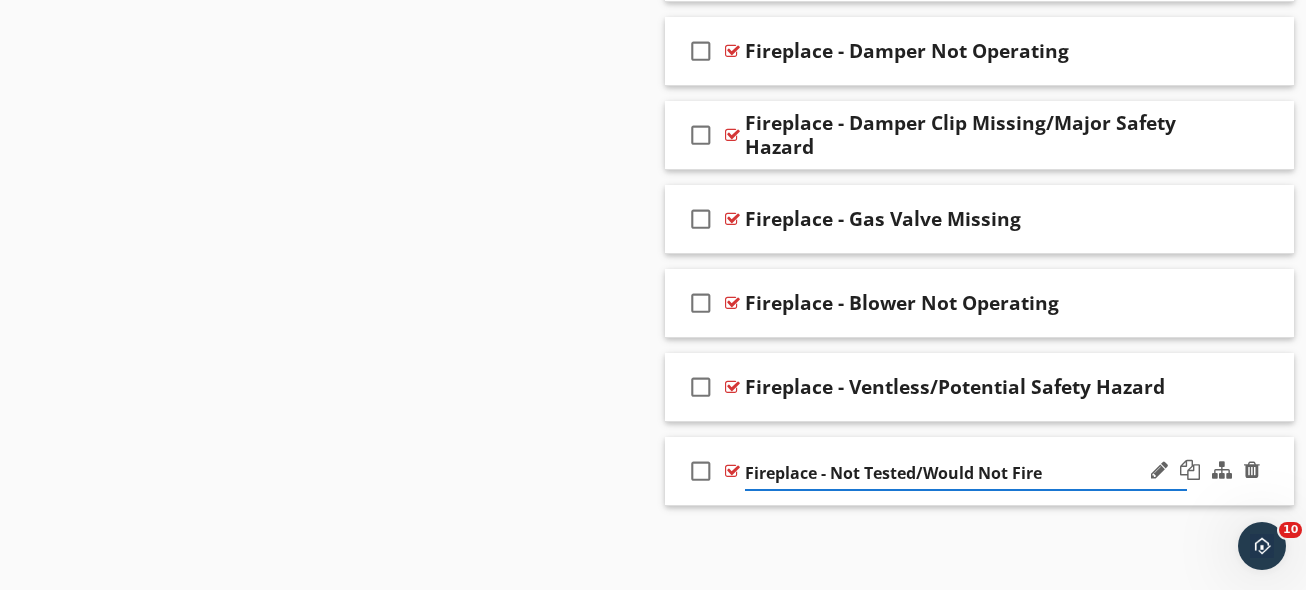
click at [866, 473] on input "Fireplace - Not Tested/Would Not Fire" at bounding box center [966, 473] width 442 height 33
type input "Fireplace - Would Not Fire/Not Tested"
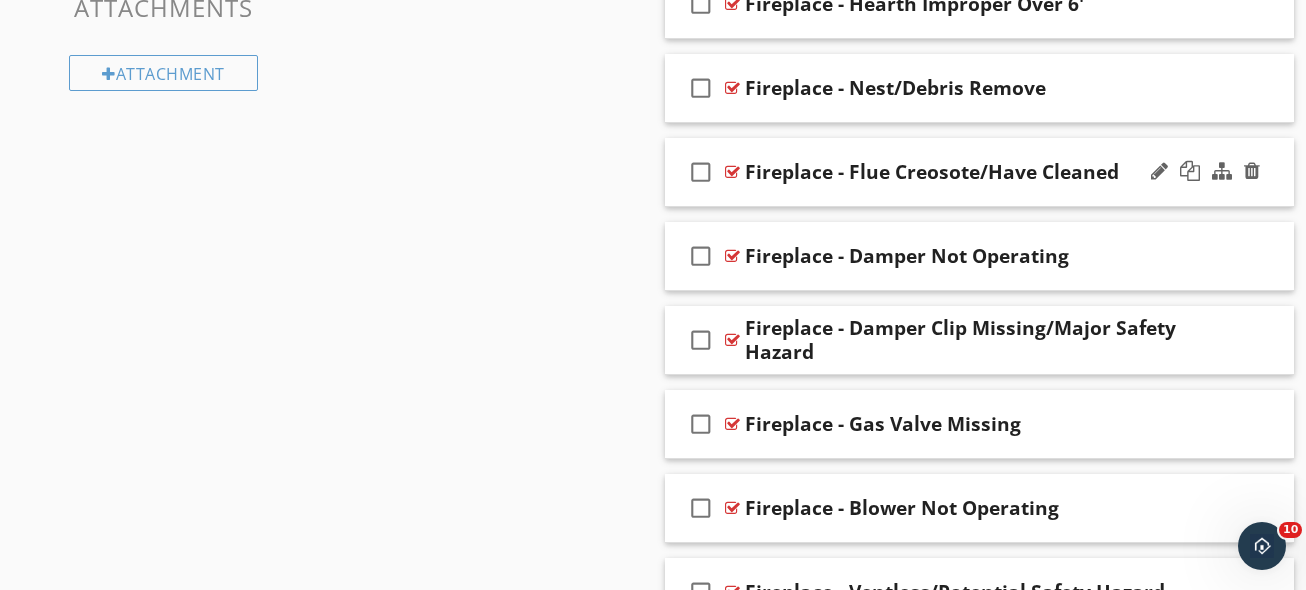
scroll to position [1301, 0]
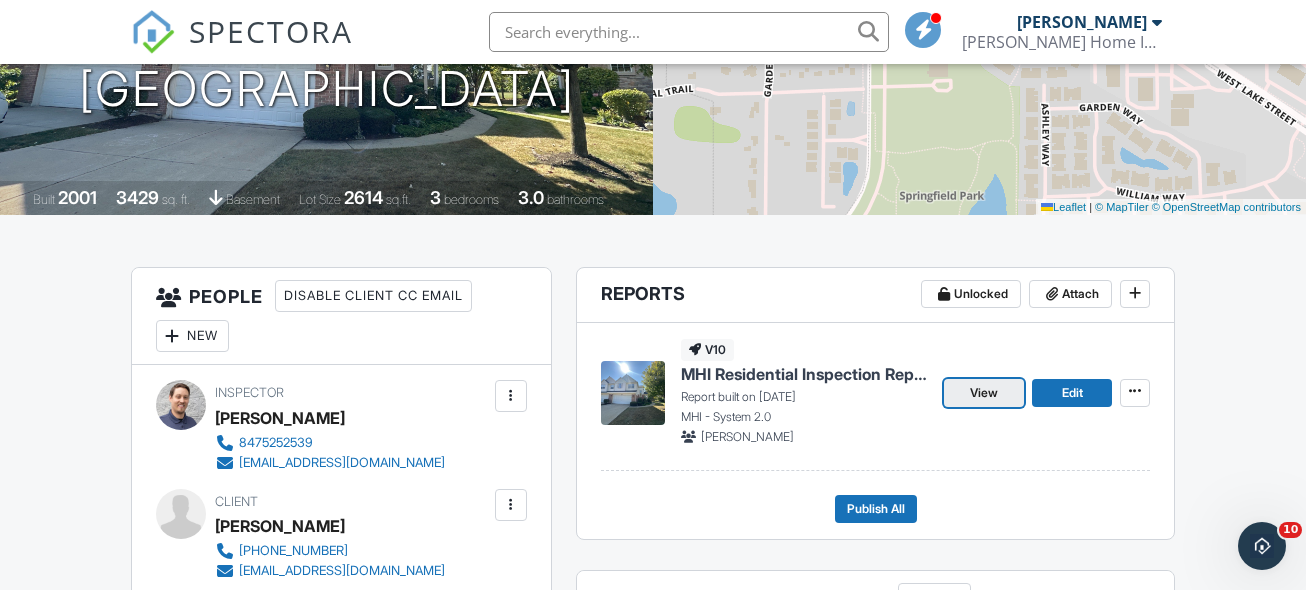
click at [986, 394] on span "View" at bounding box center [984, 393] width 28 height 20
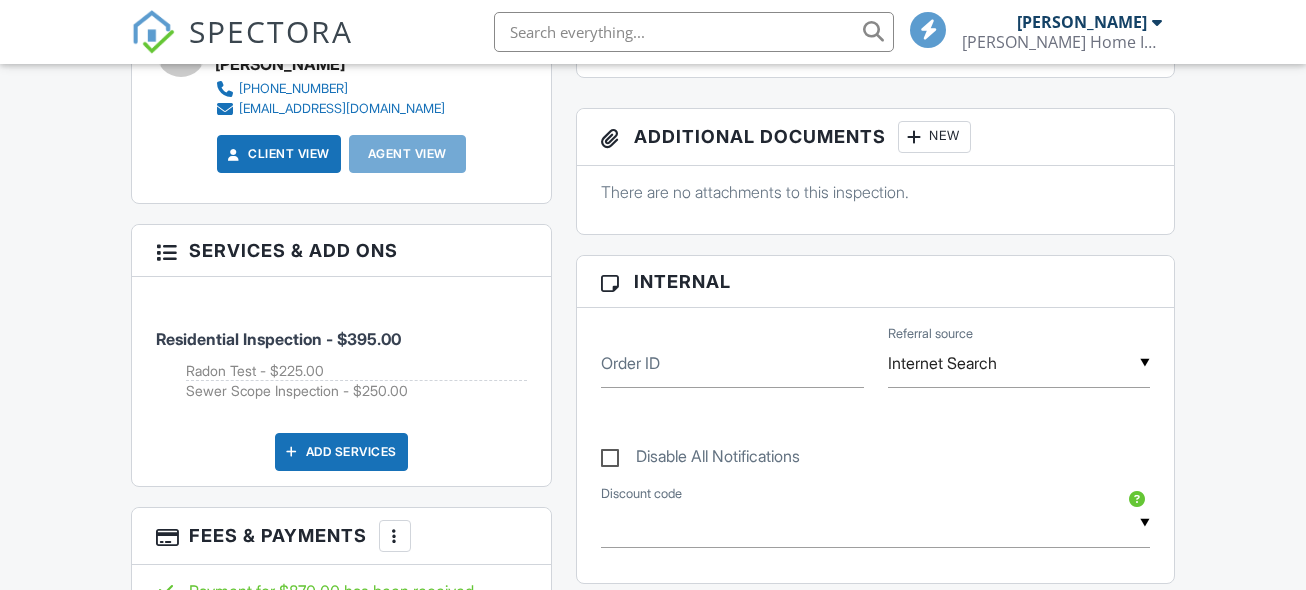
scroll to position [422, 0]
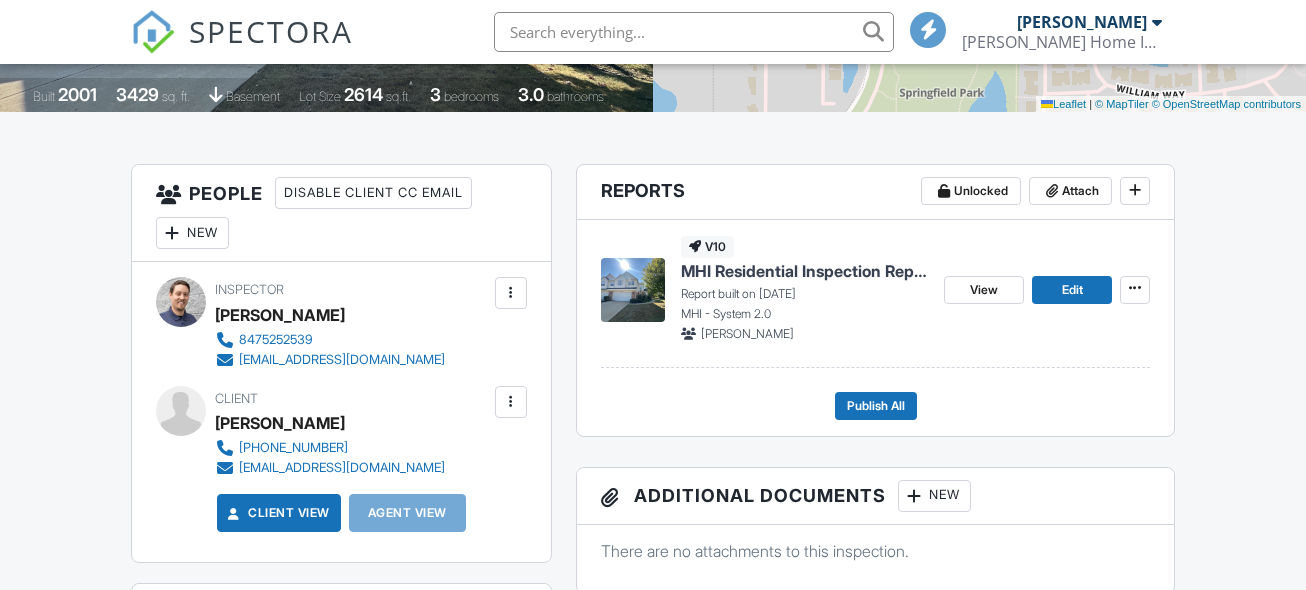
click at [191, 238] on div "New" at bounding box center [192, 233] width 73 height 32
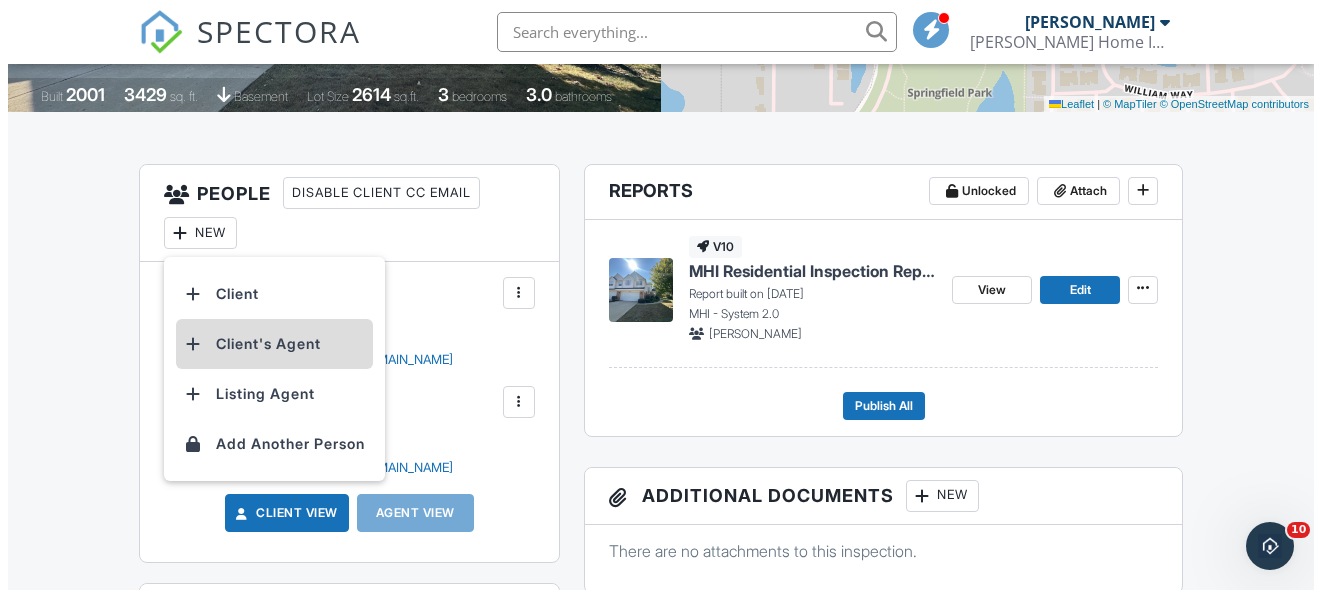
scroll to position [0, 0]
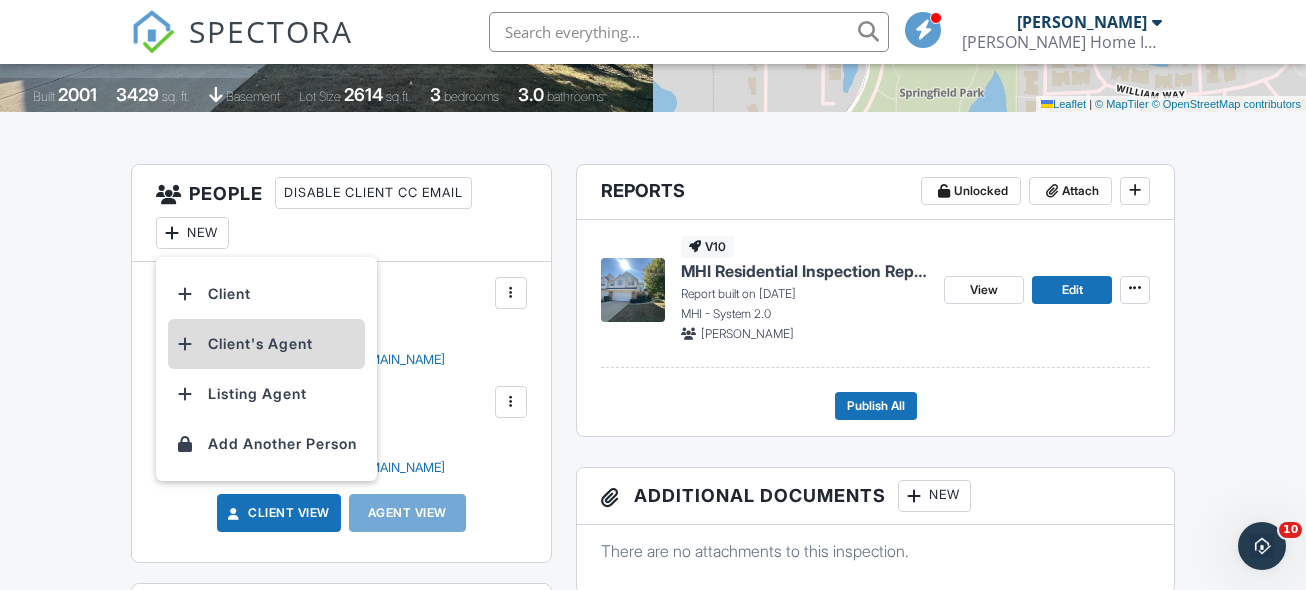
click at [302, 340] on li "Client's Agent" at bounding box center [266, 344] width 197 height 50
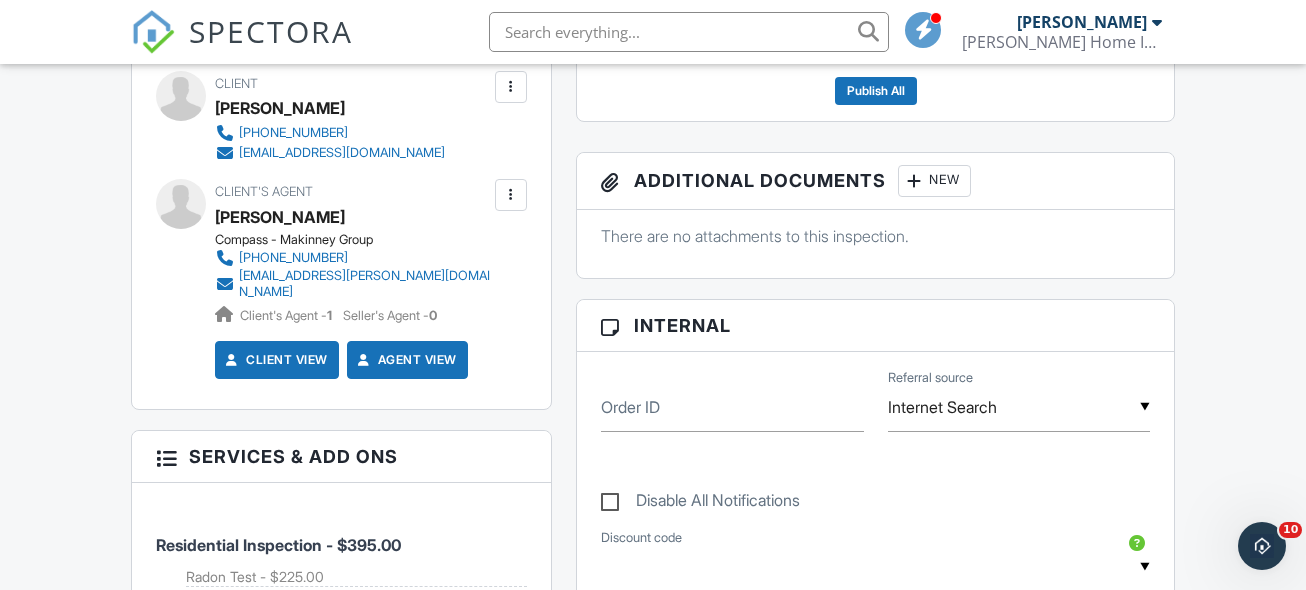
scroll to position [712, 0]
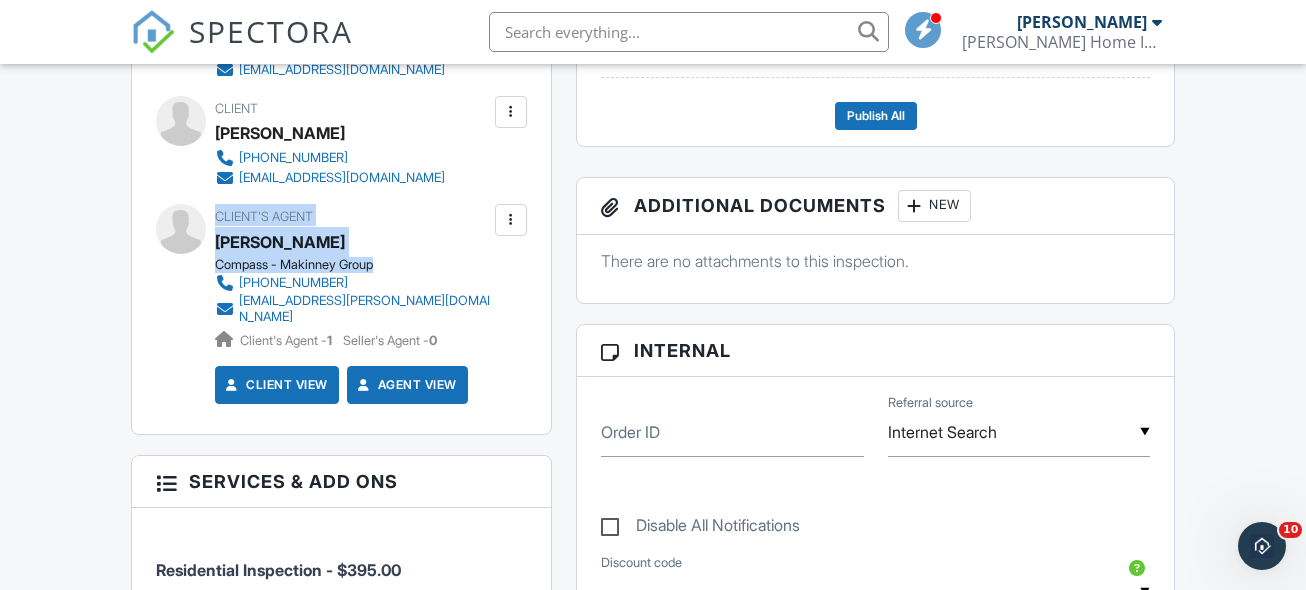
drag, startPoint x: 370, startPoint y: 264, endPoint x: 153, endPoint y: 253, distance: 217.2
click at [214, 249] on div "Client's Agent [PERSON_NAME] Compass - Makinney Group [PHONE_NUMBER] [EMAIL_ADD…" at bounding box center [341, 277] width 371 height 146
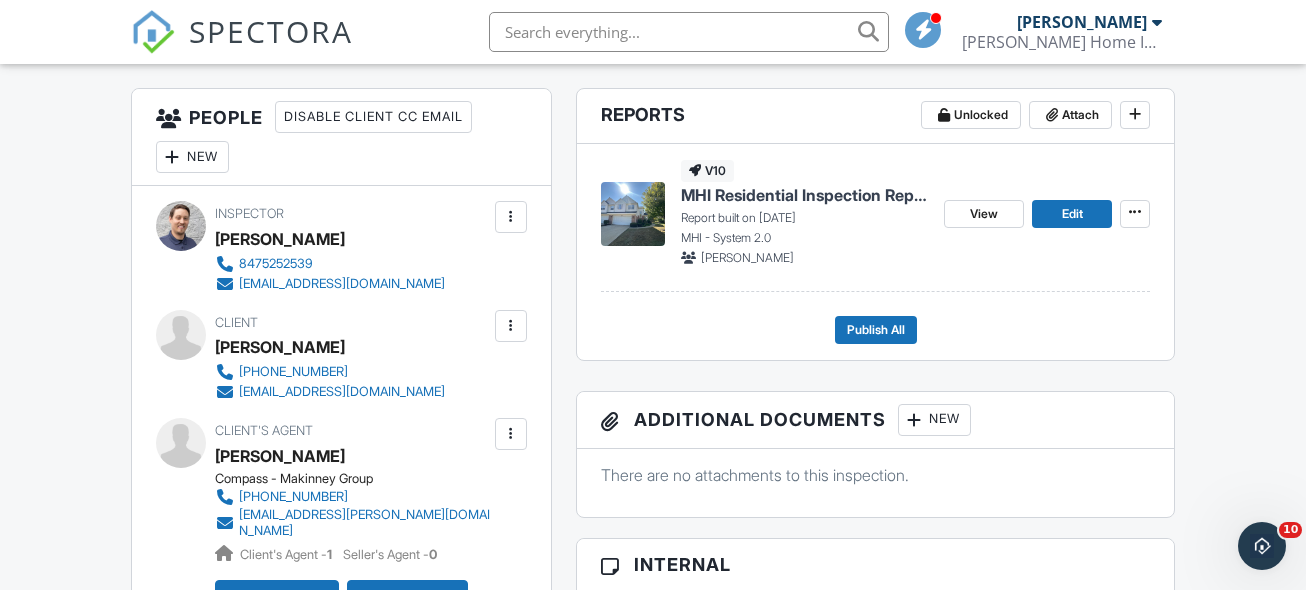
scroll to position [506, 0]
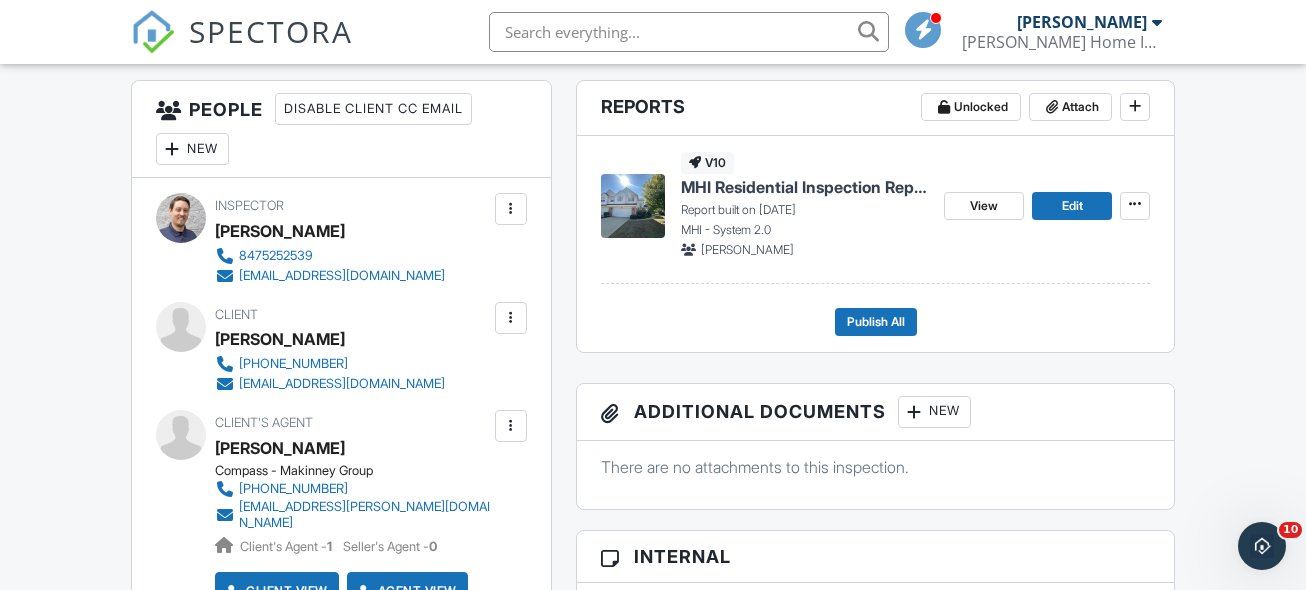
click at [509, 428] on div at bounding box center [511, 426] width 20 height 20
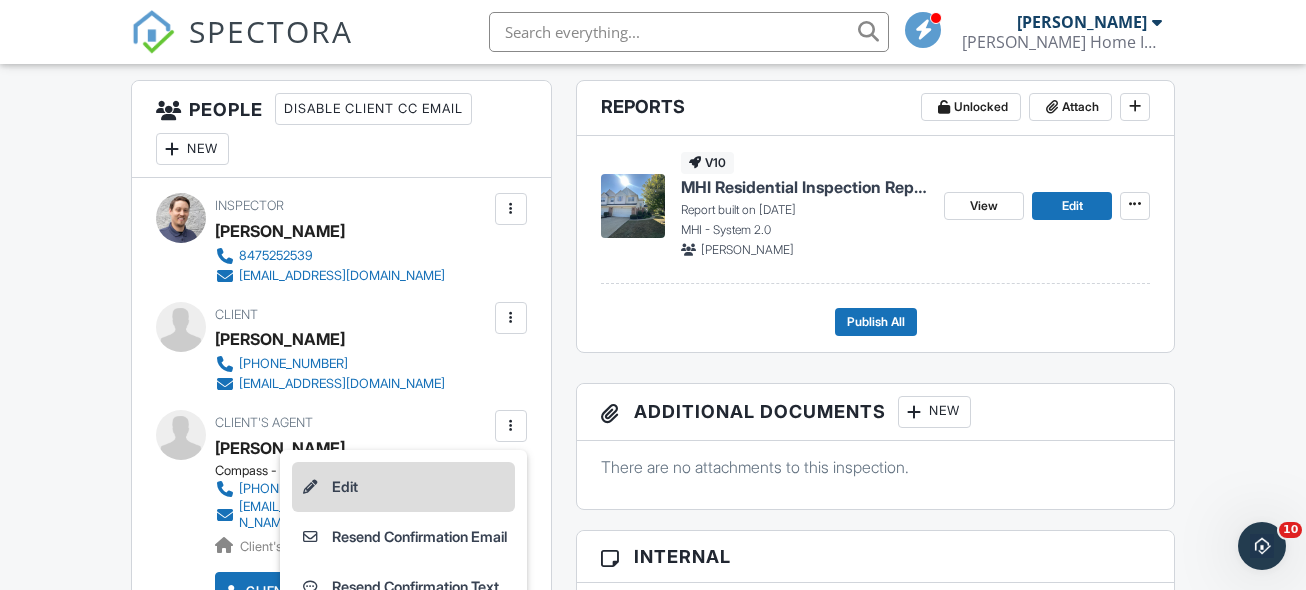
click at [414, 502] on li "Edit" at bounding box center [403, 487] width 223 height 50
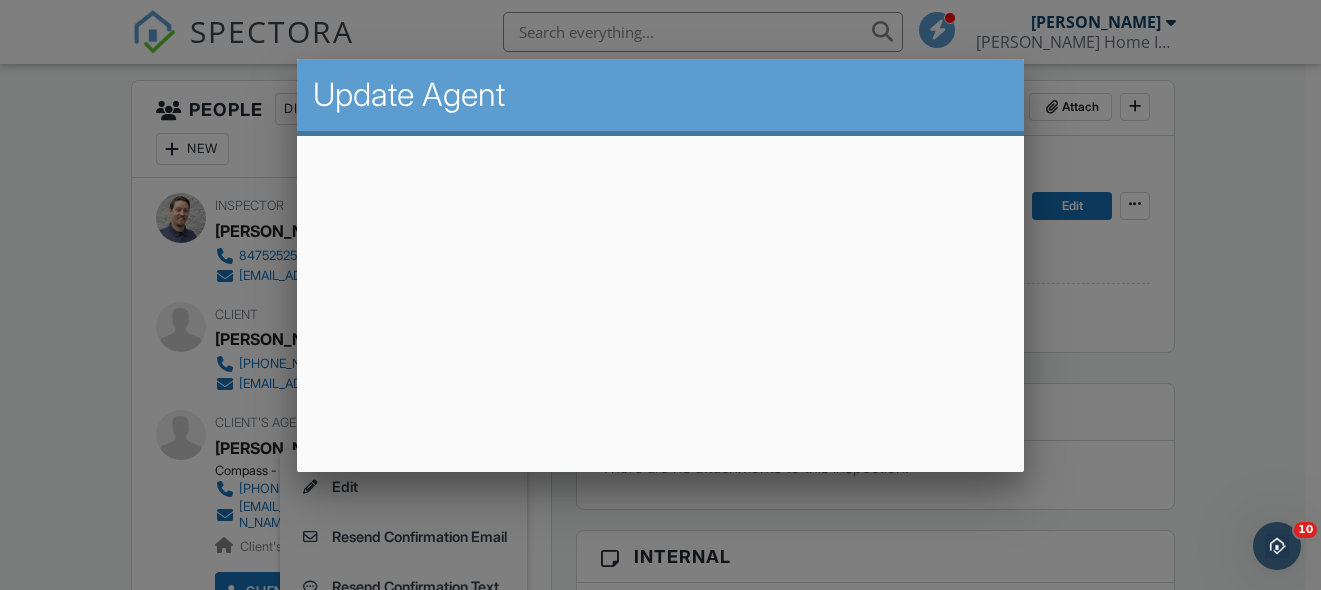
click at [1262, 385] on div at bounding box center [660, 269] width 1321 height 738
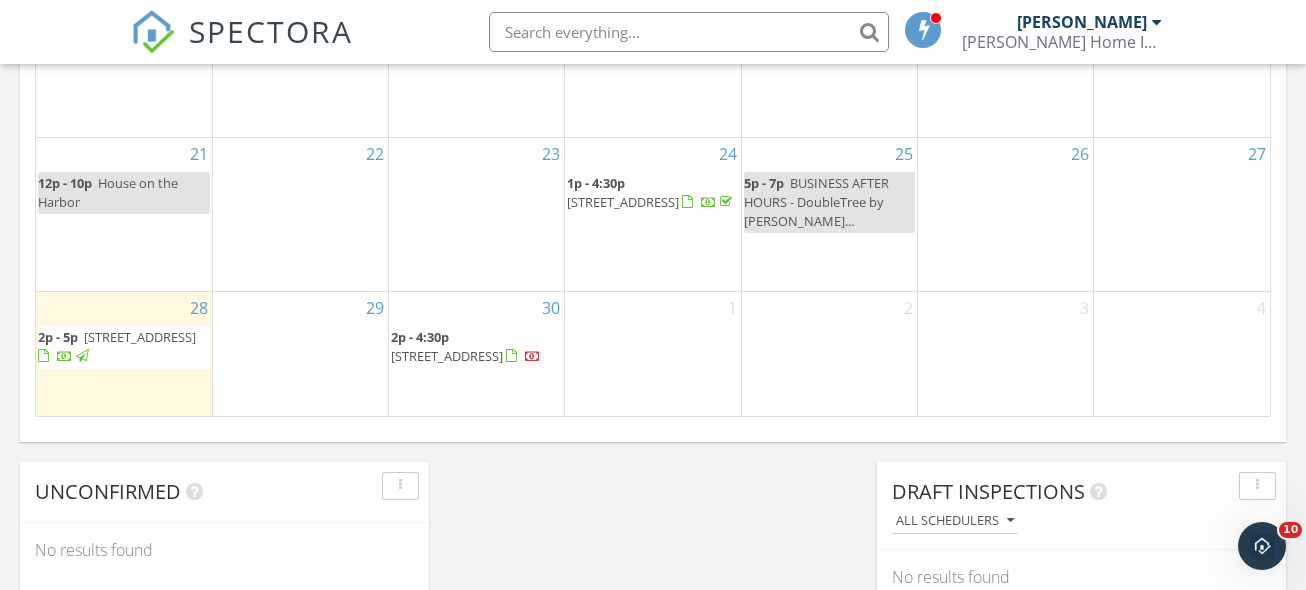
scroll to position [1385, 0]
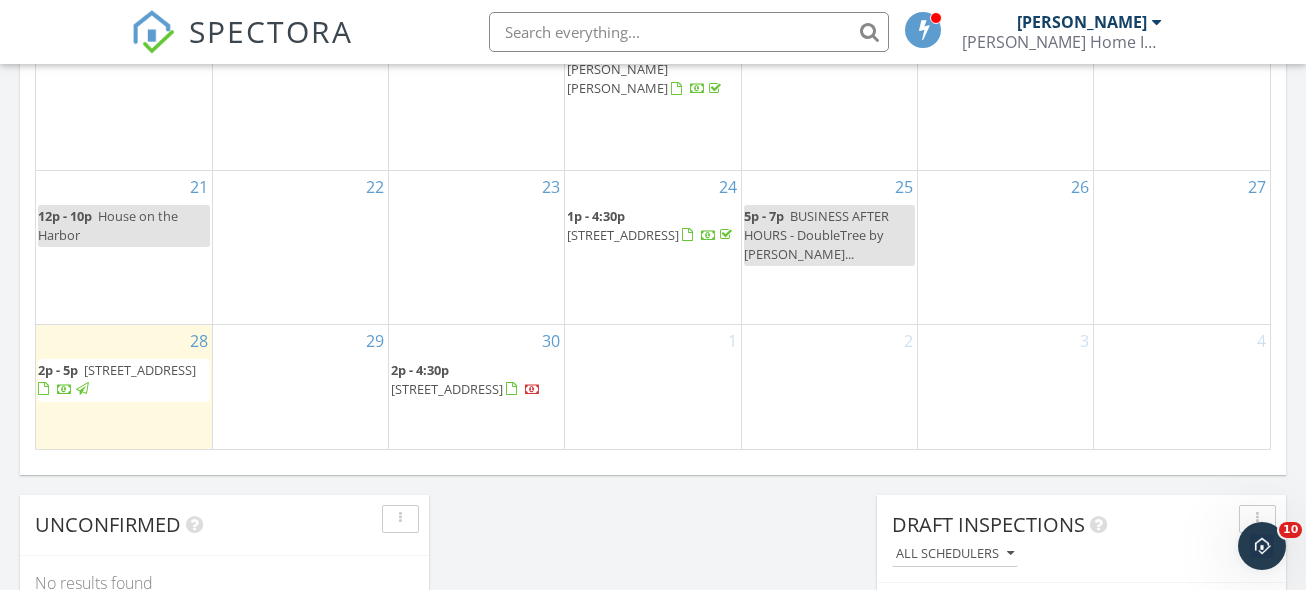
click at [115, 369] on span "[STREET_ADDRESS]" at bounding box center [140, 370] width 112 height 18
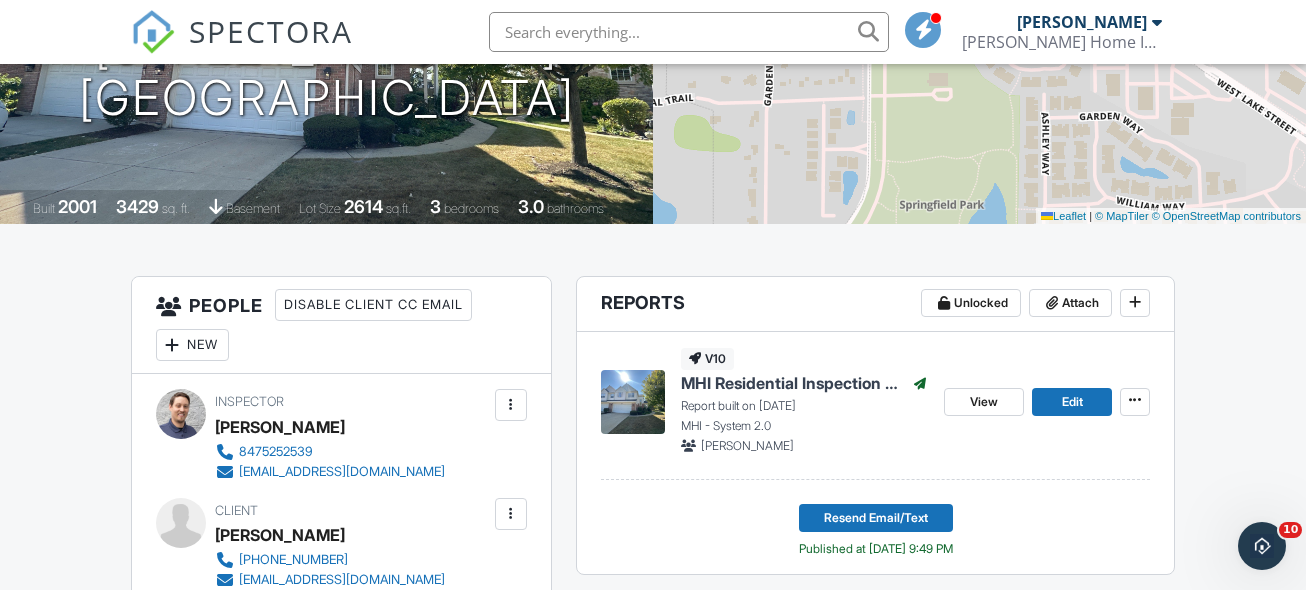
scroll to position [441, 0]
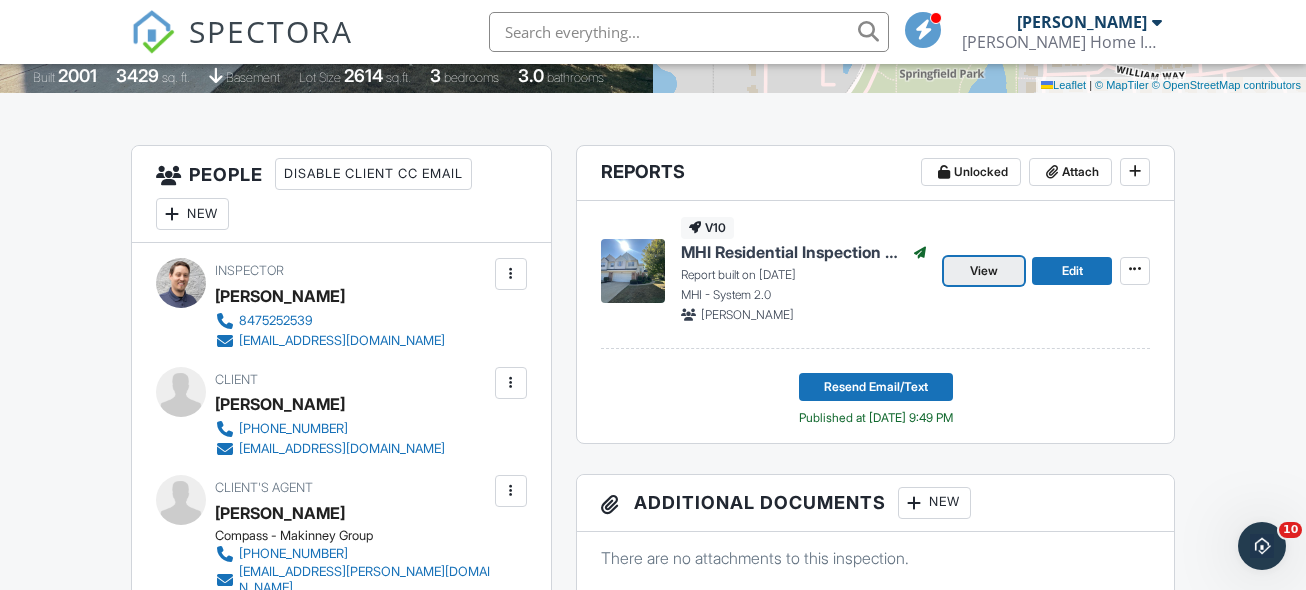
click at [966, 267] on link "View" at bounding box center [984, 271] width 80 height 28
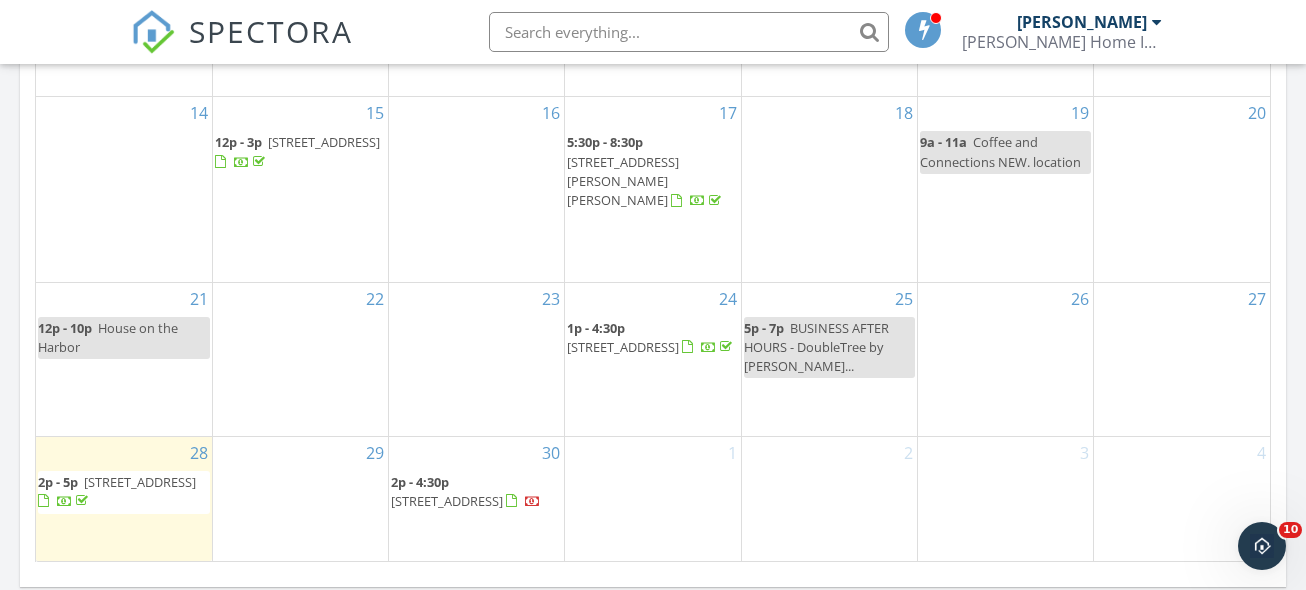
scroll to position [1310, 0]
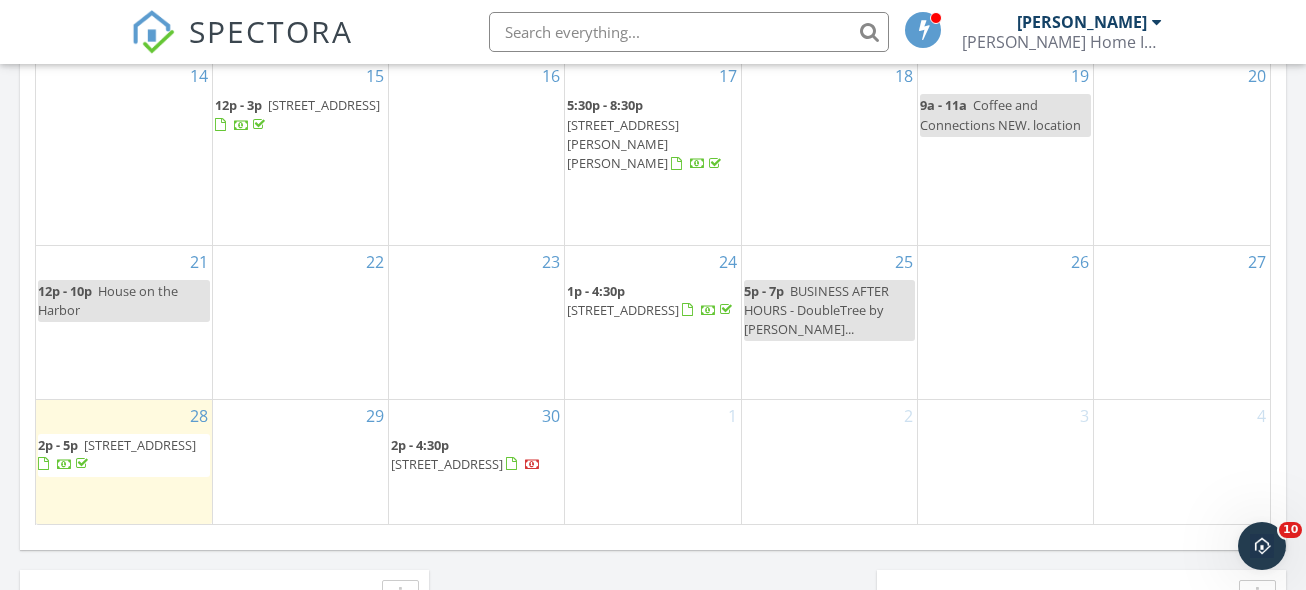
click at [575, 22] on input "text" at bounding box center [689, 32] width 400 height 40
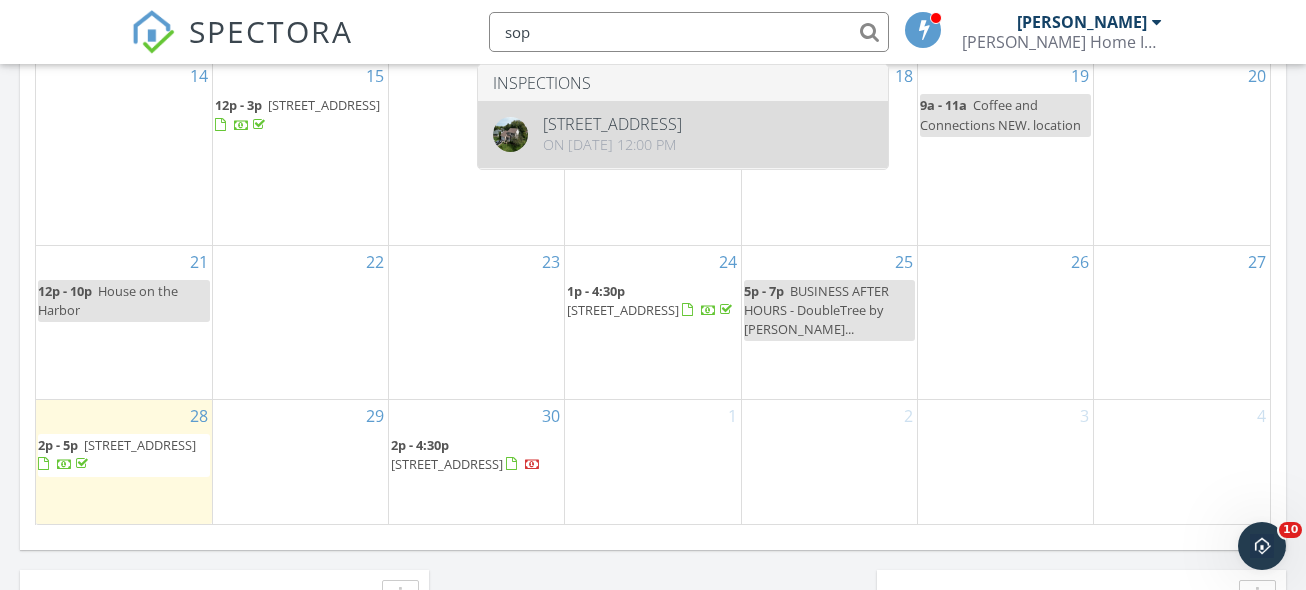
type input "sop"
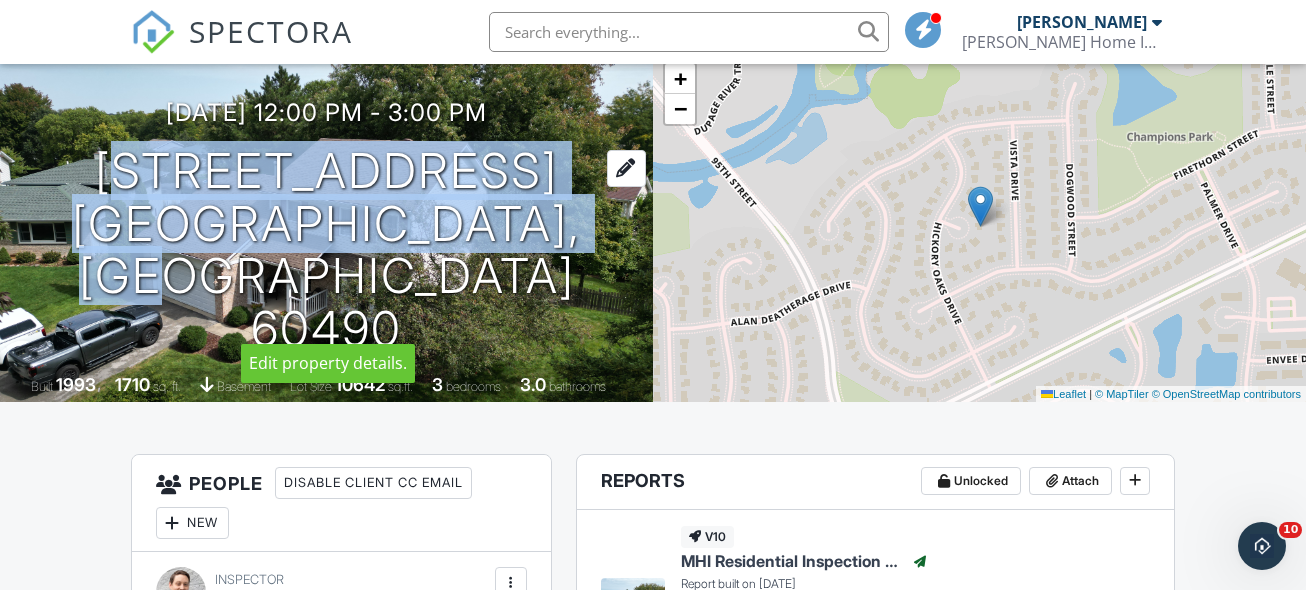
drag, startPoint x: 423, startPoint y: 314, endPoint x: 87, endPoint y: 180, distance: 361.7
click at [87, 180] on h1 "3 Hickory Oaks Ct Bolingbrook, IL 60490" at bounding box center [326, 250] width 589 height 211
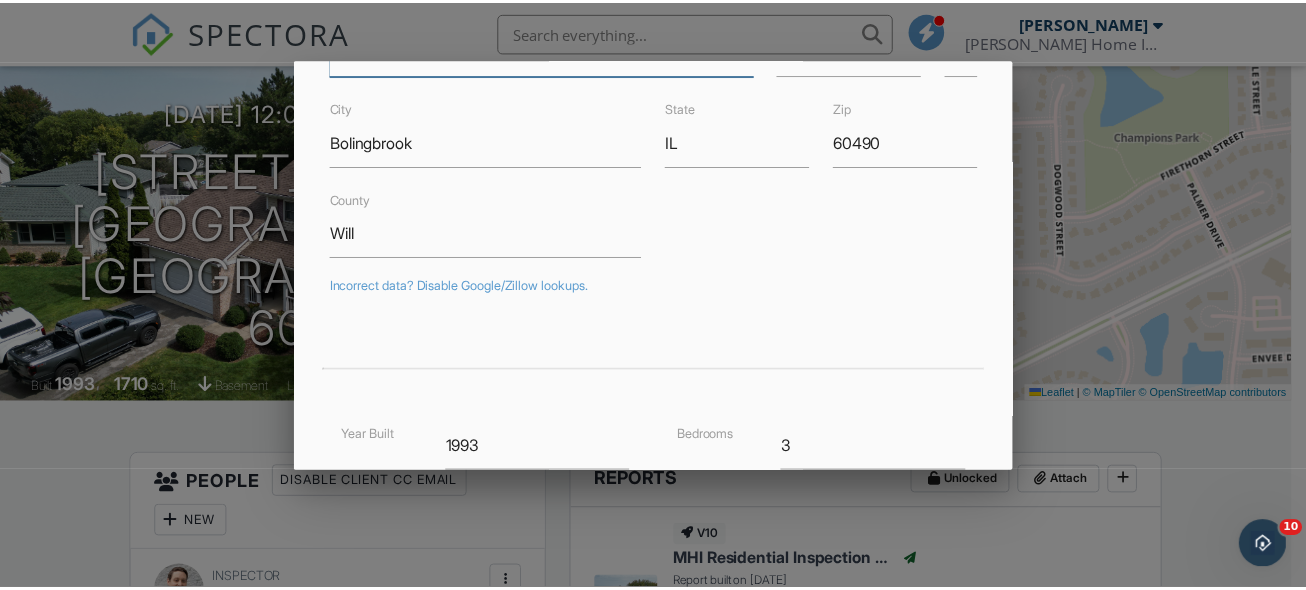
scroll to position [157, 0]
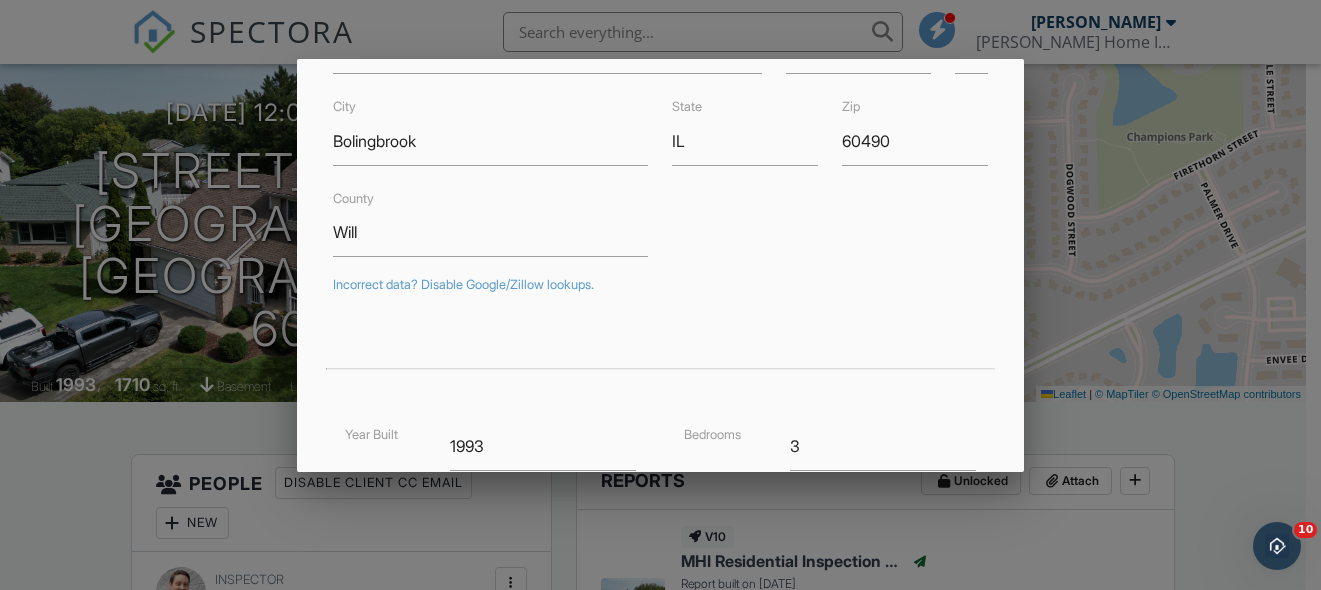
drag, startPoint x: 25, startPoint y: 474, endPoint x: 57, endPoint y: 470, distance: 32.2
click at [26, 474] on div at bounding box center [660, 269] width 1321 height 738
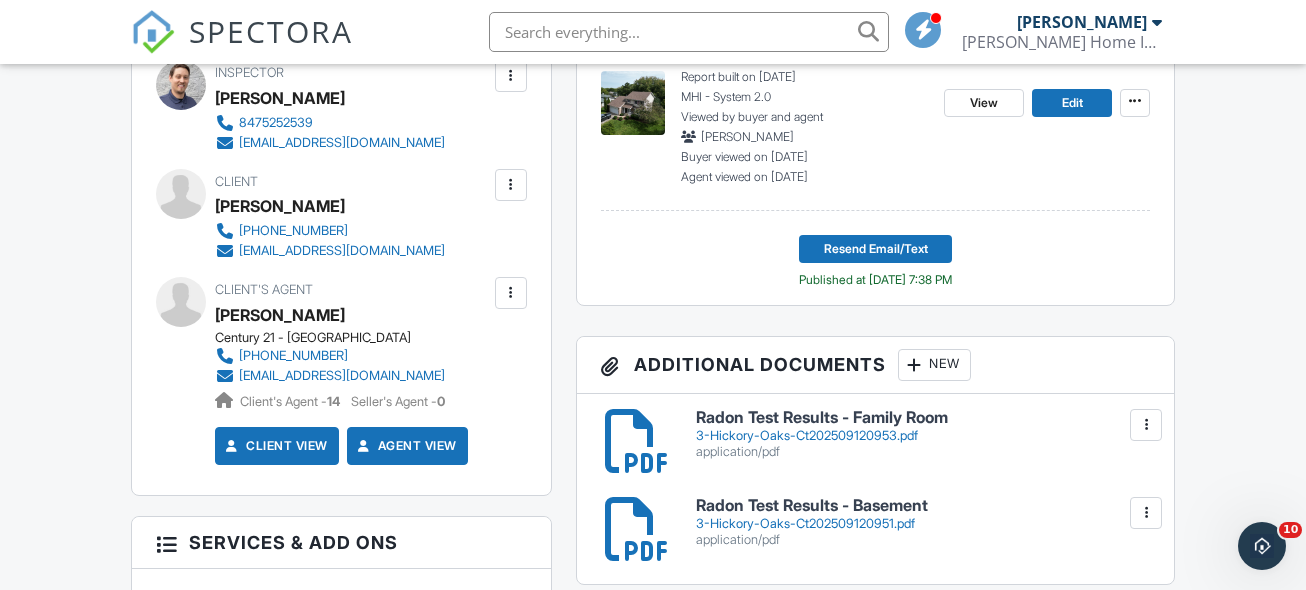
scroll to position [295, 0]
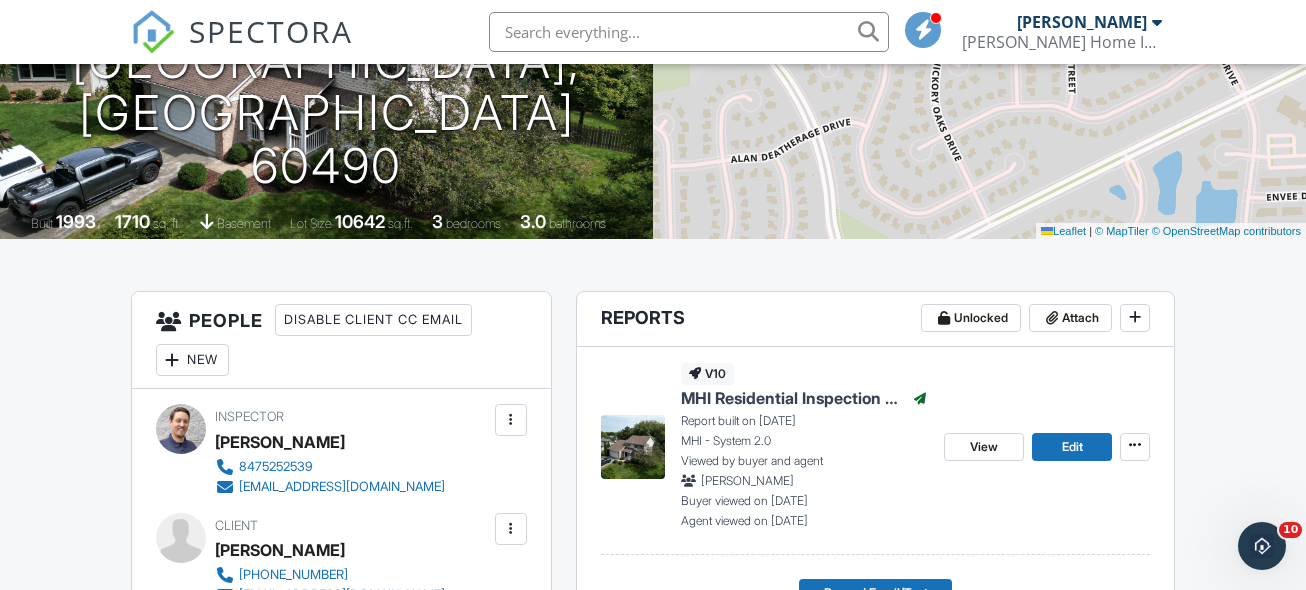
click at [592, 29] on input "text" at bounding box center [689, 32] width 400 height 40
click at [265, 36] on span "SPECTORA" at bounding box center [271, 31] width 164 height 42
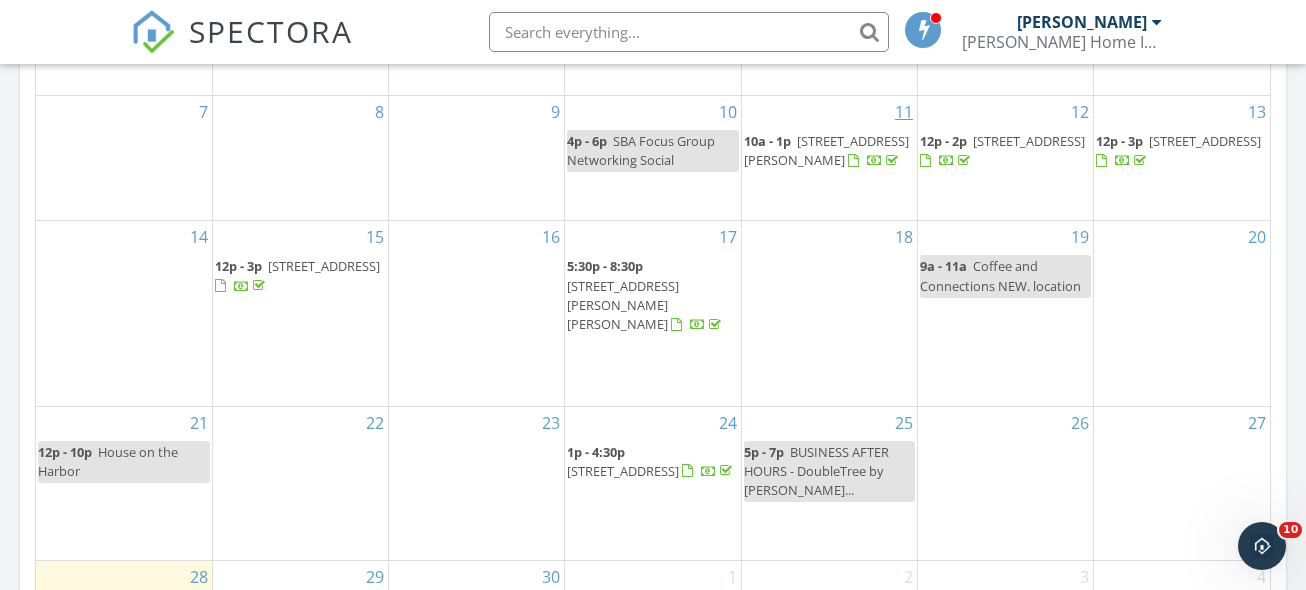
scroll to position [1047, 0]
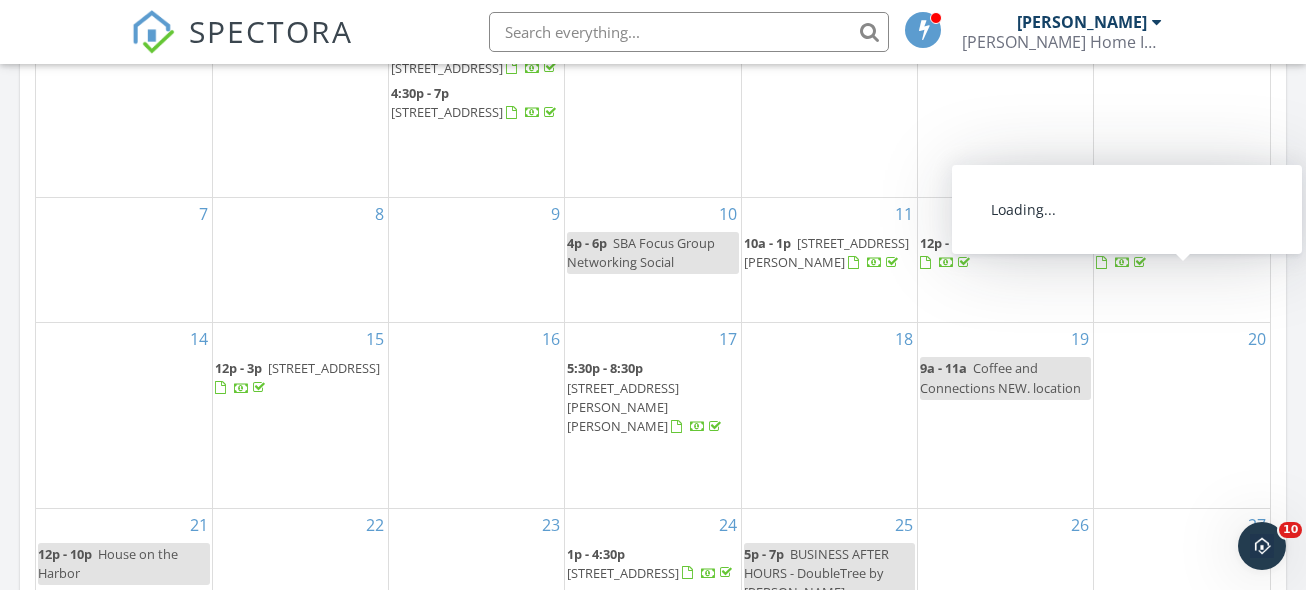
click at [1173, 252] on span "3 Hickory Oaks Ct, Bolingbrook 60490" at bounding box center [1205, 243] width 112 height 18
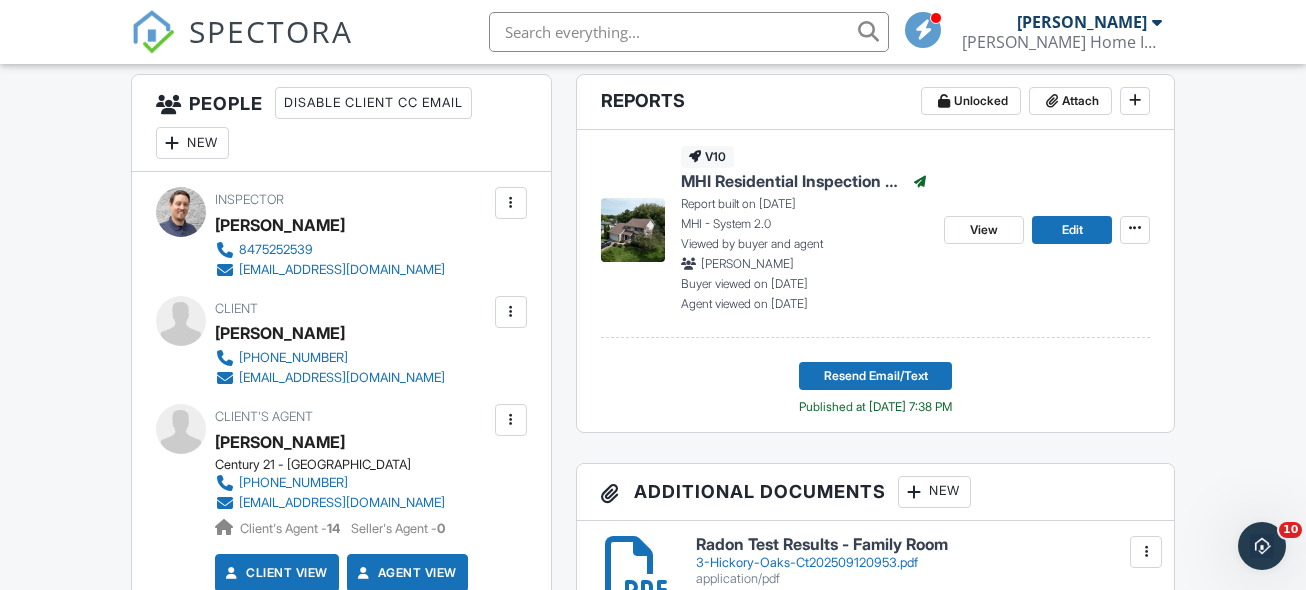
scroll to position [333, 0]
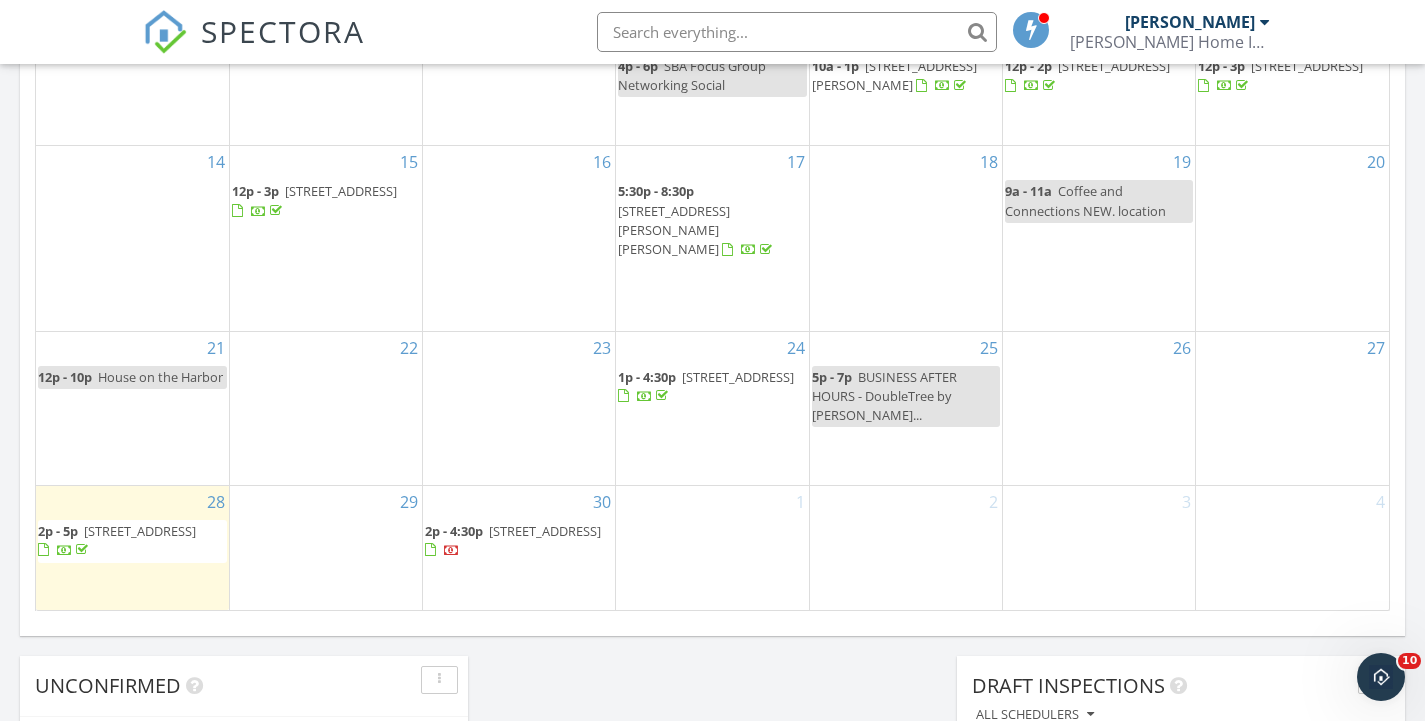
scroll to position [1233, 0]
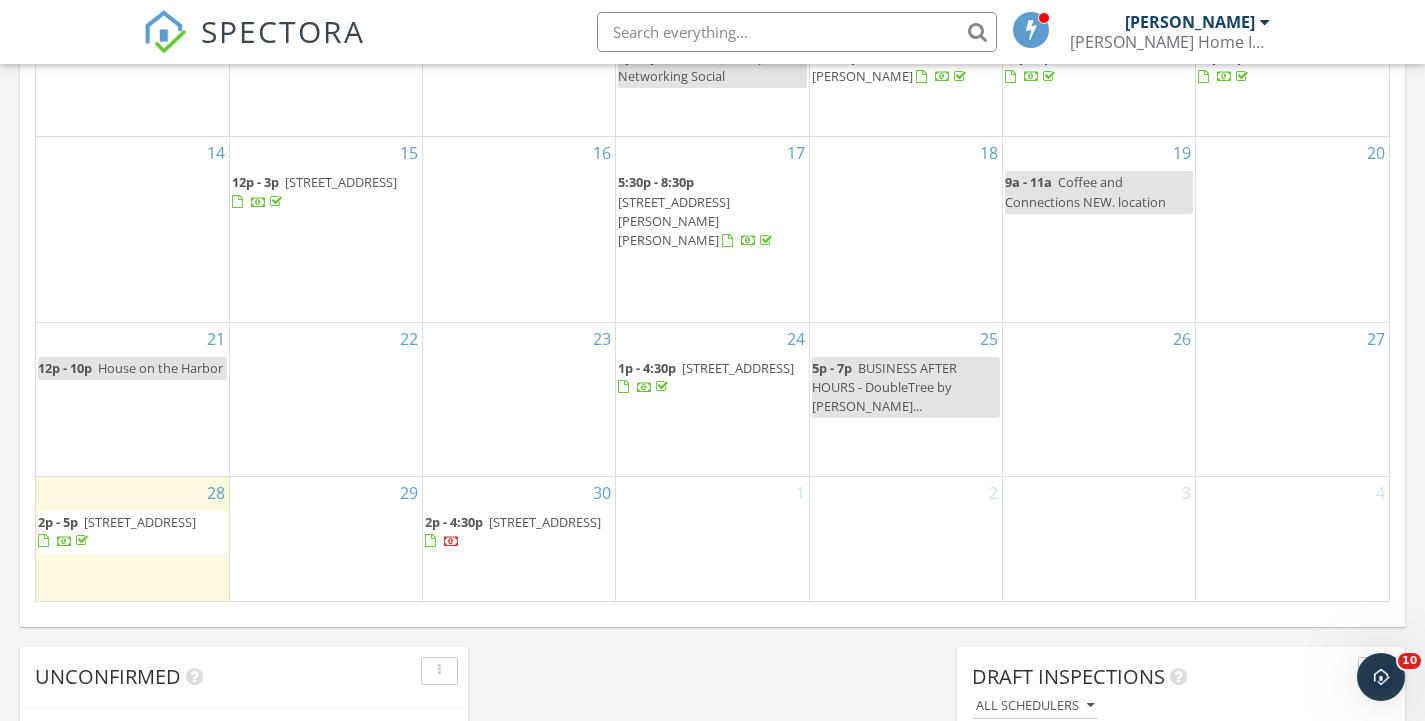
click at [705, 365] on span "[STREET_ADDRESS]" at bounding box center [738, 368] width 112 height 18
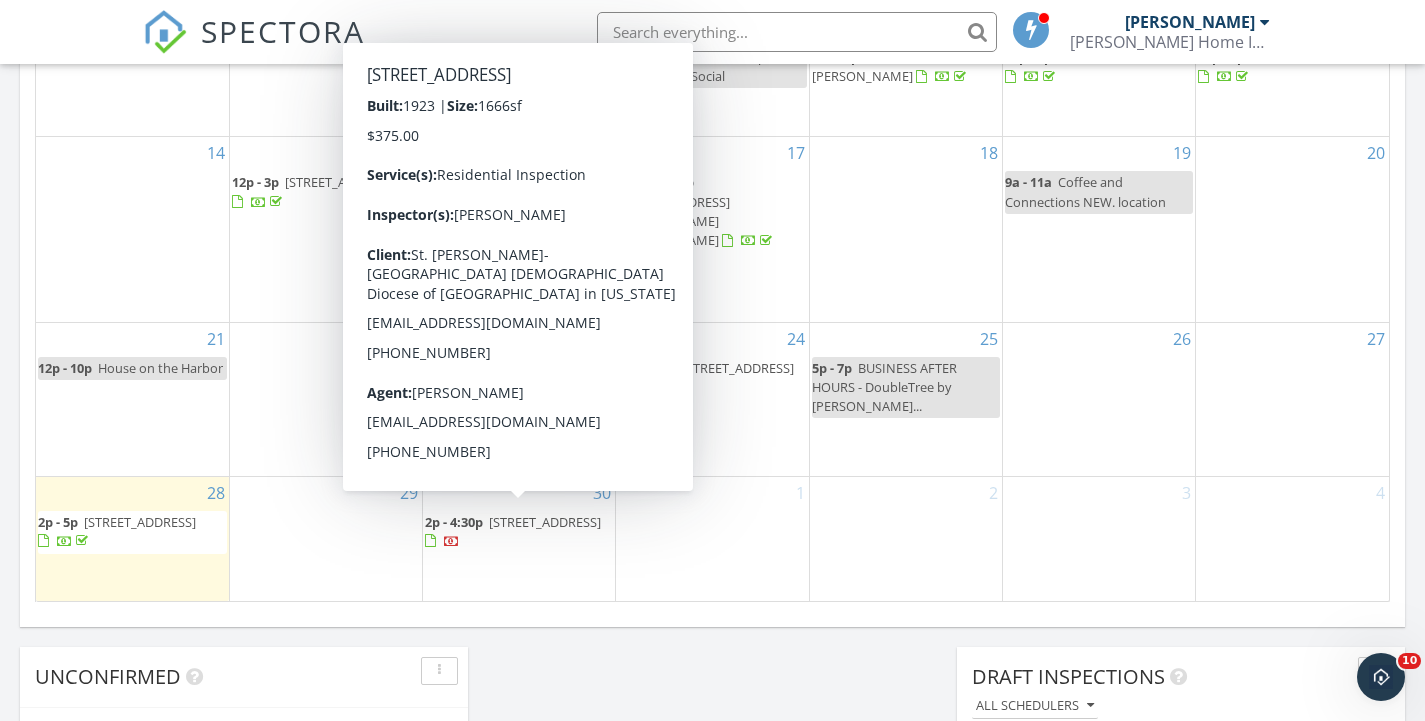
click at [512, 531] on span "243 51st Ave, Bellwood 60104" at bounding box center [545, 522] width 112 height 18
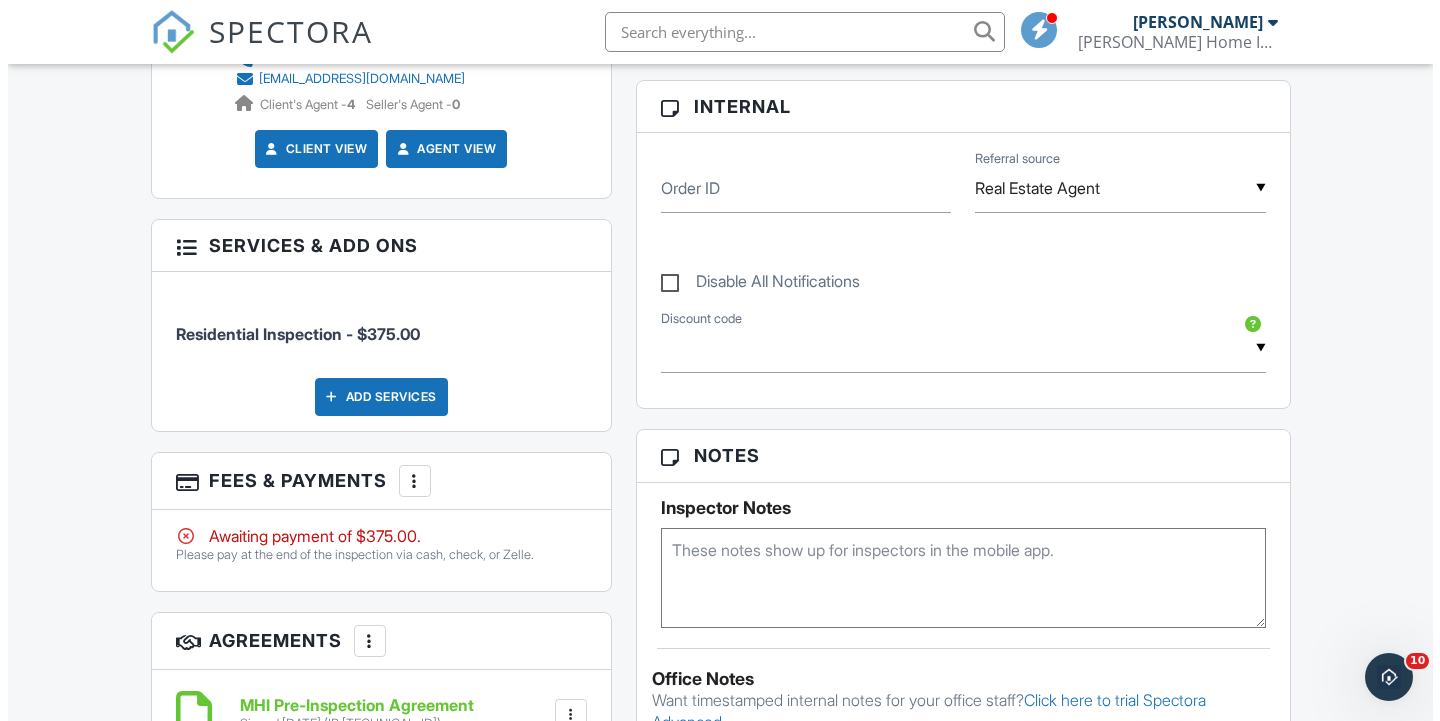
scroll to position [935, 0]
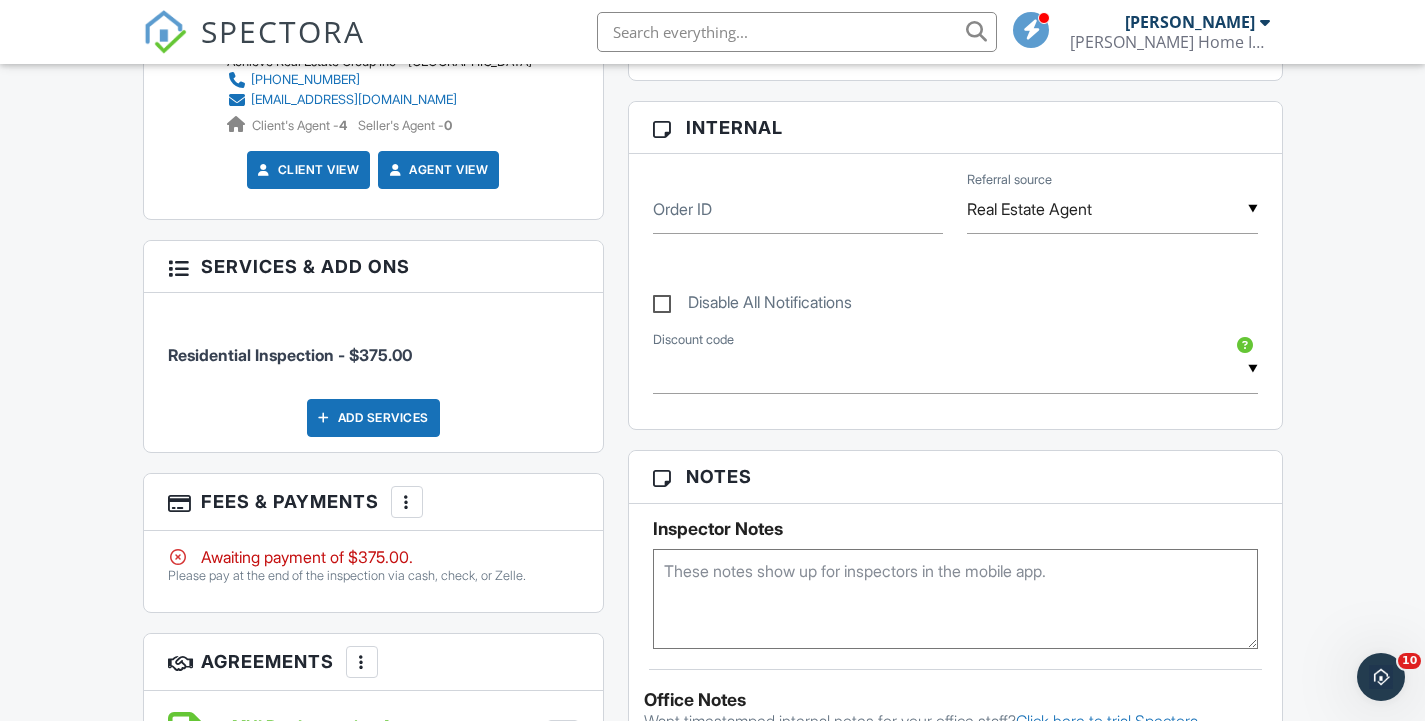
click at [417, 492] on div at bounding box center [407, 502] width 20 height 20
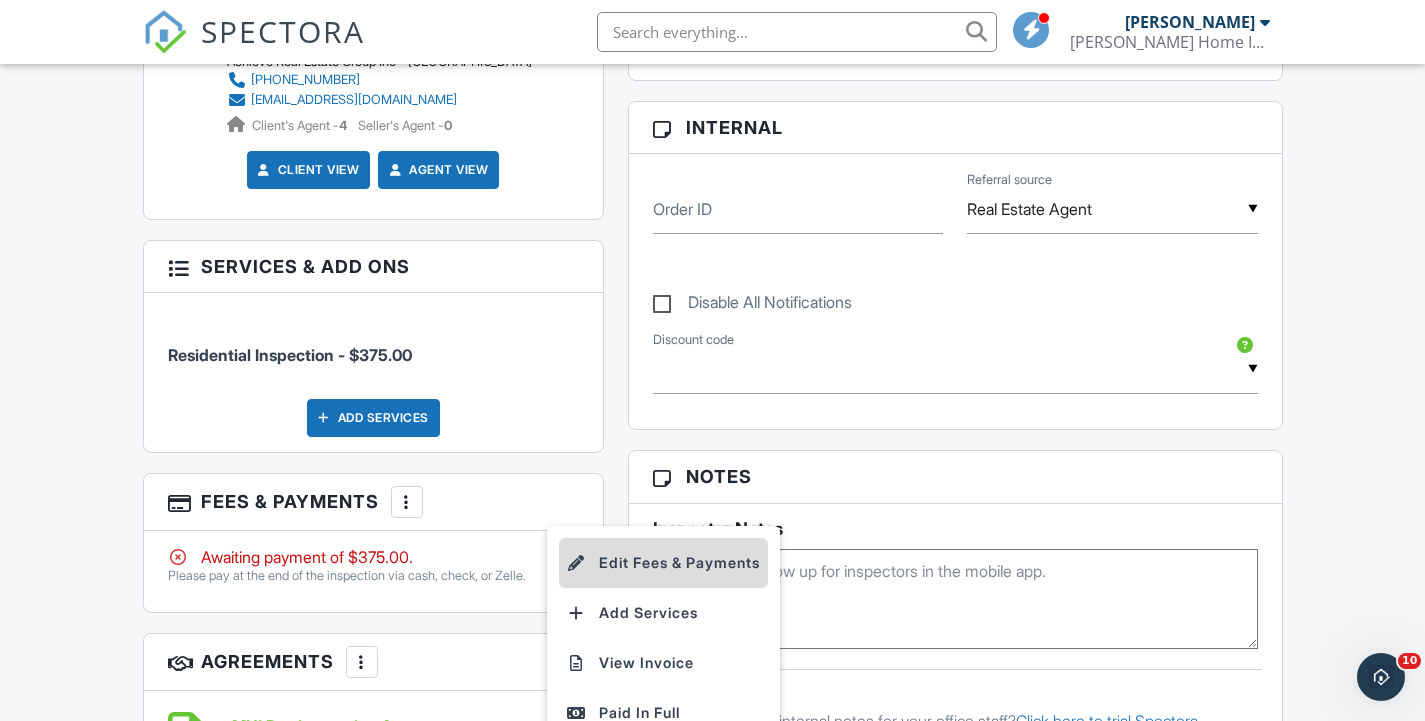
click at [629, 538] on li "Edit Fees & Payments" at bounding box center [663, 563] width 209 height 50
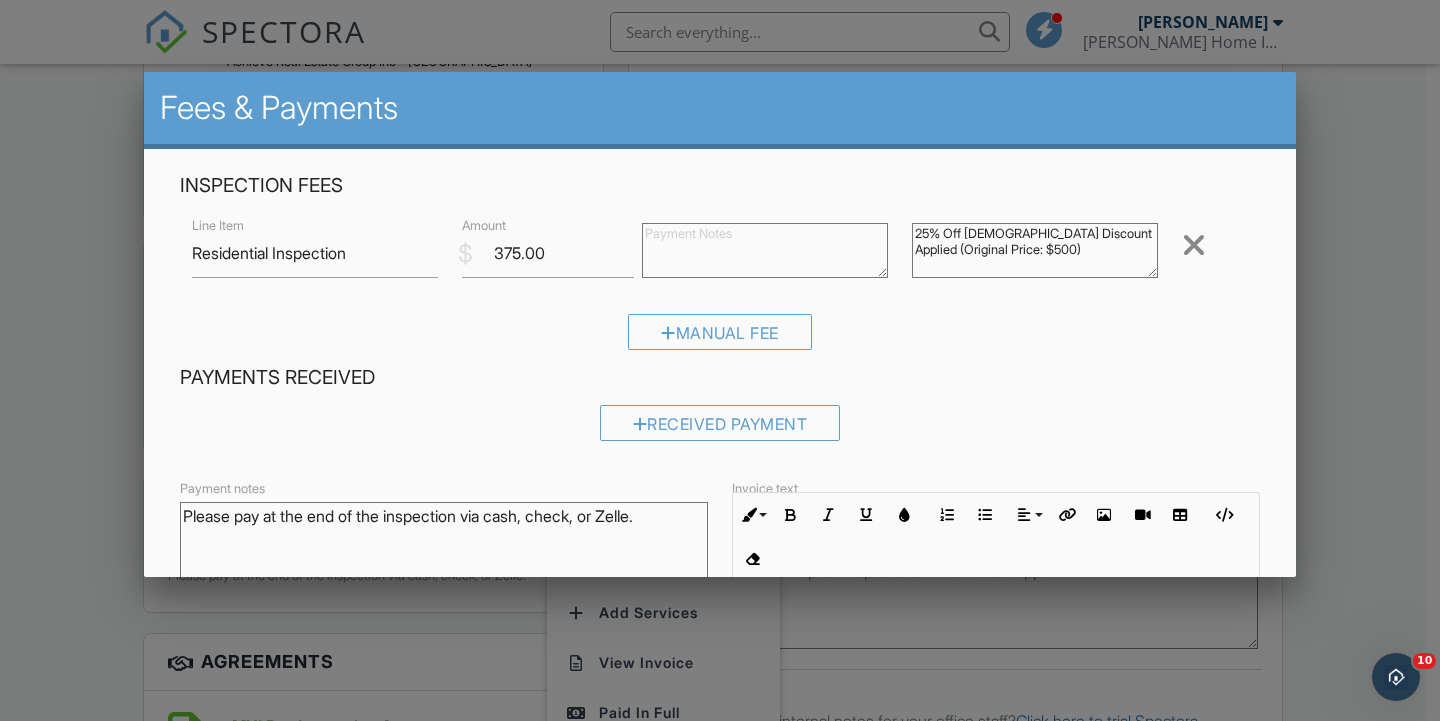
click at [1088, 254] on textarea "25% Off Church Discount Applied (Original Price: $500)" at bounding box center [1035, 250] width 246 height 55
drag, startPoint x: 1066, startPoint y: 262, endPoint x: 797, endPoint y: 131, distance: 299.2
click at [797, 131] on div "Fees & Payments Inspection Fees Line Item Residential Inspection $ Amount 375.0…" at bounding box center [720, 449] width 1152 height 755
click at [1032, 362] on div "Manual Fee" at bounding box center [720, 339] width 1080 height 51
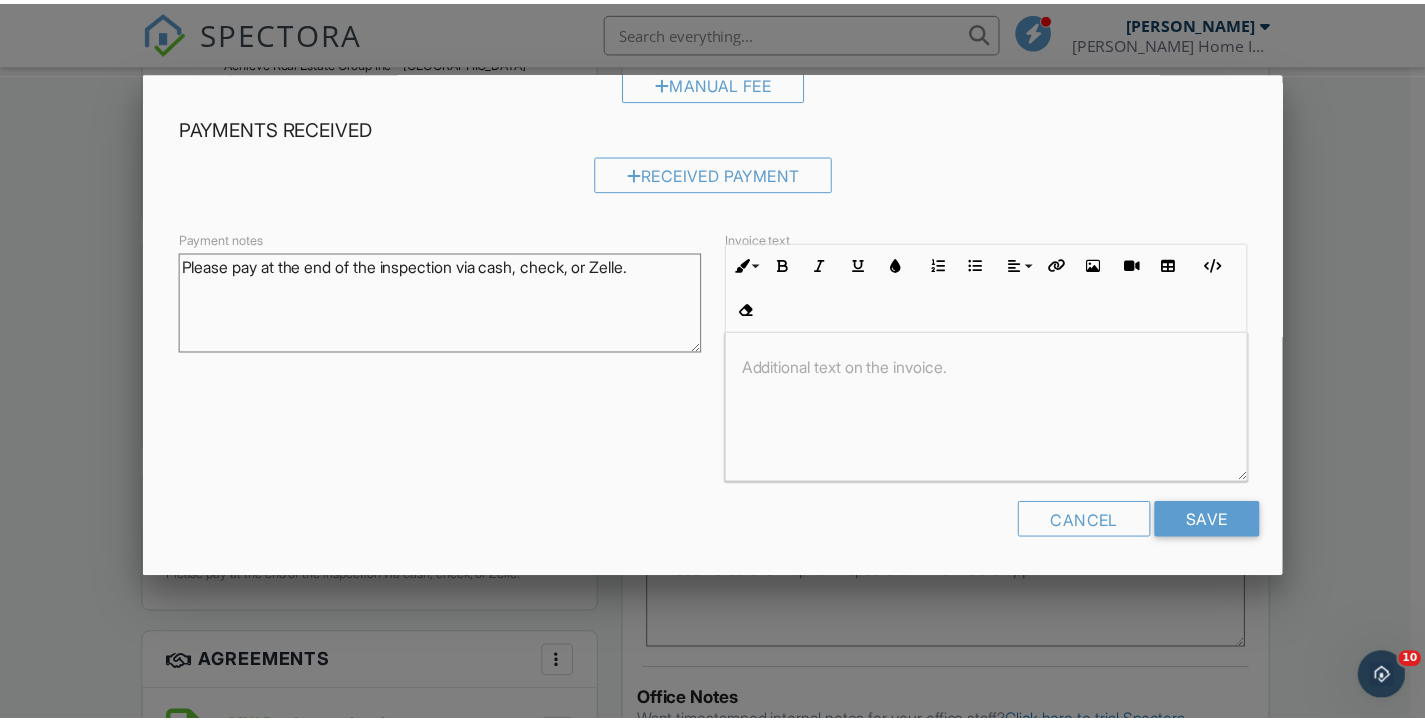
scroll to position [1, 0]
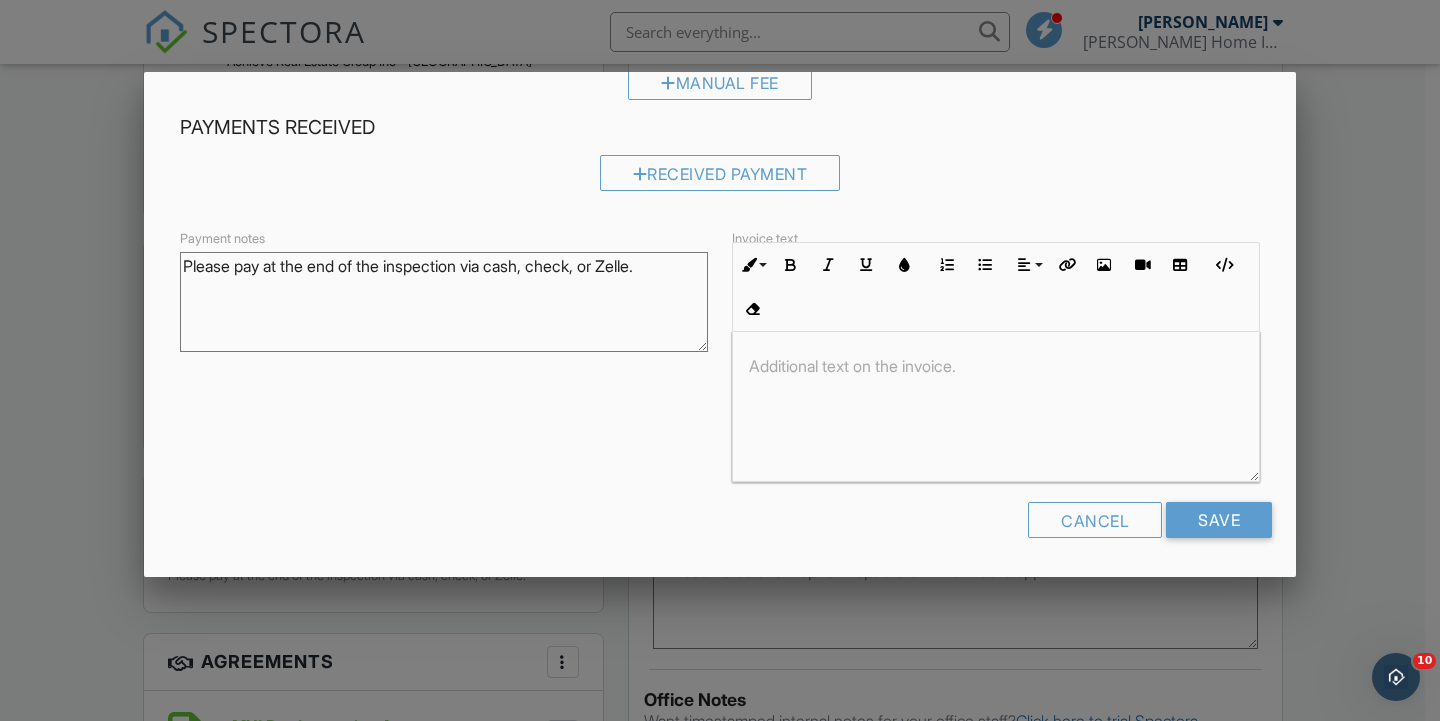
click at [1046, 521] on div "Cancel" at bounding box center [1095, 520] width 134 height 36
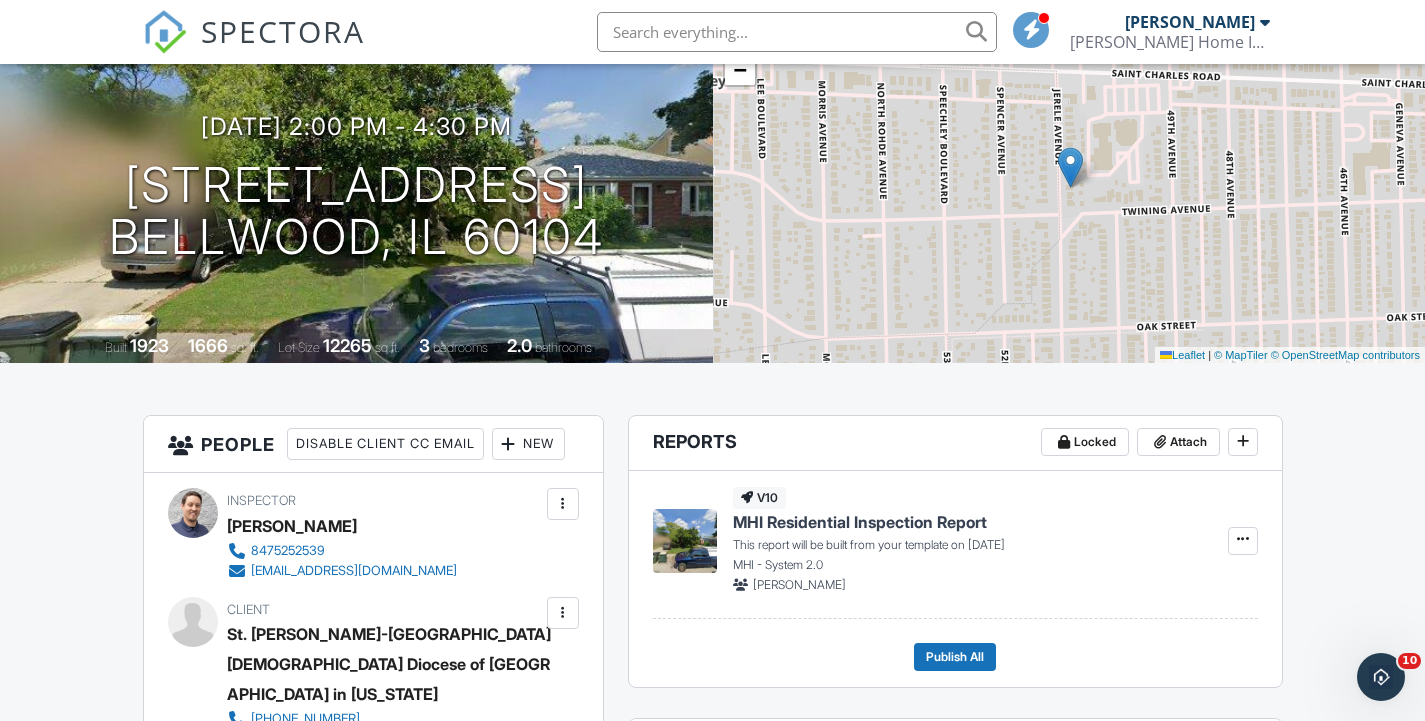
scroll to position [60, 0]
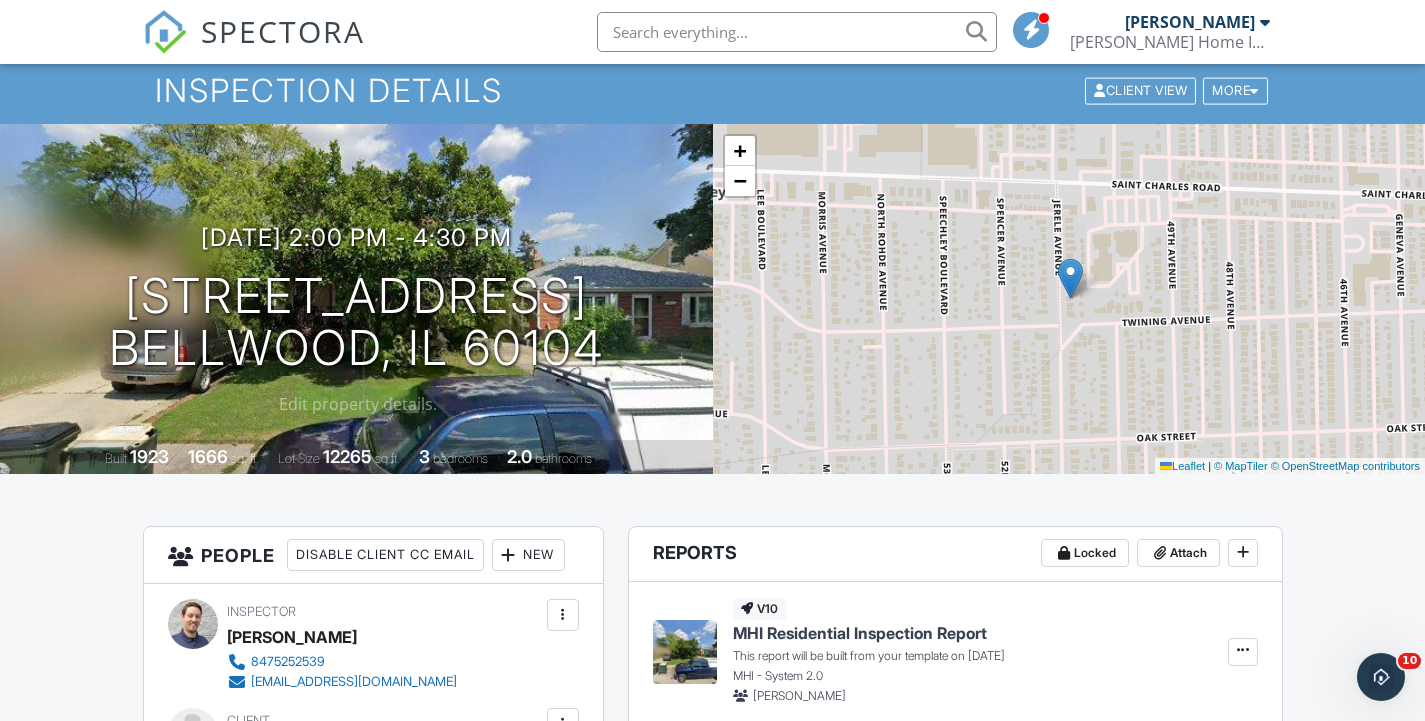
drag, startPoint x: 599, startPoint y: 366, endPoint x: 131, endPoint y: 242, distance: 484.1
click at [131, 242] on div "09/30/2025 2:00 pm - 4:30 pm 243 51st Ave Bellwood, IL 60104" at bounding box center [356, 299] width 713 height 151
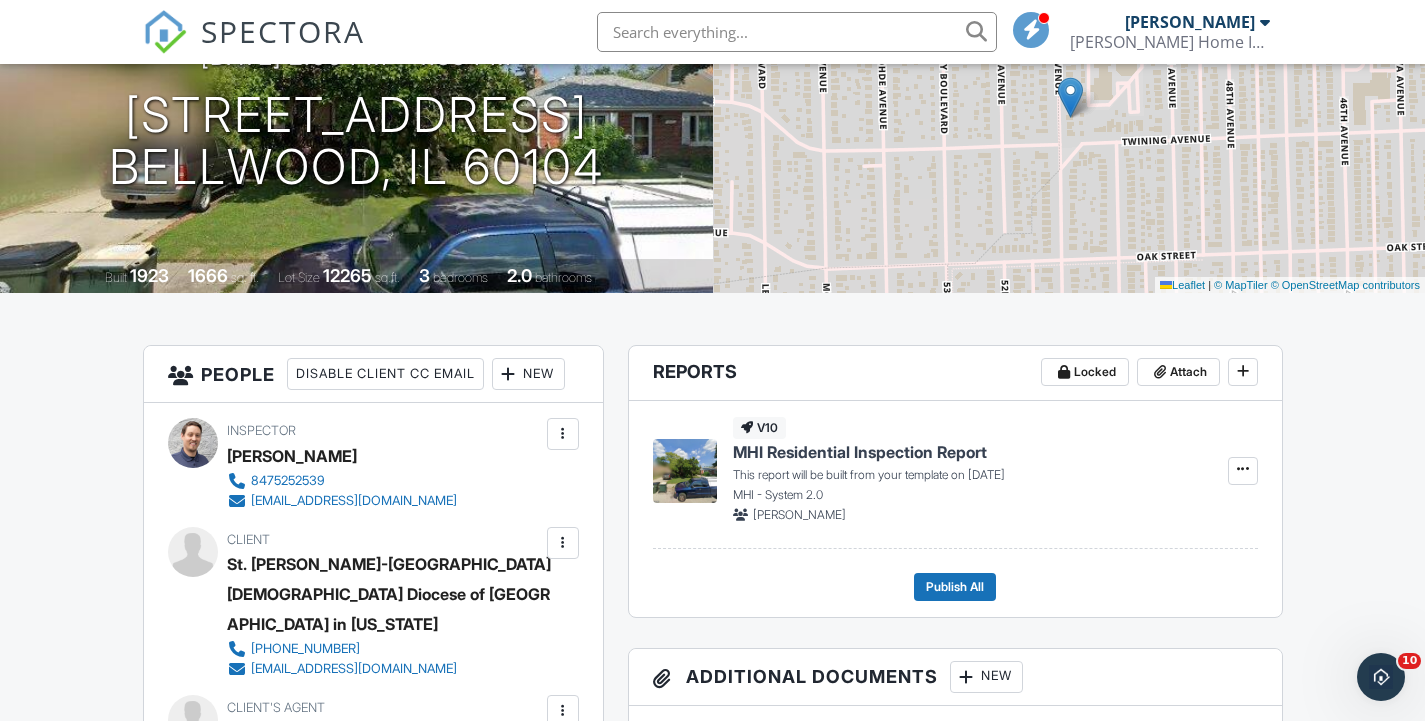
scroll to position [201, 0]
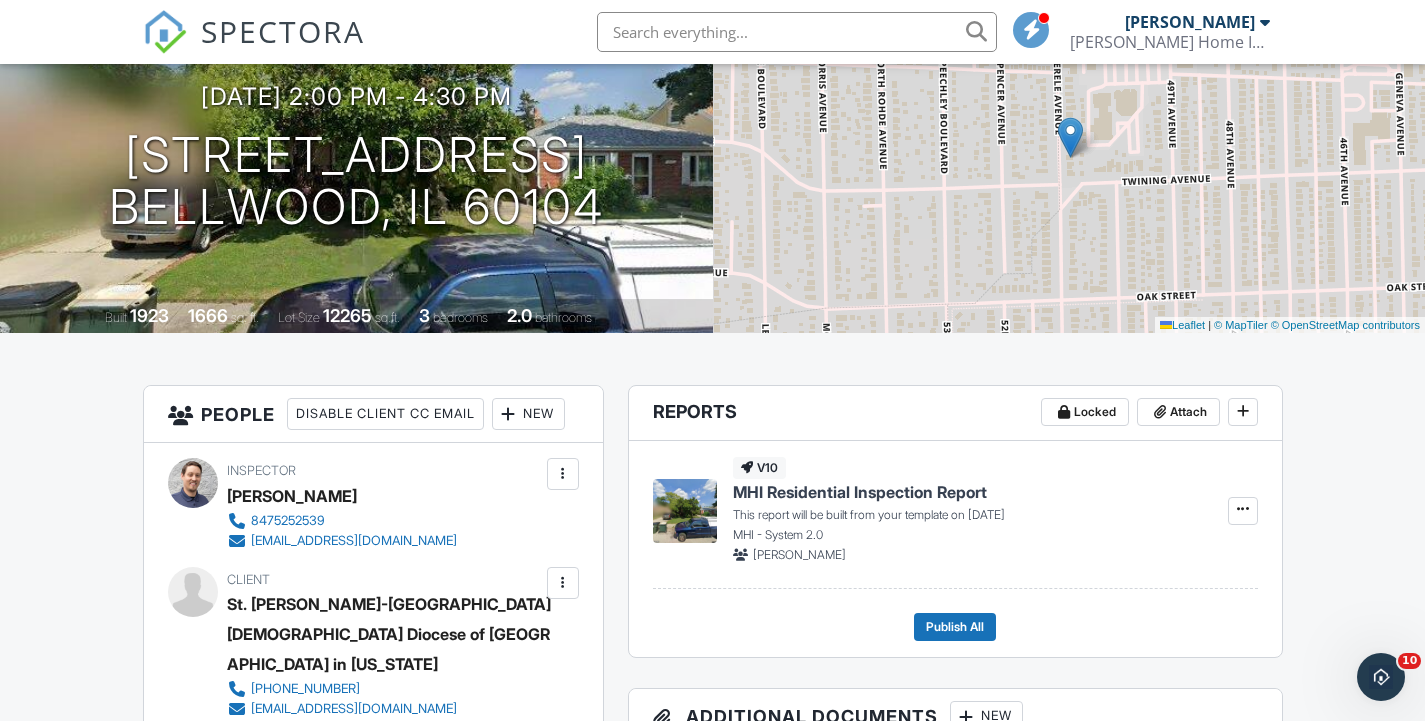
drag, startPoint x: 644, startPoint y: 240, endPoint x: 96, endPoint y: 85, distance: 569.4
click at [96, 85] on div "09/30/2025 2:00 pm - 4:30 pm 243 51st Ave Bellwood, IL 60104 Built 1923 1666 sq…" at bounding box center [356, 158] width 713 height 350
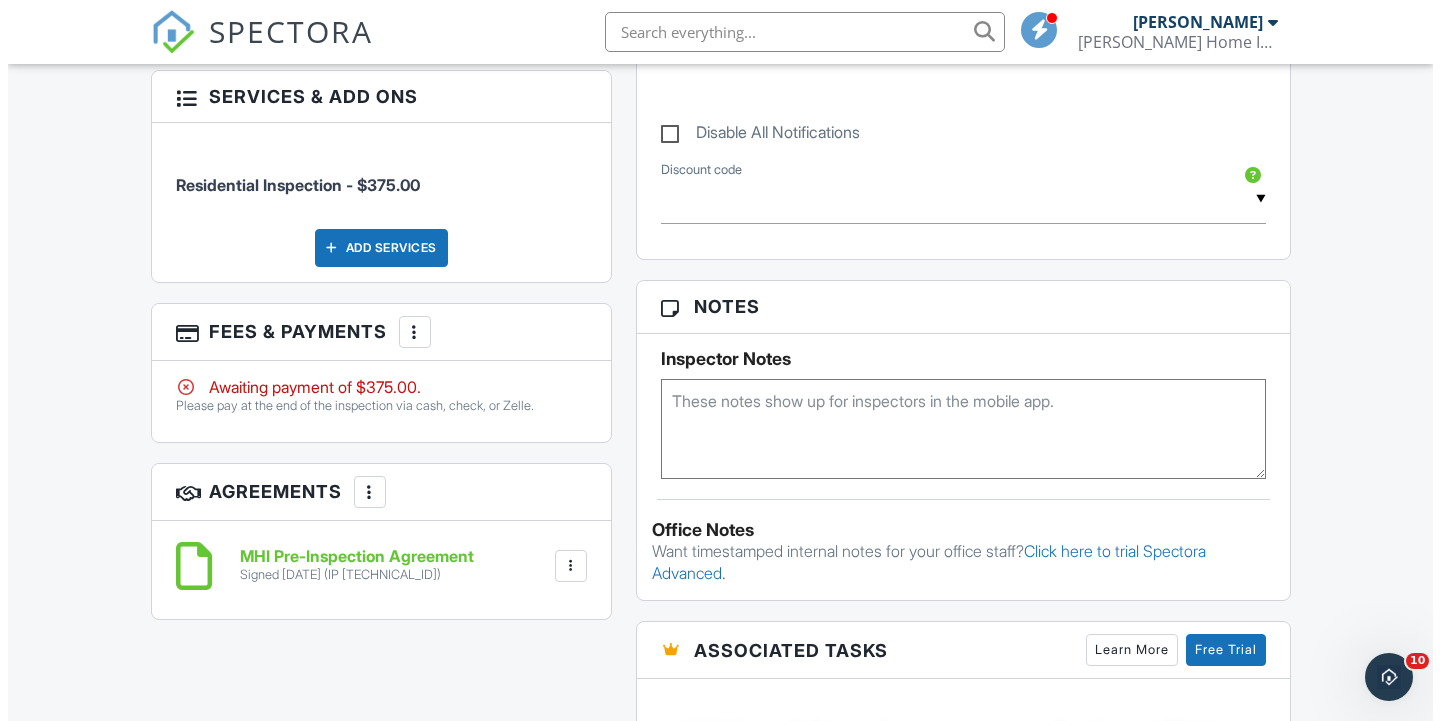
scroll to position [1119, 0]
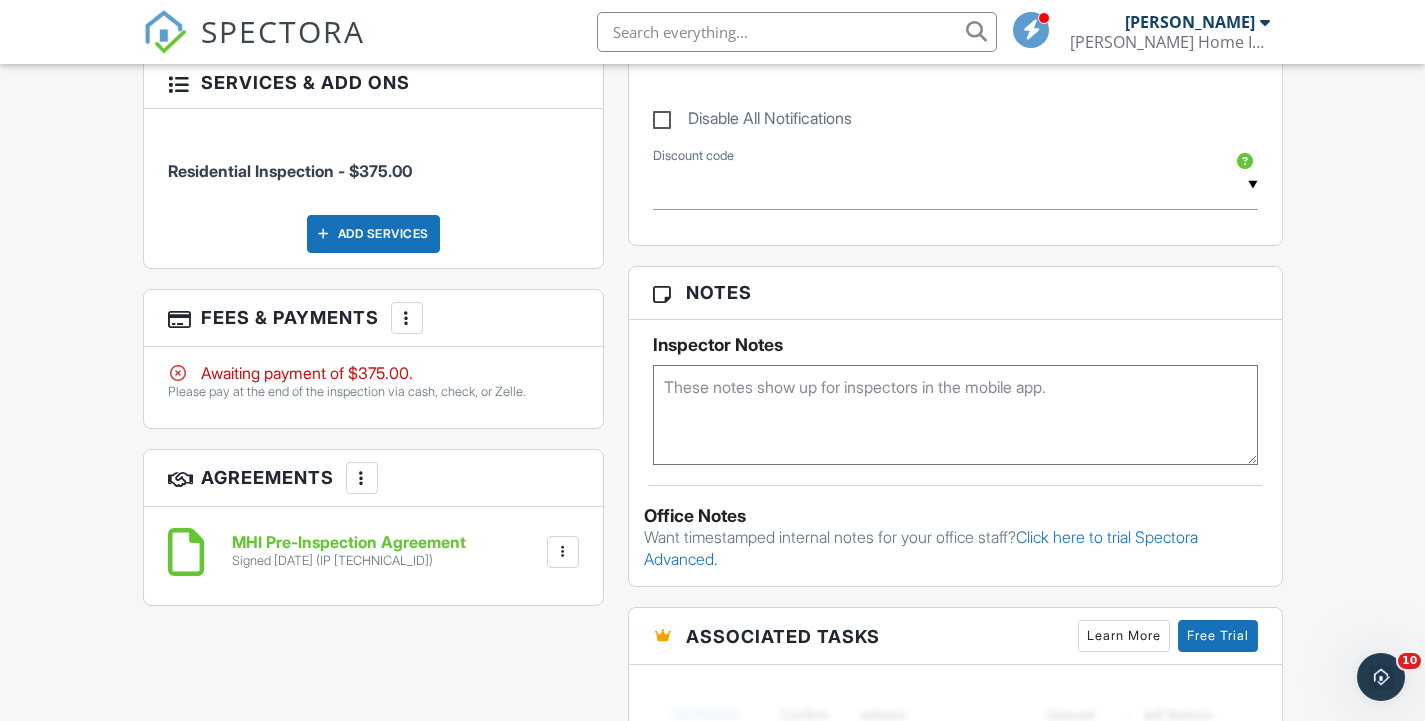
click at [417, 308] on div at bounding box center [407, 318] width 20 height 20
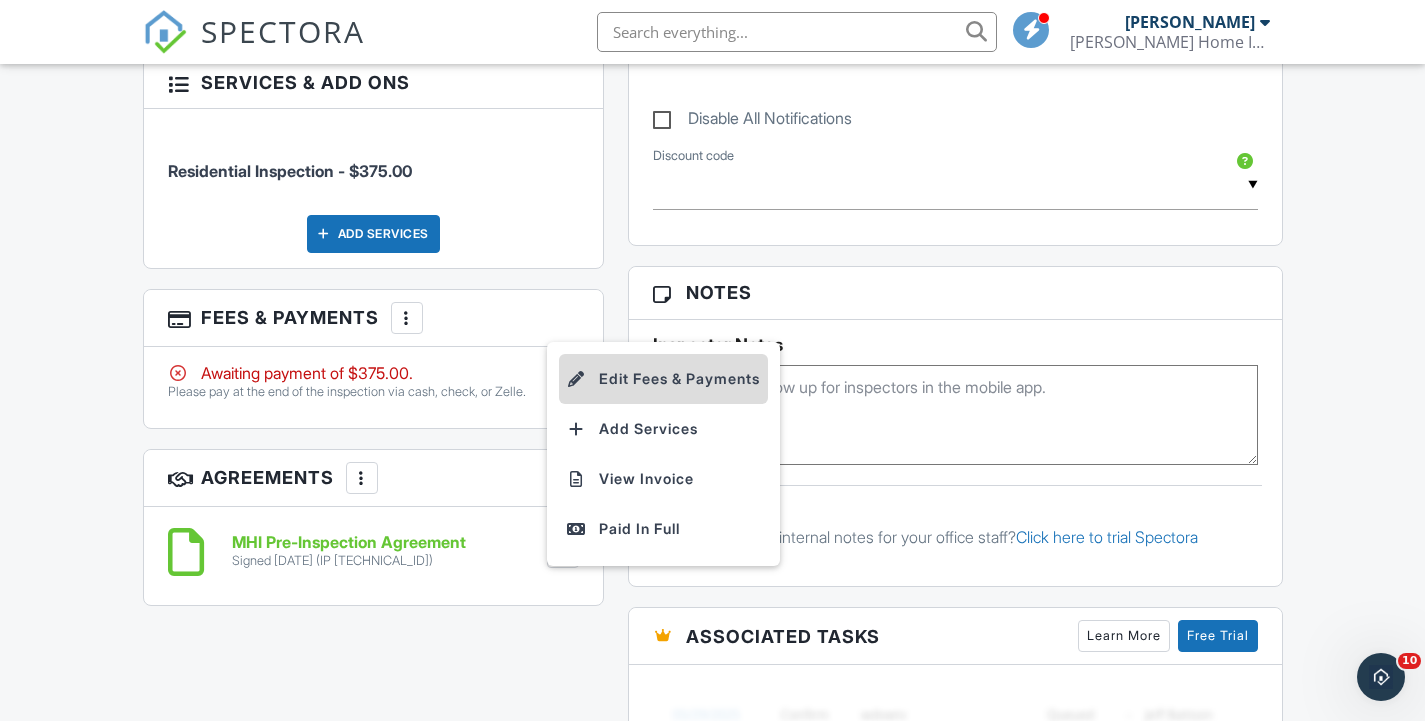
click at [631, 354] on li "Edit Fees & Payments" at bounding box center [663, 379] width 209 height 50
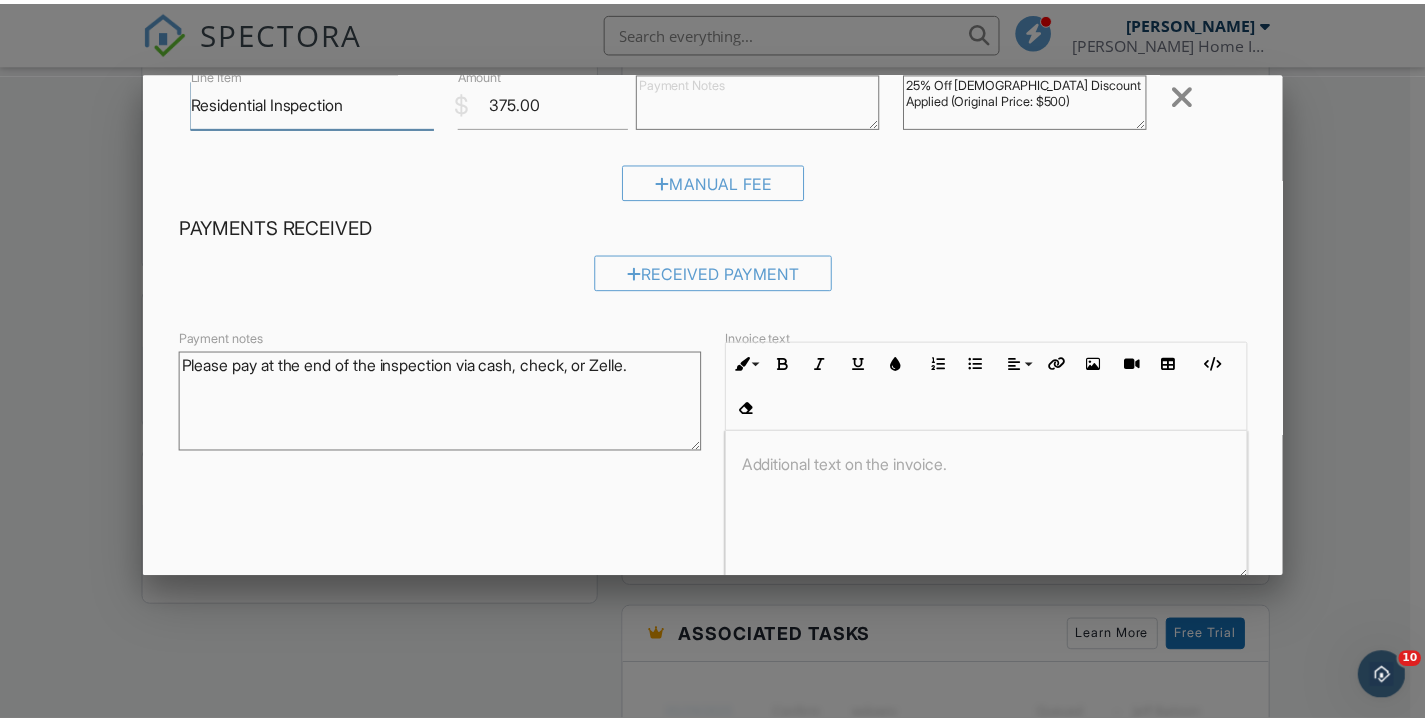
scroll to position [250, 0]
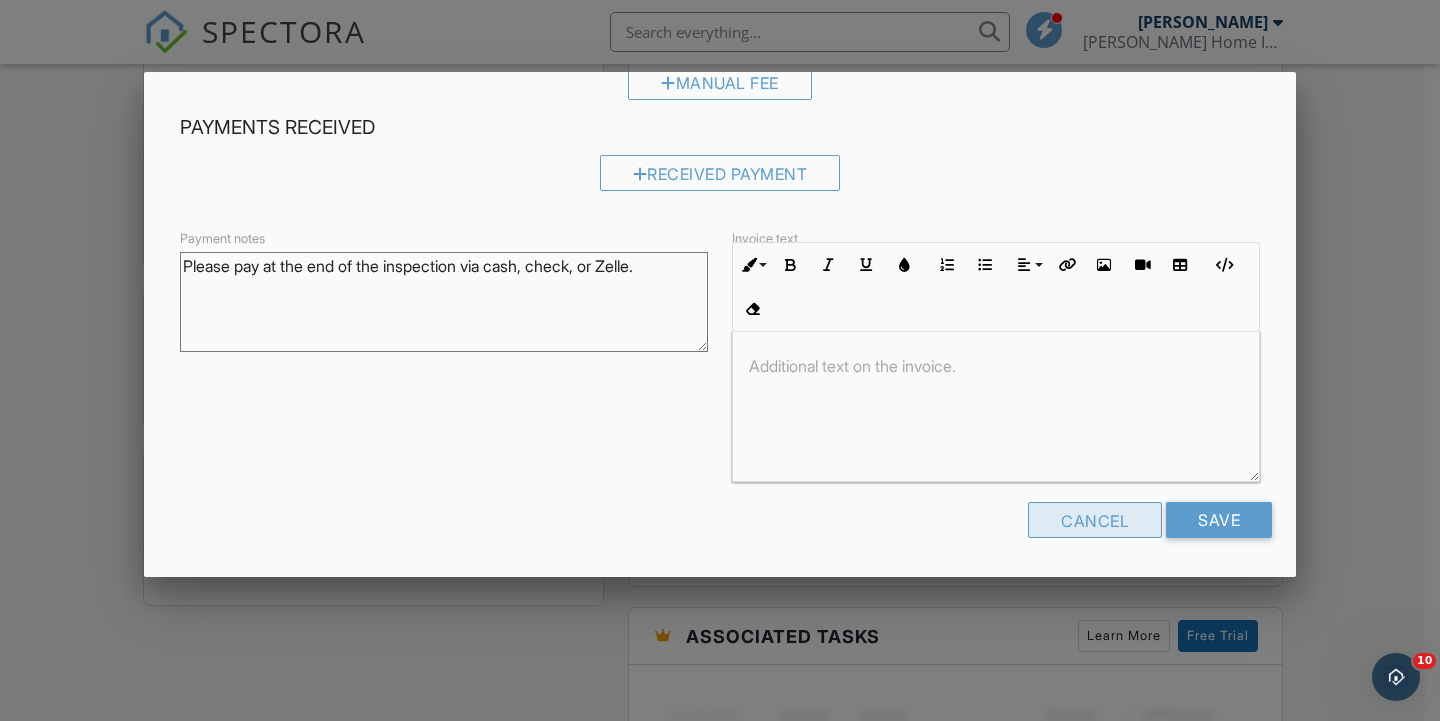
click at [1028, 530] on div "Cancel" at bounding box center [1095, 520] width 134 height 36
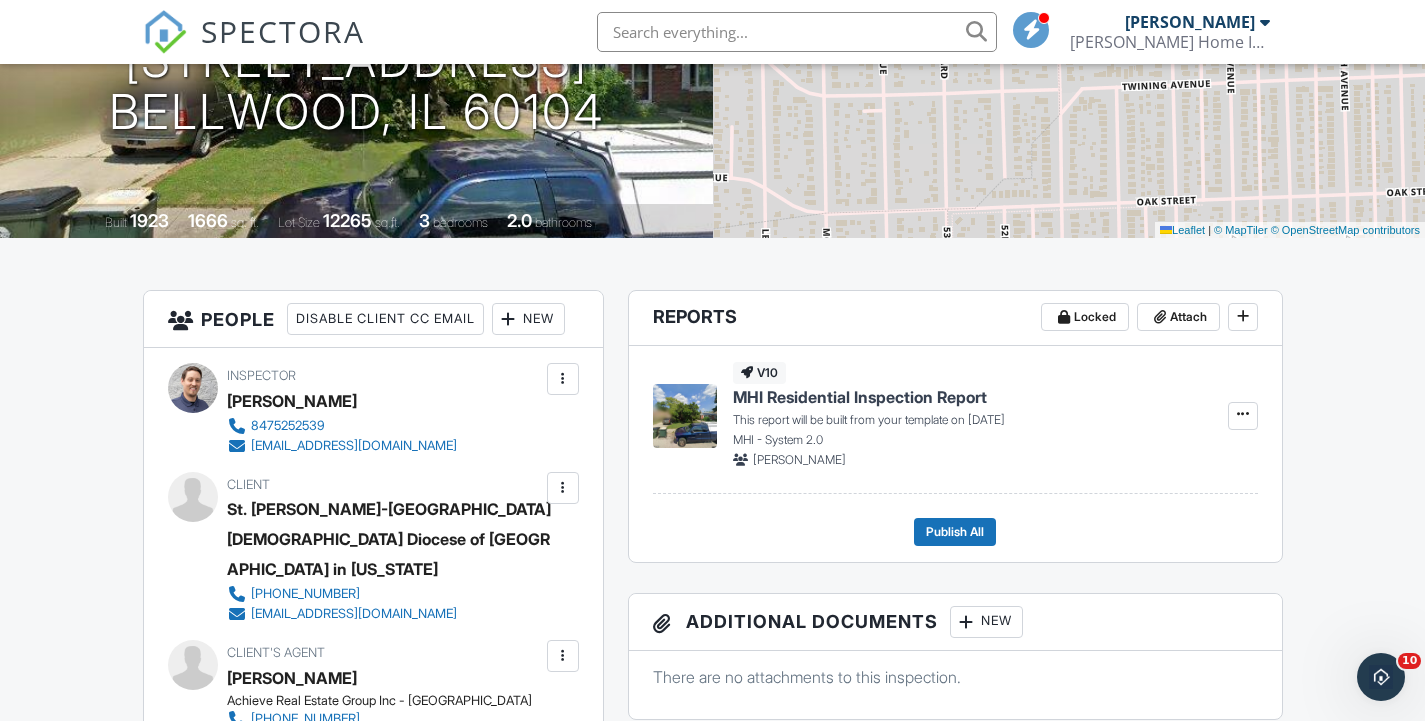
scroll to position [161, 0]
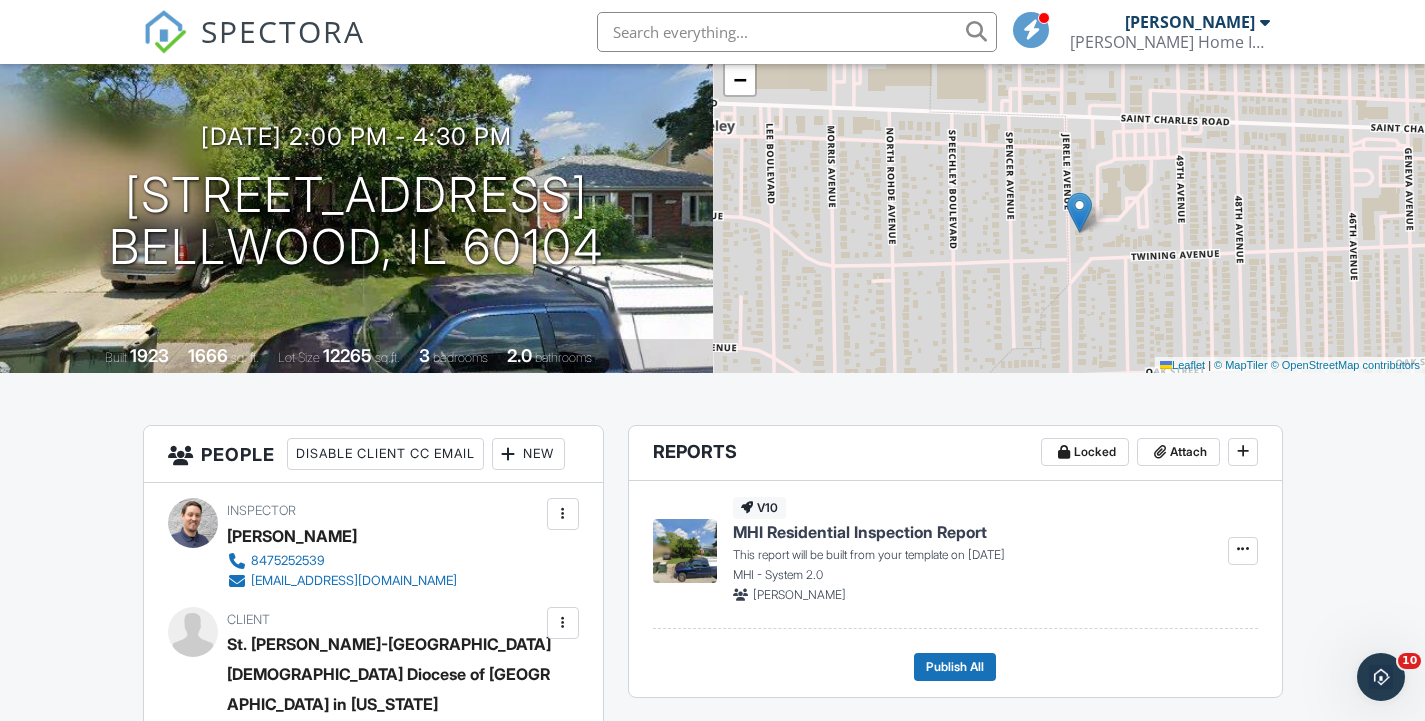
drag, startPoint x: 1165, startPoint y: 227, endPoint x: 1174, endPoint y: 262, distance: 36.1
click at [1174, 262] on div "+ − Leaflet | © MapTiler © OpenStreetMap contributors" at bounding box center [1069, 198] width 713 height 350
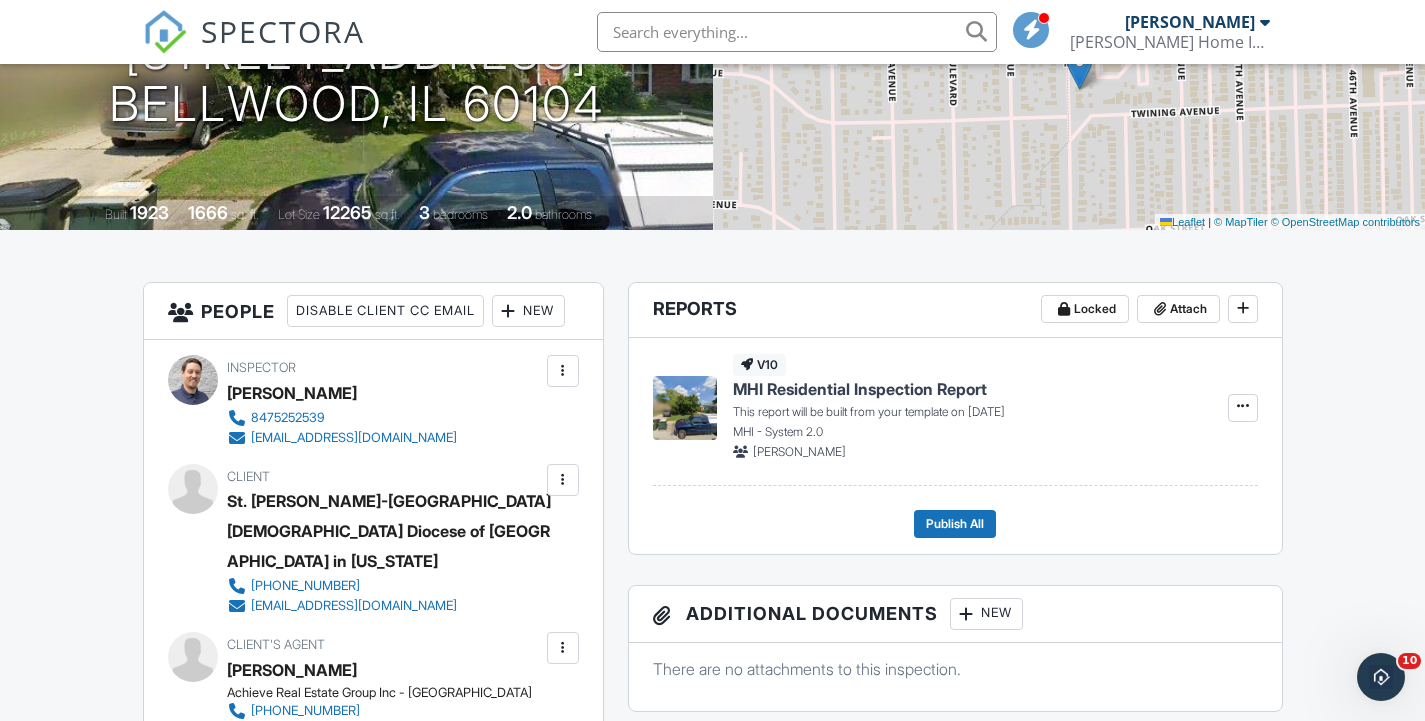
scroll to position [3, 0]
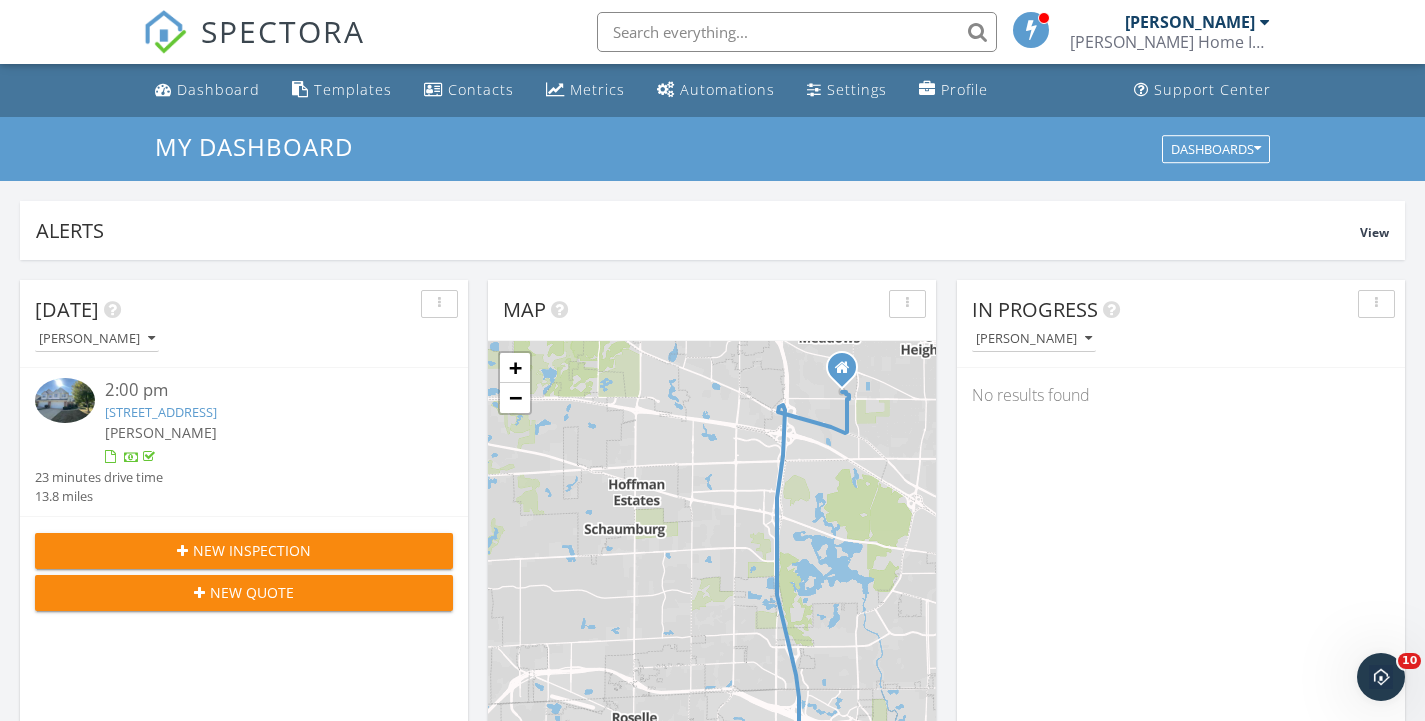
click at [217, 415] on link "[STREET_ADDRESS]" at bounding box center [161, 412] width 112 height 18
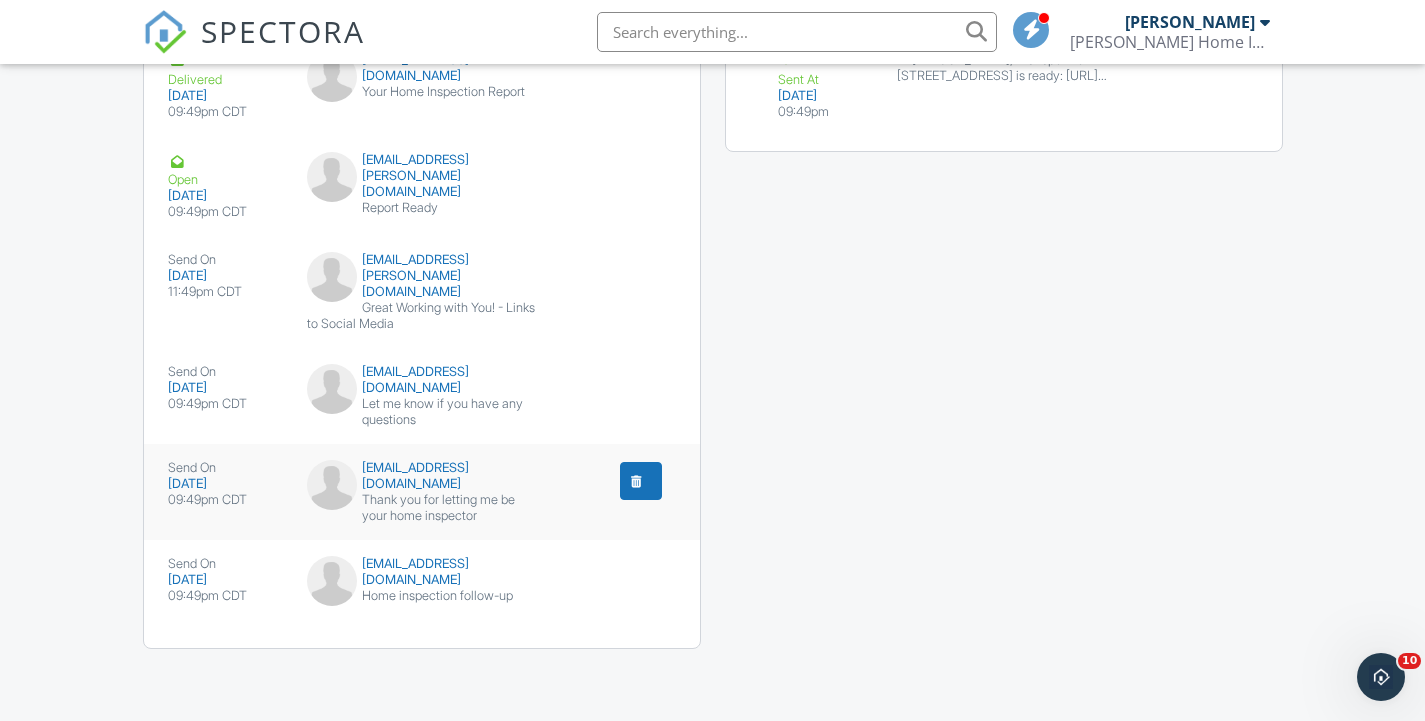
scroll to position [2979, 0]
click at [457, 364] on div "shehzad_nasik@hotmail.com" at bounding box center [422, 380] width 230 height 32
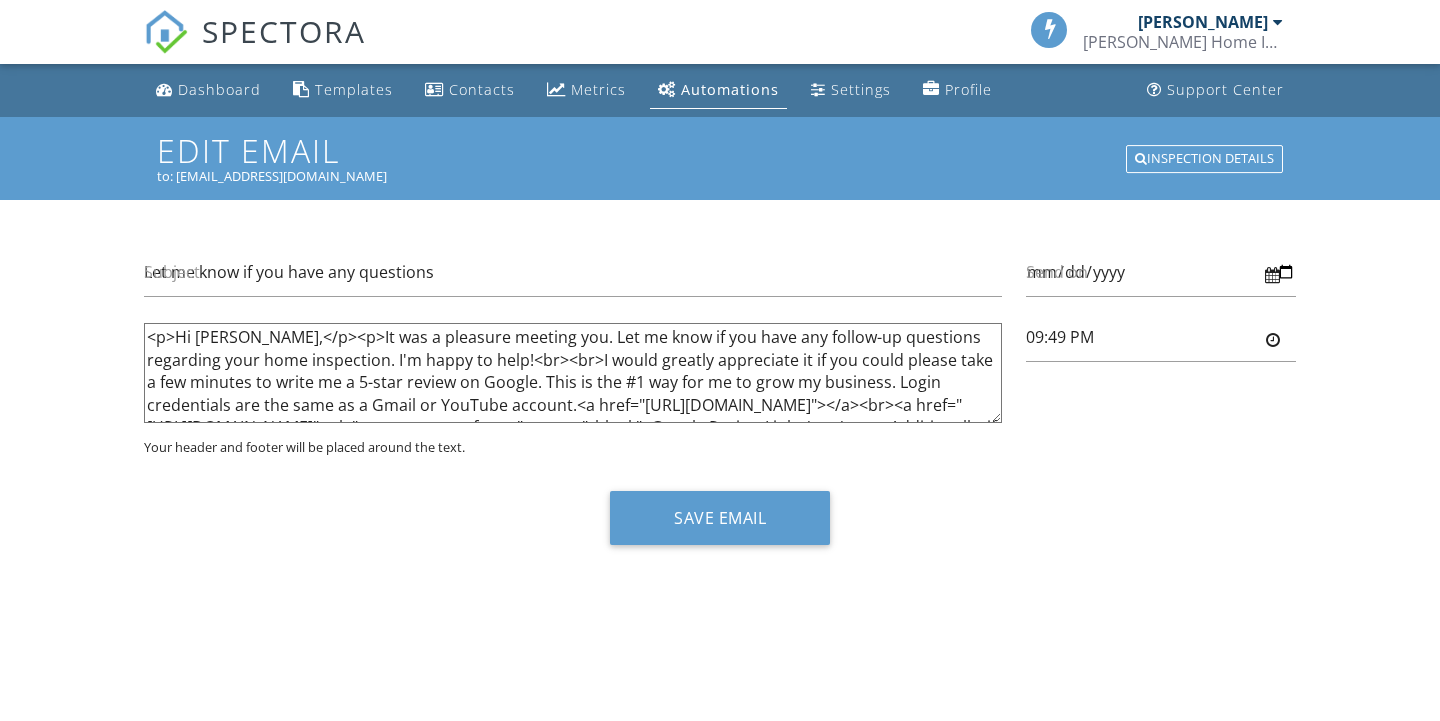
type input "9:49pm"
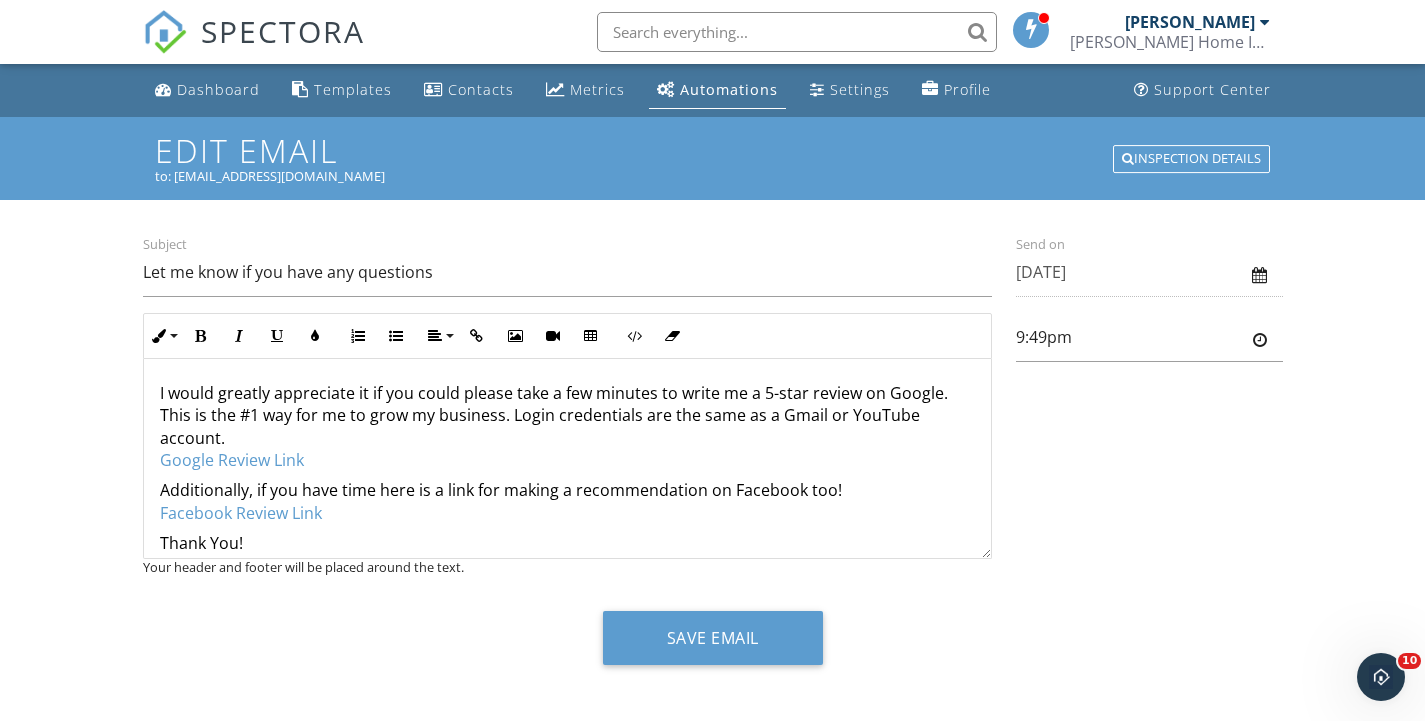
scroll to position [106, 0]
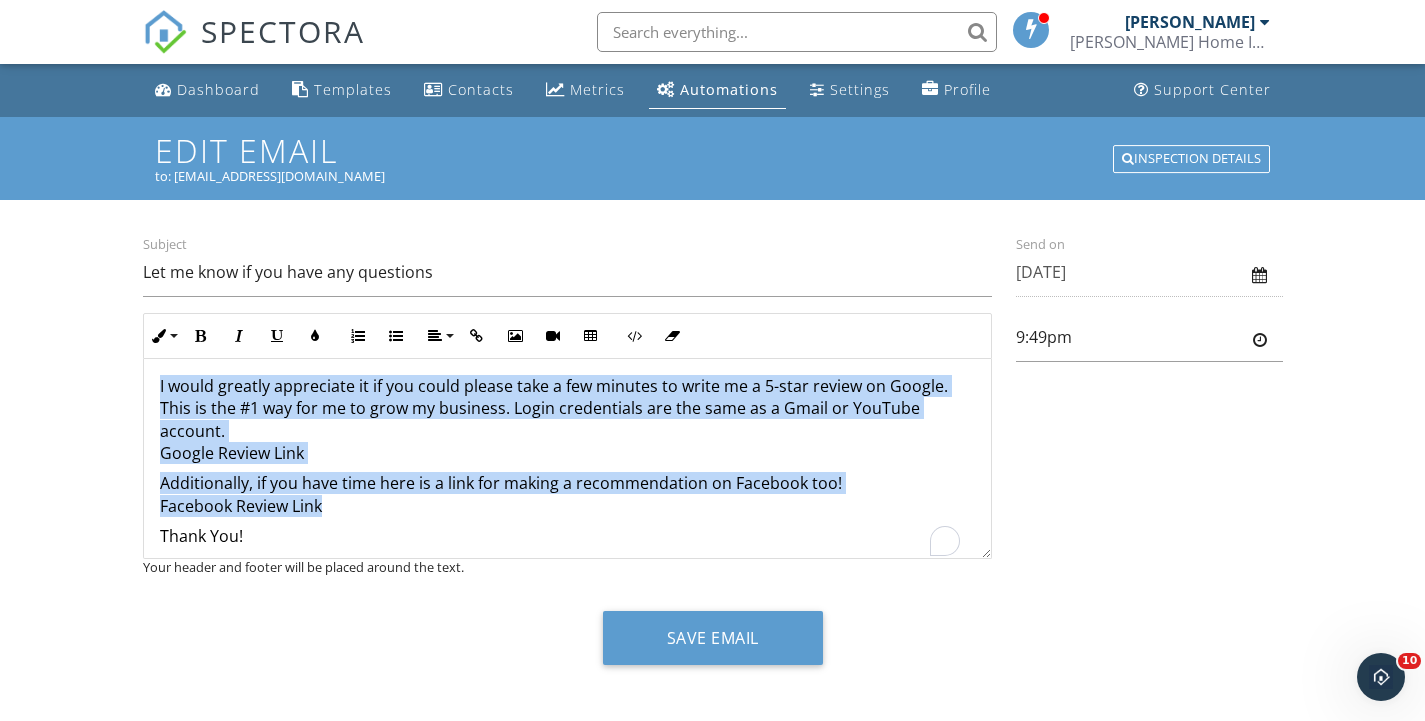
drag, startPoint x: 361, startPoint y: 502, endPoint x: 155, endPoint y: 387, distance: 235.9
click at [155, 387] on div "Hi [PERSON_NAME], It was a pleasure meeting you. Let me know if you have any fo…" at bounding box center [567, 412] width 847 height 318
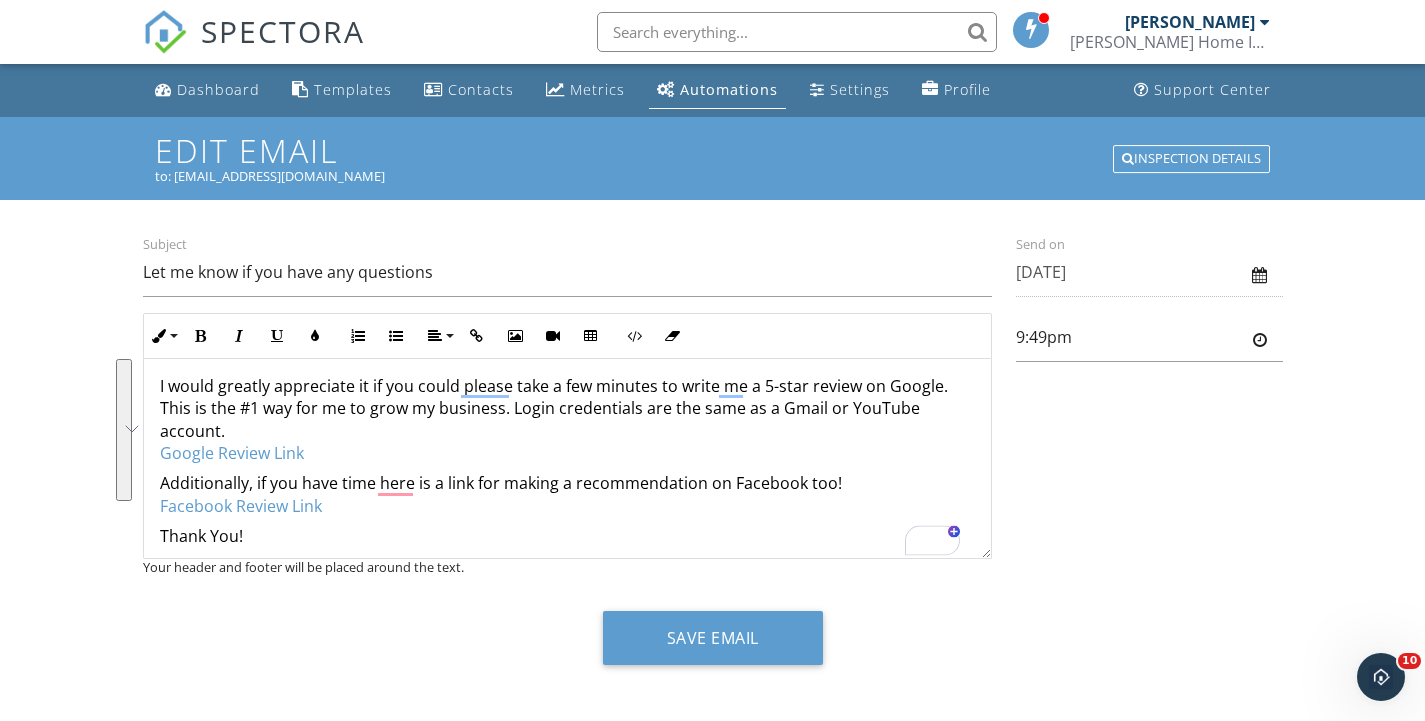
scroll to position [1, 0]
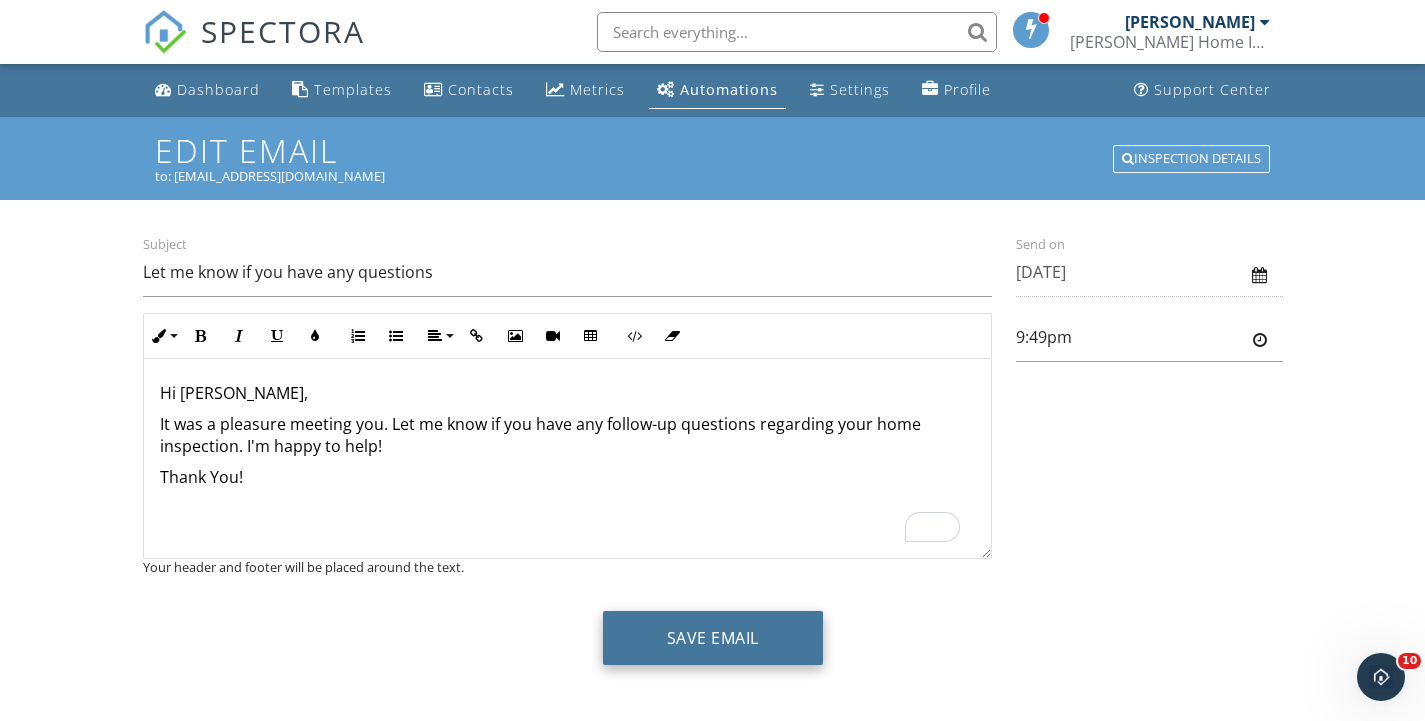
click at [740, 638] on button "Save Email" at bounding box center [713, 638] width 220 height 54
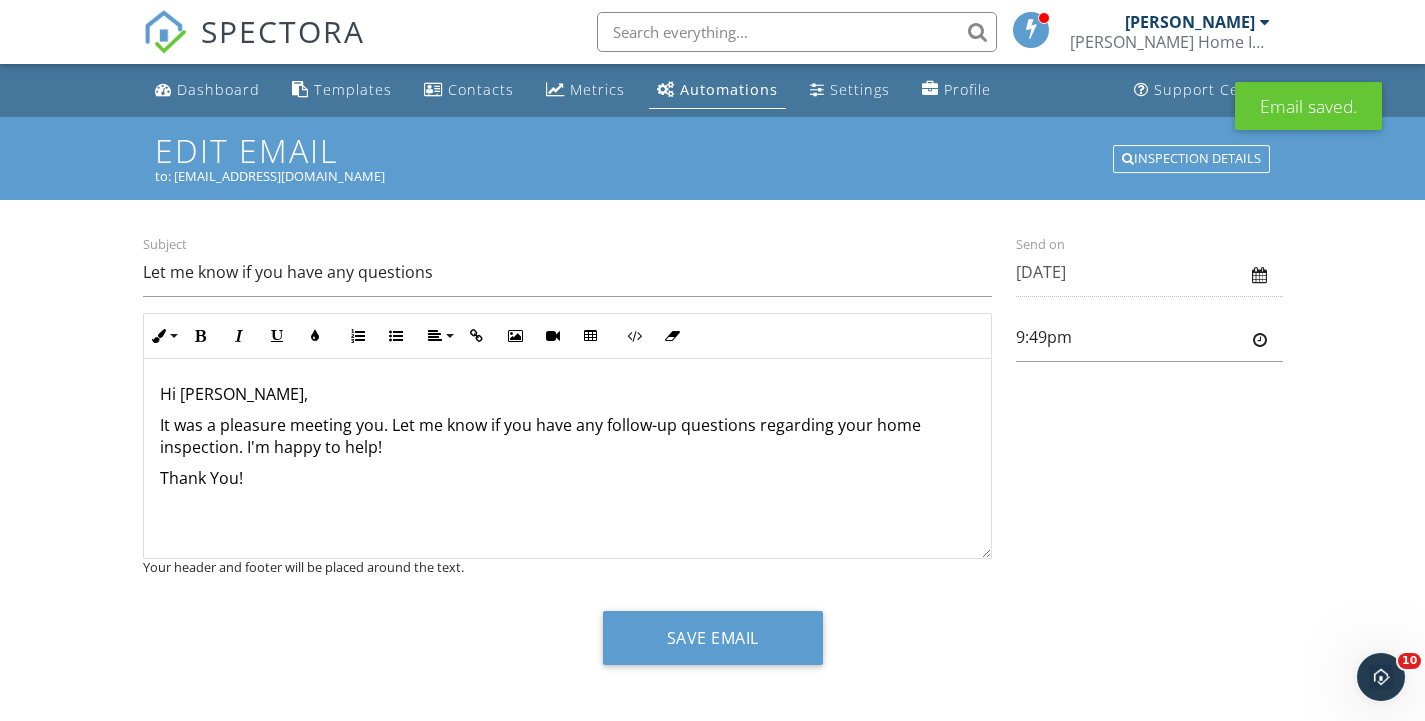
scroll to position [11, 0]
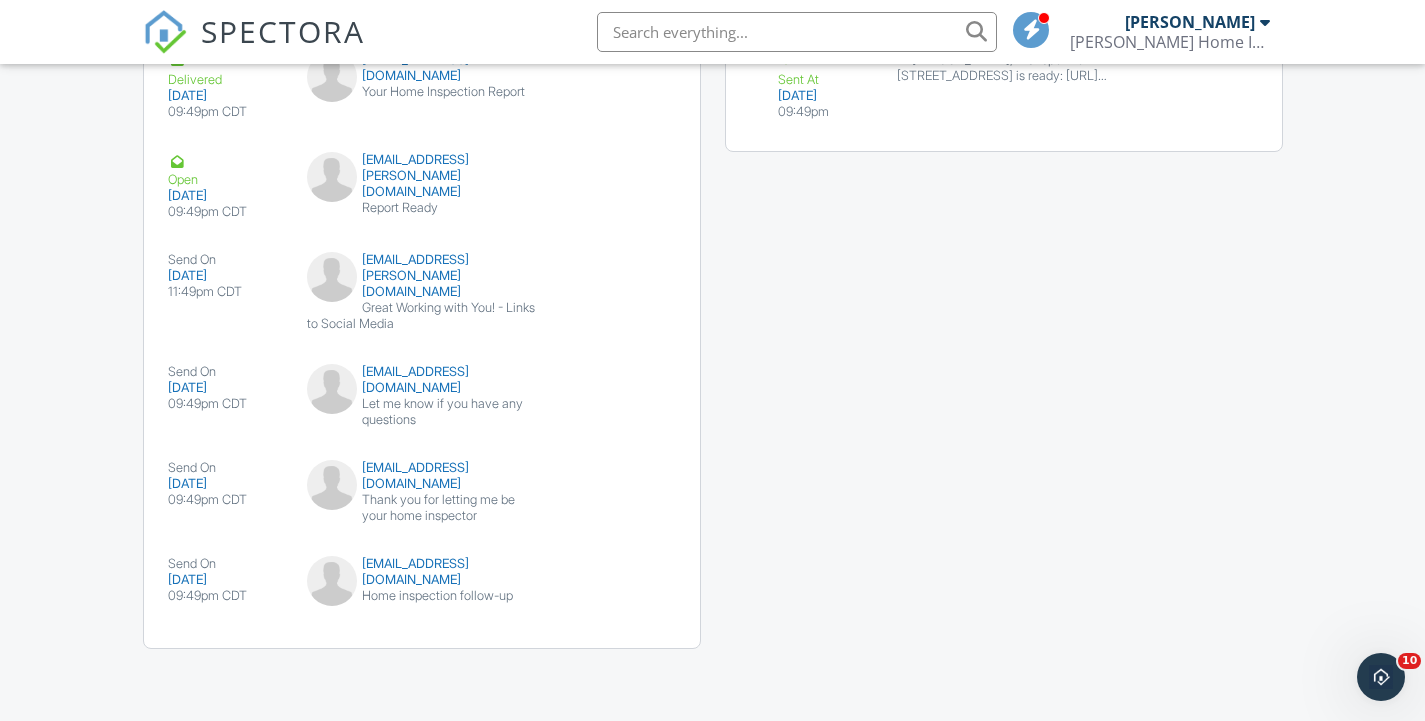
click at [487, 428] on div "Let me know if you have any questions" at bounding box center [422, 412] width 230 height 32
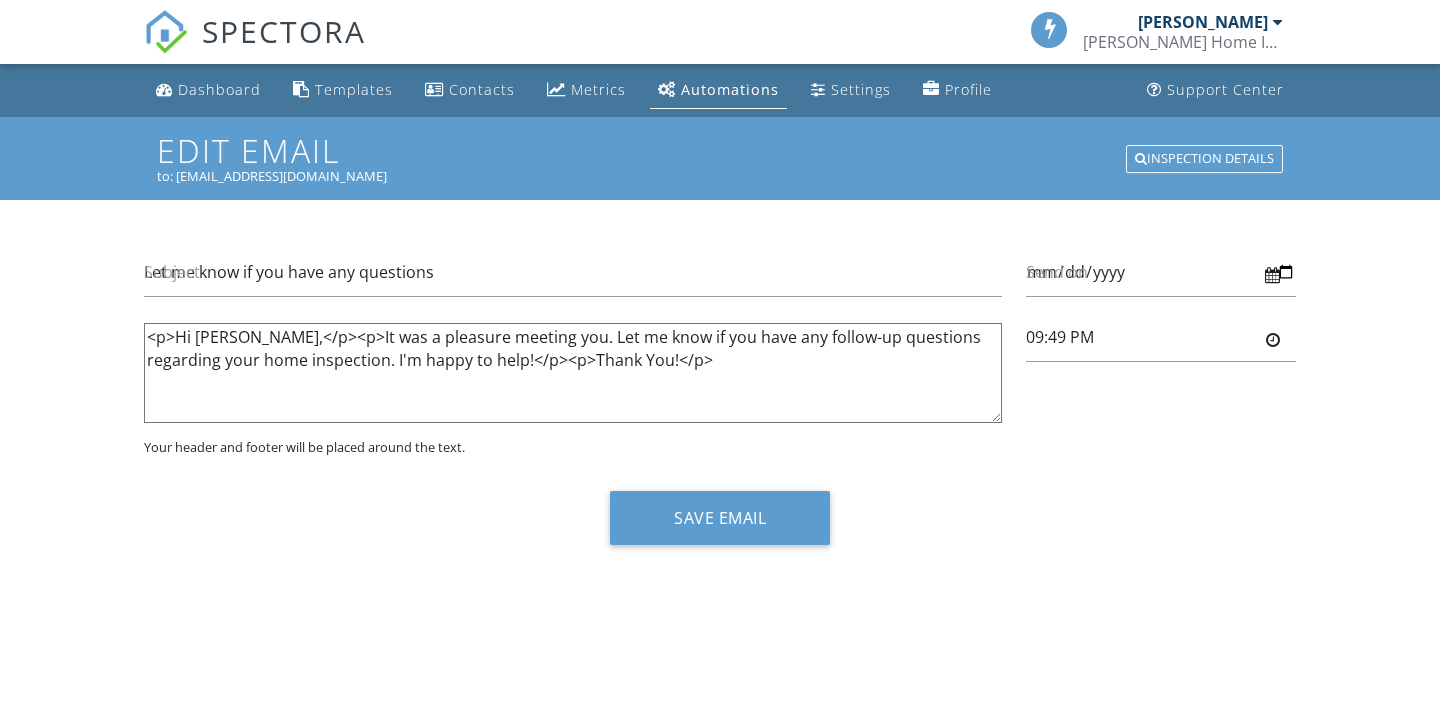
type input "9:49pm"
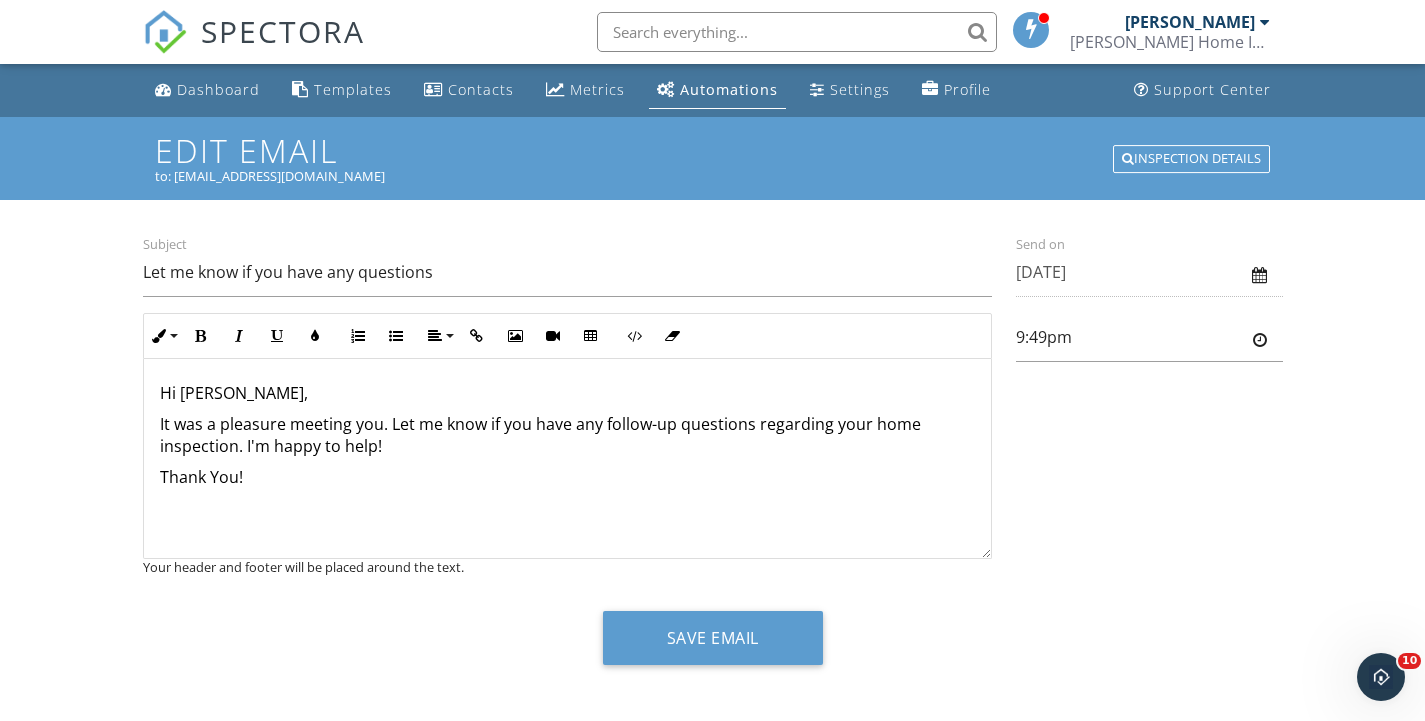
scroll to position [11, 0]
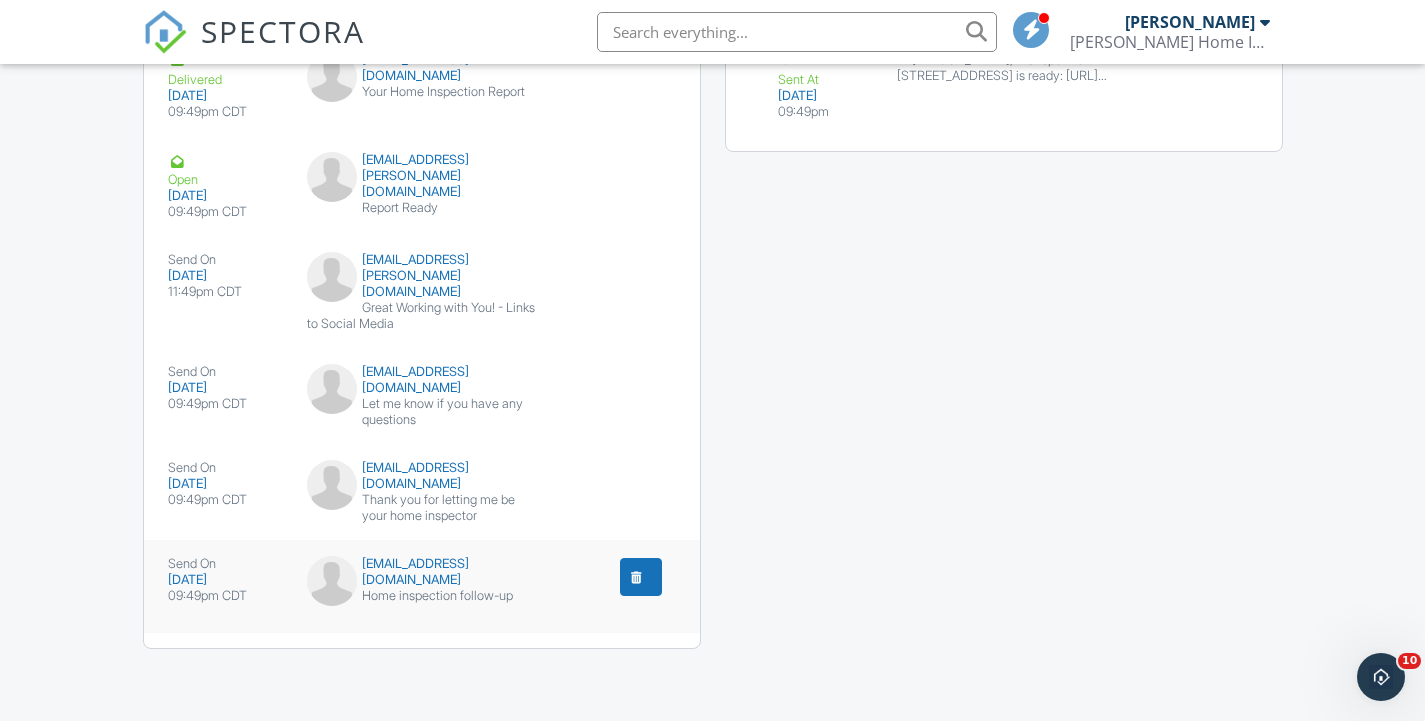
click at [639, 558] on button "submit" at bounding box center [641, 577] width 42 height 38
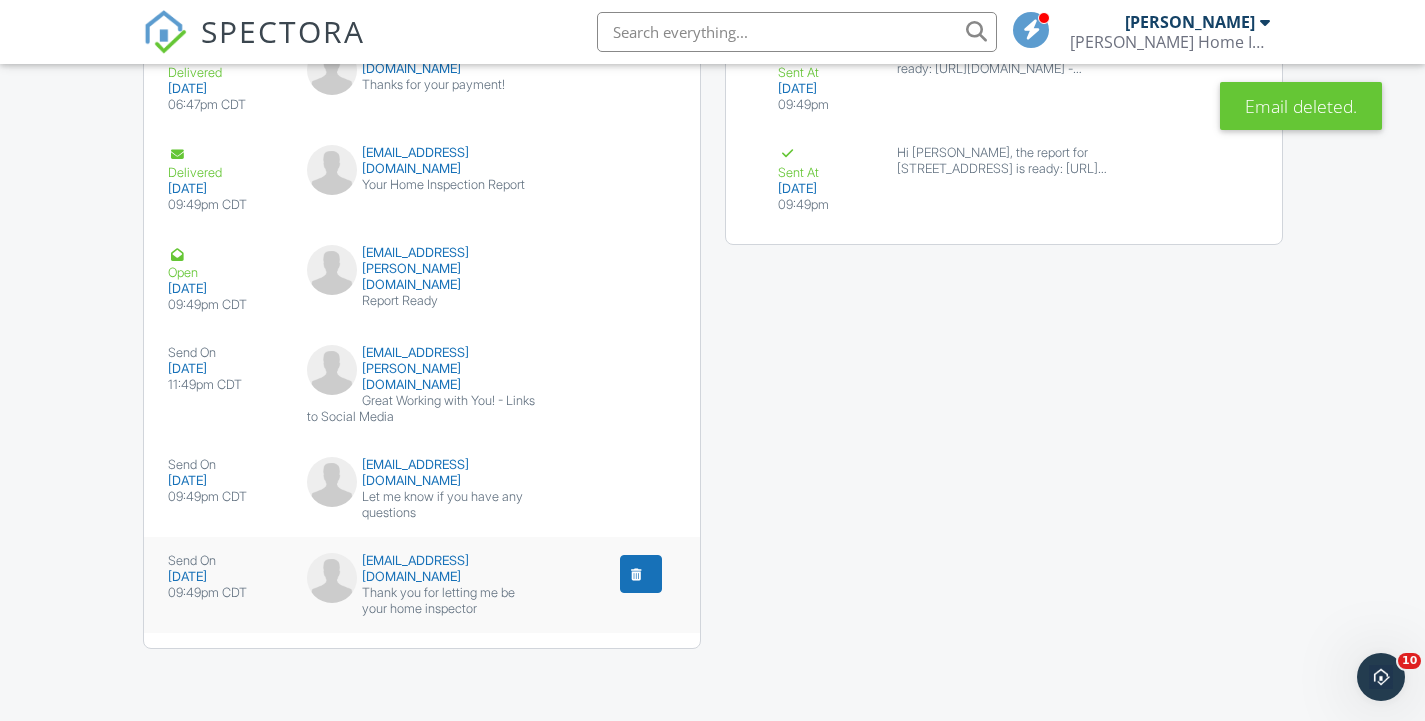
click at [435, 610] on div "Thank you for letting me be your home inspector" at bounding box center [422, 601] width 230 height 32
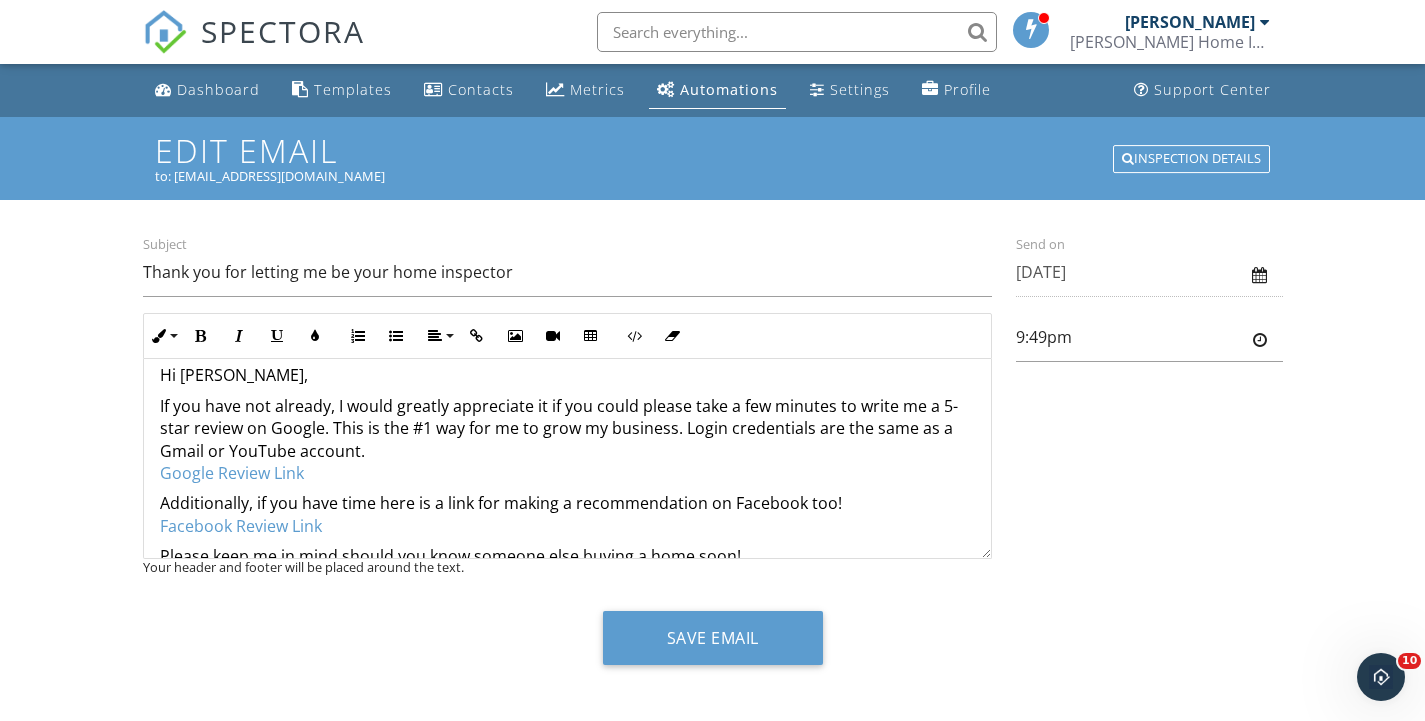
scroll to position [37, 0]
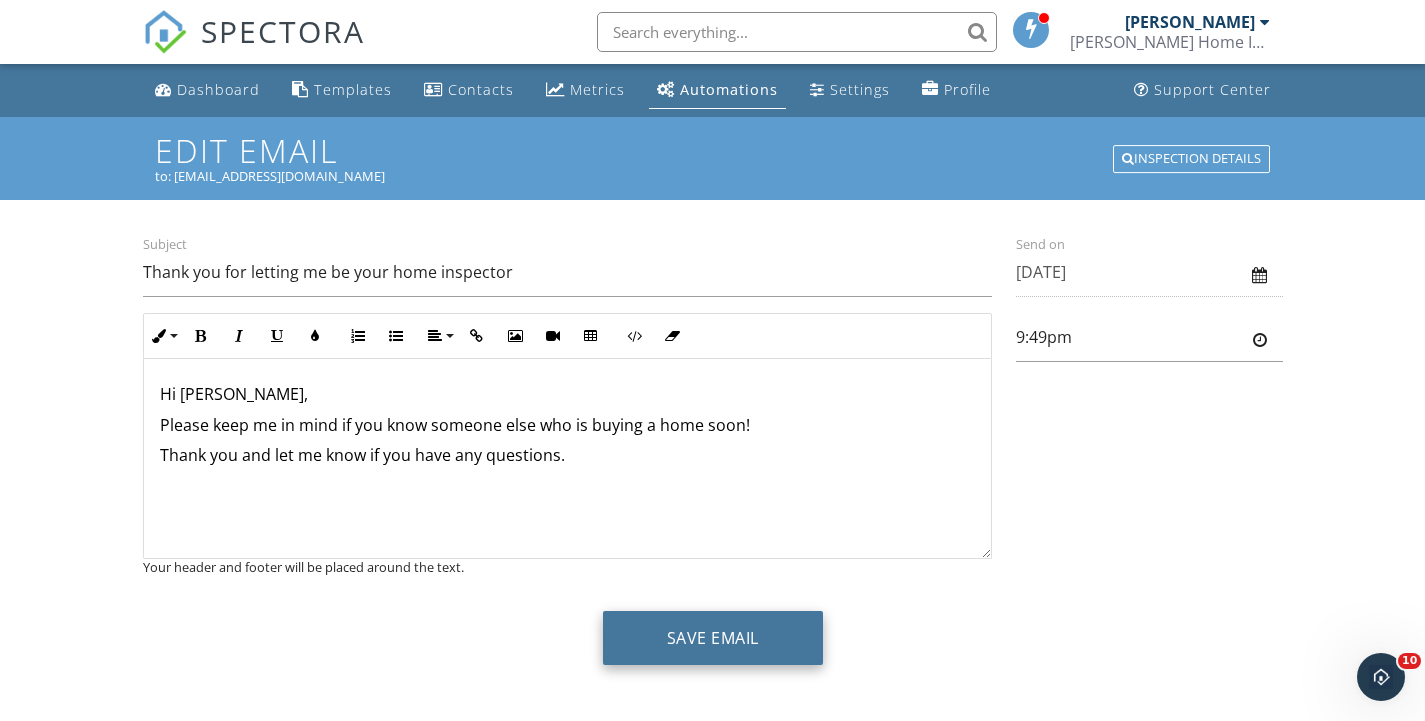
click at [788, 640] on button "Save Email" at bounding box center [713, 638] width 220 height 54
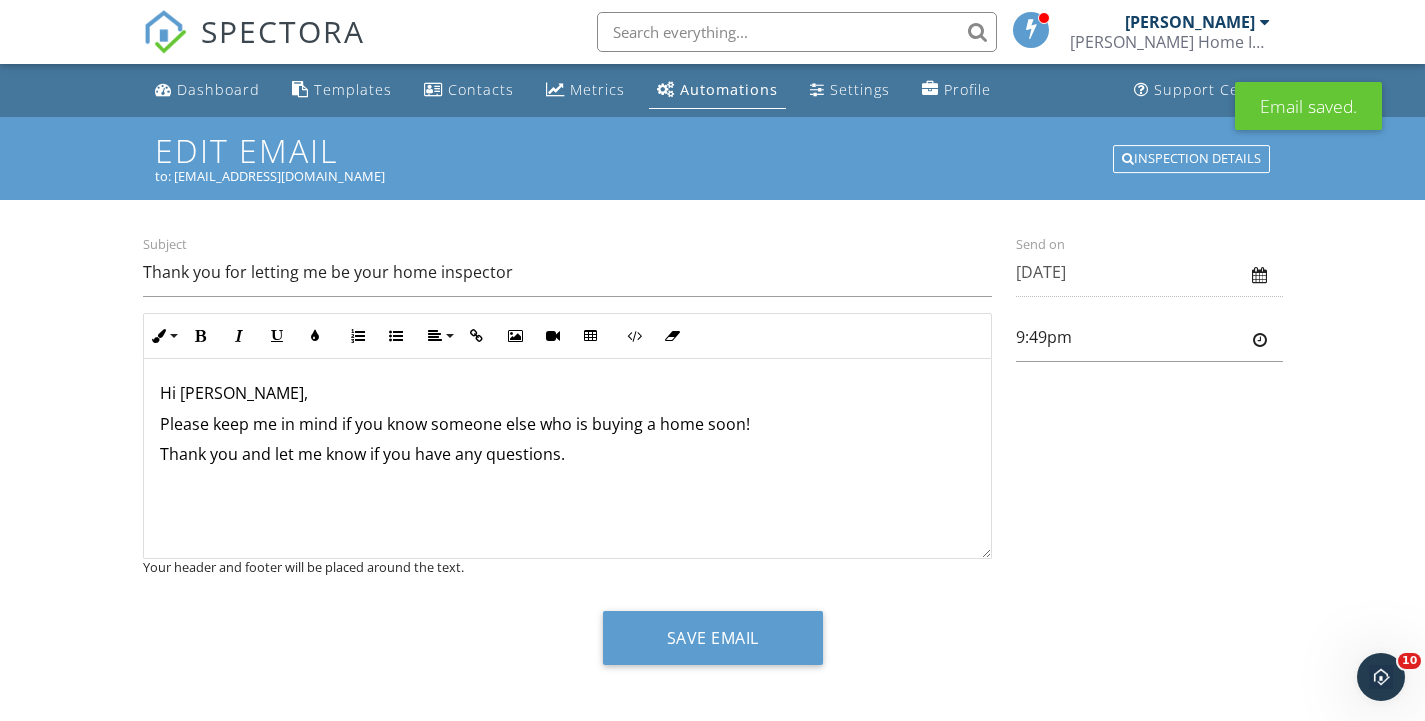
click at [812, 409] on div "Hi [PERSON_NAME], Please keep me in mind if you know someone else who is buying…" at bounding box center [567, 458] width 847 height 200
click at [791, 420] on p "Please keep me in mind if you know someone else who is buying a home soon!" at bounding box center [567, 425] width 815 height 22
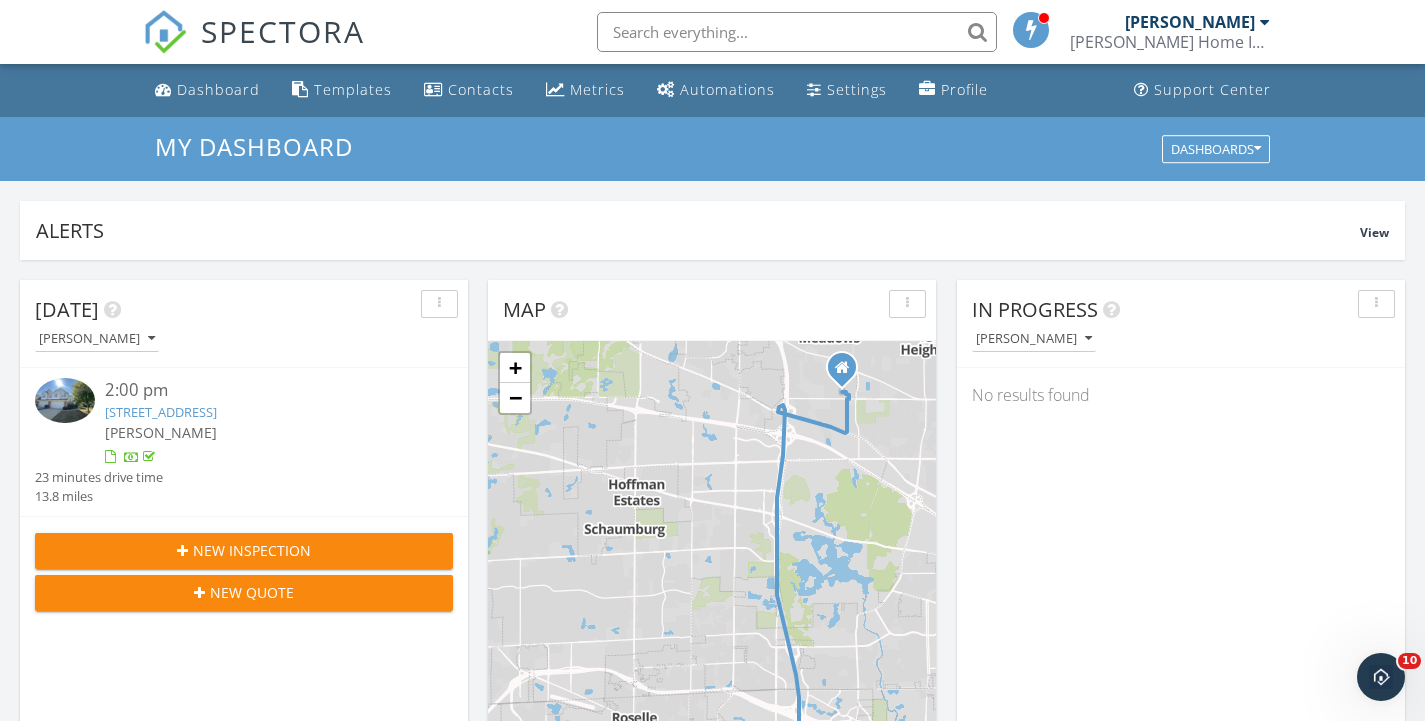
click at [217, 415] on link "253 Westminster Dr, Bloomingdale, IL 60108" at bounding box center [161, 412] width 112 height 18
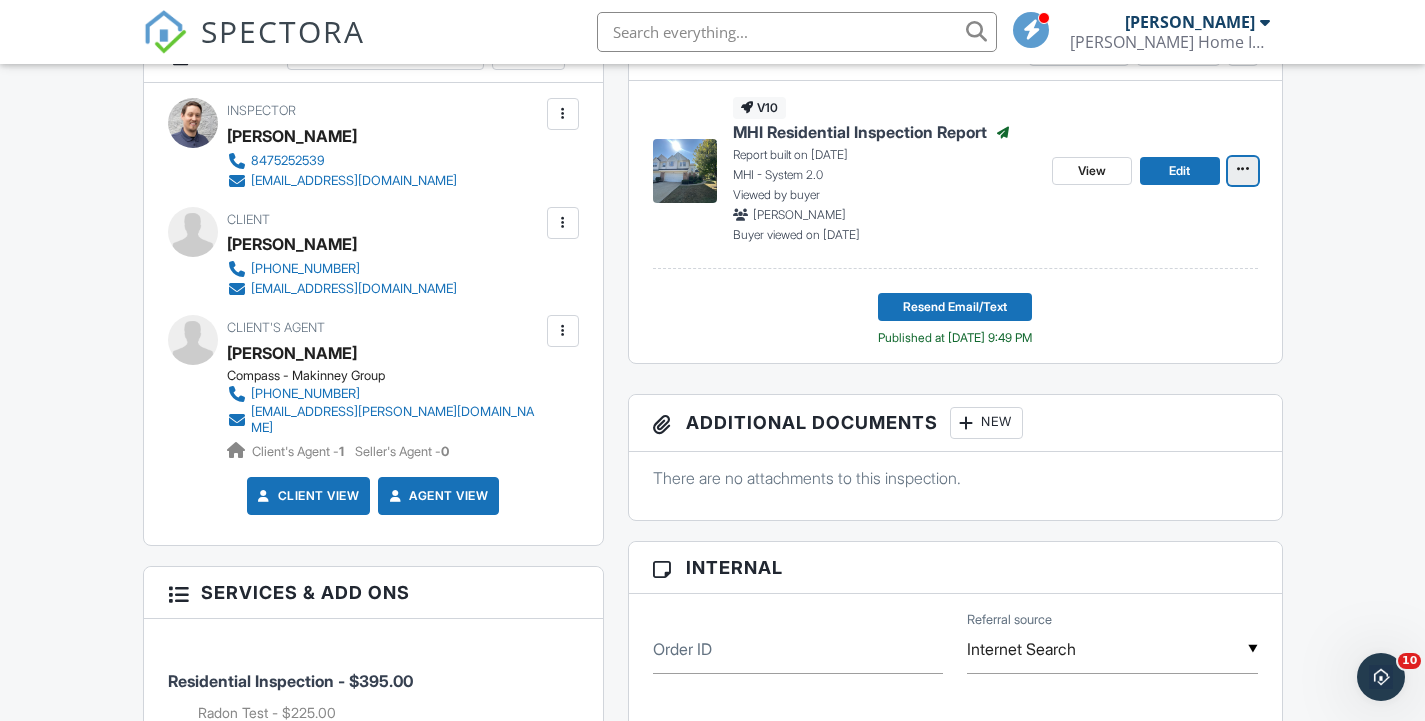
click at [1241, 178] on span at bounding box center [1243, 169] width 20 height 20
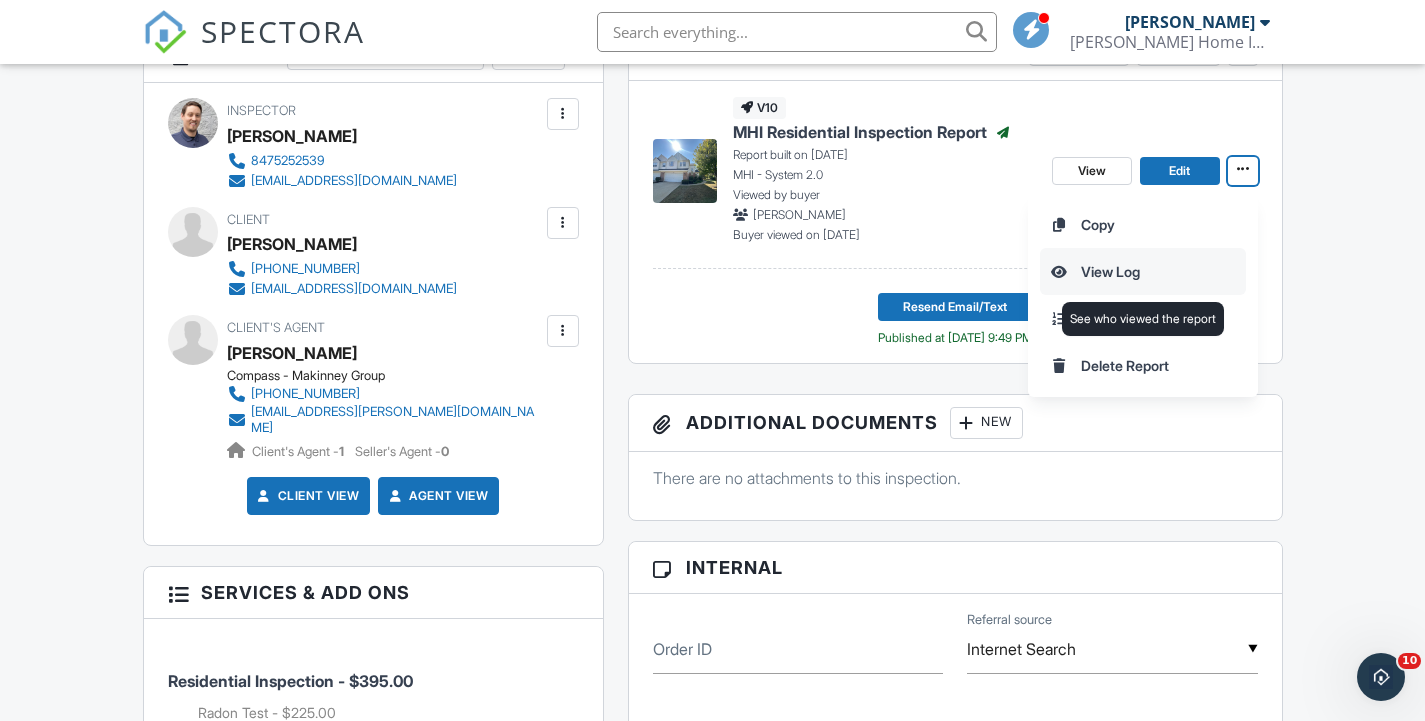
click at [1145, 262] on input "View Log" at bounding box center [1143, 271] width 204 height 45
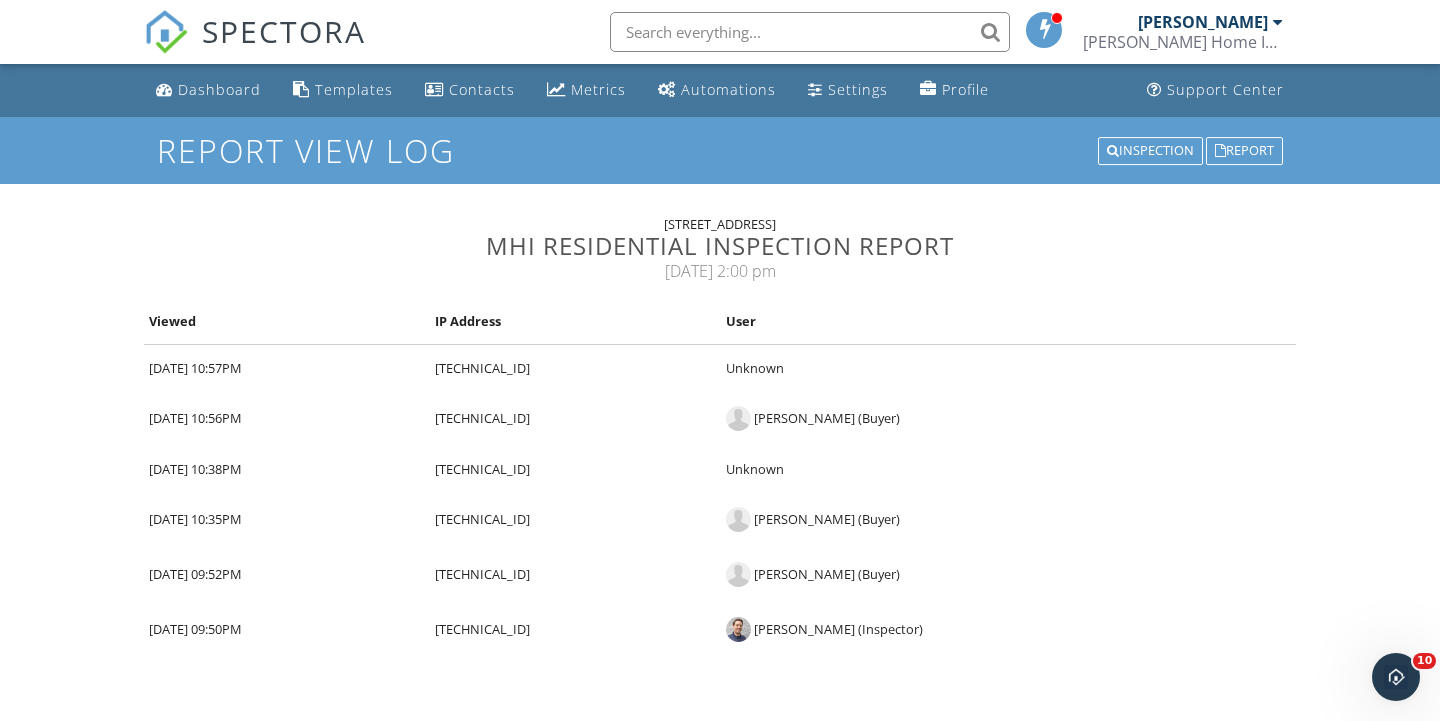
drag, startPoint x: 821, startPoint y: 268, endPoint x: 554, endPoint y: 205, distance: 274.3
click at [554, 205] on div "253 Westminster Dr, Bloomingdale, IL 60108 MHI Residential Inspection Report 09…" at bounding box center [720, 446] width 1152 height 525
drag, startPoint x: 570, startPoint y: 215, endPoint x: 872, endPoint y: 220, distance: 302.0
click at [872, 220] on div "253 Westminster Dr, Bloomingdale, IL 60108 MHI Residential Inspection Report 09…" at bounding box center [720, 446] width 1152 height 525
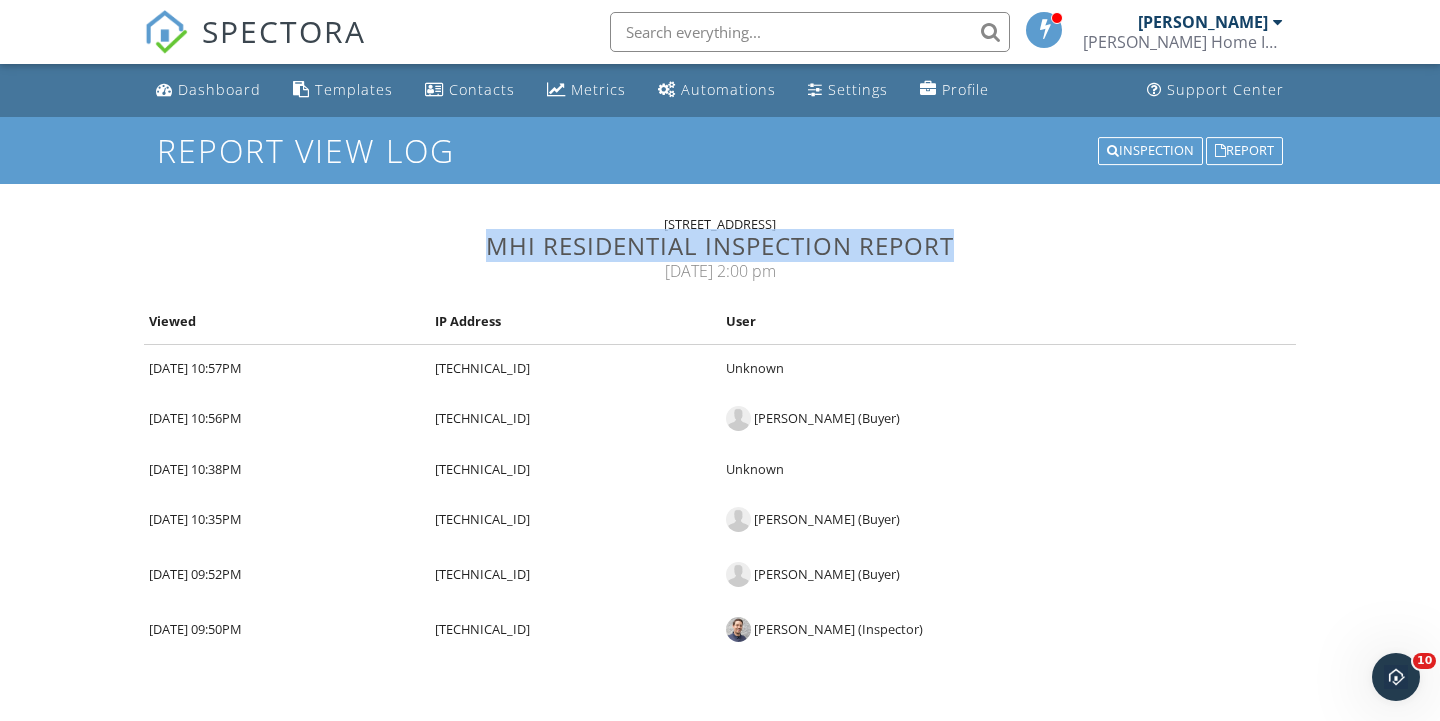
drag, startPoint x: 968, startPoint y: 251, endPoint x: 475, endPoint y: 249, distance: 492.9
click at [475, 249] on h3 "MHI Residential Inspection Report" at bounding box center [720, 245] width 1152 height 27
drag, startPoint x: 803, startPoint y: 276, endPoint x: 638, endPoint y: 278, distance: 165.0
click at [638, 278] on div "09/28/2025 2:00 pm" at bounding box center [720, 271] width 1152 height 22
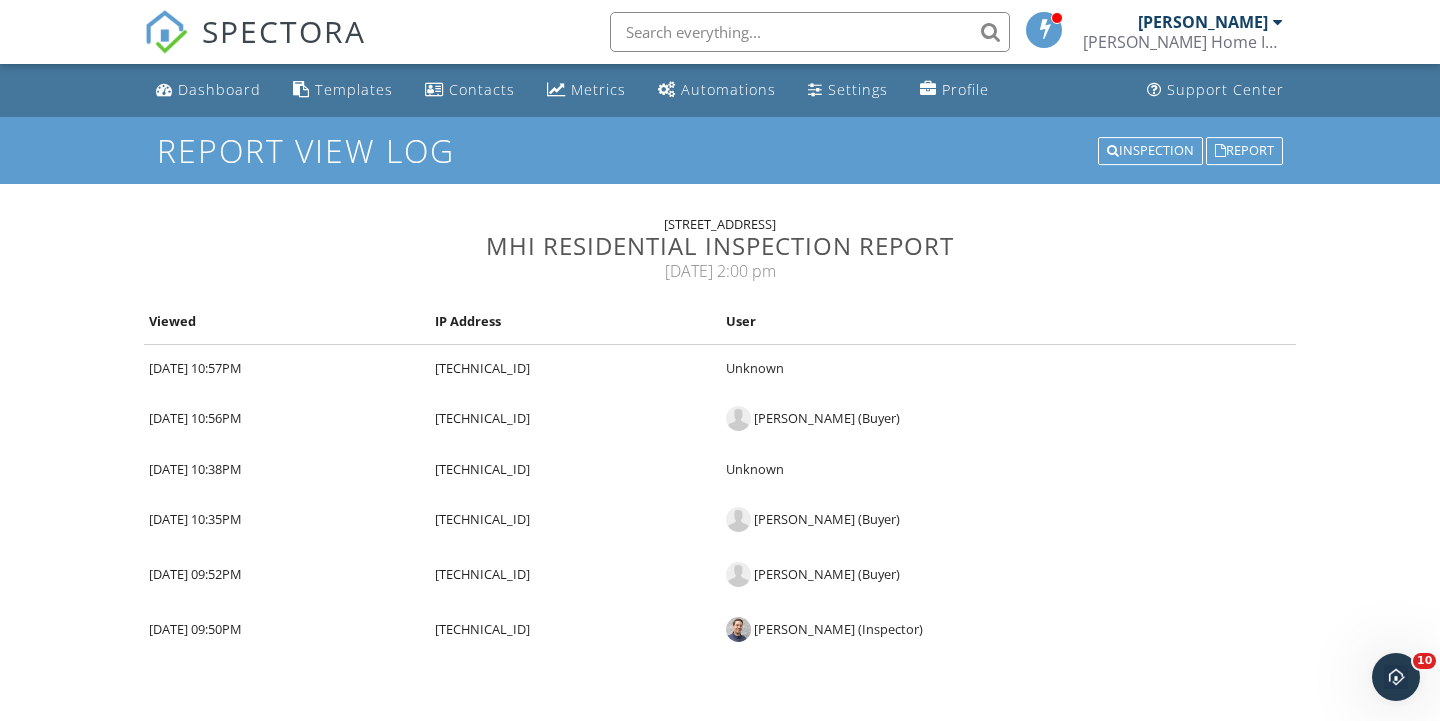
click at [1141, 410] on div "Shehzad Nasik (Buyer)" at bounding box center [1008, 418] width 565 height 25
